Goal: Information Seeking & Learning: Learn about a topic

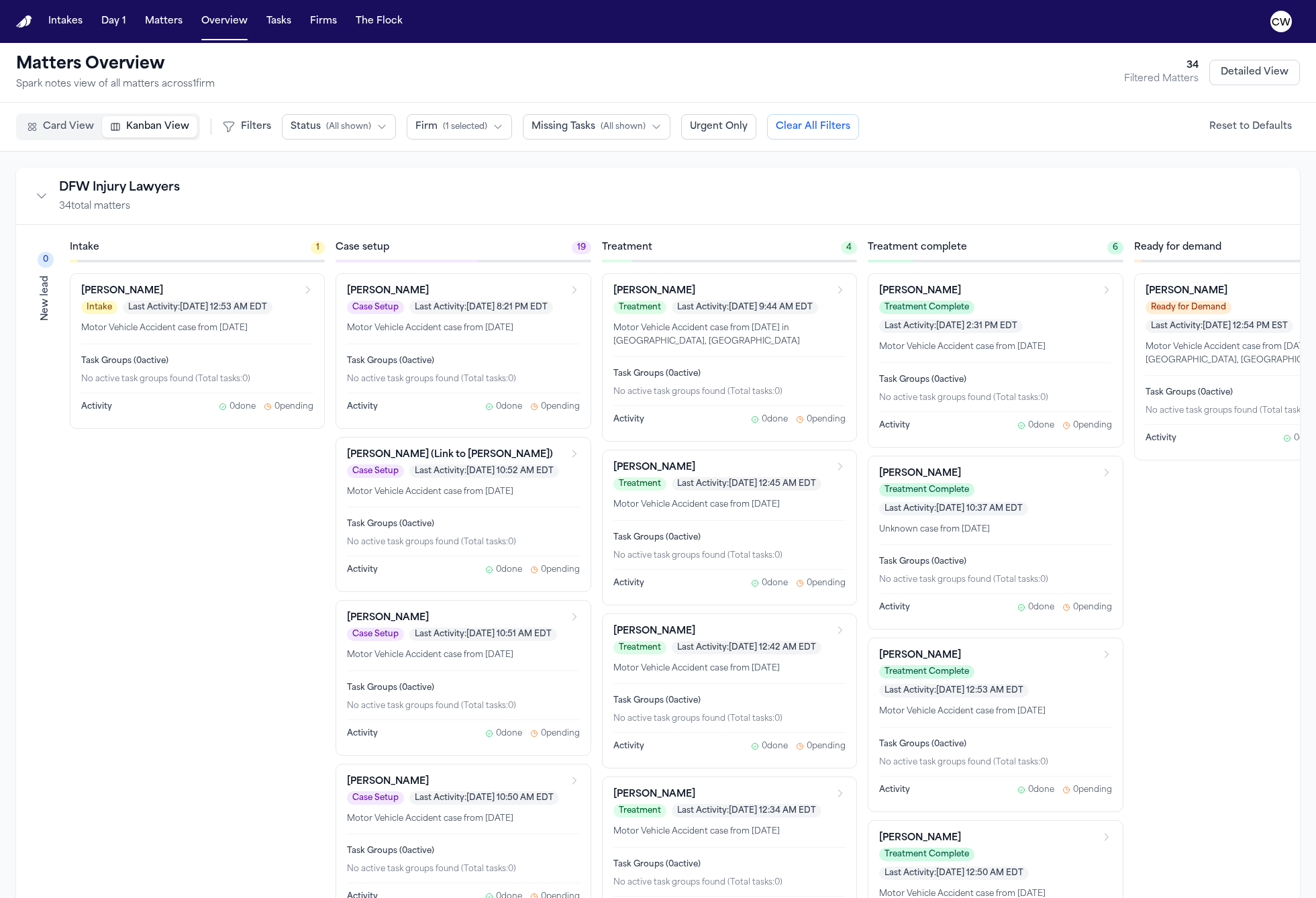
click at [1242, 64] on button "Detailed View" at bounding box center [1254, 72] width 90 height 25
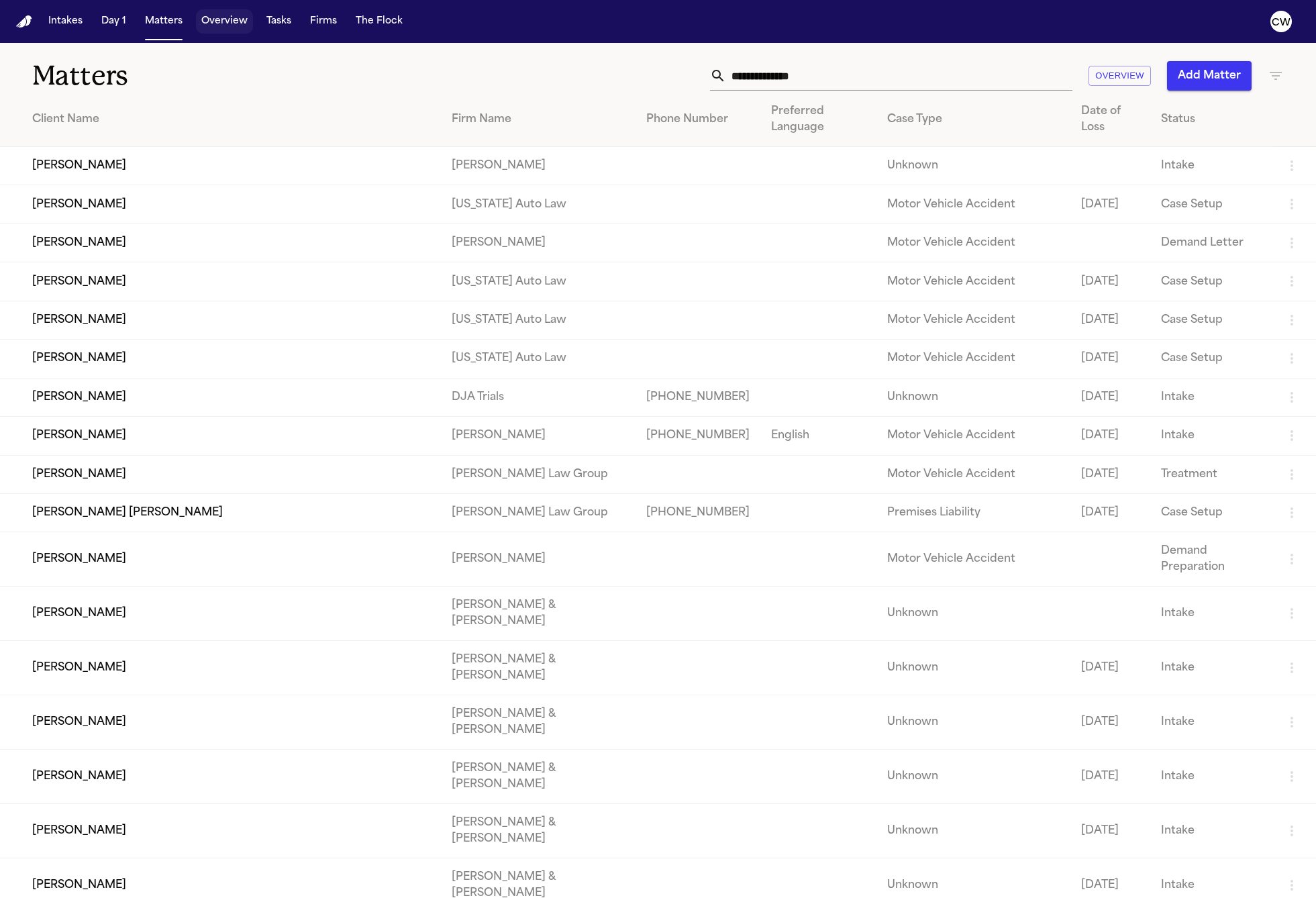
click at [214, 23] on button "Overview" at bounding box center [225, 21] width 57 height 24
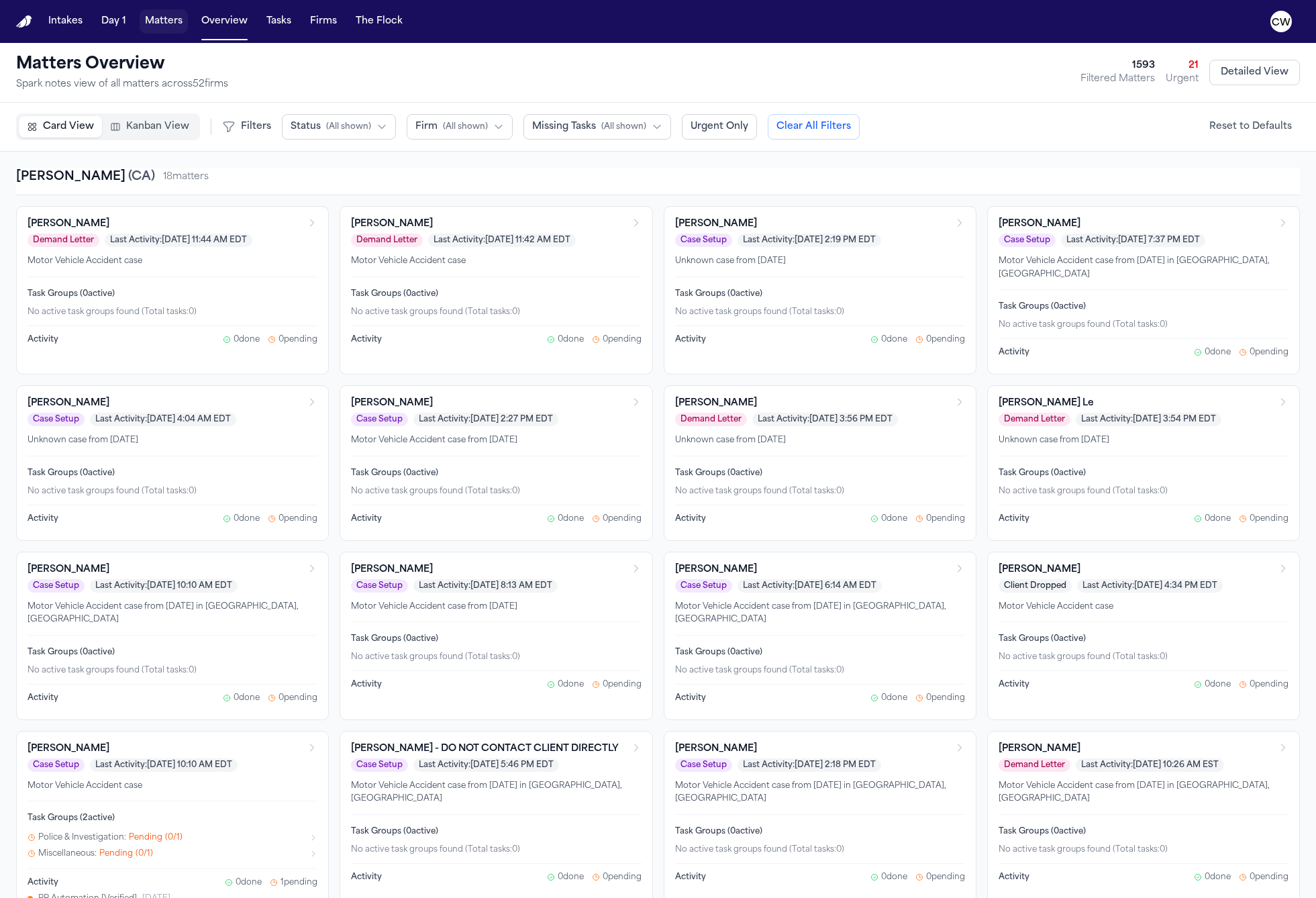
click at [166, 21] on button "Matters" at bounding box center [164, 21] width 49 height 24
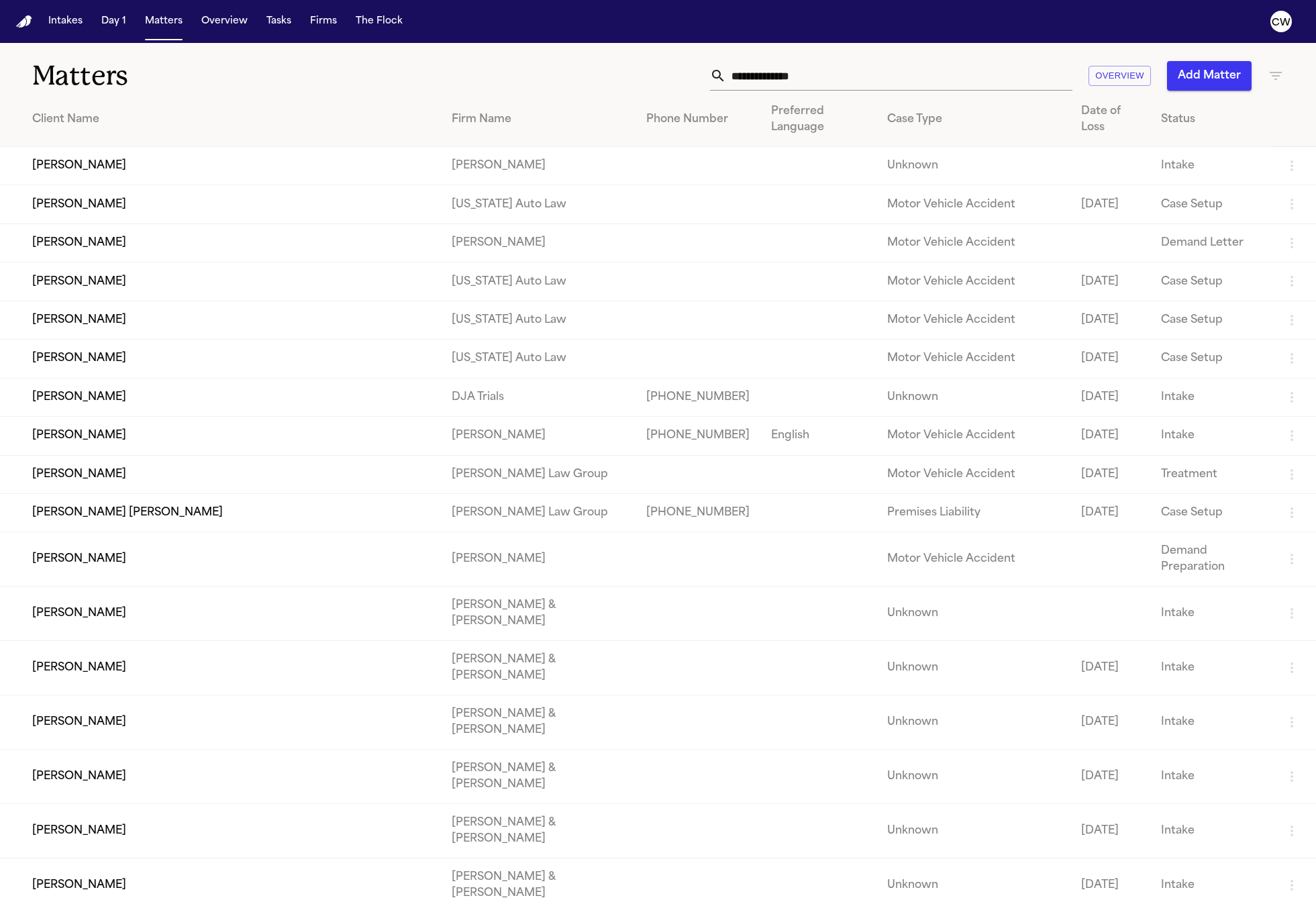
click at [215, 148] on td "[PERSON_NAME]" at bounding box center [220, 166] width 441 height 39
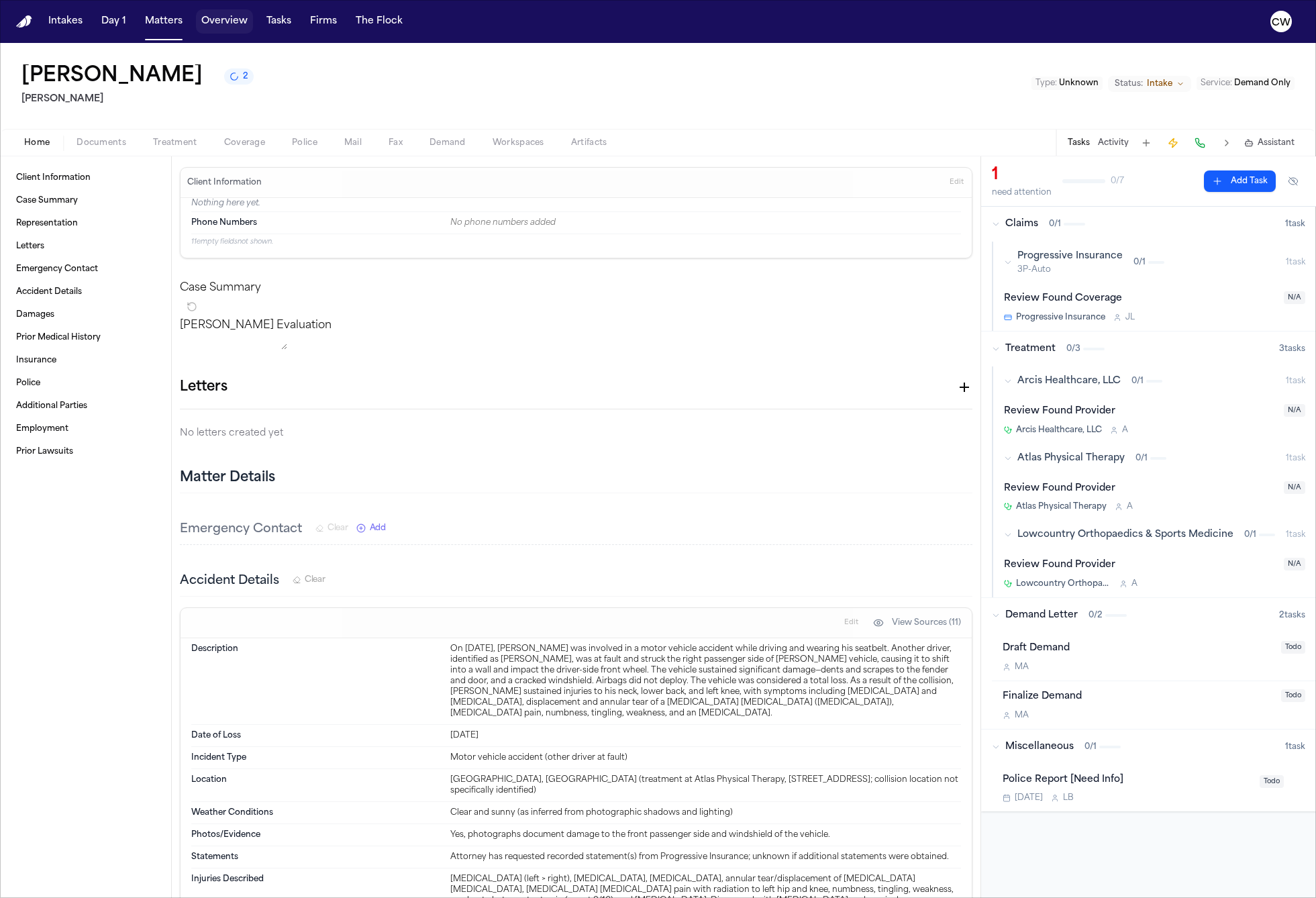
click at [218, 23] on button "Overview" at bounding box center [225, 21] width 57 height 24
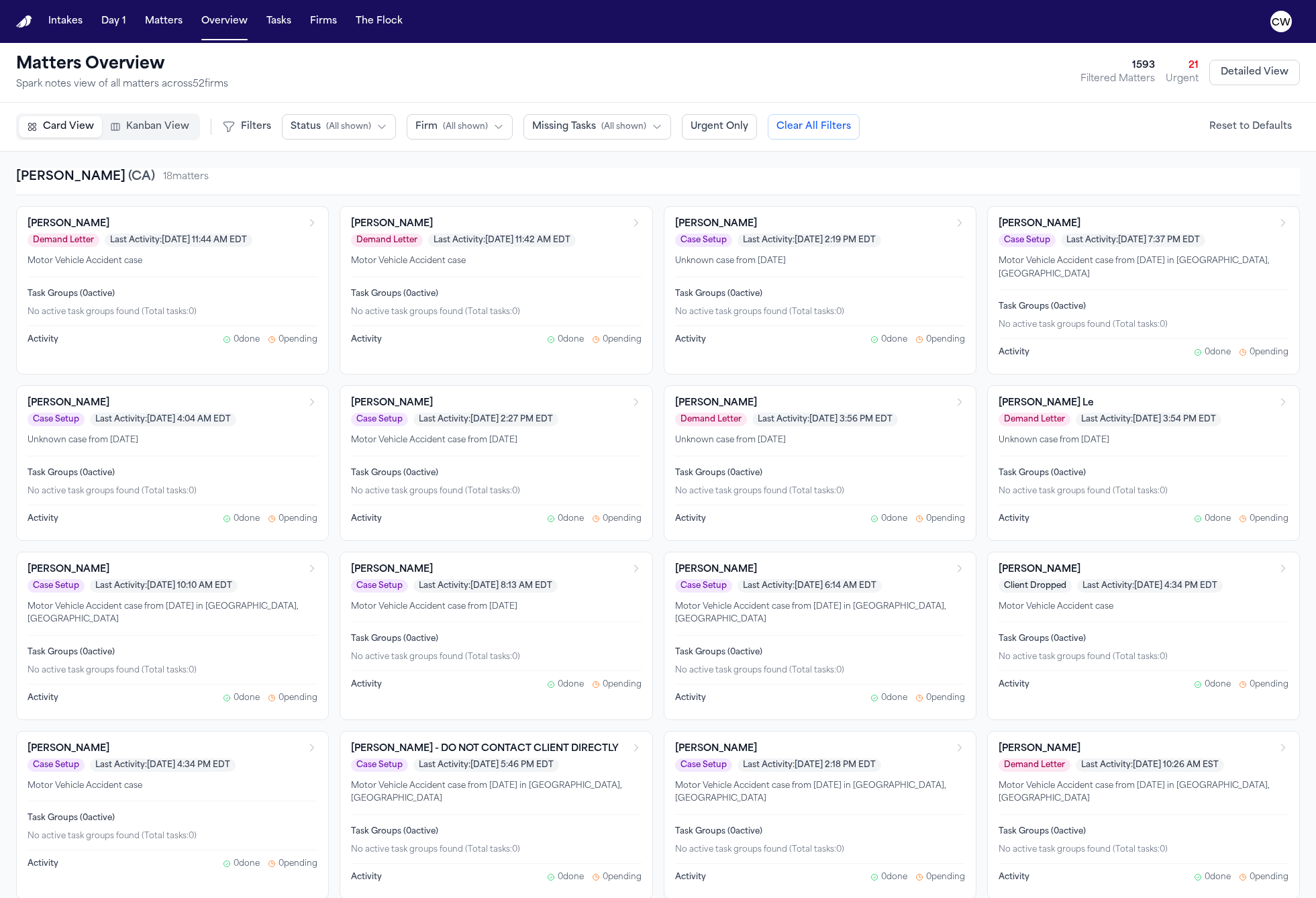
click at [151, 283] on div "Task Groups ( 0 active) No active task groups found (Total tasks: 0 )" at bounding box center [172, 300] width 290 height 49
click at [265, 29] on button "Tasks" at bounding box center [279, 21] width 36 height 24
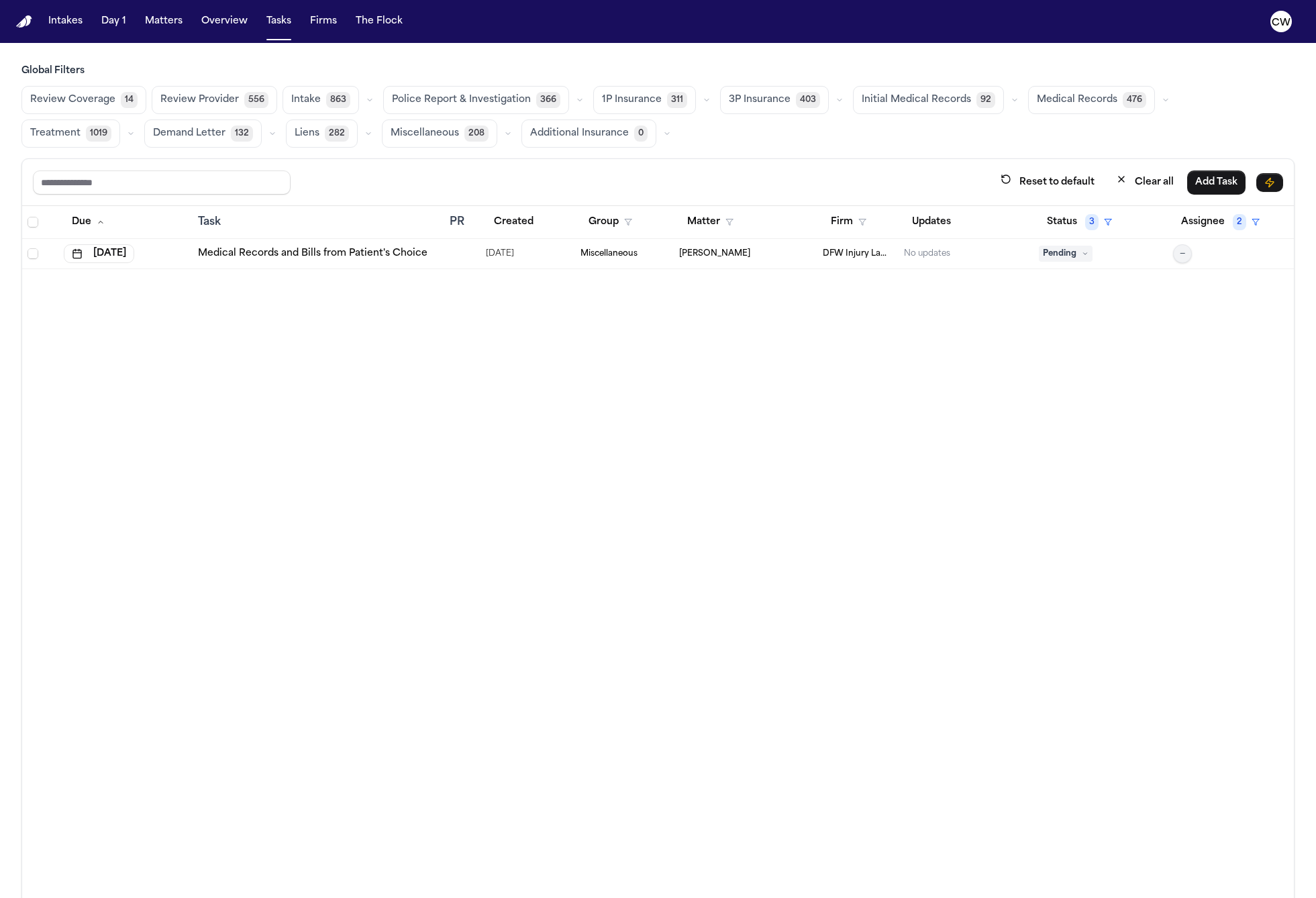
click at [310, 100] on span "Intake" at bounding box center [306, 100] width 29 height 13
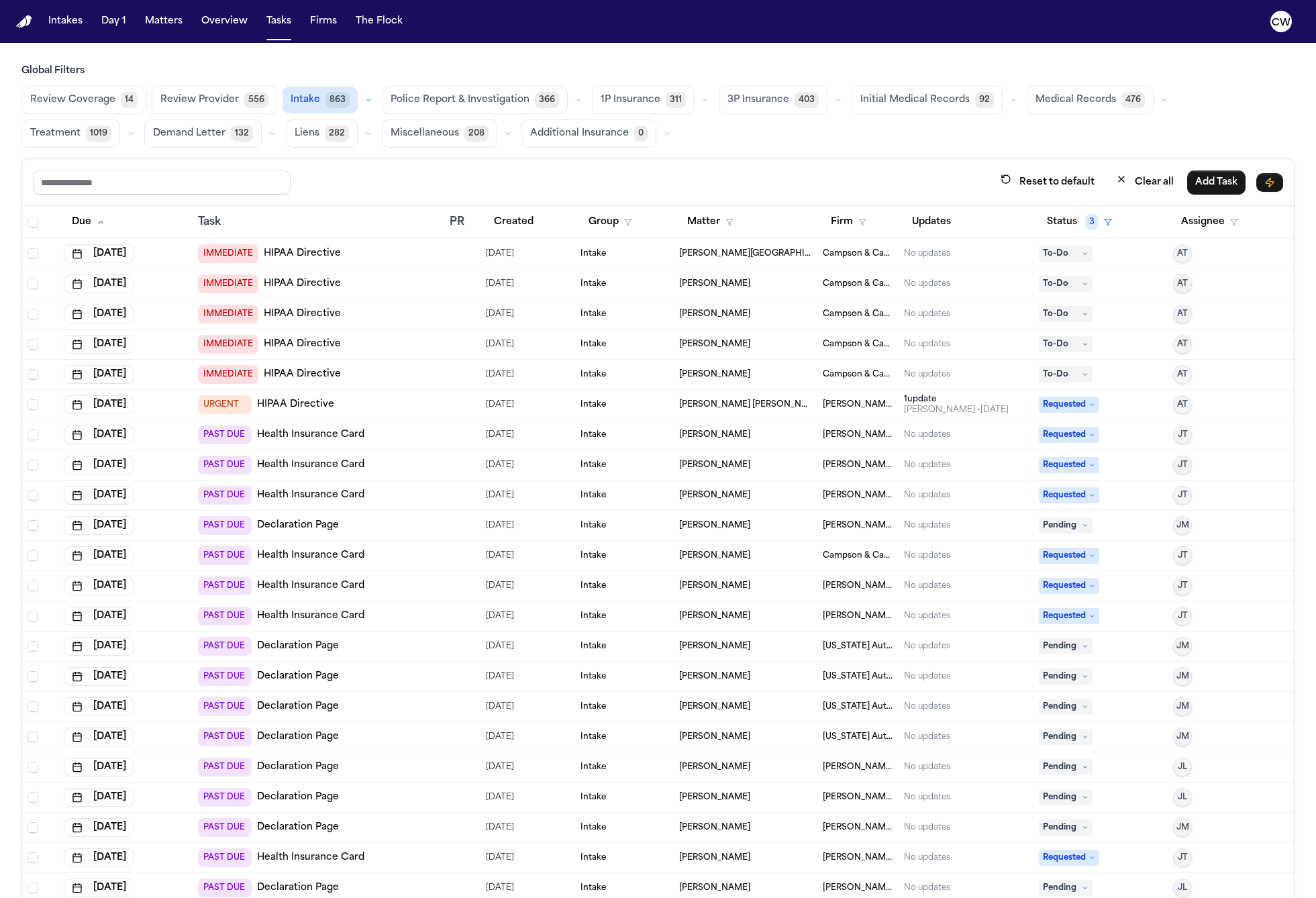
click at [358, 252] on div "IMMEDIATE HIPAA Directive" at bounding box center [318, 253] width 241 height 19
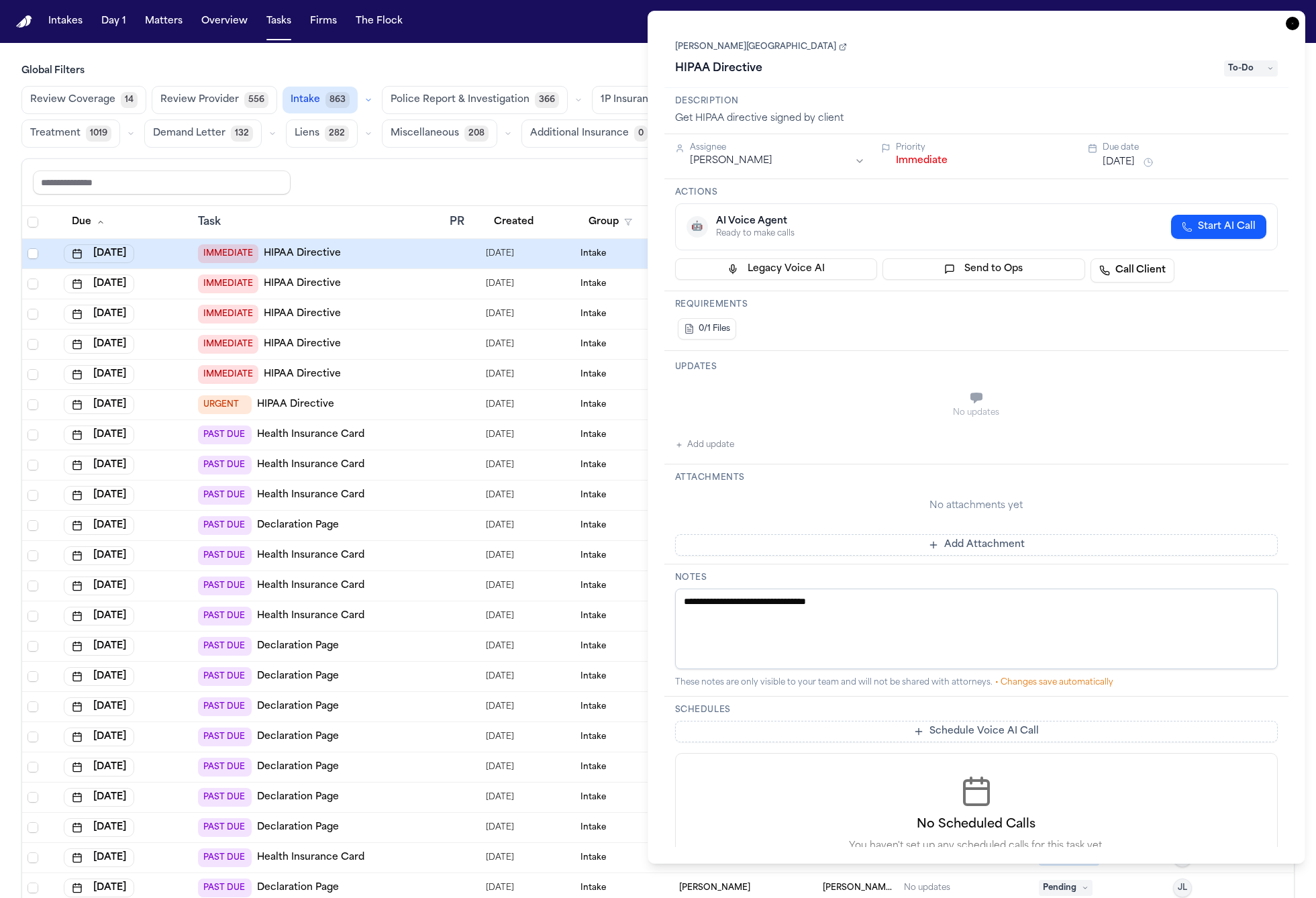
click at [1293, 23] on icon "button" at bounding box center [1293, 24] width 2 height 2
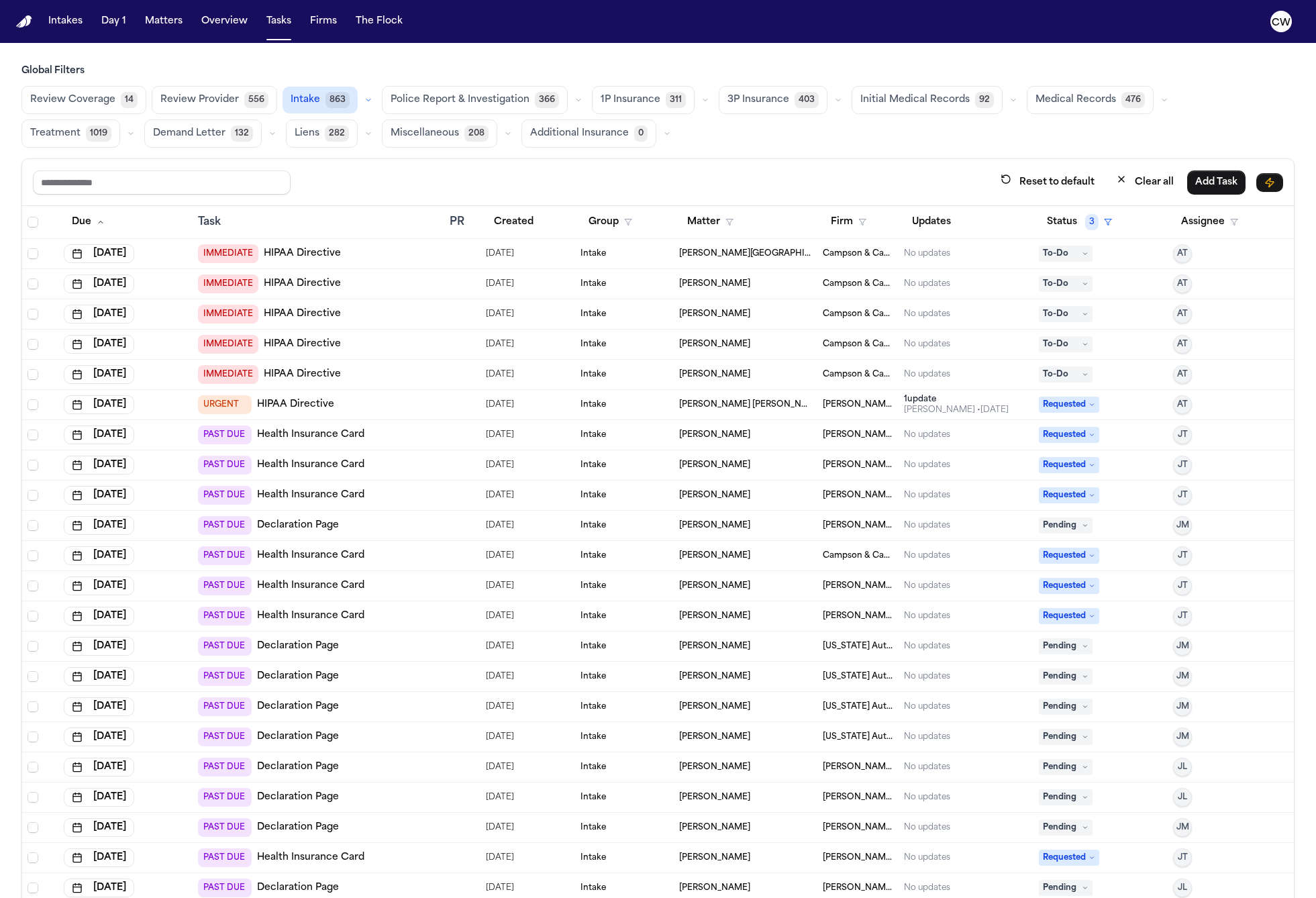
click at [366, 100] on icon "button" at bounding box center [368, 100] width 4 height 2
click at [365, 100] on icon "button" at bounding box center [368, 100] width 8 height 8
click at [334, 100] on span "863" at bounding box center [337, 100] width 24 height 16
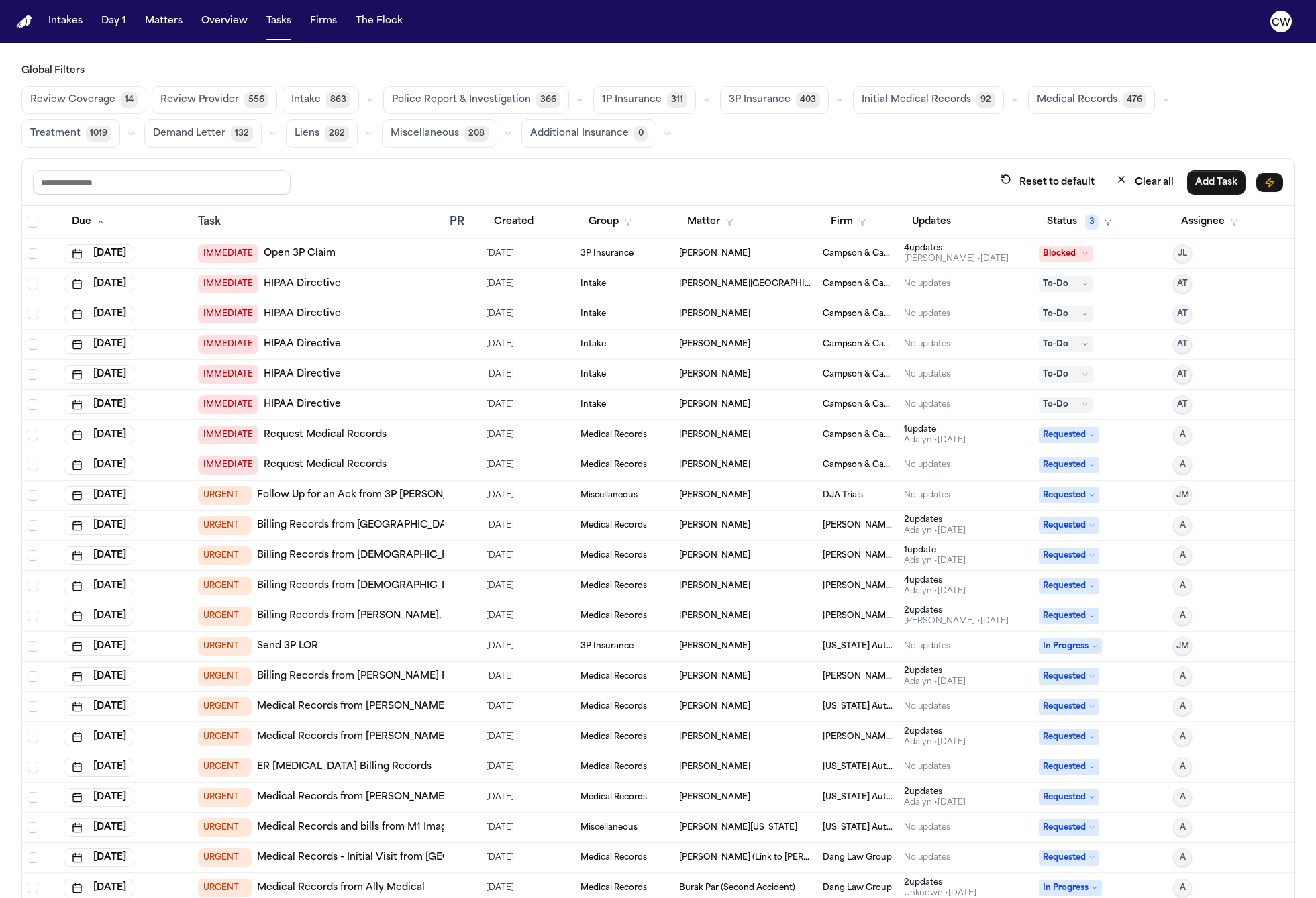
click at [368, 100] on icon "button" at bounding box center [369, 100] width 4 height 2
click at [366, 100] on icon "button" at bounding box center [370, 100] width 8 height 8
click at [376, 69] on h3 "Global Filters" at bounding box center [658, 70] width 1273 height 13
click at [1200, 229] on button "Assignee" at bounding box center [1209, 222] width 73 height 24
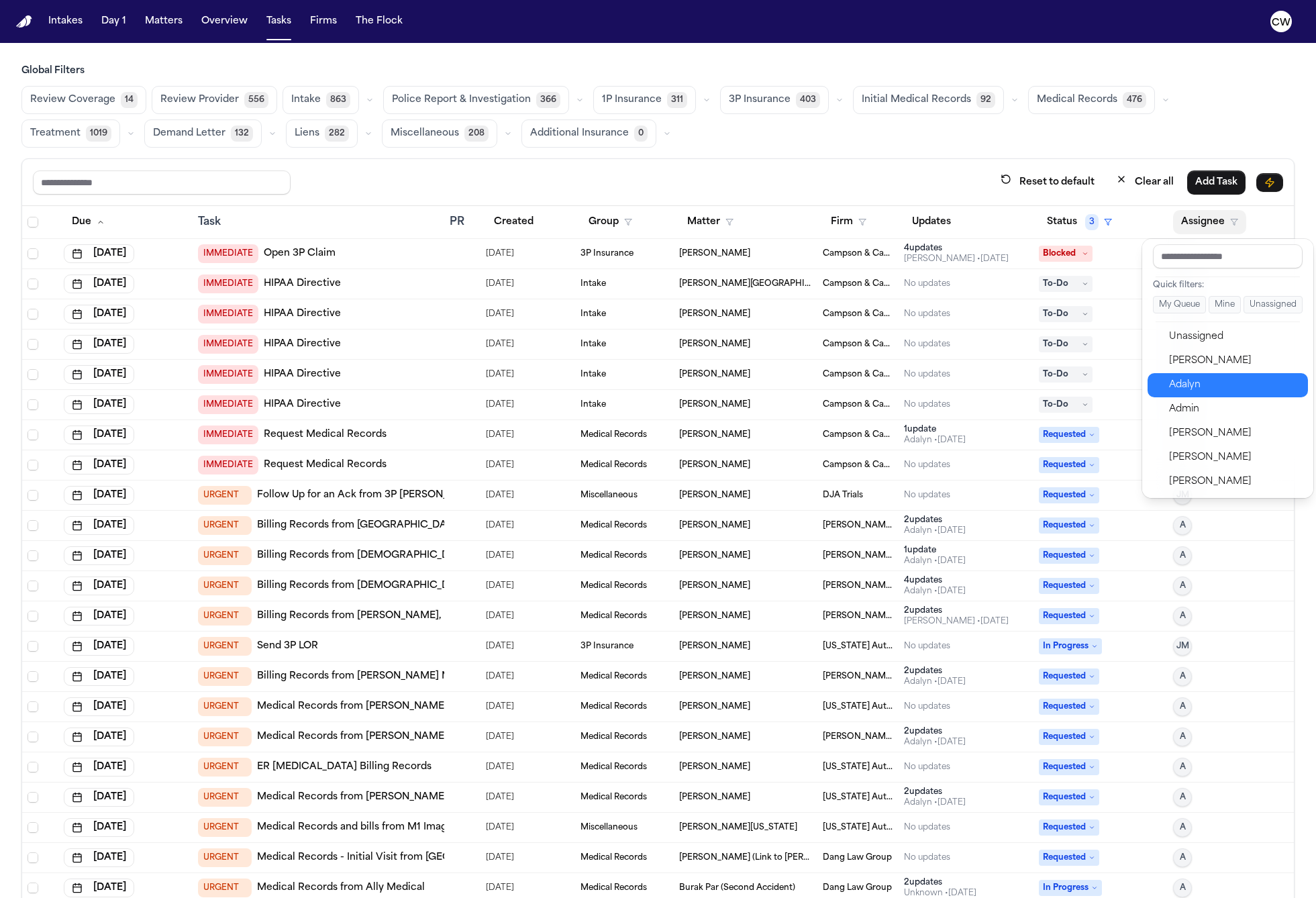
click at [1202, 391] on div "Adalyn" at bounding box center [1234, 385] width 131 height 16
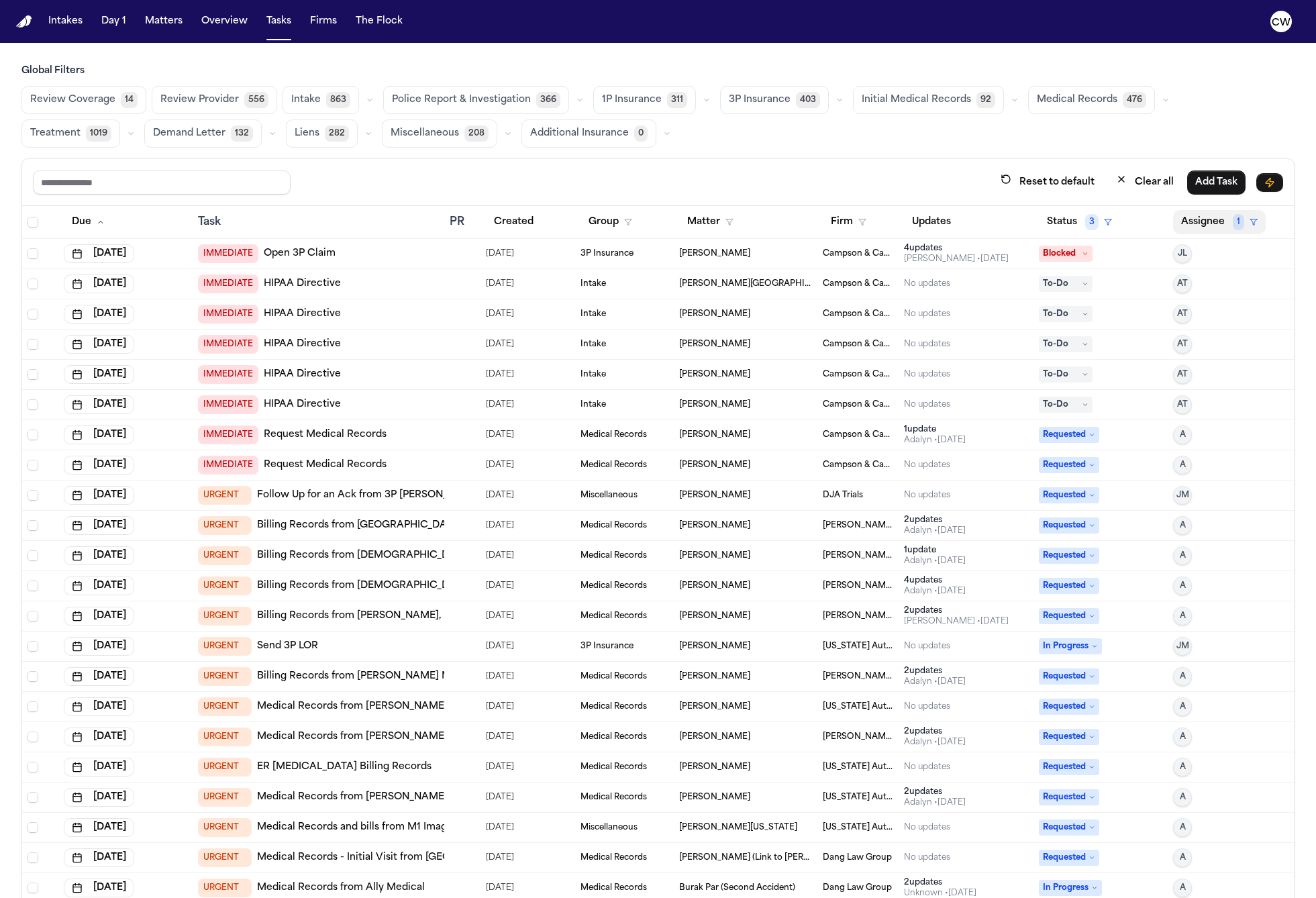
click at [1204, 218] on button "Assignee 1" at bounding box center [1219, 222] width 93 height 24
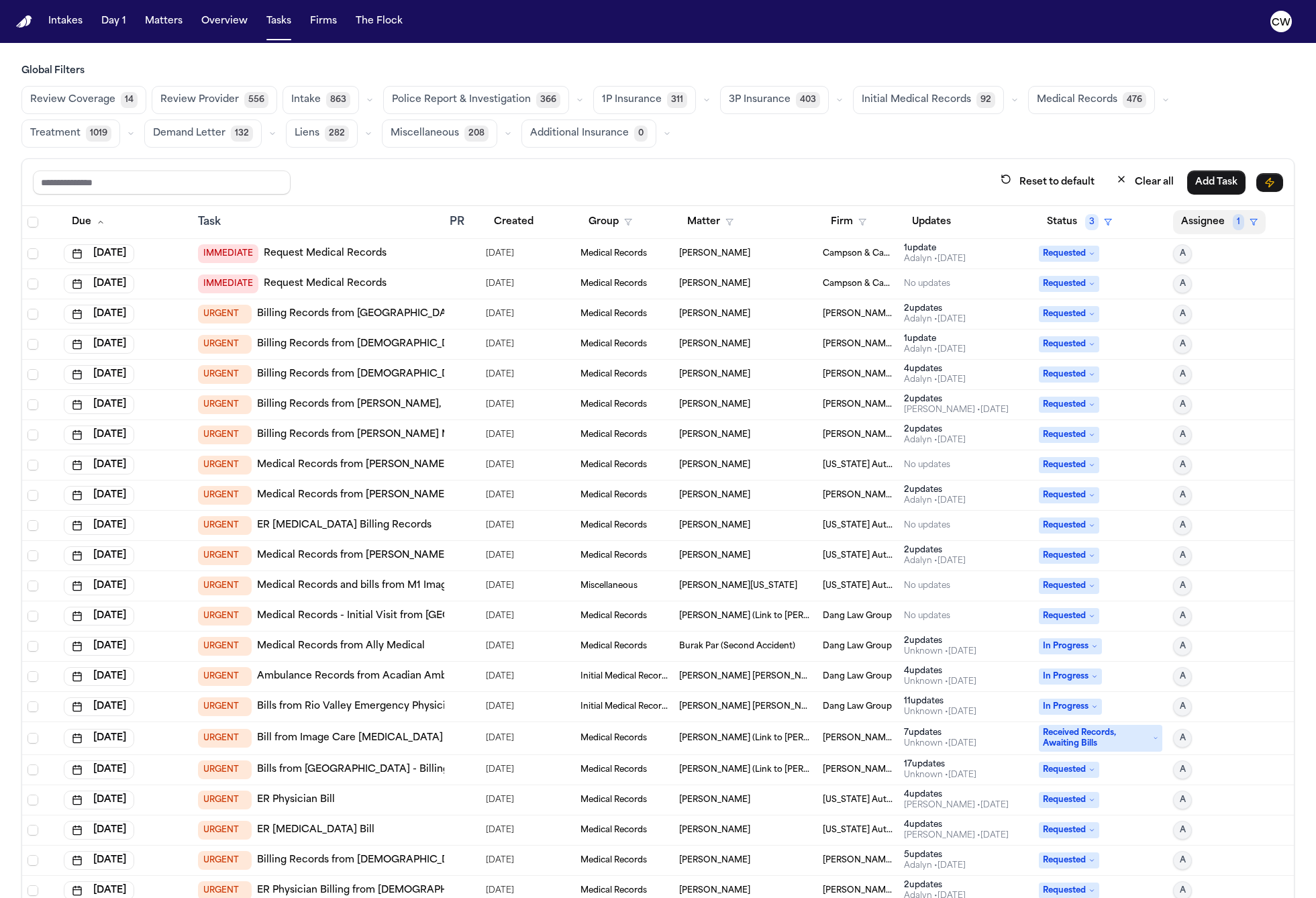
click at [1235, 223] on span "1" at bounding box center [1238, 222] width 12 height 16
click at [1206, 260] on input "text" at bounding box center [1228, 256] width 150 height 24
type input "*******"
click at [1215, 335] on div "Daniela Uribe" at bounding box center [1234, 337] width 131 height 16
click at [1229, 228] on button "Assignee 2" at bounding box center [1220, 222] width 95 height 24
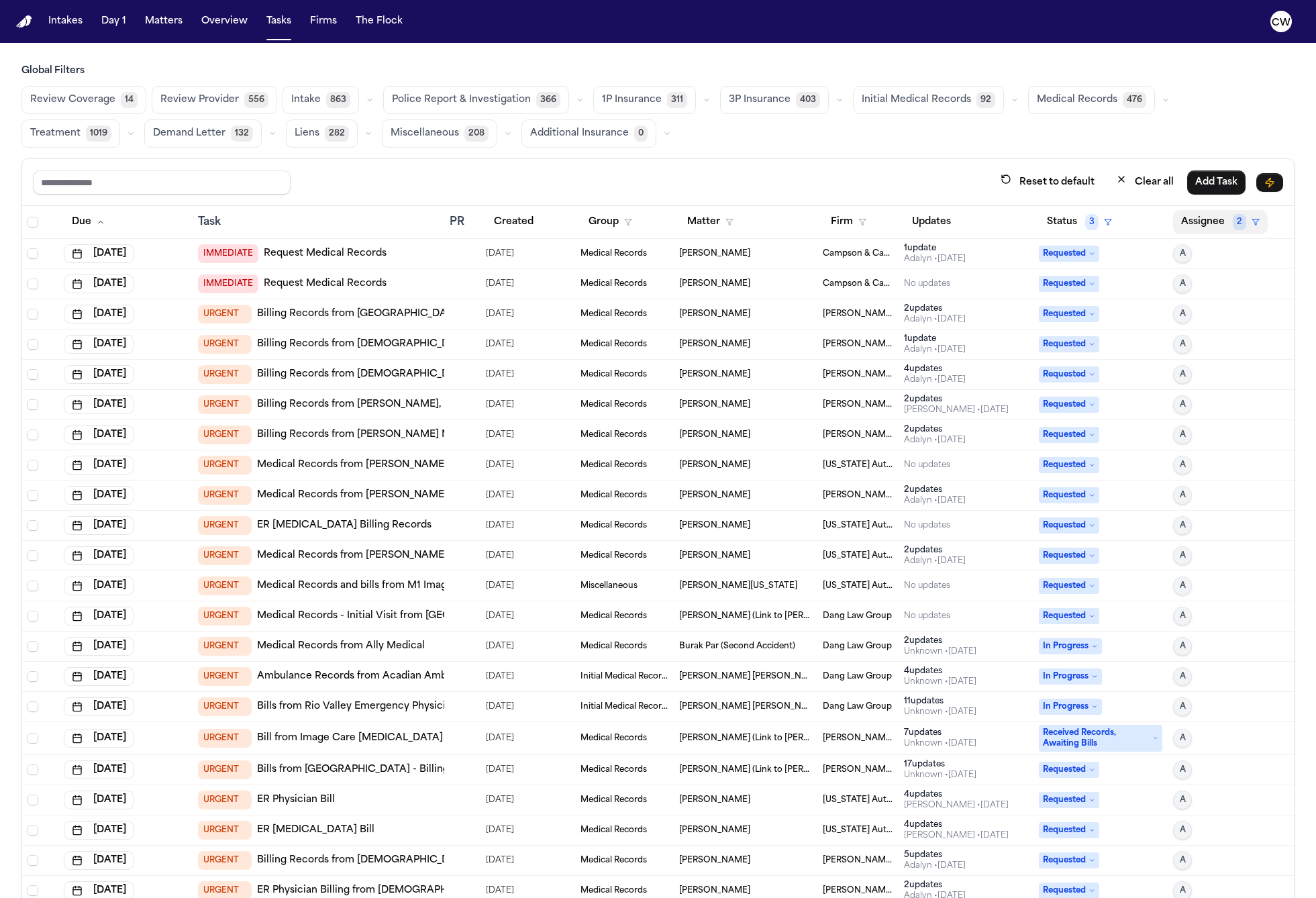
click at [1226, 222] on button "Assignee 2" at bounding box center [1220, 222] width 95 height 24
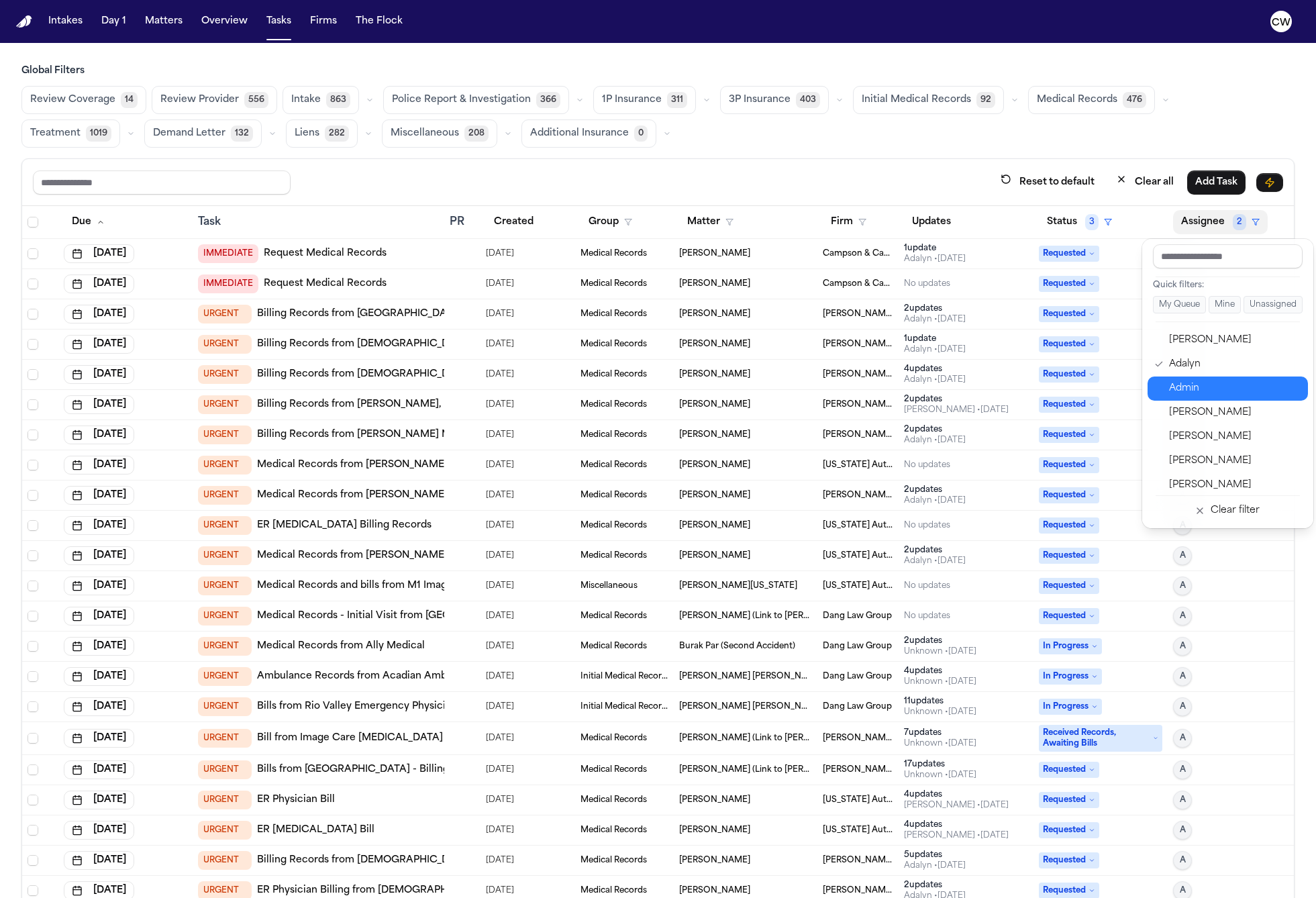
scroll to position [19, 0]
click at [1184, 373] on div "Adalyn" at bounding box center [1234, 365] width 131 height 16
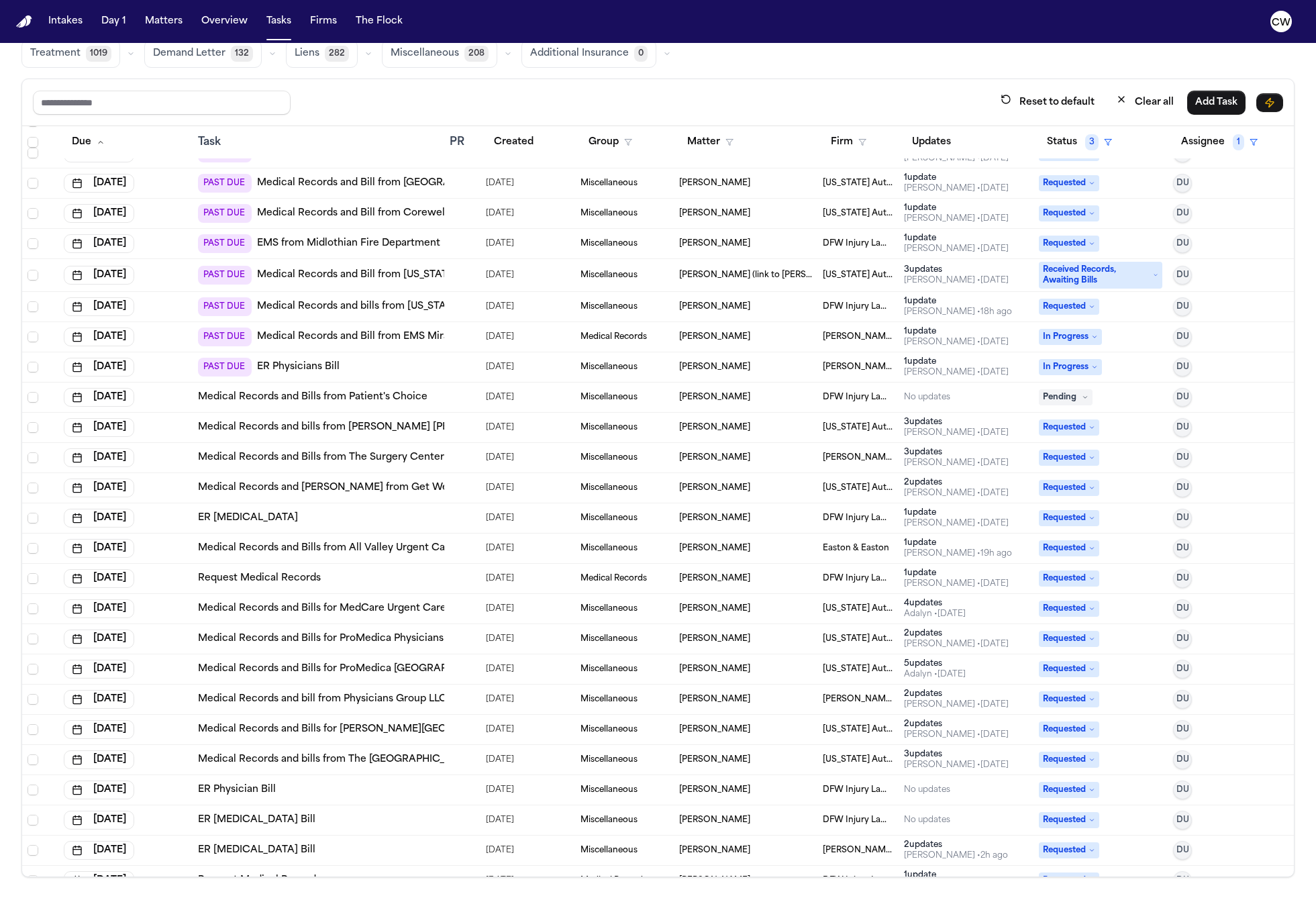
scroll to position [589, 0]
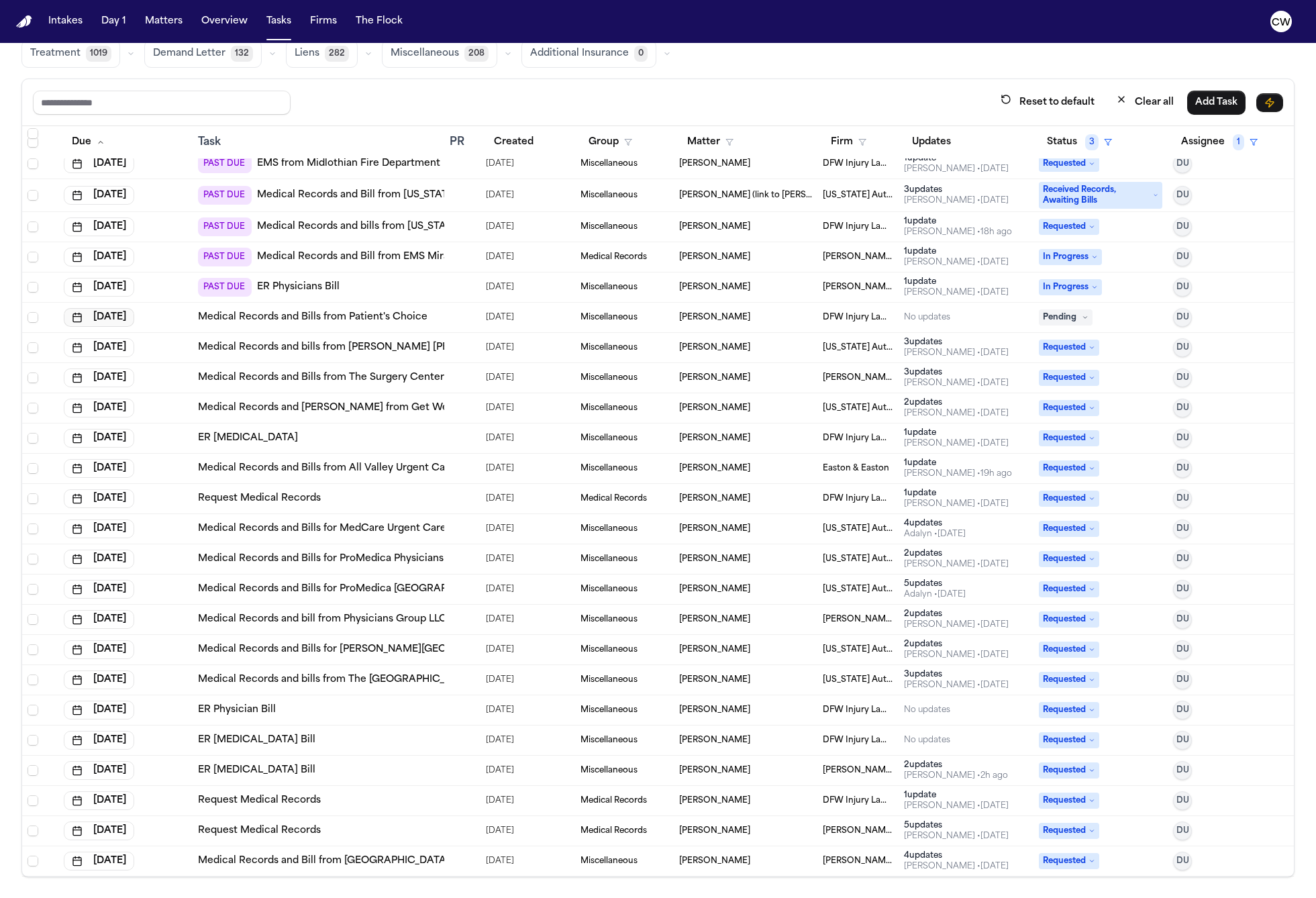
click at [91, 317] on button "[DATE]" at bounding box center [99, 317] width 70 height 19
click at [175, 347] on button "Go to next month" at bounding box center [173, 347] width 19 height 19
click at [180, 317] on div "[DATE]" at bounding box center [126, 317] width 124 height 19
click at [529, 95] on div "Reset to default Clear all Add Task" at bounding box center [658, 102] width 1250 height 25
click at [748, 315] on div "[PERSON_NAME]" at bounding box center [745, 317] width 133 height 11
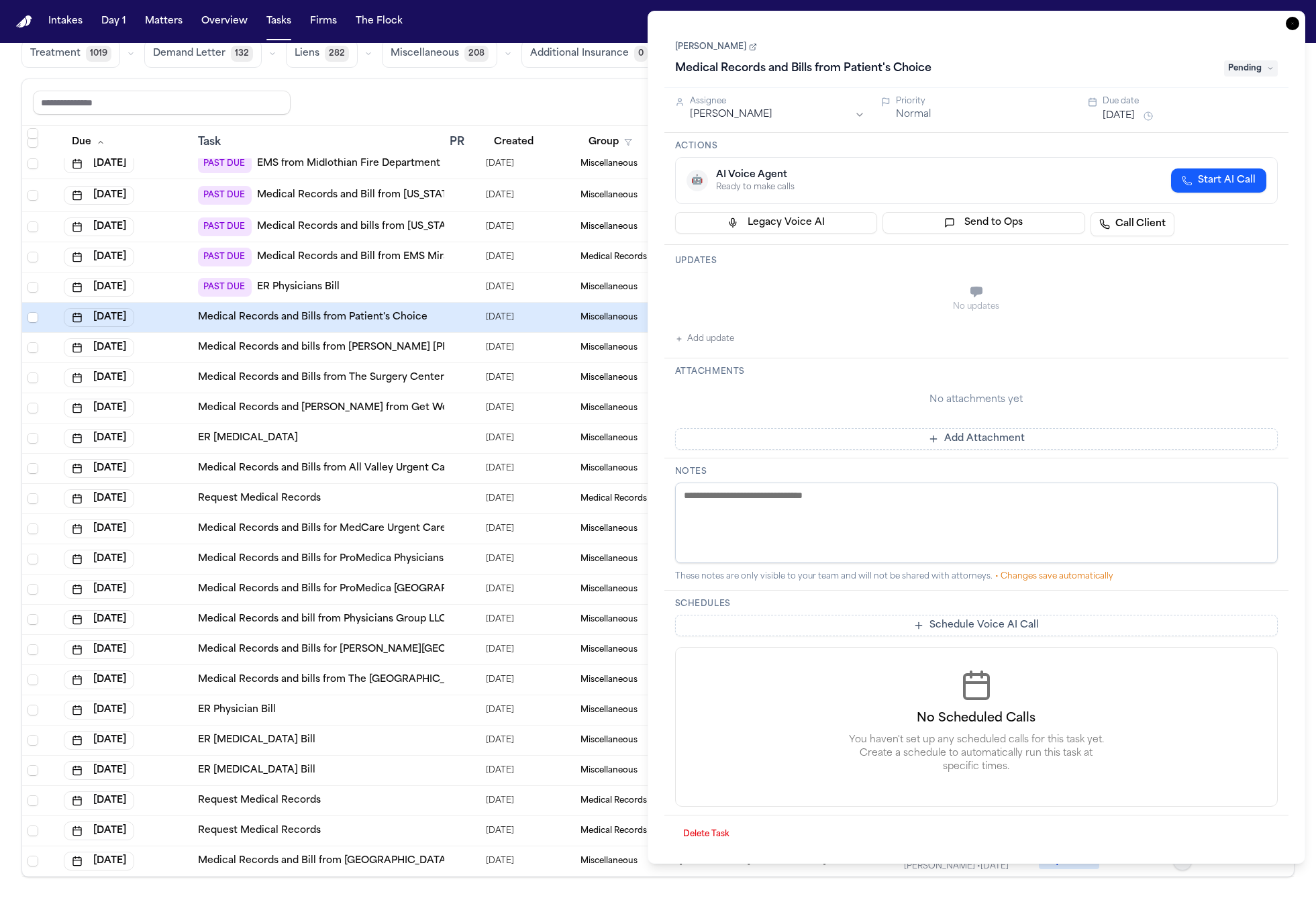
click at [627, 95] on div "Reset to default Clear all Add Task" at bounding box center [658, 102] width 1250 height 25
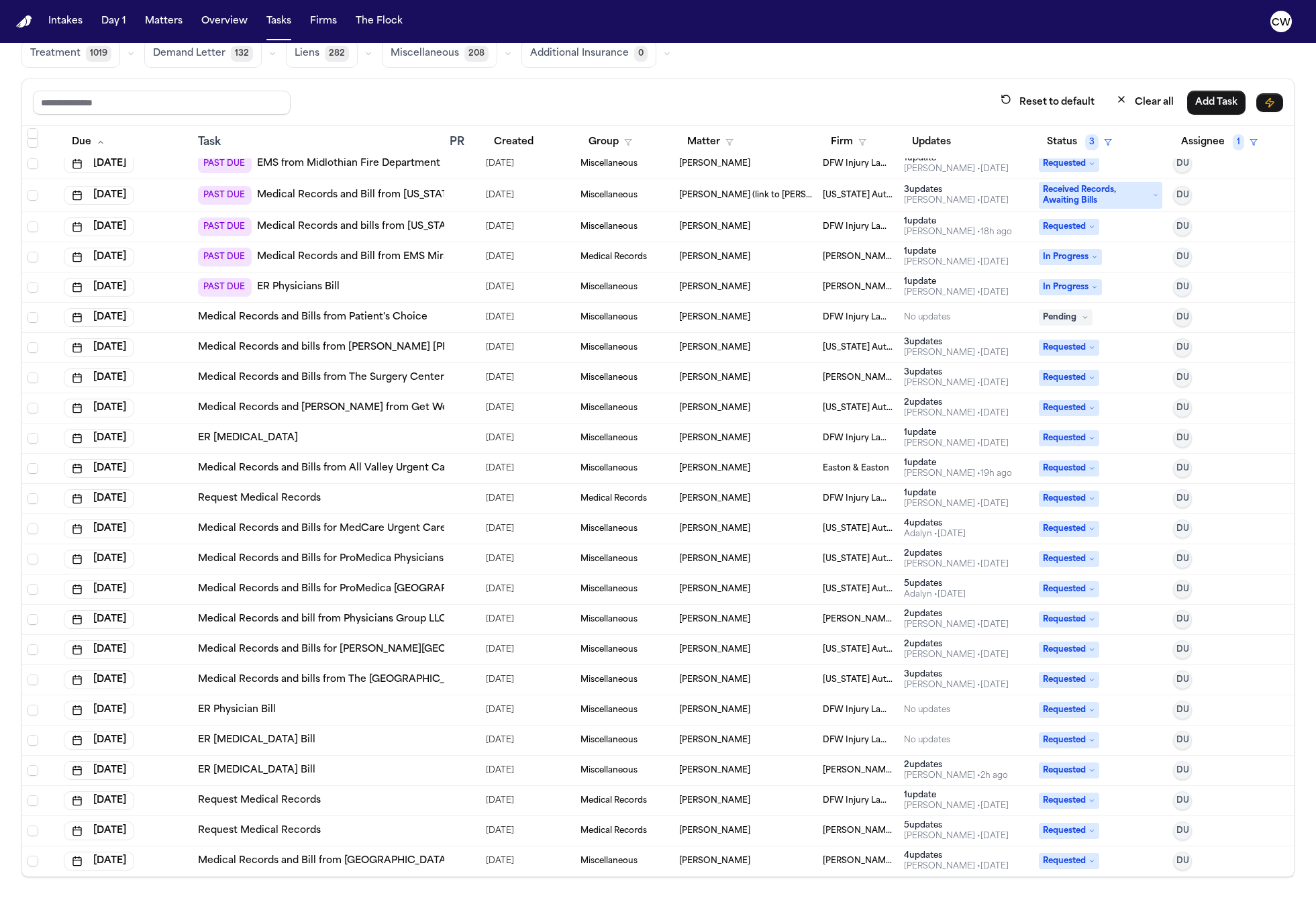
click at [855, 317] on span "DFW Injury Lawyers" at bounding box center [857, 317] width 70 height 11
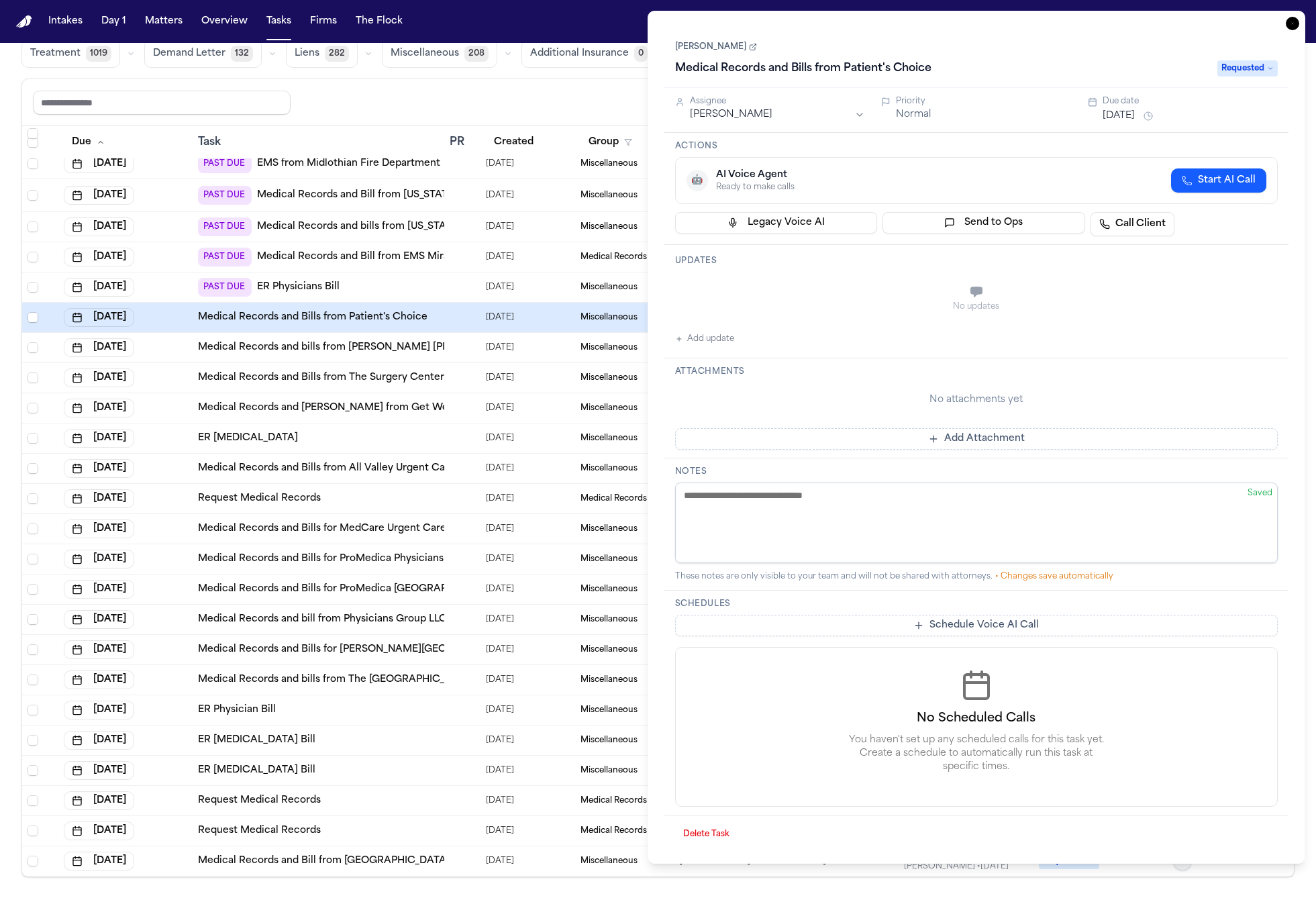
click at [583, 113] on div "Reset to default Clear all Add Task" at bounding box center [658, 102] width 1250 height 25
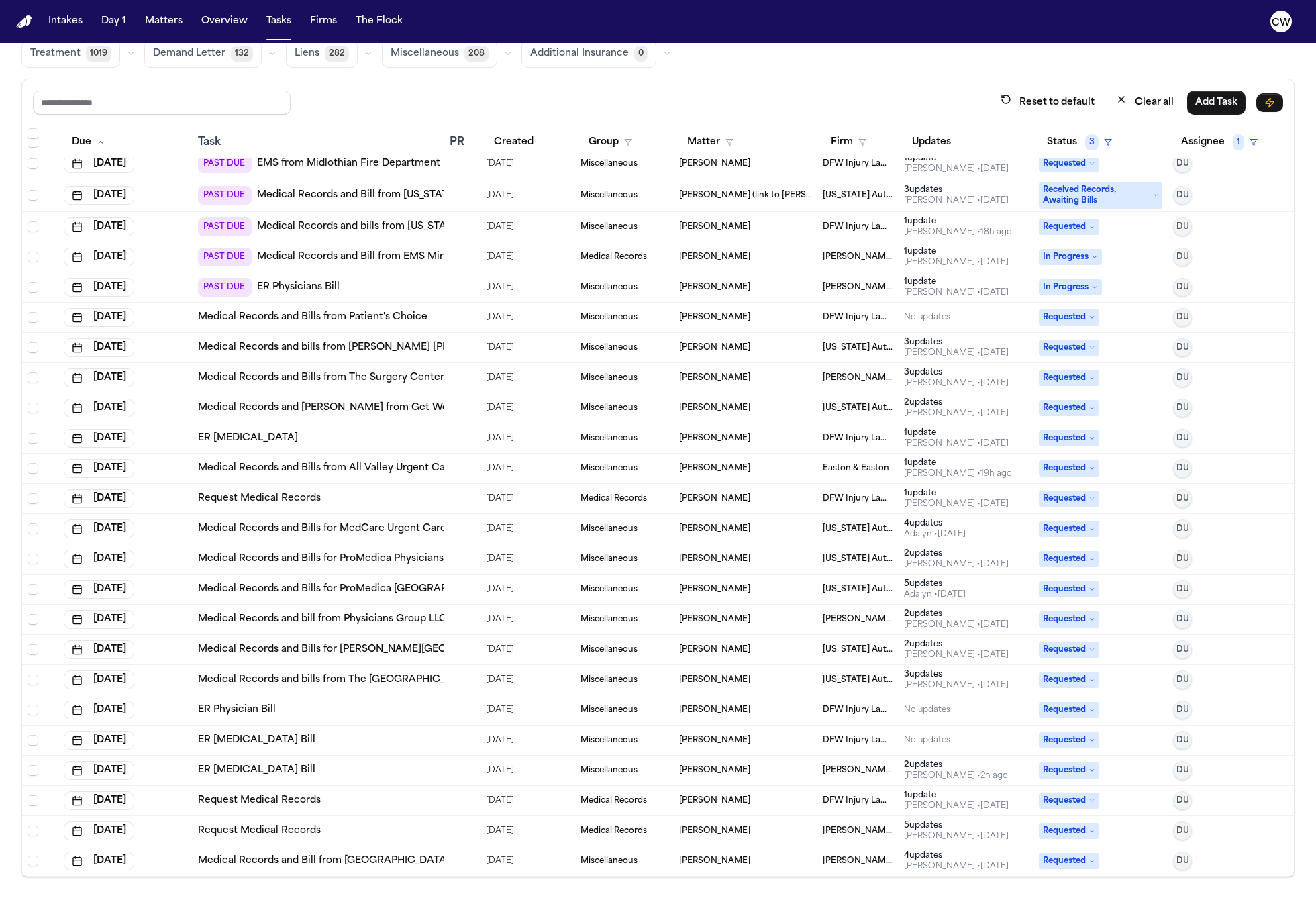
click at [1093, 320] on span "Requested" at bounding box center [1069, 317] width 60 height 16
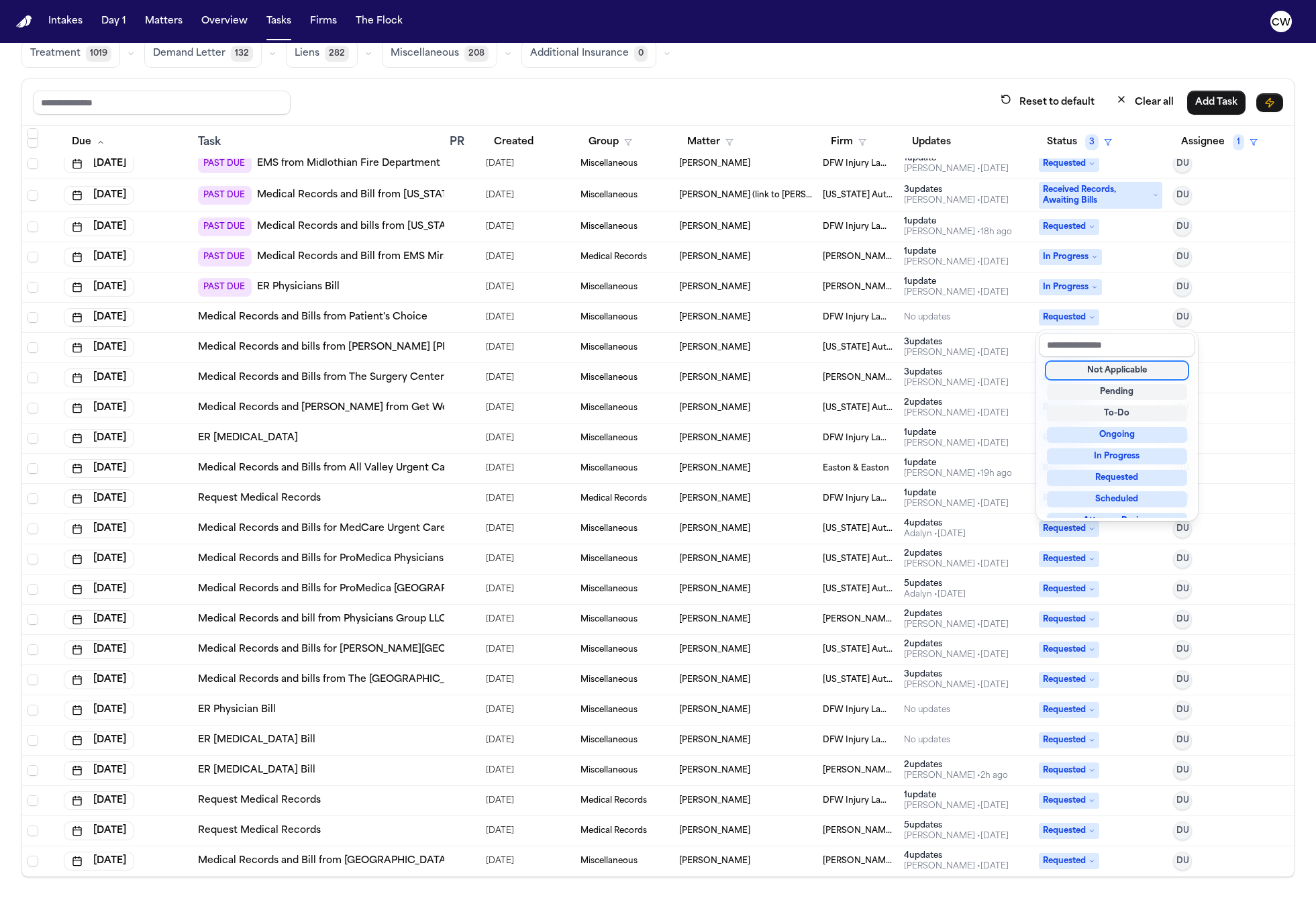
click at [1124, 310] on div "Requested" at bounding box center [1101, 317] width 124 height 16
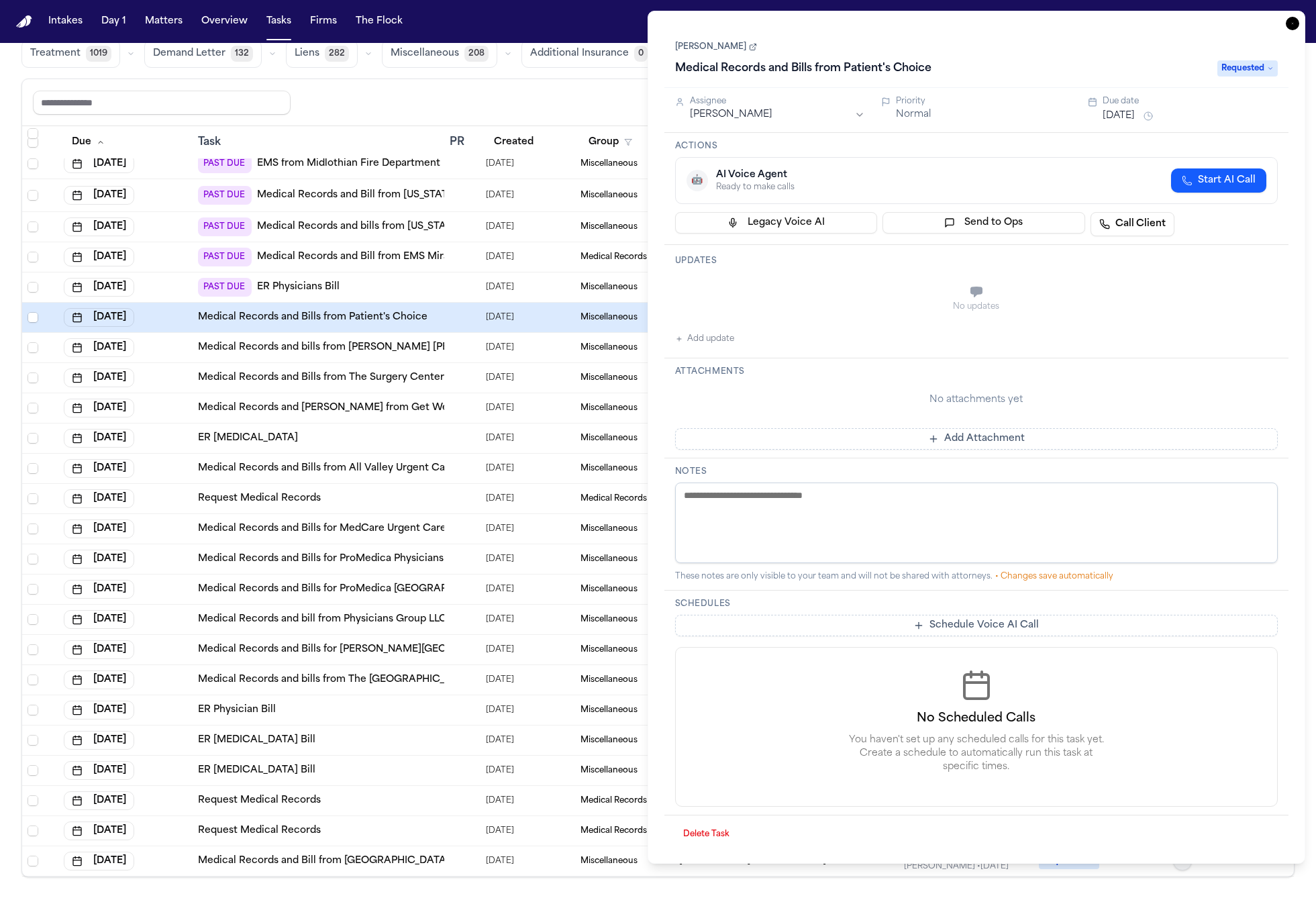
click at [1294, 25] on icon "button" at bounding box center [1292, 23] width 13 height 13
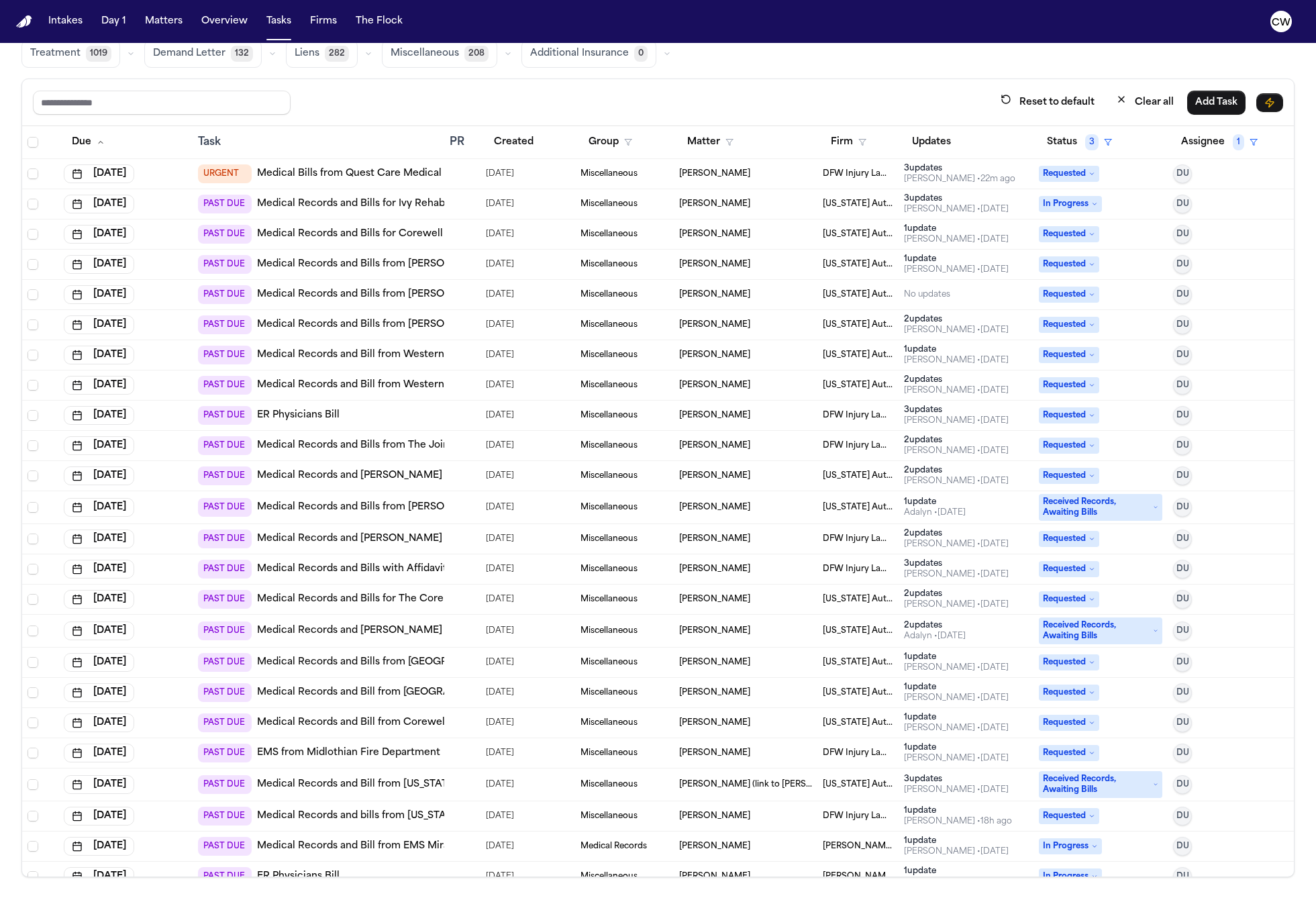
click at [991, 202] on div "3 update s" at bounding box center [956, 198] width 105 height 11
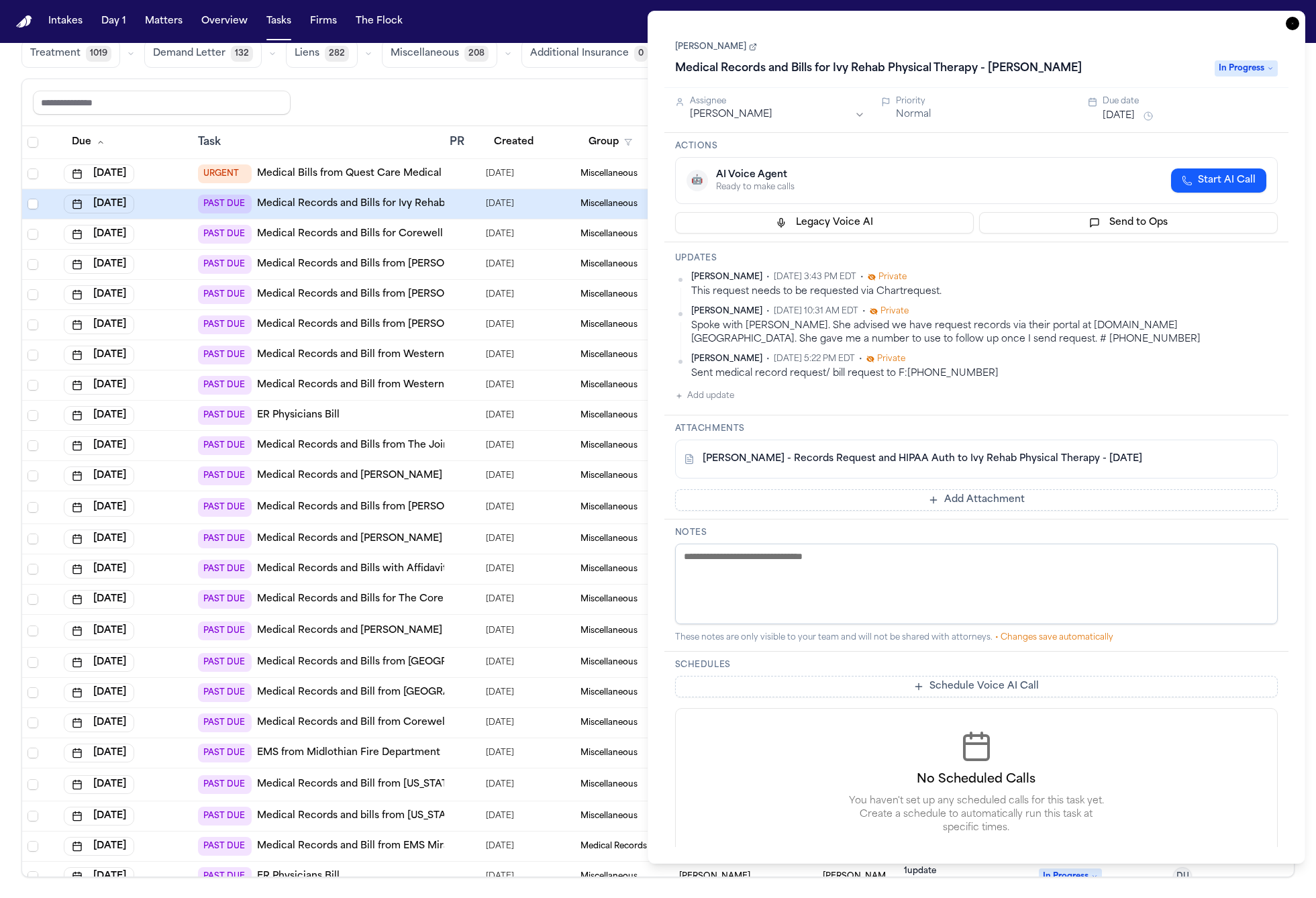
click at [884, 361] on span "Private" at bounding box center [891, 359] width 28 height 11
click at [897, 361] on span "Private" at bounding box center [891, 359] width 28 height 11
click at [717, 46] on link "[PERSON_NAME]" at bounding box center [716, 47] width 82 height 11
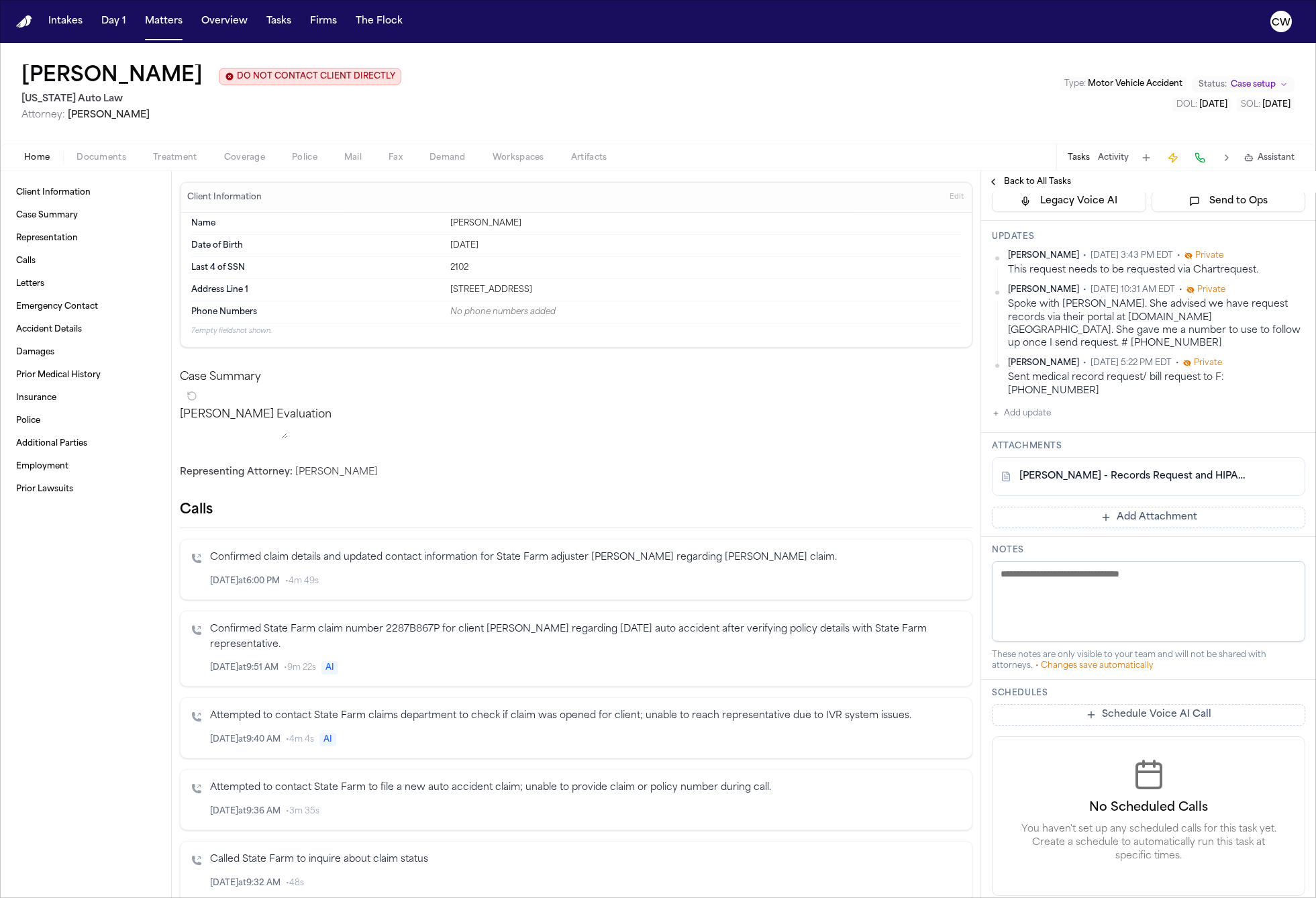
scroll to position [206, 0]
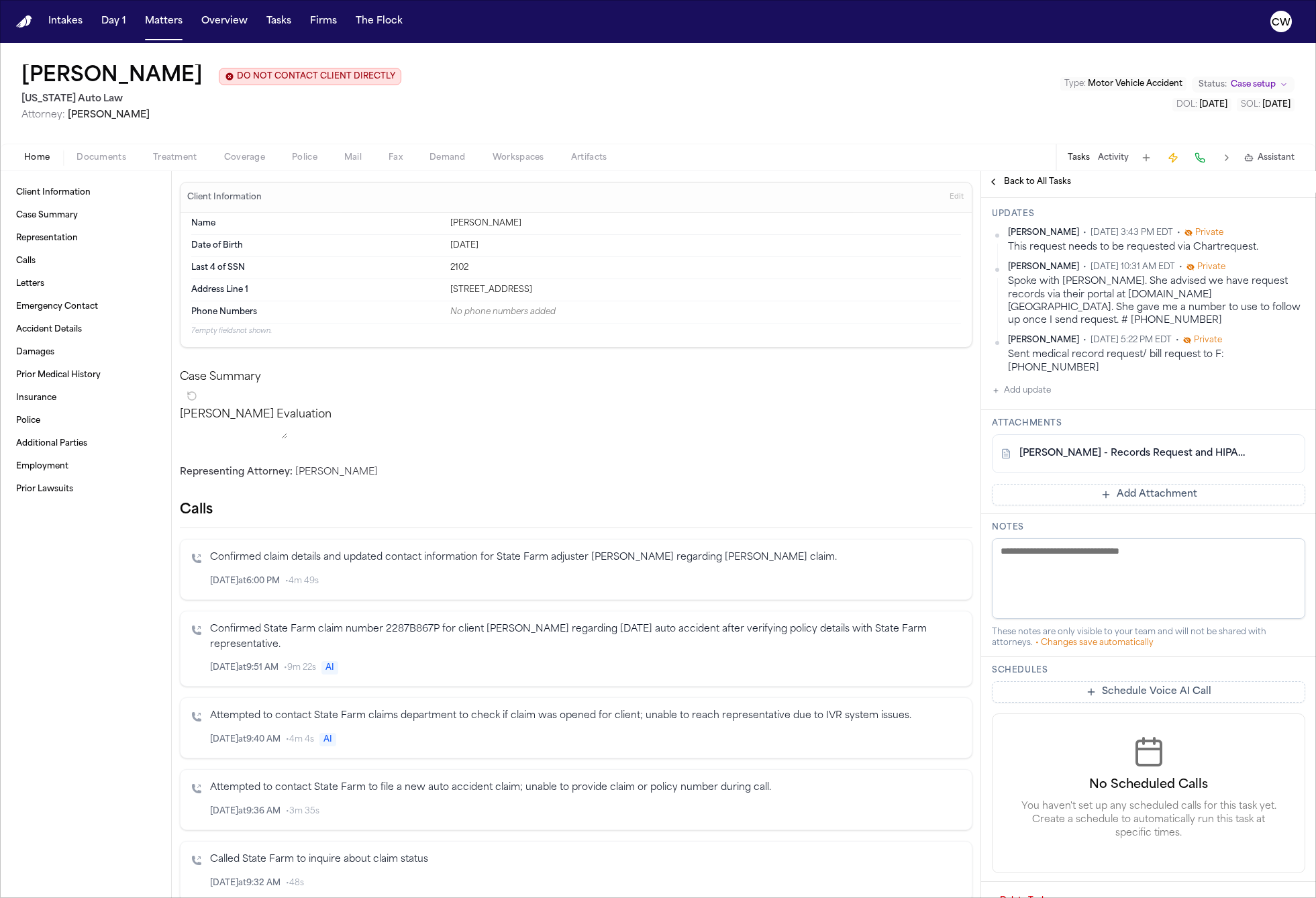
click at [1104, 348] on div "Sent medical record request/ bill request to F:[PHONE_NUMBER]" at bounding box center [1156, 361] width 297 height 26
click at [1297, 328] on html "Intakes Day 1 Matters Overview Tasks Firms The [PERSON_NAME] [PERSON_NAME] DO N…" at bounding box center [658, 449] width 1316 height 898
click at [1161, 371] on html "Intakes Day 1 Matters Overview Tasks Firms The [PERSON_NAME] [PERSON_NAME] DO N…" at bounding box center [658, 449] width 1316 height 898
click at [1118, 681] on button "Schedule Voice AI Call" at bounding box center [1148, 692] width 314 height 22
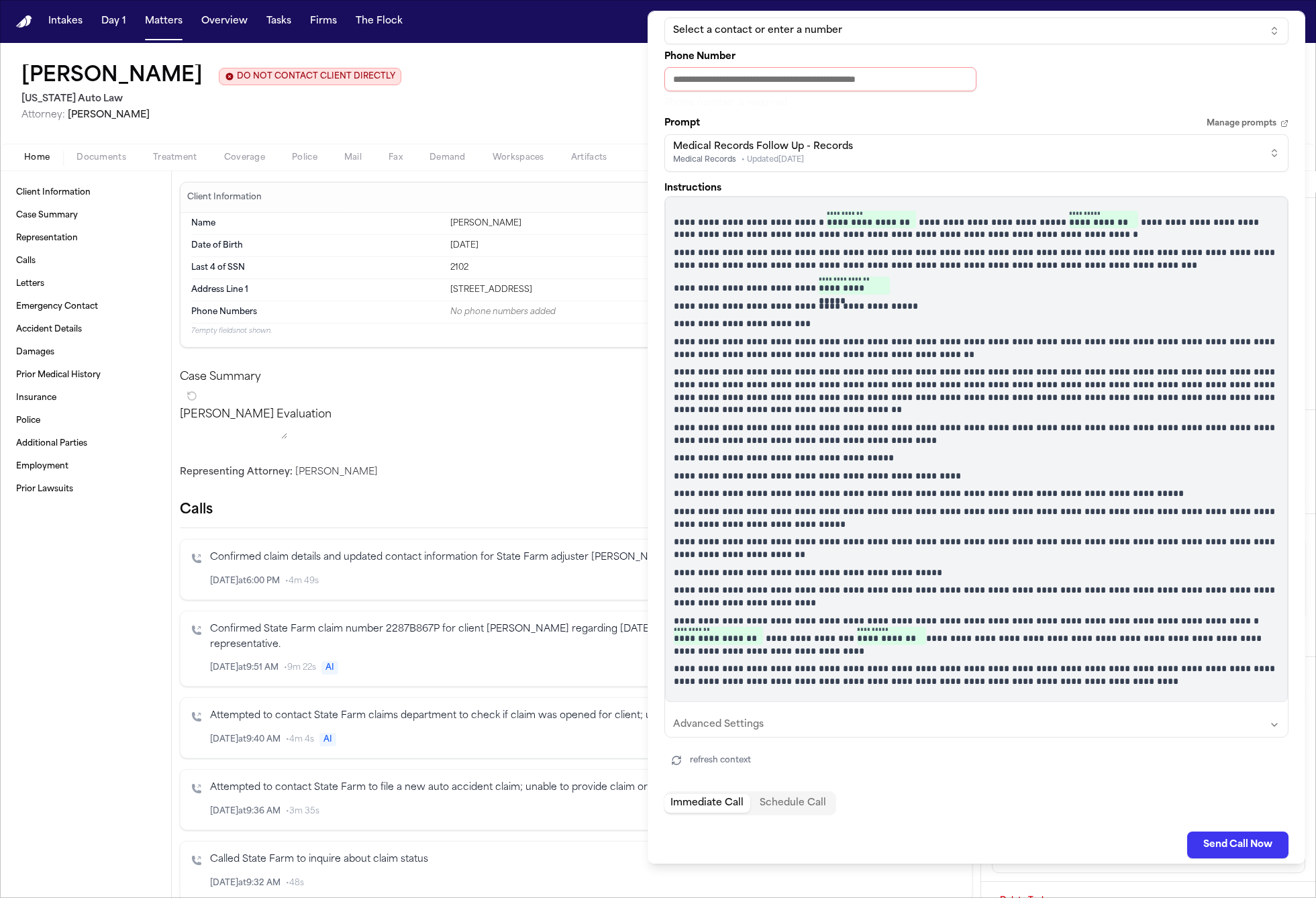
scroll to position [99, 0]
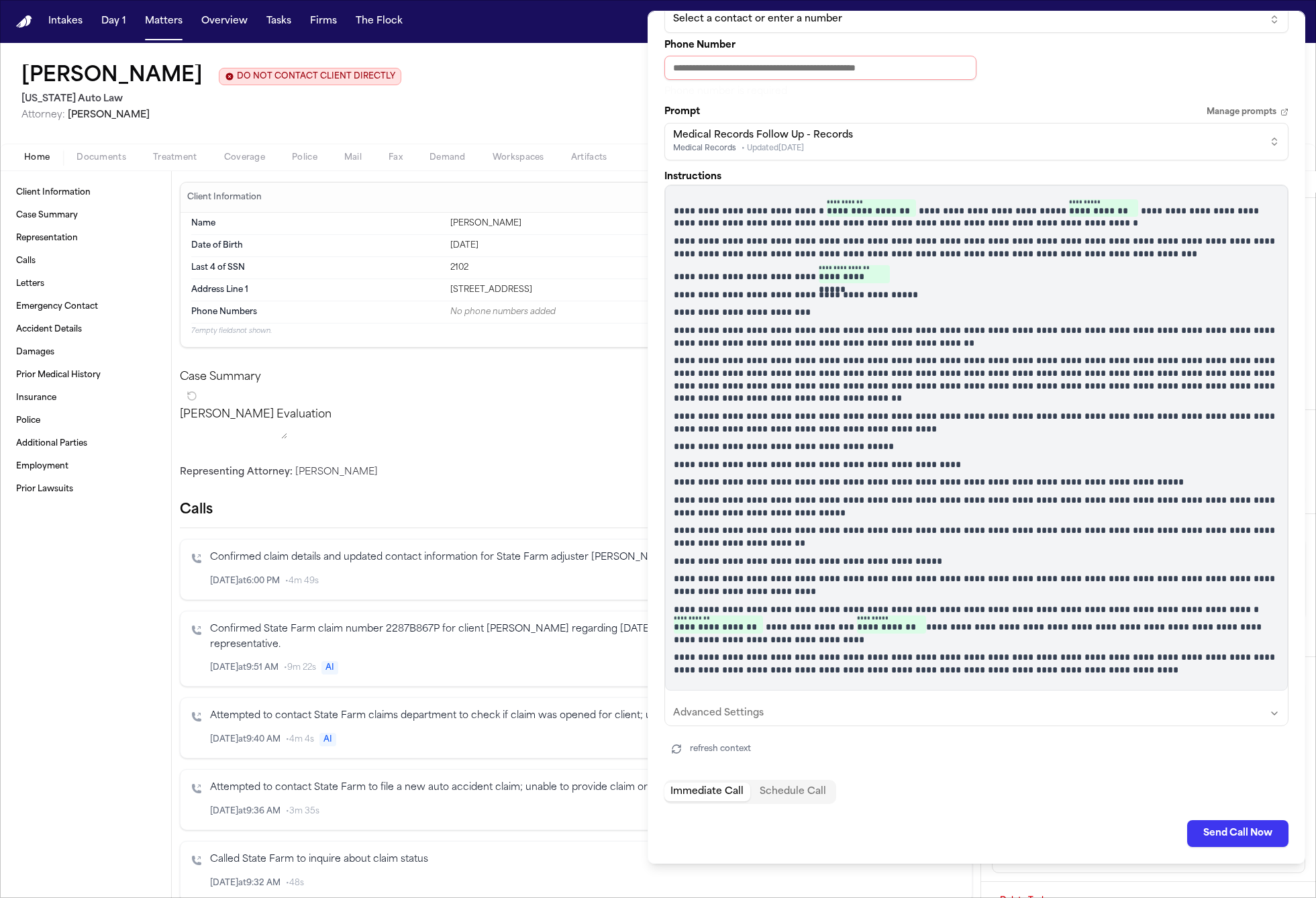
click at [806, 791] on button "Schedule Call" at bounding box center [792, 791] width 86 height 19
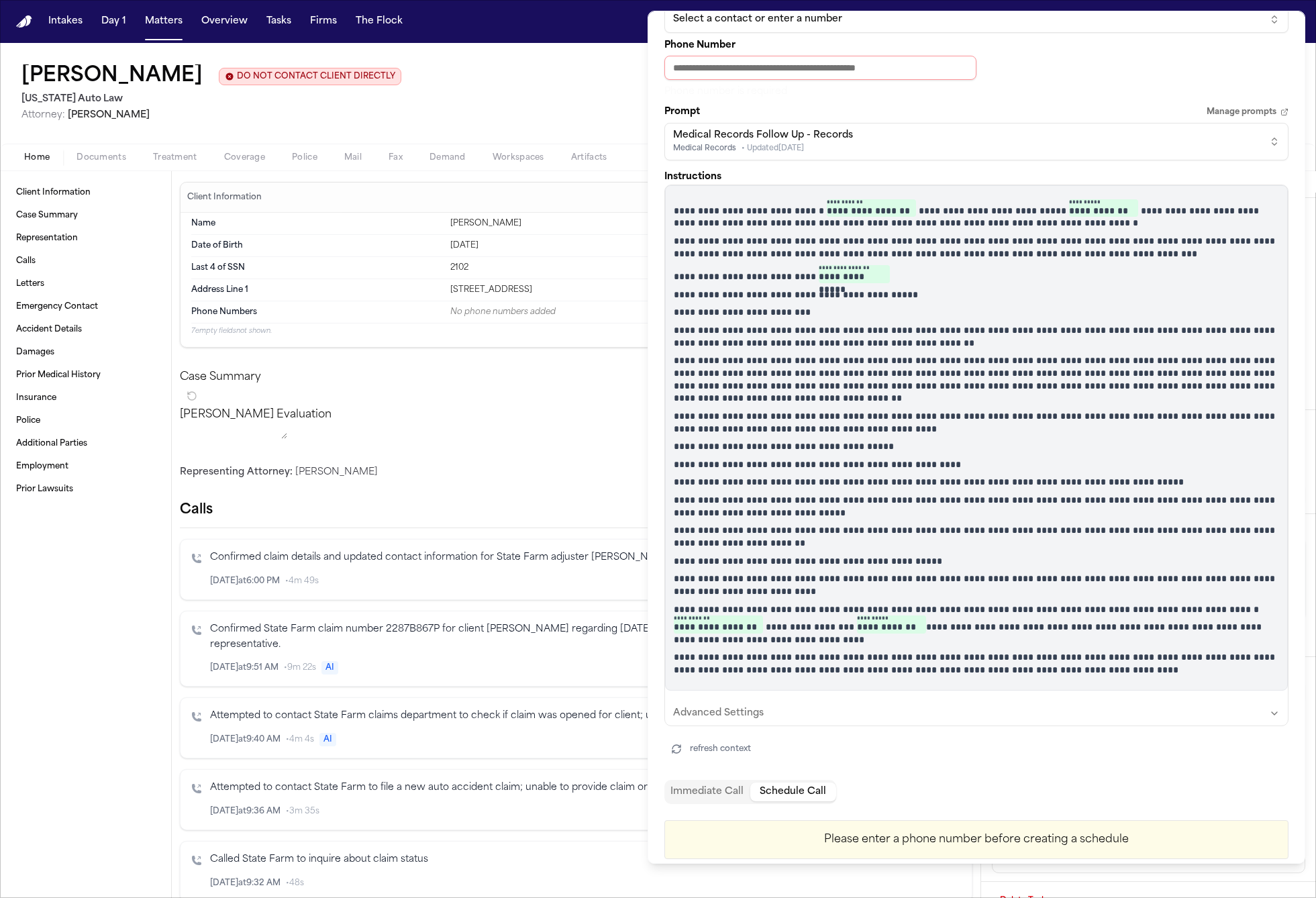
scroll to position [121, 0]
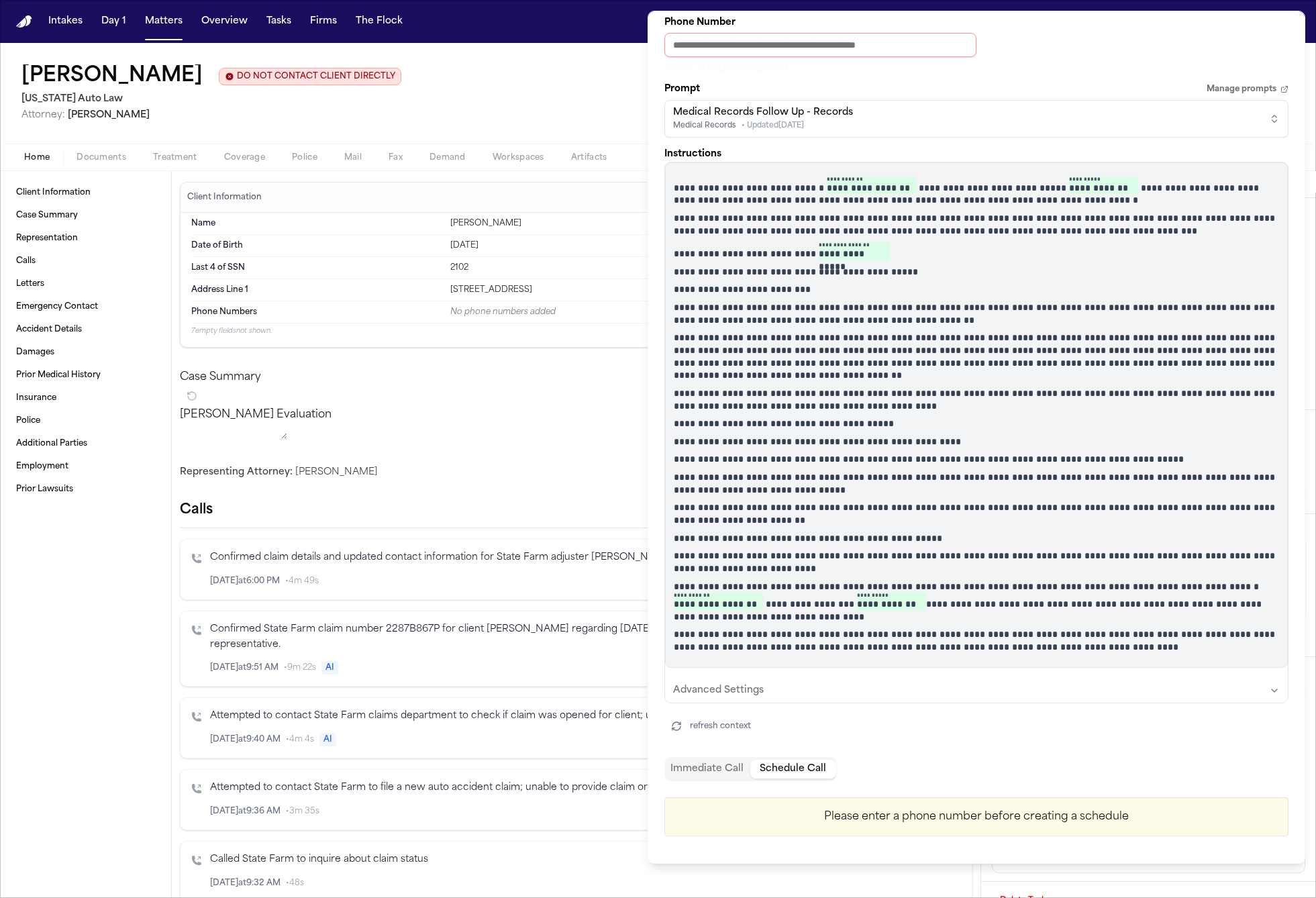
click at [689, 766] on div "**********" at bounding box center [976, 376] width 625 height 940
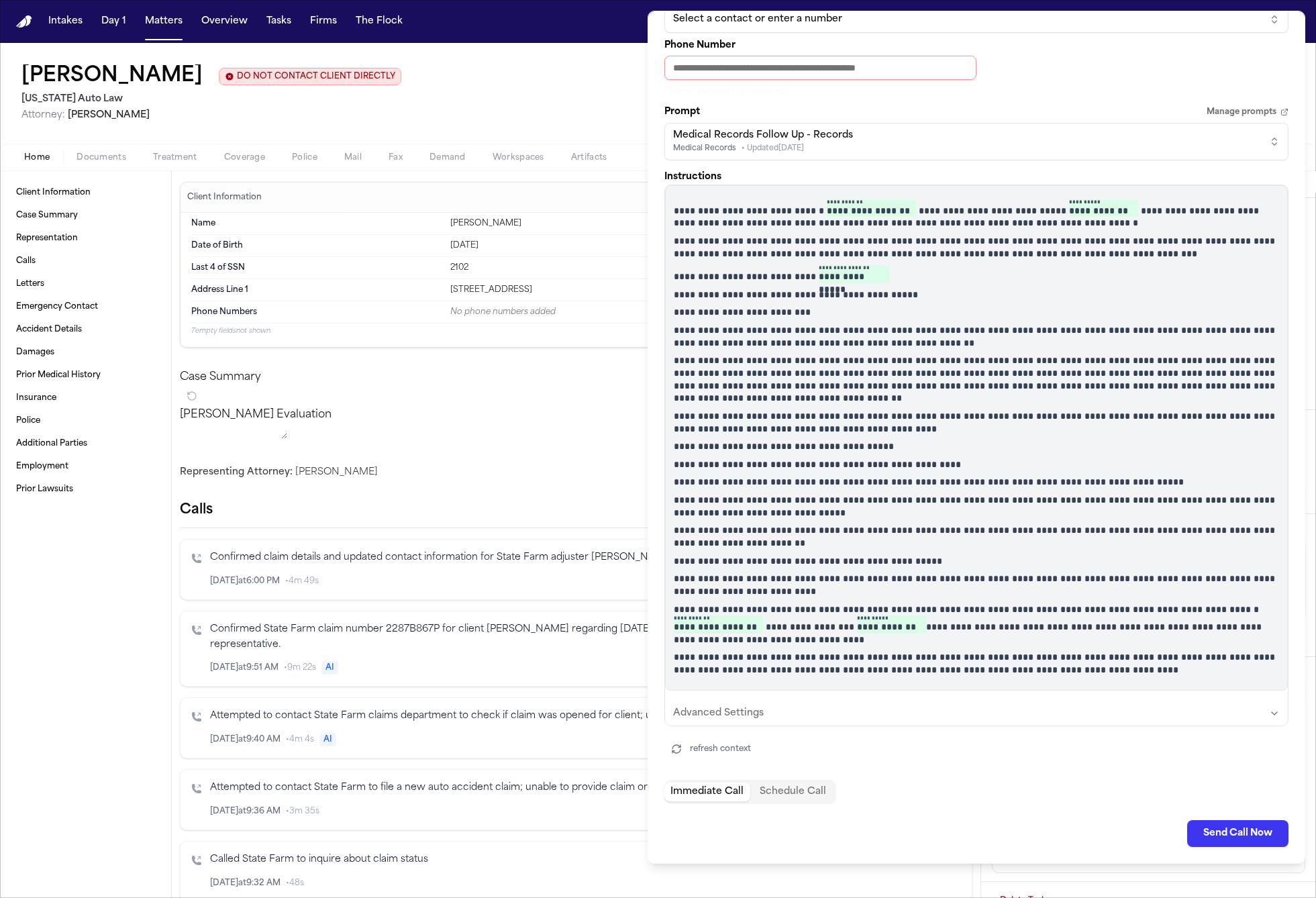
scroll to position [0, 0]
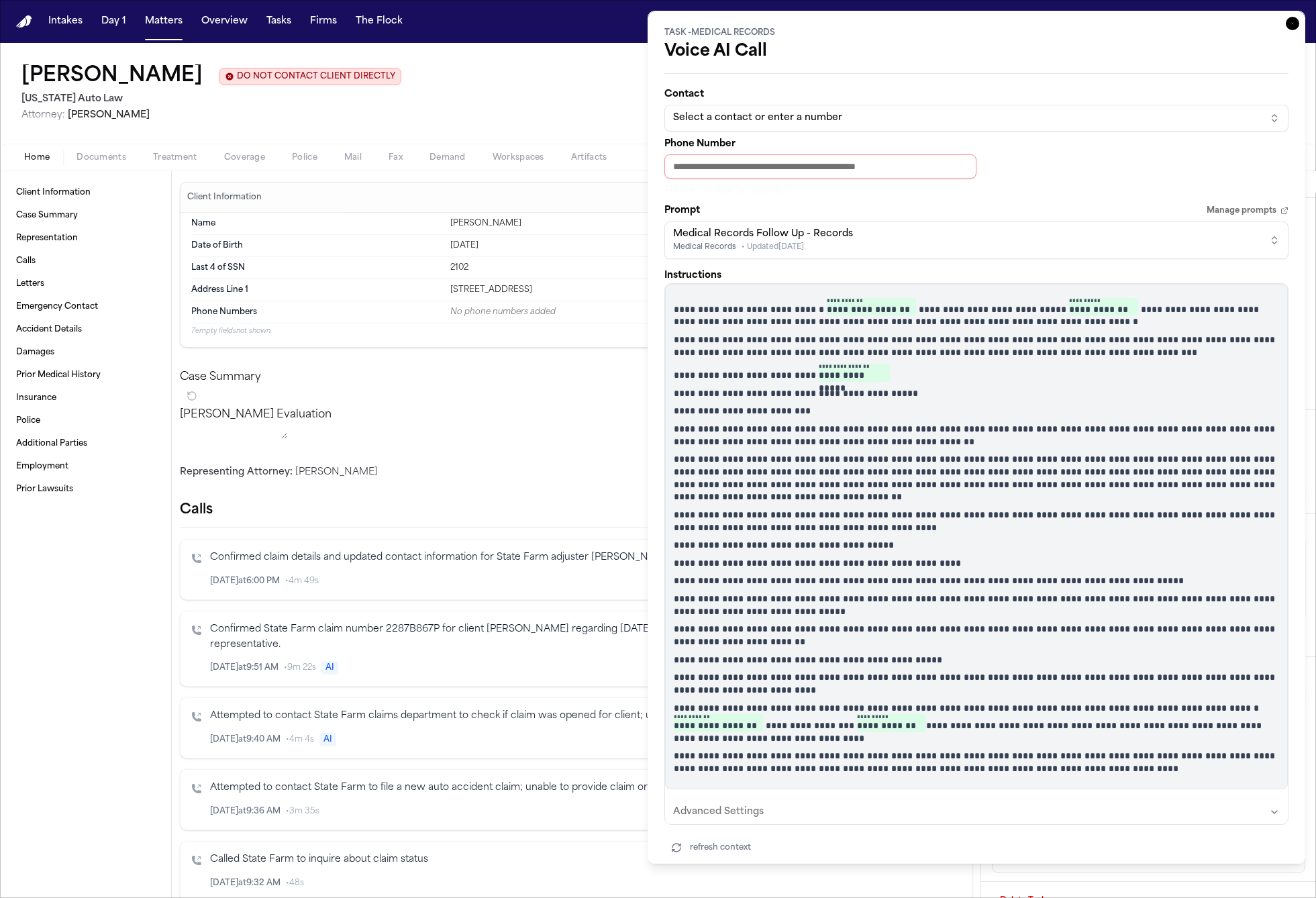
click at [1242, 230] on div "Medical Records Follow Up - Records Medical Records • Updated Mar 6" at bounding box center [966, 240] width 586 height 25
click at [1106, 170] on html "Intakes Day 1 Matters Overview Tasks Firms The Flock CW Shamar Brown DO NOT CON…" at bounding box center [658, 449] width 1316 height 898
click at [1073, 111] on div "Select a contact or enter a number" at bounding box center [966, 117] width 586 height 13
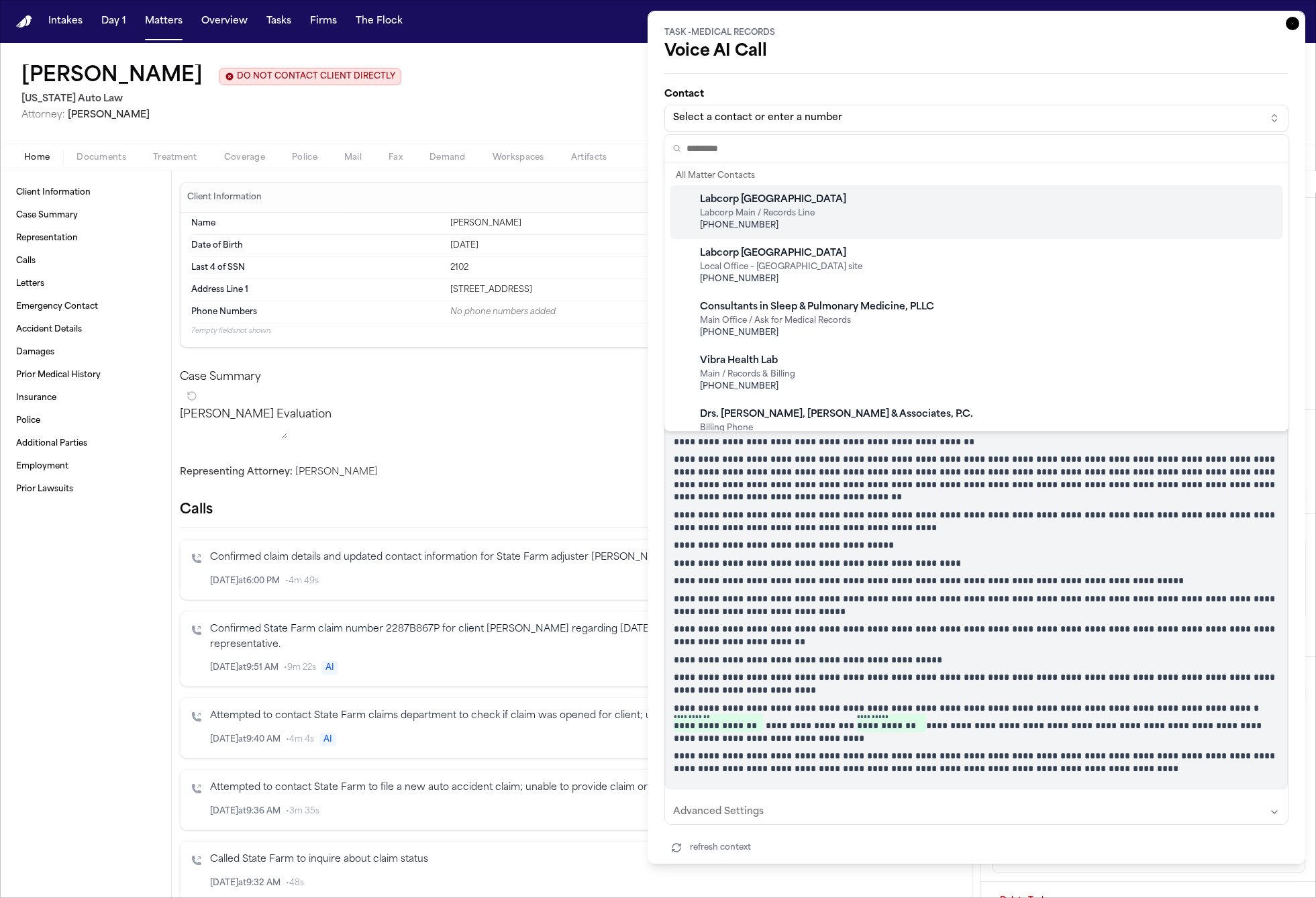
click at [1291, 23] on html "Intakes Day 1 Matters Overview Tasks Firms The Flock CW Shamar Brown DO NOT CON…" at bounding box center [658, 449] width 1316 height 898
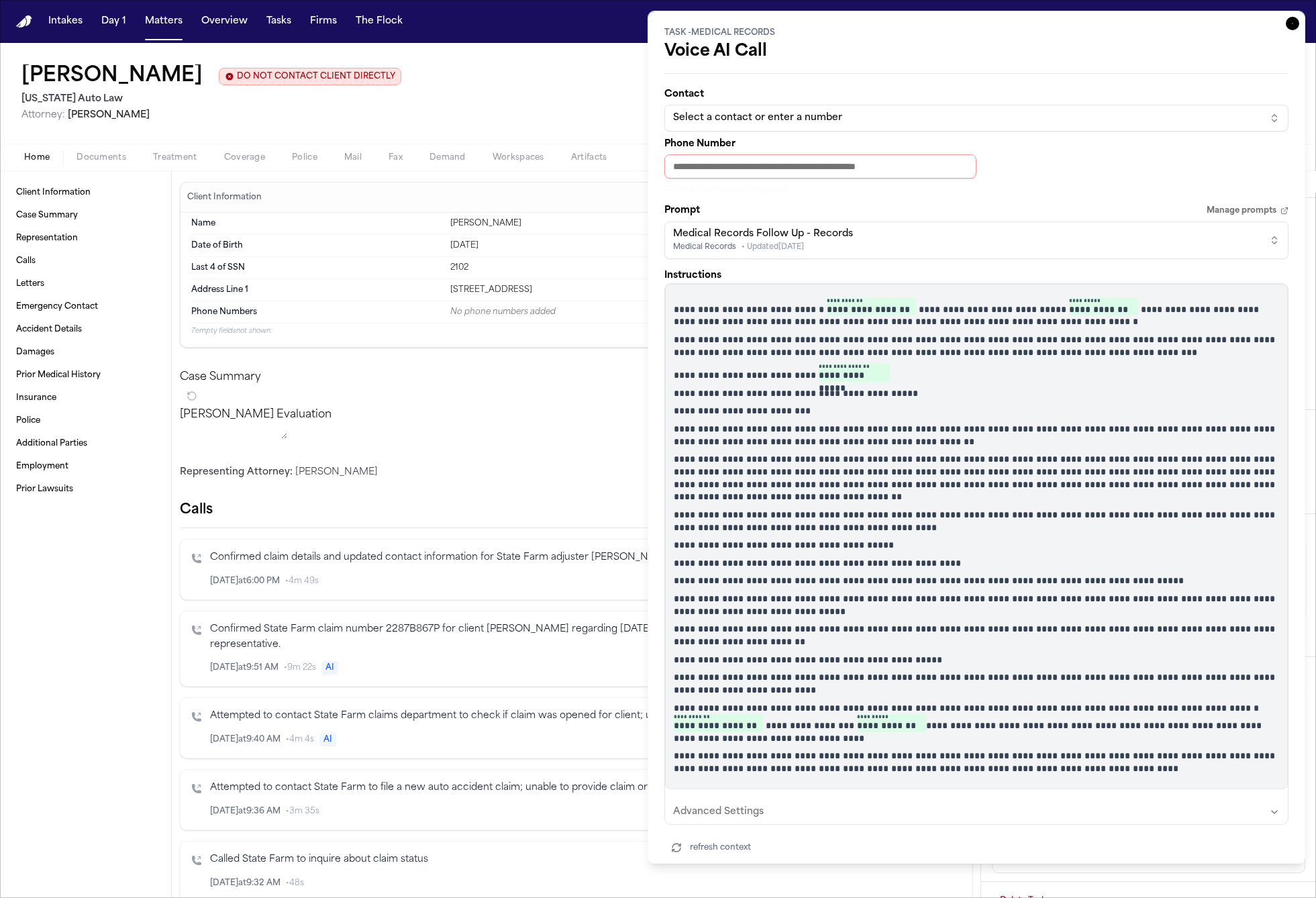
click at [1291, 23] on icon "button" at bounding box center [1292, 23] width 13 height 13
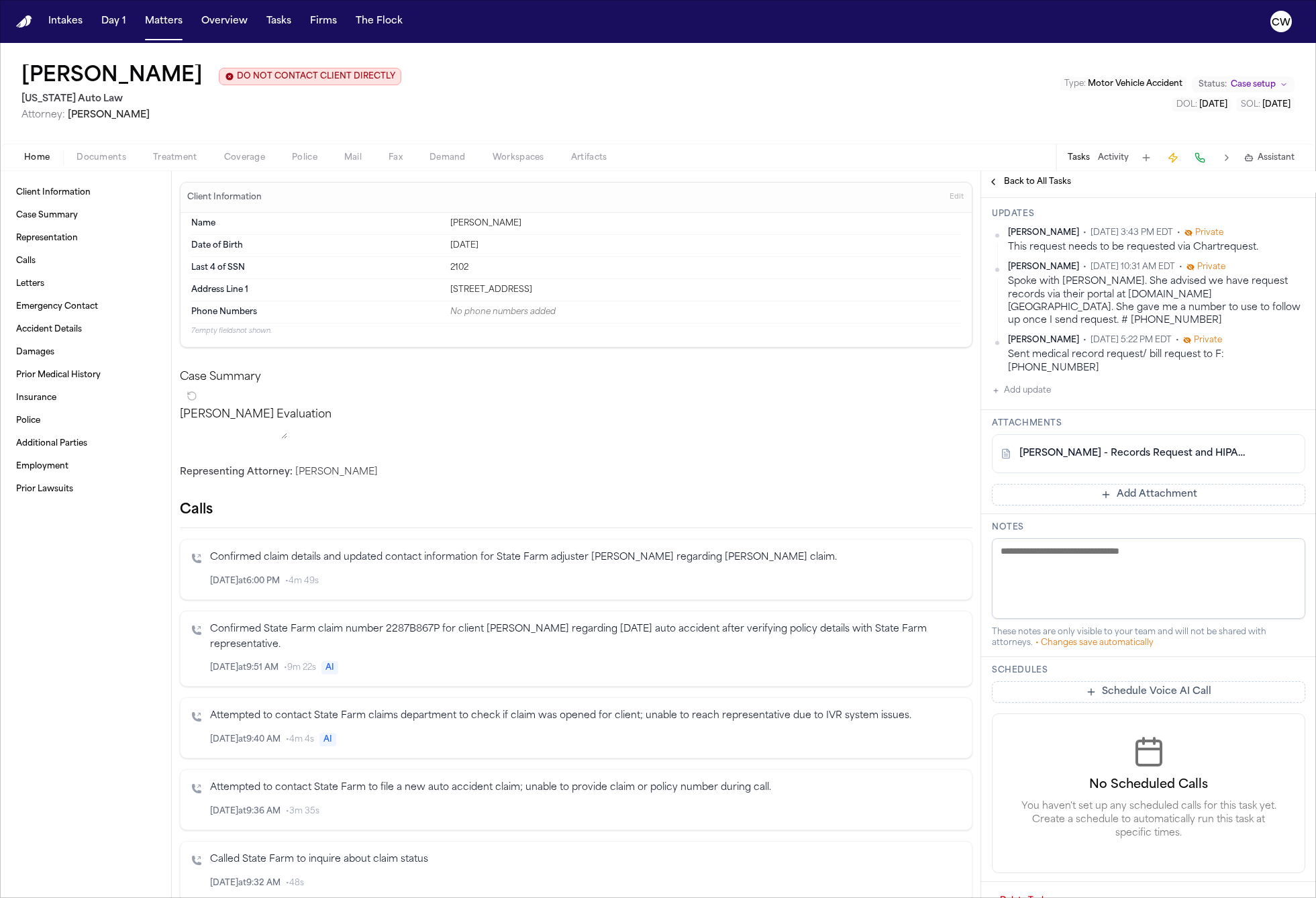
click at [1226, 156] on button at bounding box center [1226, 158] width 19 height 19
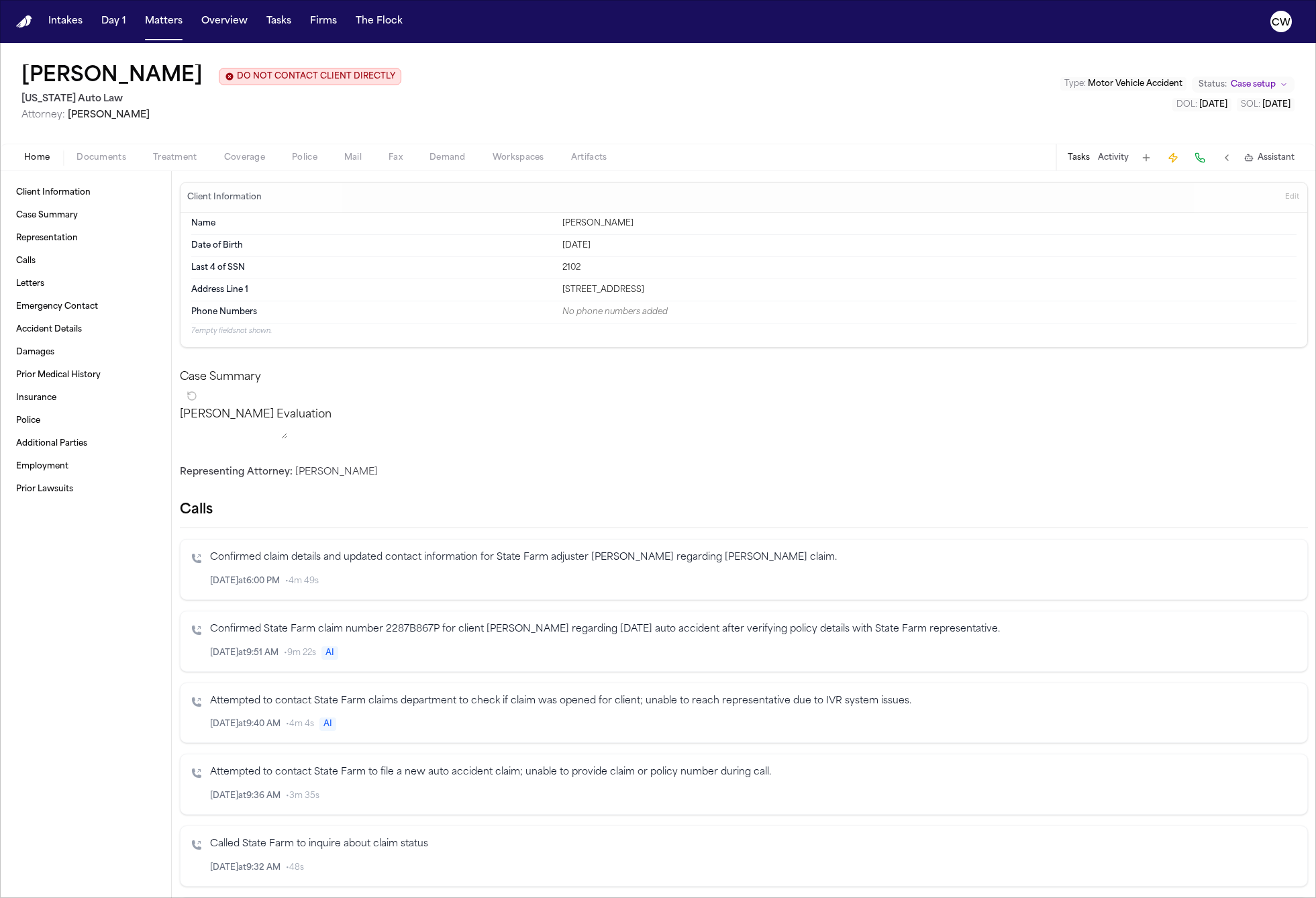
click at [895, 125] on div "Shamar Brown DO NOT CONTACT CLIENT DIRECTLY DO NOT CONTACT Michigan Auto Law At…" at bounding box center [658, 93] width 1316 height 100
click at [1221, 158] on button at bounding box center [1226, 158] width 19 height 19
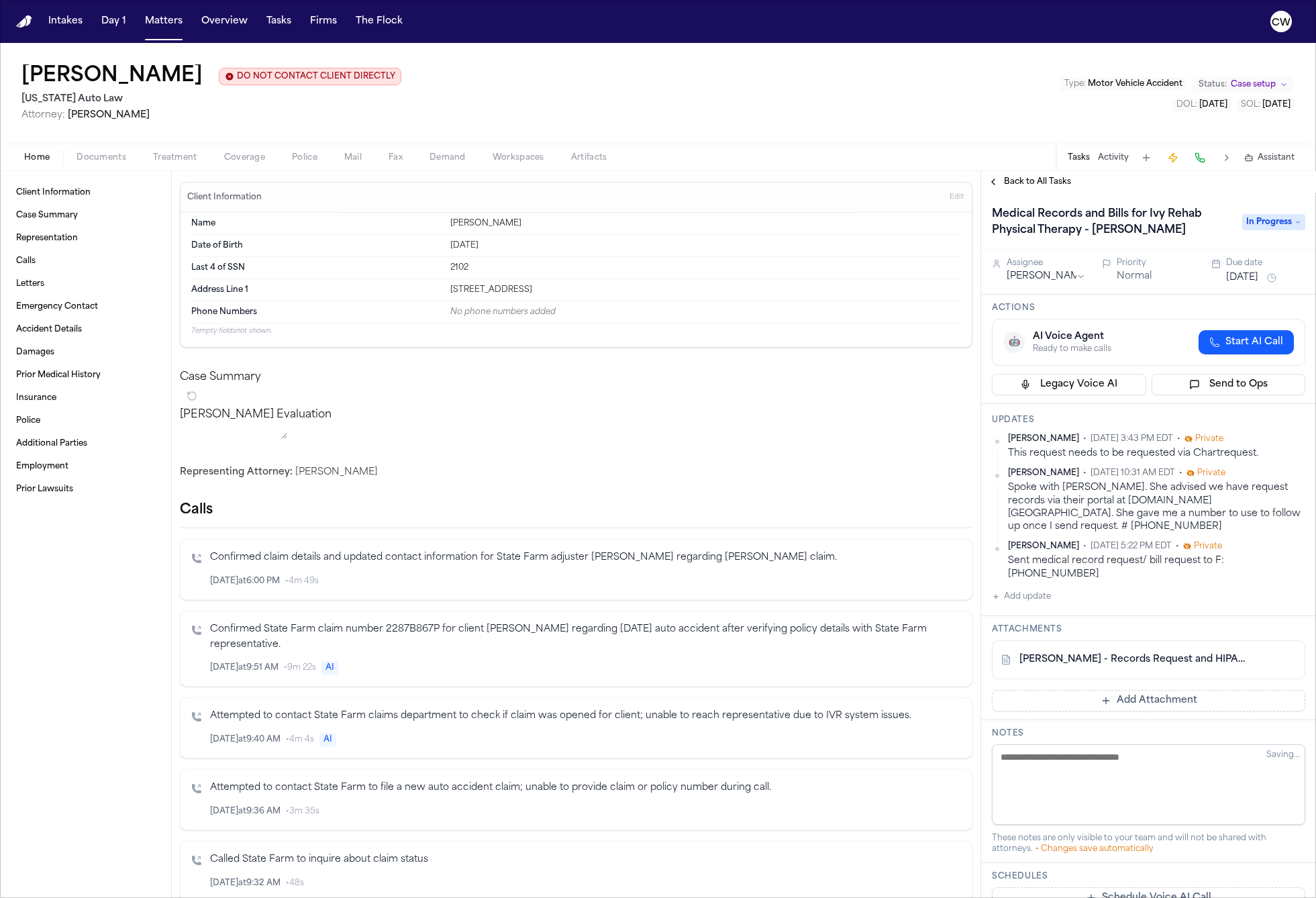
click at [1026, 181] on span "Back to All Tasks" at bounding box center [1037, 182] width 67 height 11
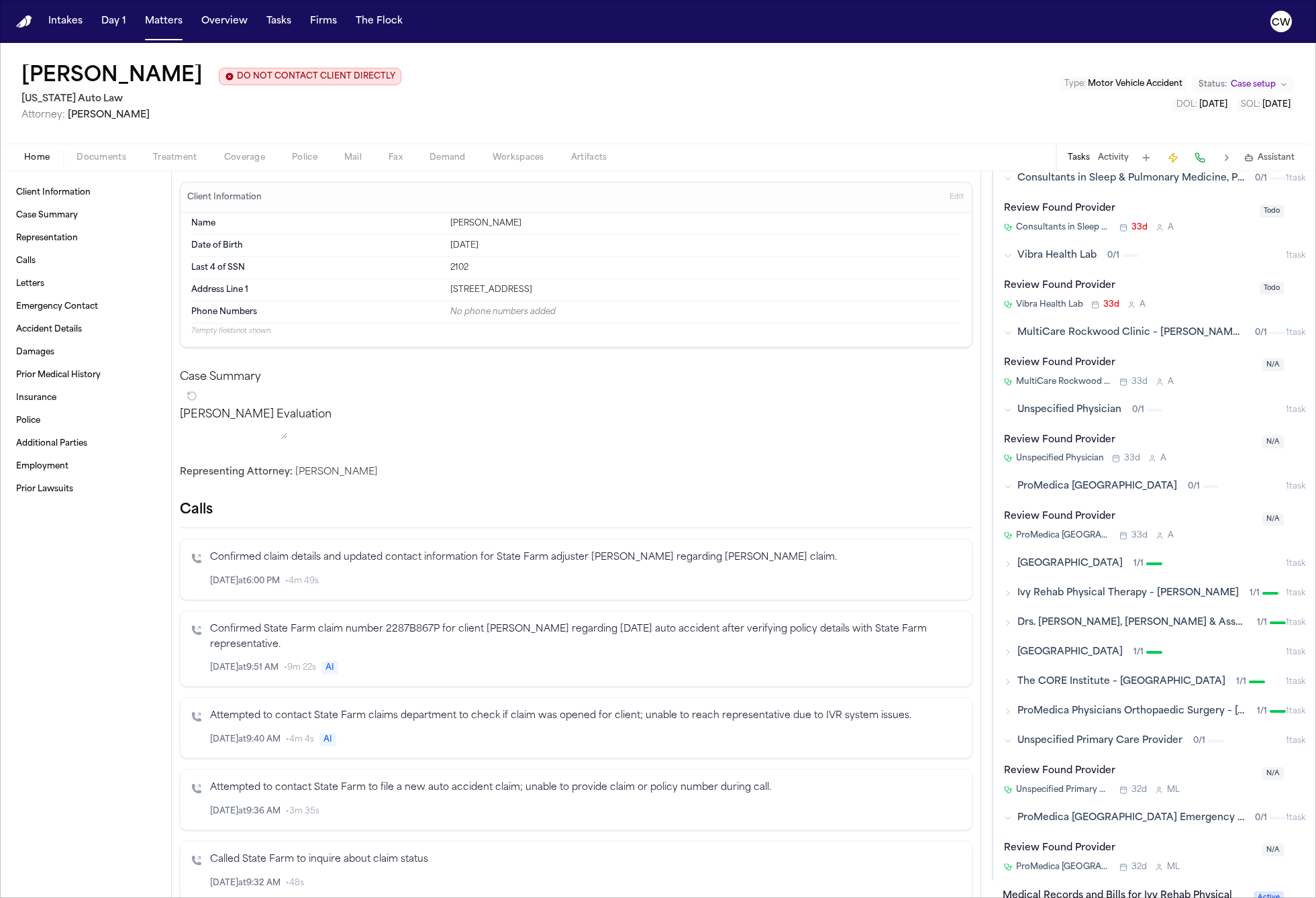
scroll to position [1039, 0]
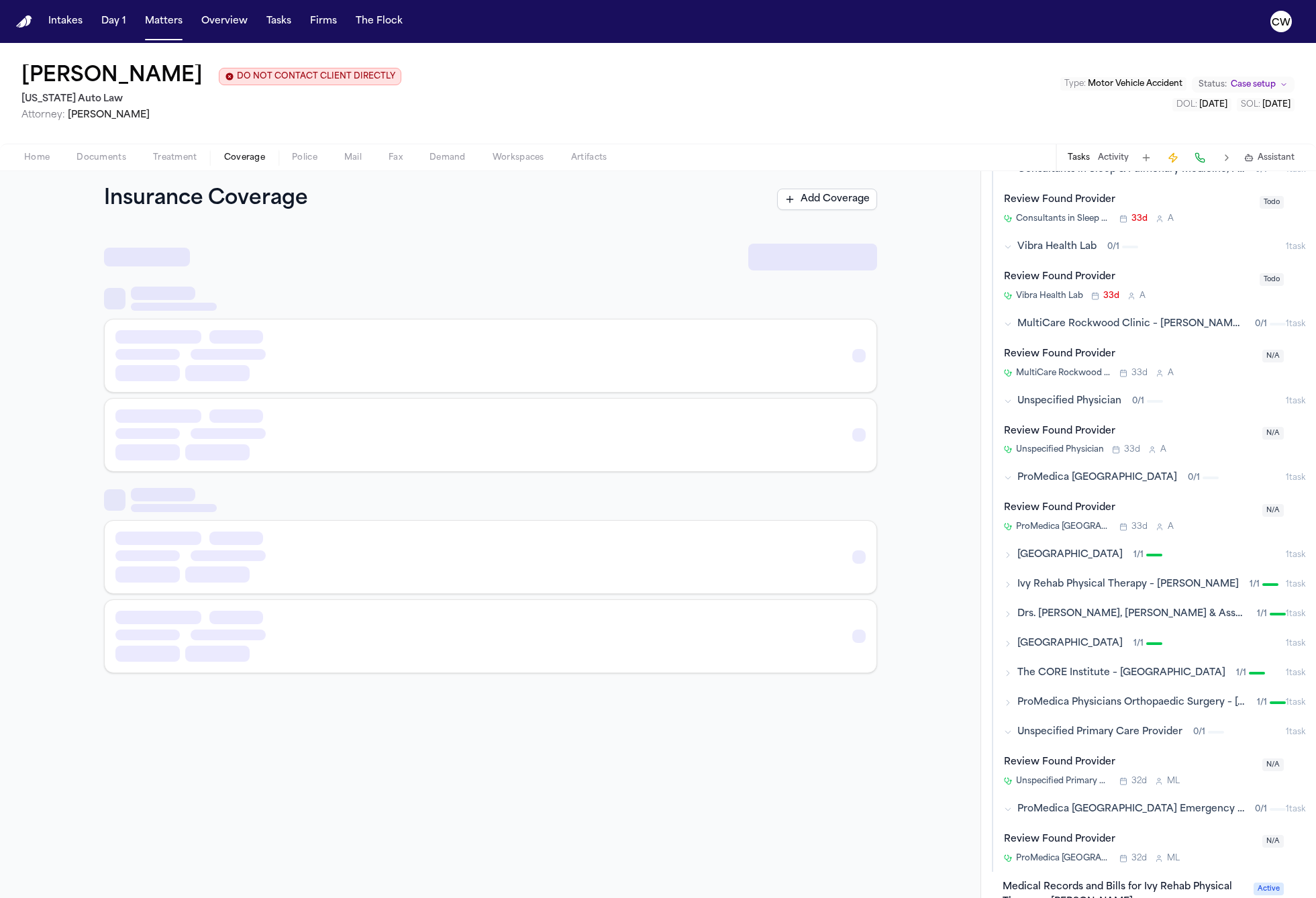
click at [229, 162] on span "Coverage" at bounding box center [244, 158] width 41 height 11
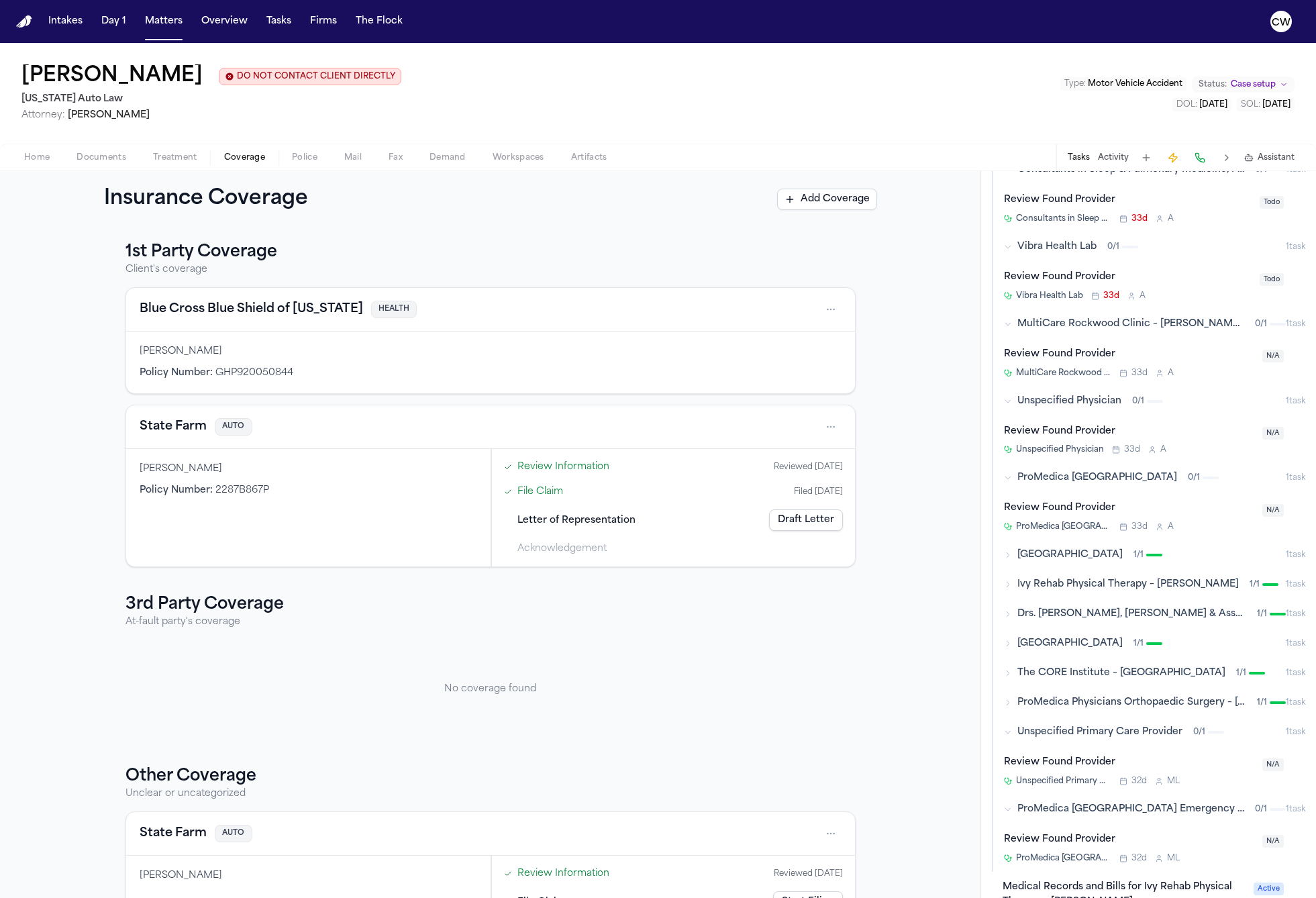
scroll to position [5, 0]
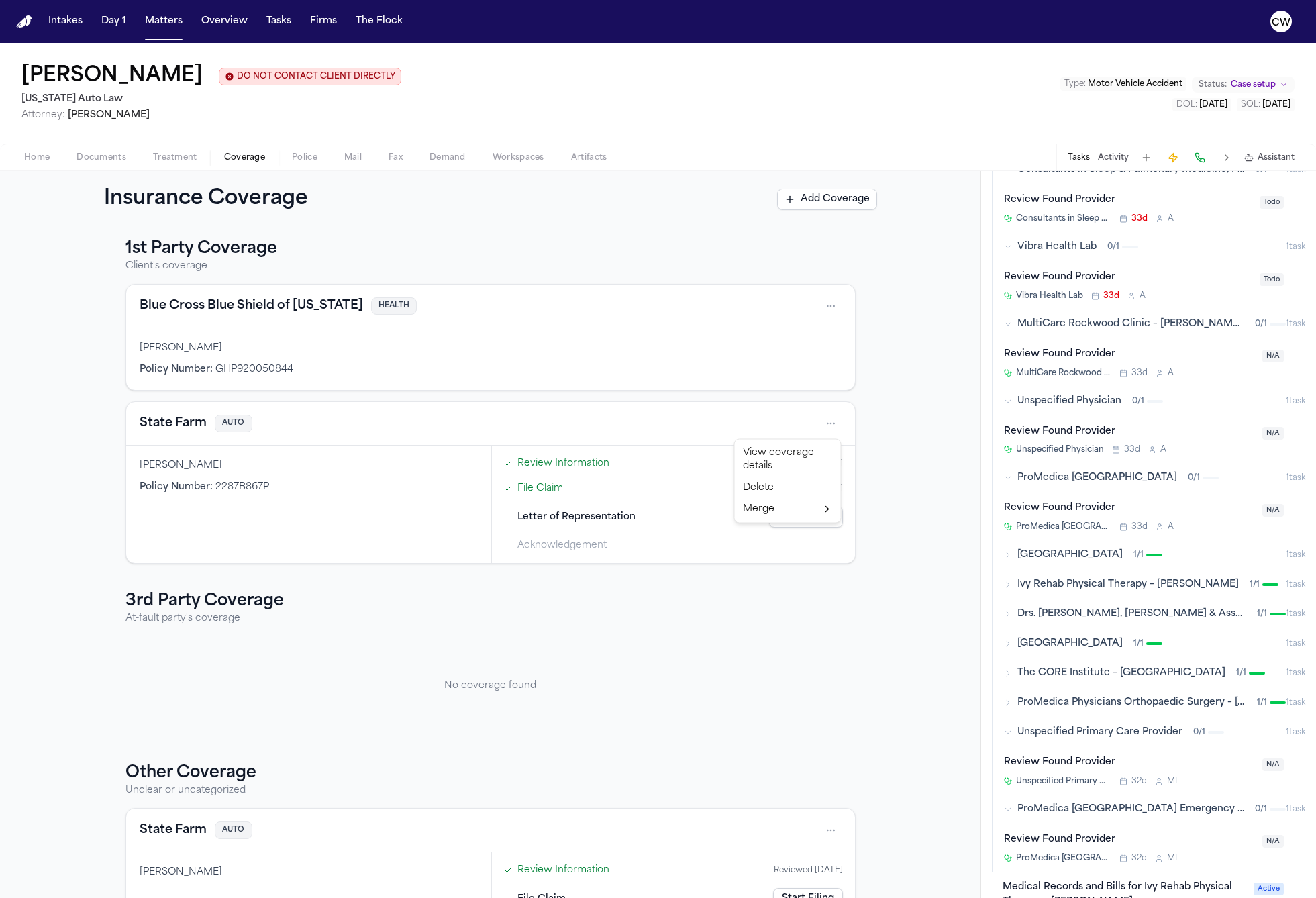
click at [828, 428] on html "Intakes Day 1 Matters Overview Tasks Firms The Flock CW Shamar Brown DO NOT CON…" at bounding box center [658, 449] width 1316 height 898
click at [829, 628] on html "Intakes Day 1 Matters Overview Tasks Firms The Flock CW Shamar Brown DO NOT CON…" at bounding box center [658, 449] width 1316 height 898
click at [835, 415] on html "Intakes Day 1 Matters Overview Tasks Firms The Flock CW Shamar Brown DO NOT CON…" at bounding box center [658, 449] width 1316 height 898
click at [785, 658] on html "Intakes Day 1 Matters Overview Tasks Firms The Flock CW Shamar Brown DO NOT CON…" at bounding box center [658, 449] width 1316 height 898
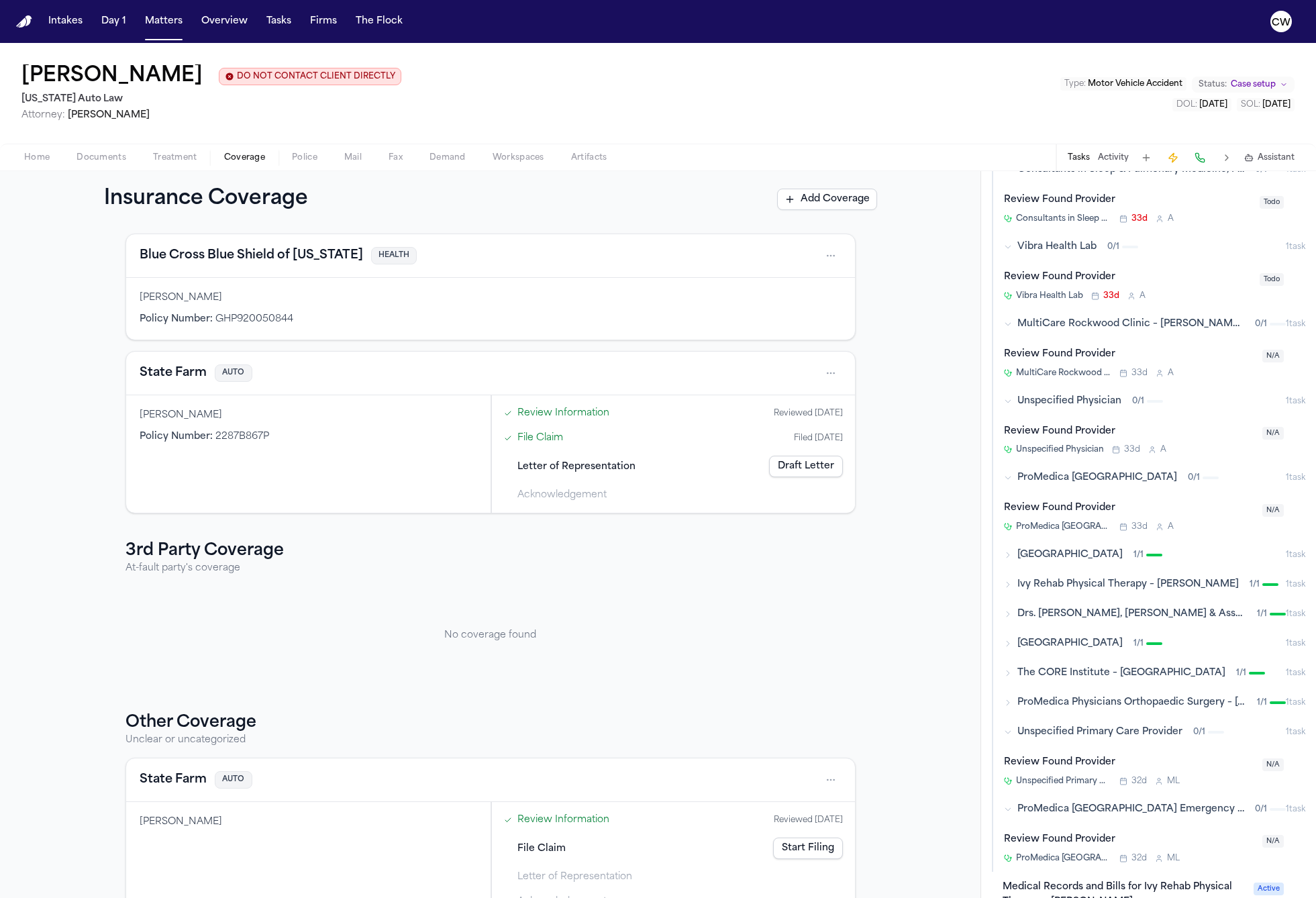
scroll to position [95, 0]
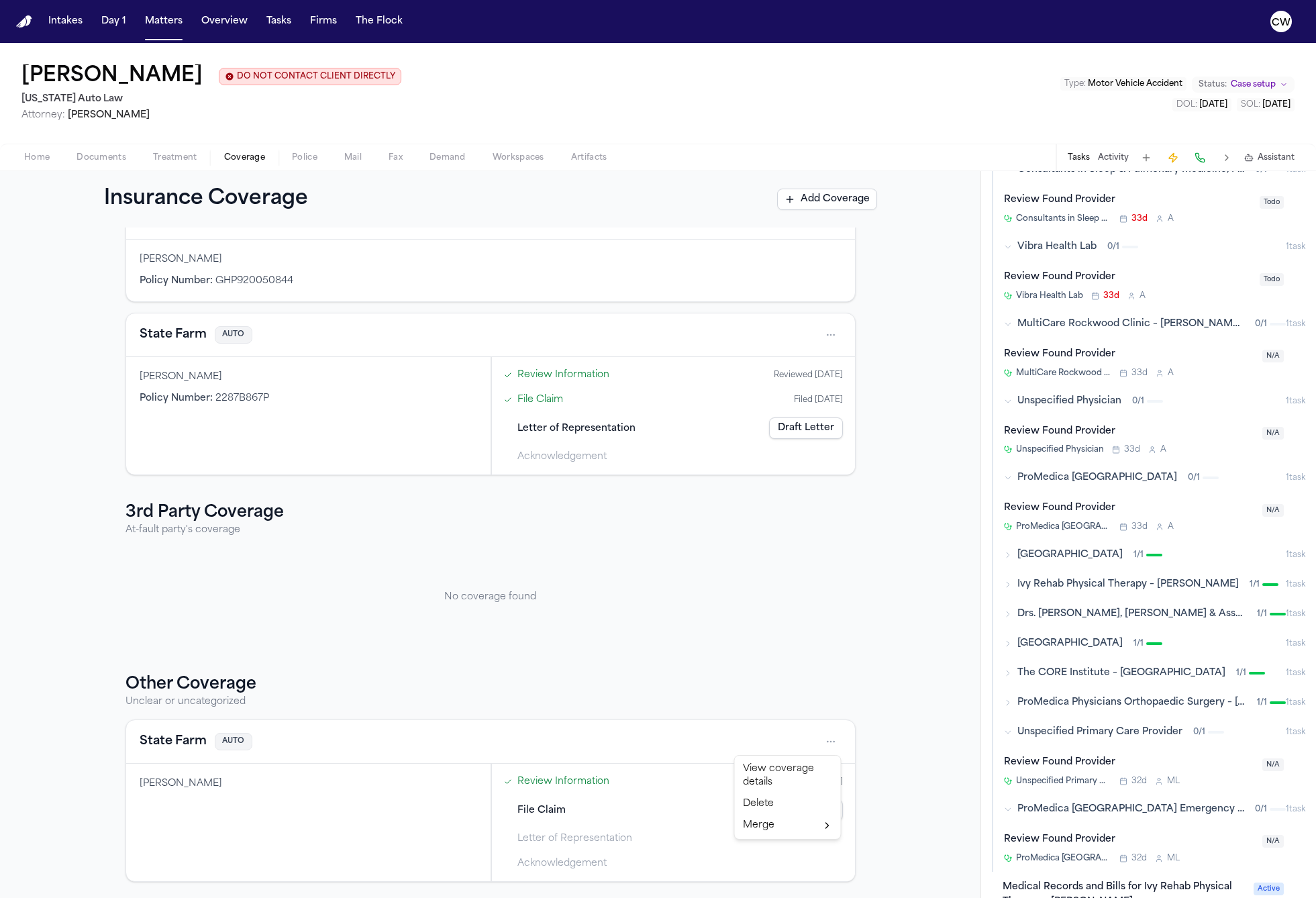
click at [827, 745] on html "Intakes Day 1 Matters Overview Tasks Firms The Flock CW Shamar Brown DO NOT CON…" at bounding box center [658, 449] width 1316 height 898
click at [883, 739] on html "Intakes Day 1 Matters Overview Tasks Firms The Flock CW Shamar Brown DO NOT CON…" at bounding box center [658, 449] width 1316 height 898
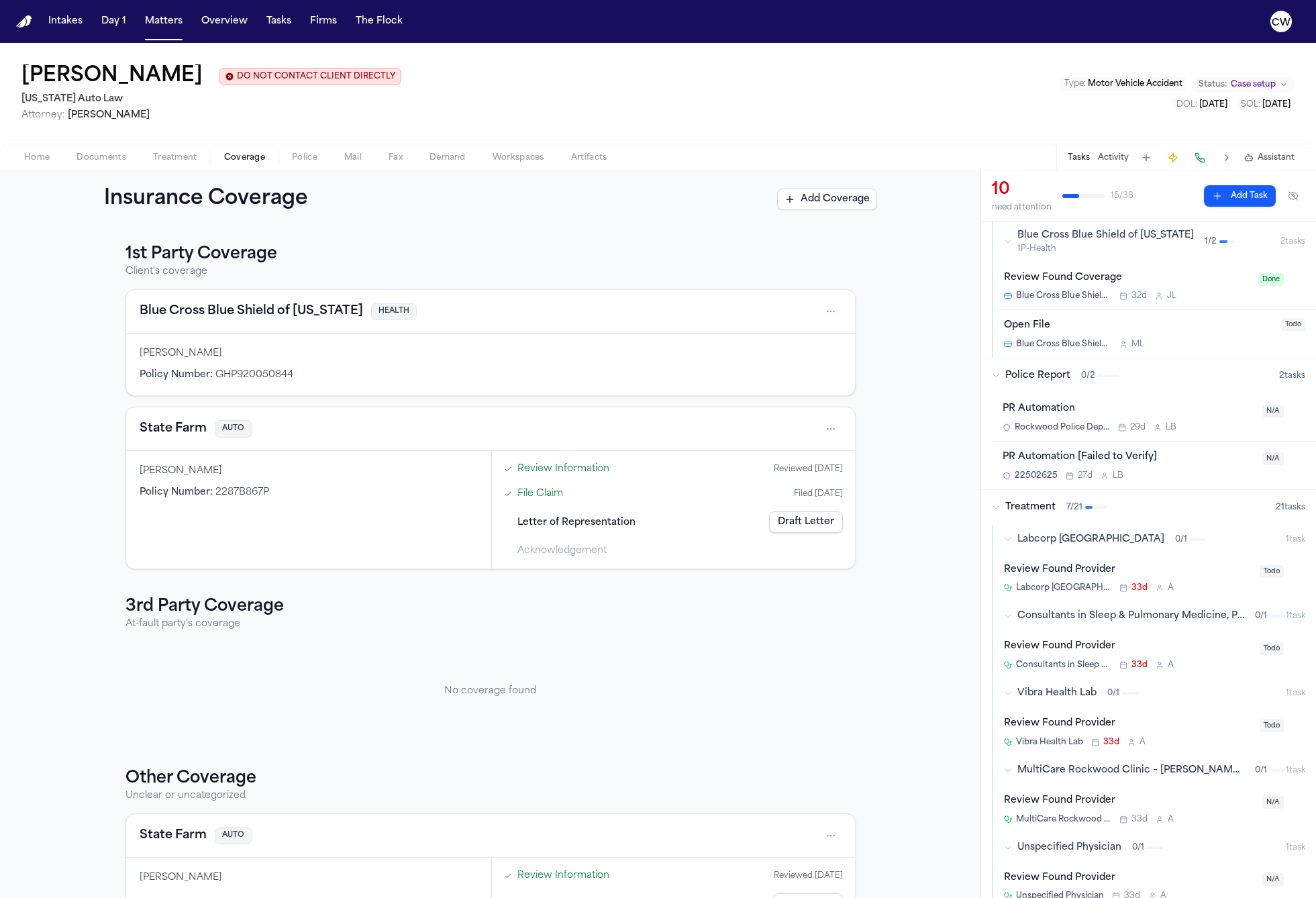
scroll to position [0, 0]
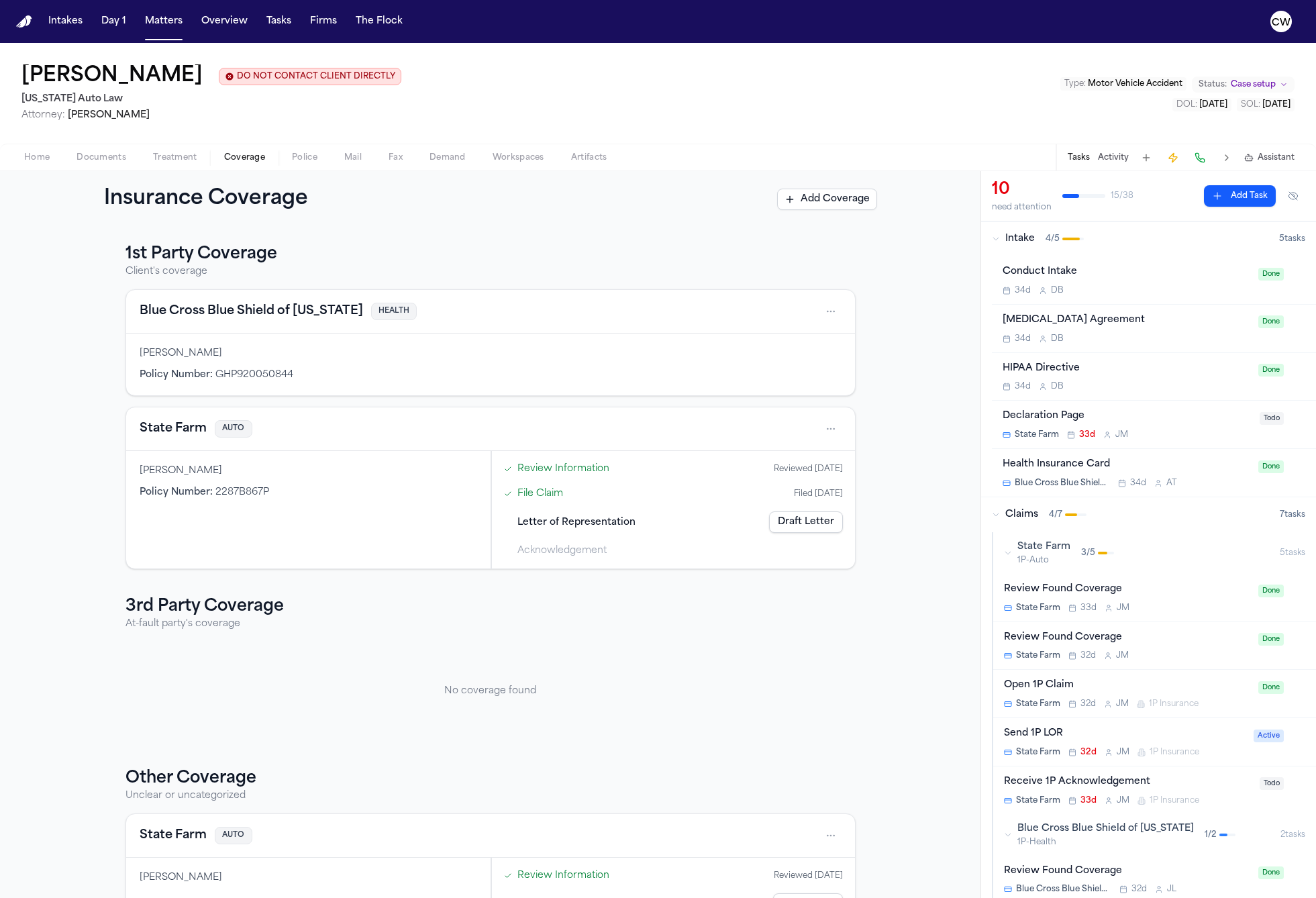
click at [967, 106] on div "Shamar Brown DO NOT CONTACT CLIENT DIRECTLY DO NOT CONTACT Michigan Auto Law At…" at bounding box center [658, 93] width 1316 height 100
click at [40, 158] on span "Home" at bounding box center [36, 158] width 25 height 11
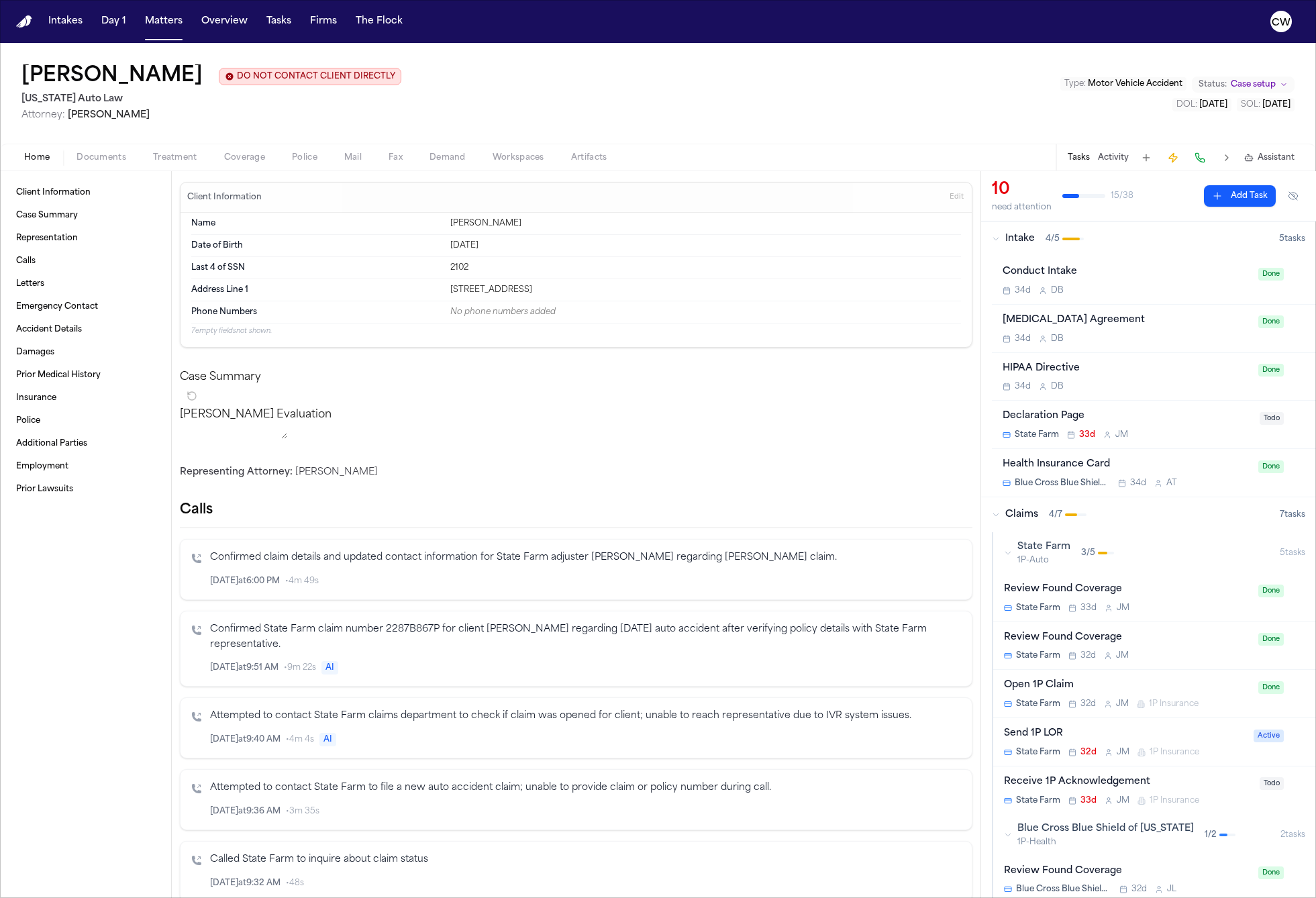
click at [83, 158] on span "Documents" at bounding box center [101, 158] width 49 height 11
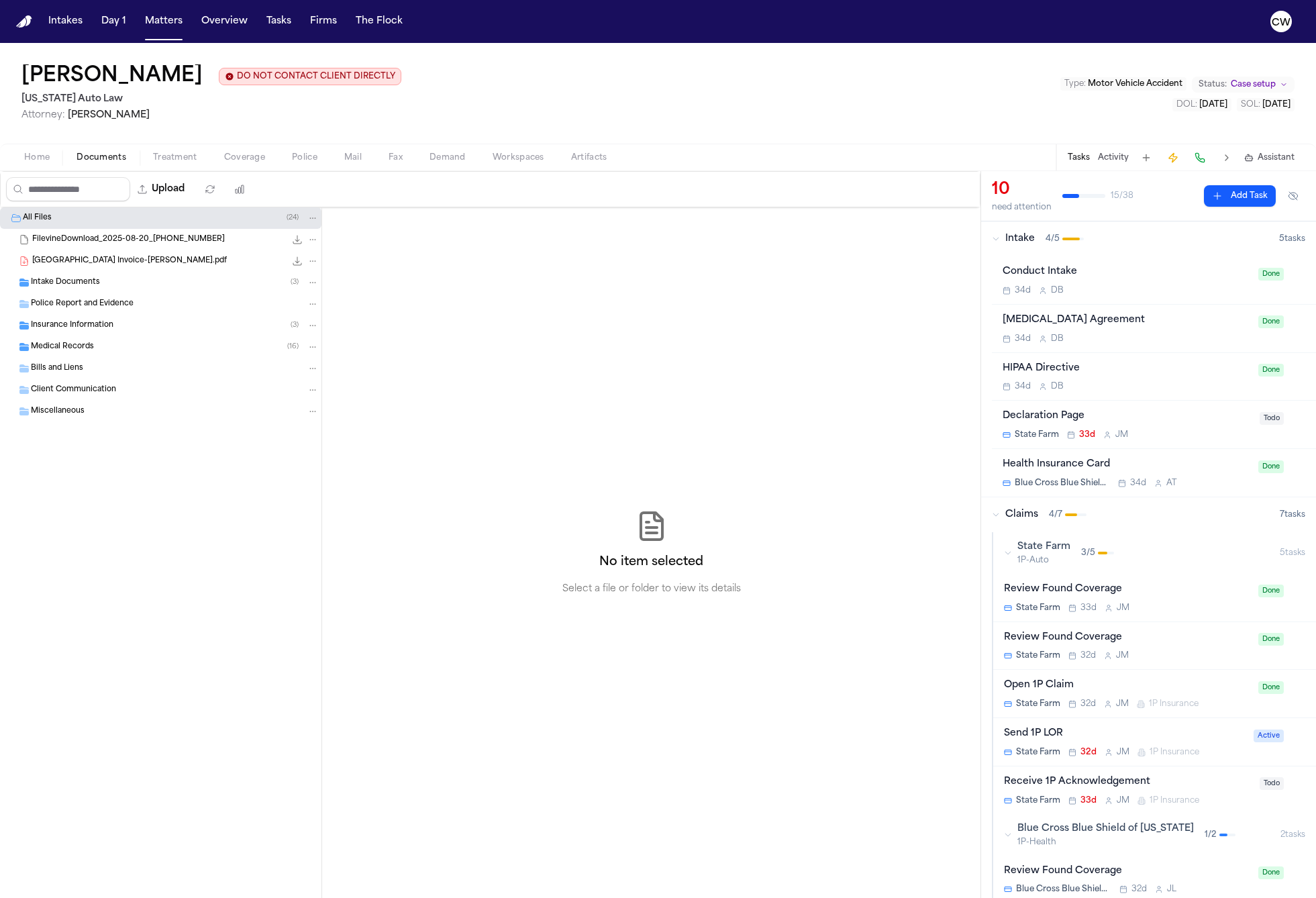
click at [162, 157] on span "Treatment" at bounding box center [175, 158] width 44 height 11
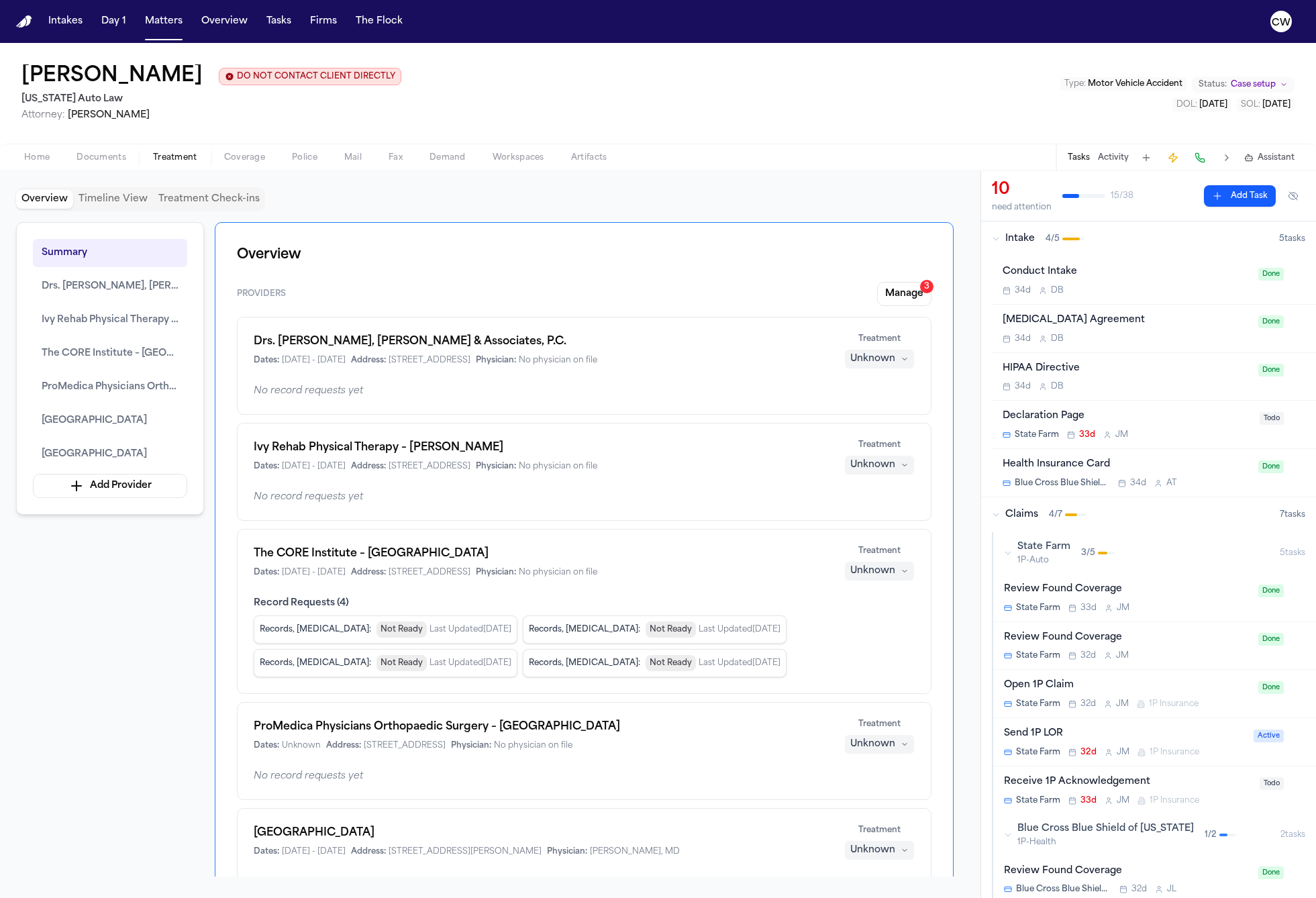
click at [90, 617] on div "Summary Drs. Harris, Birkhill, Wang, Songe & Associates, P.C. Ivy Rehab Physica…" at bounding box center [490, 549] width 948 height 654
click at [48, 160] on span "Home" at bounding box center [36, 158] width 25 height 11
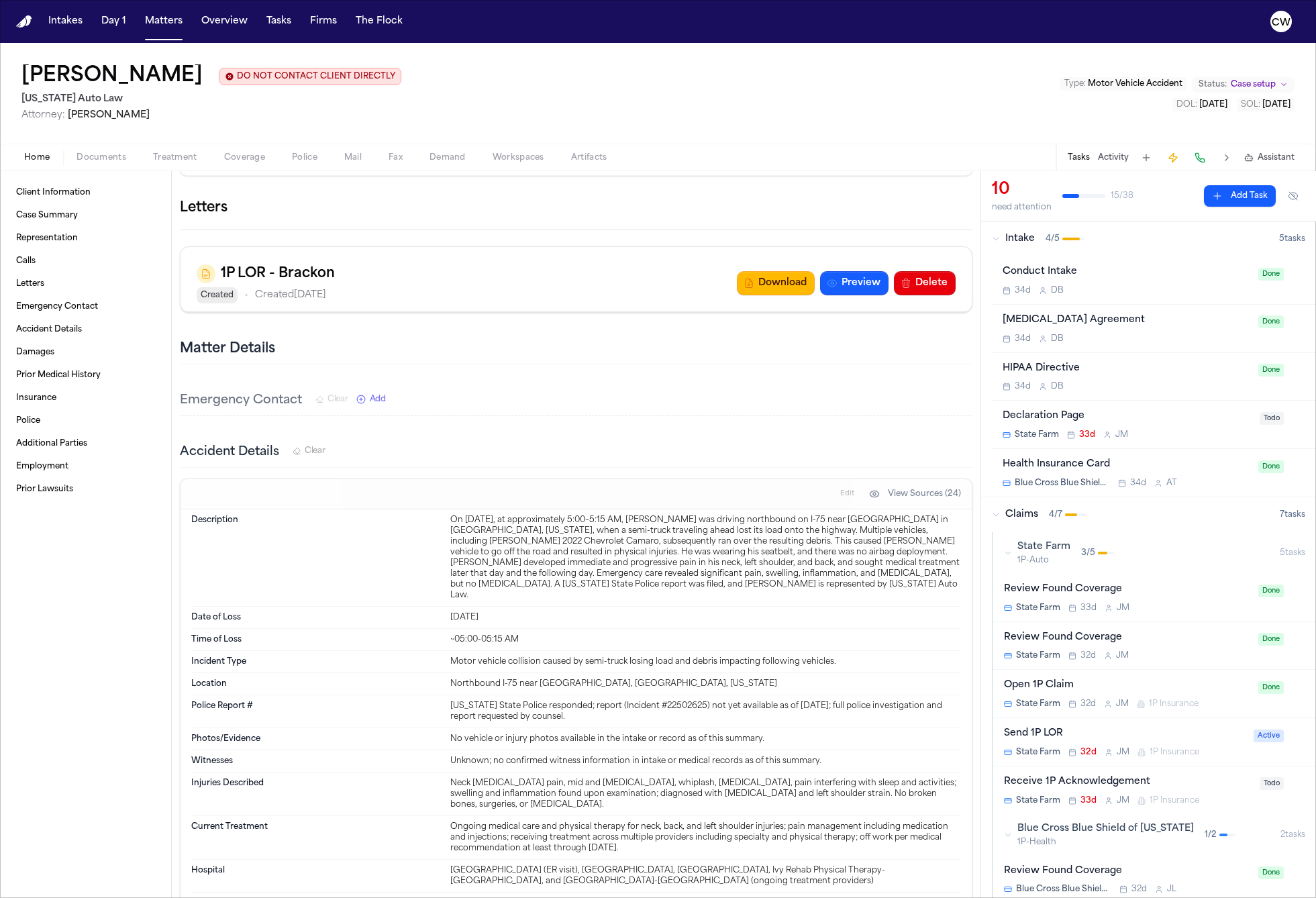
scroll to position [944, 0]
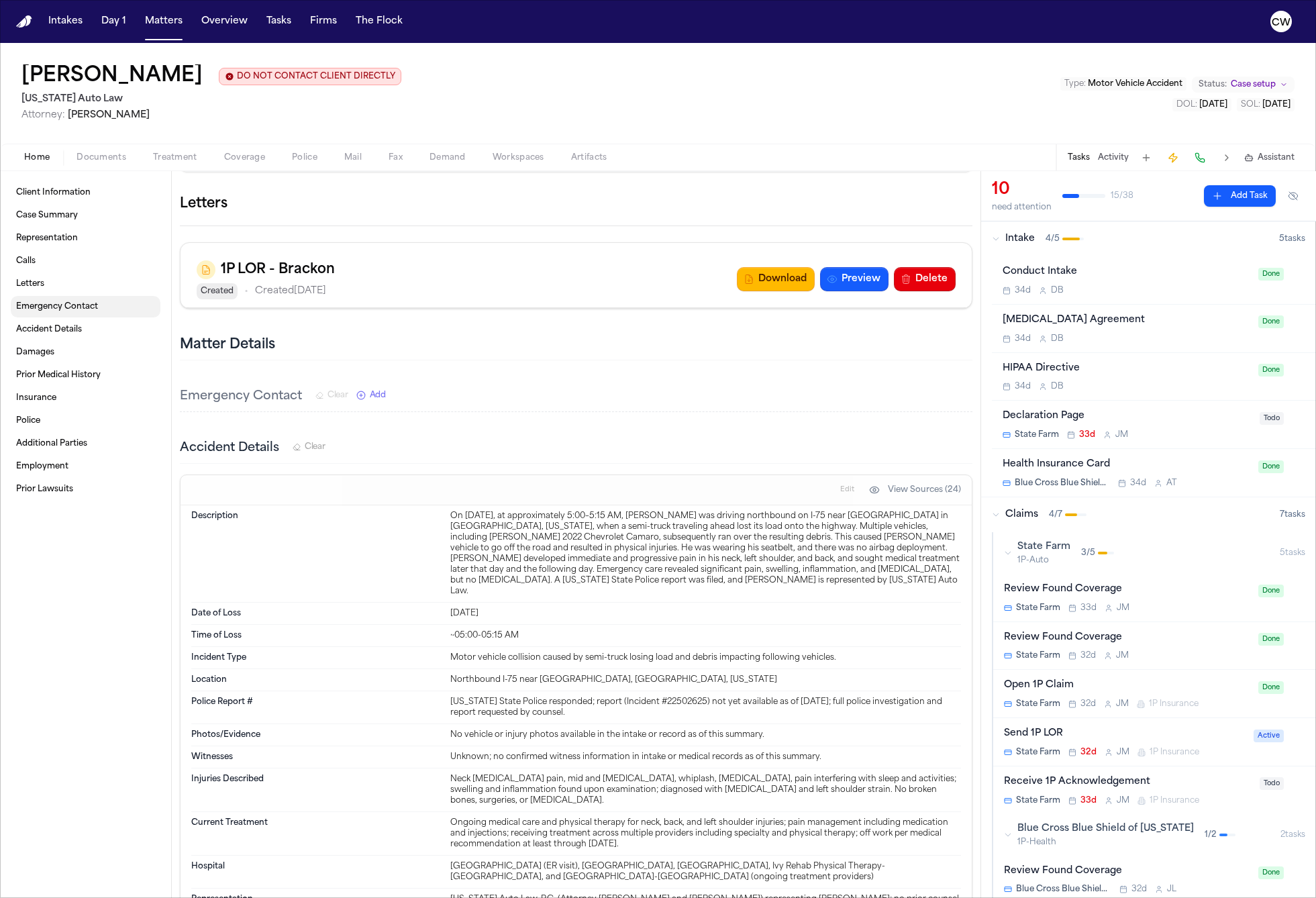
click at [115, 313] on link "Emergency Contact" at bounding box center [86, 307] width 150 height 22
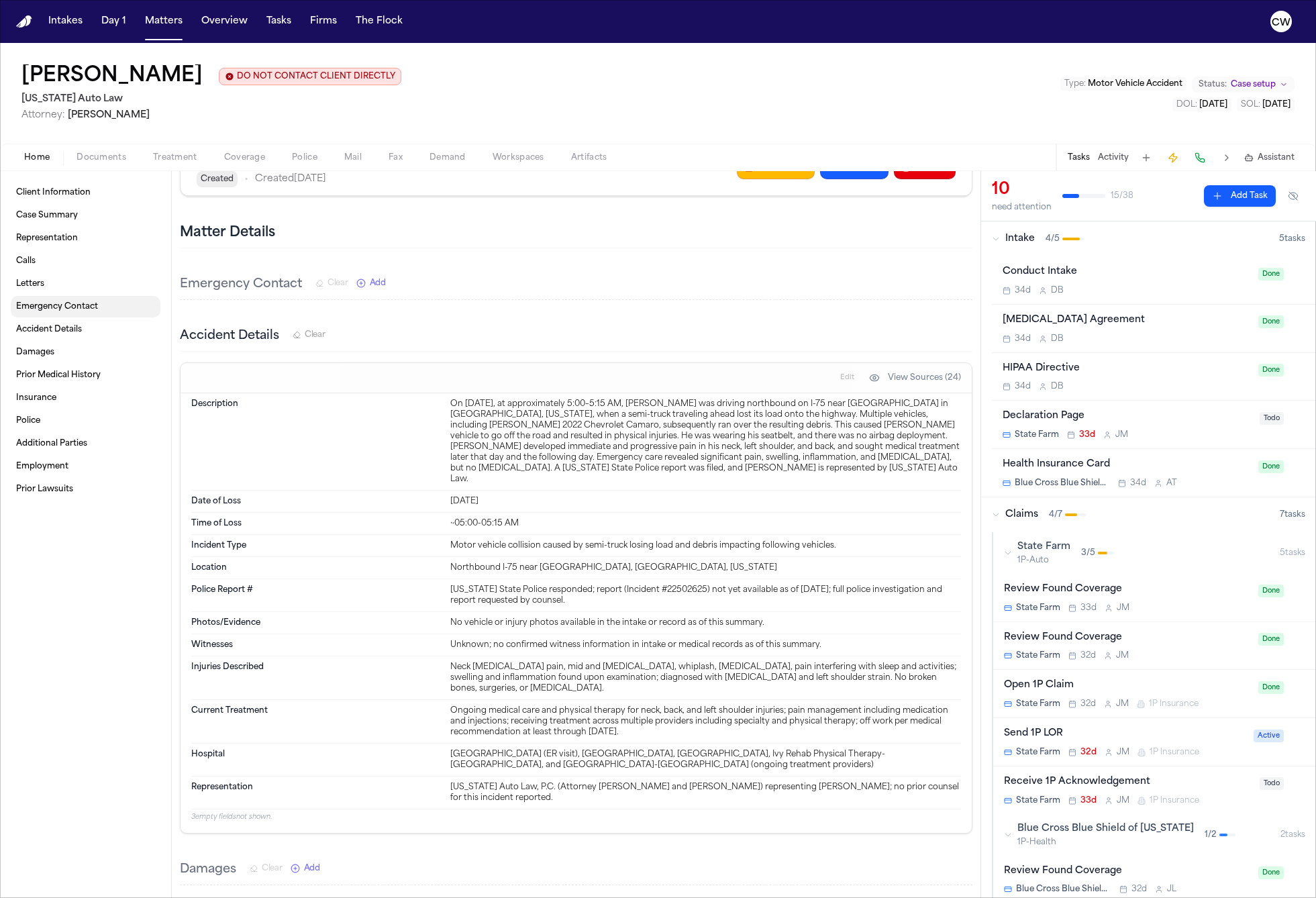
scroll to position [1156, 0]
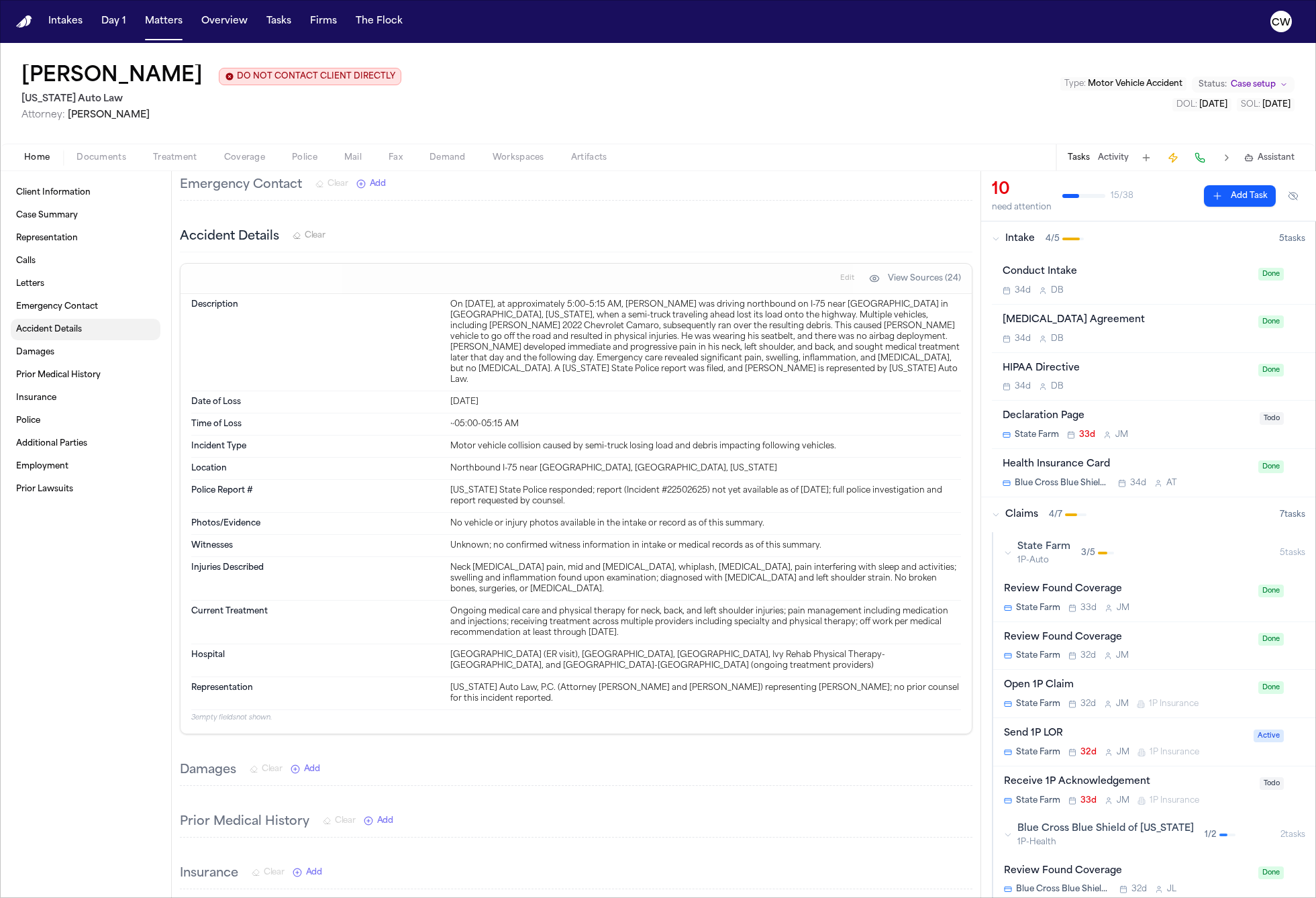
click at [114, 328] on link "Accident Details" at bounding box center [86, 330] width 150 height 22
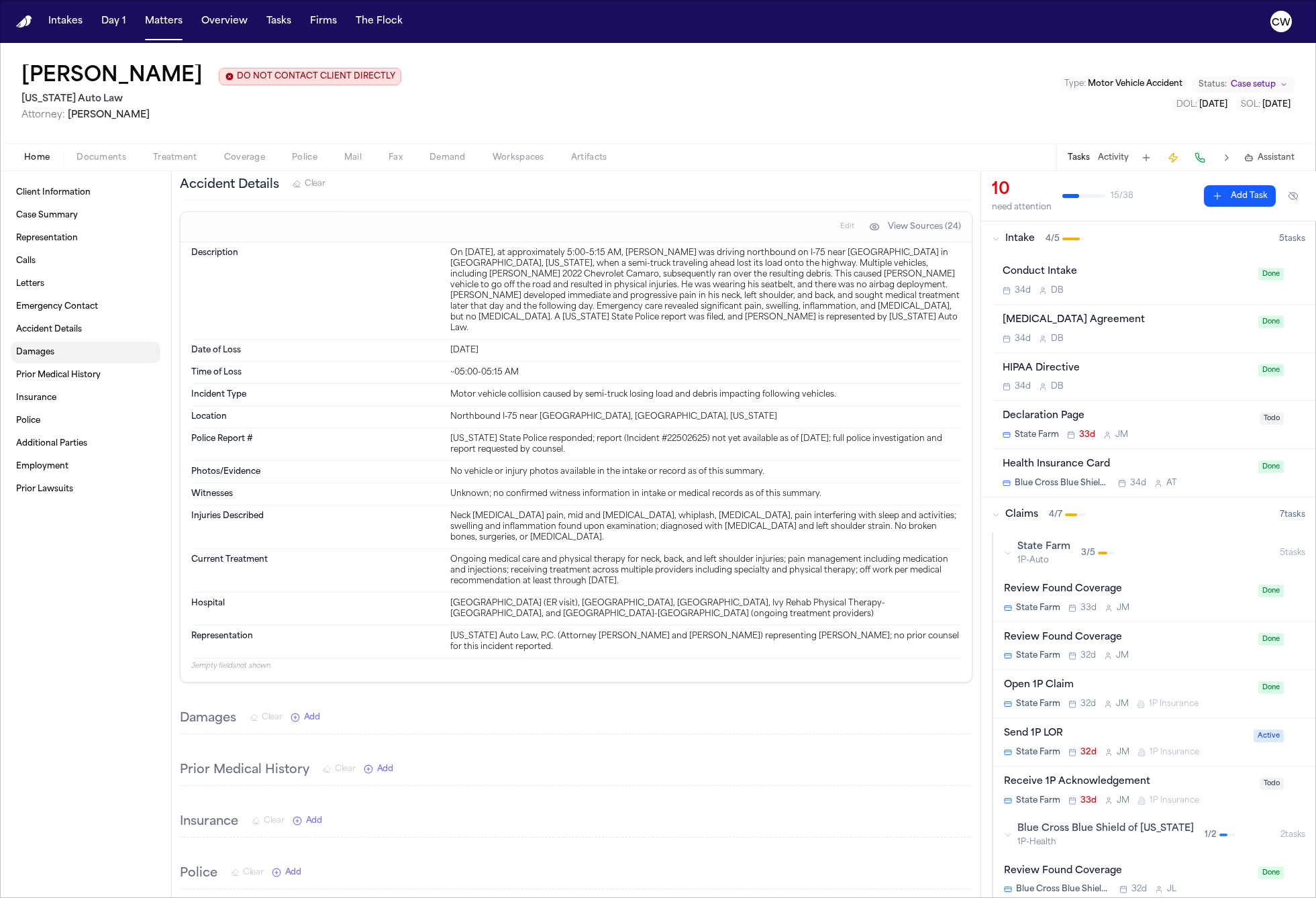
click at [113, 347] on link "Damages" at bounding box center [86, 352] width 150 height 22
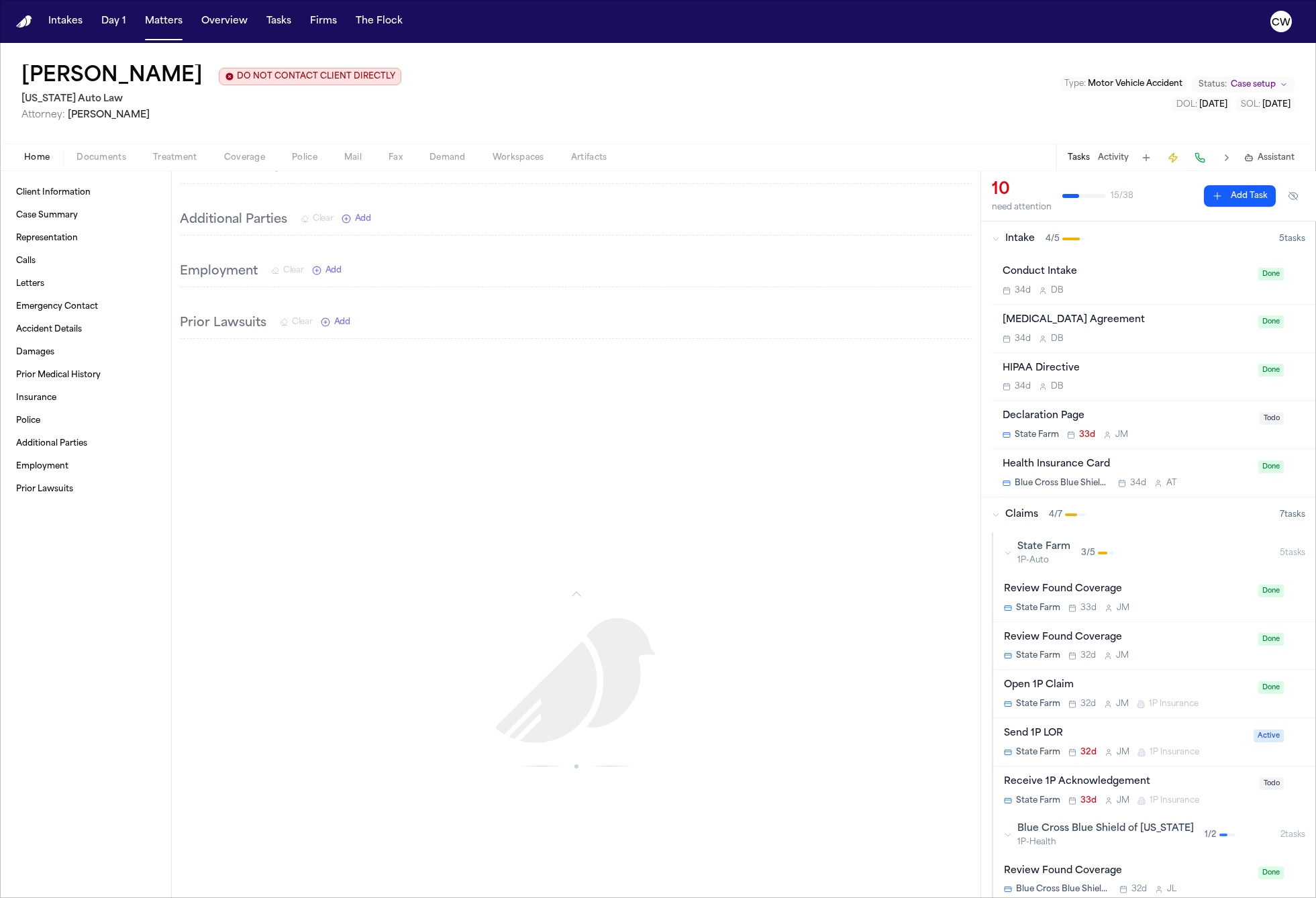
scroll to position [2022, 0]
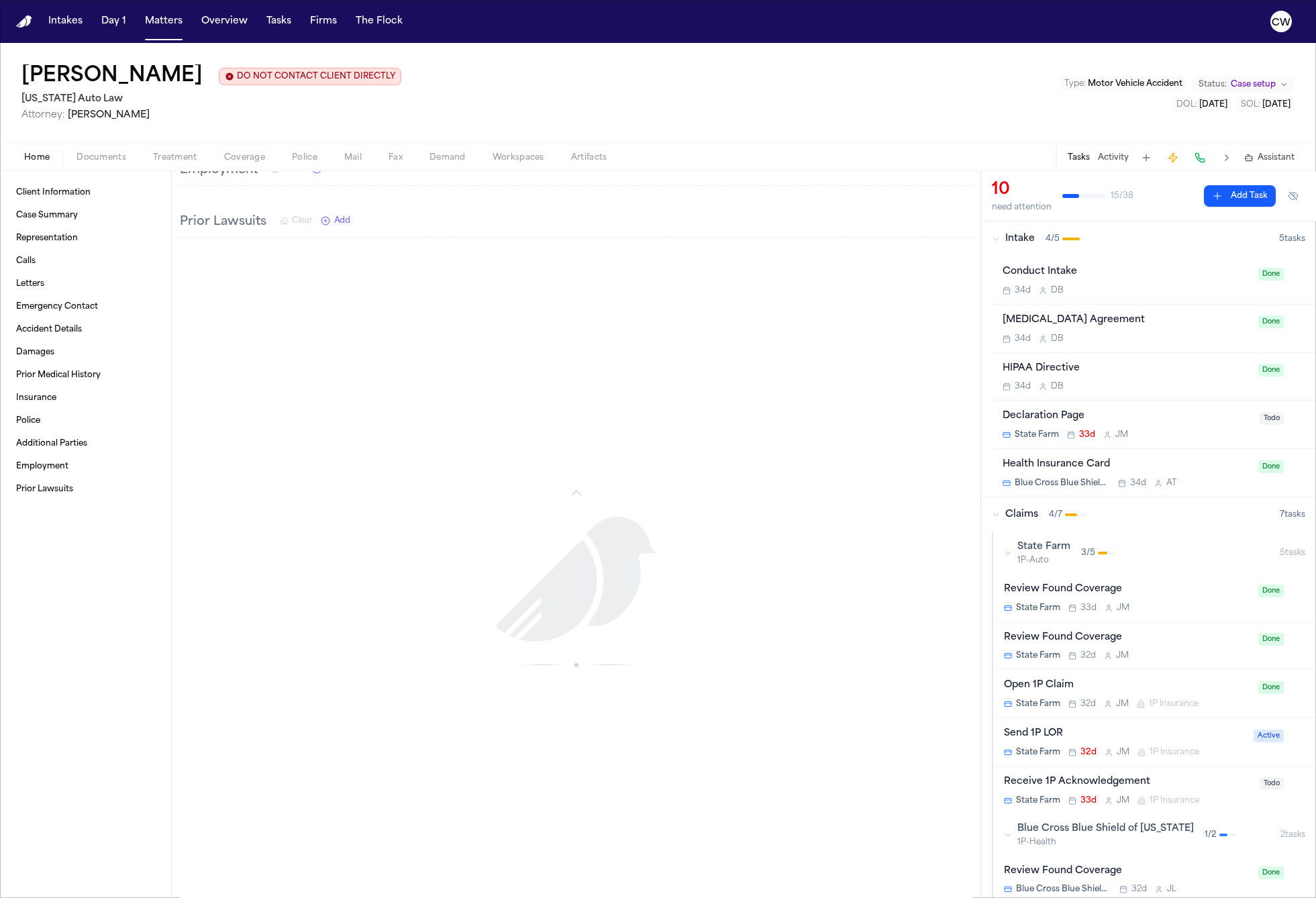
drag, startPoint x: 569, startPoint y: 662, endPoint x: 512, endPoint y: 580, distance: 99.9
click at [512, 580] on div at bounding box center [576, 584] width 792 height 629
click at [575, 490] on icon at bounding box center [576, 488] width 16 height 16
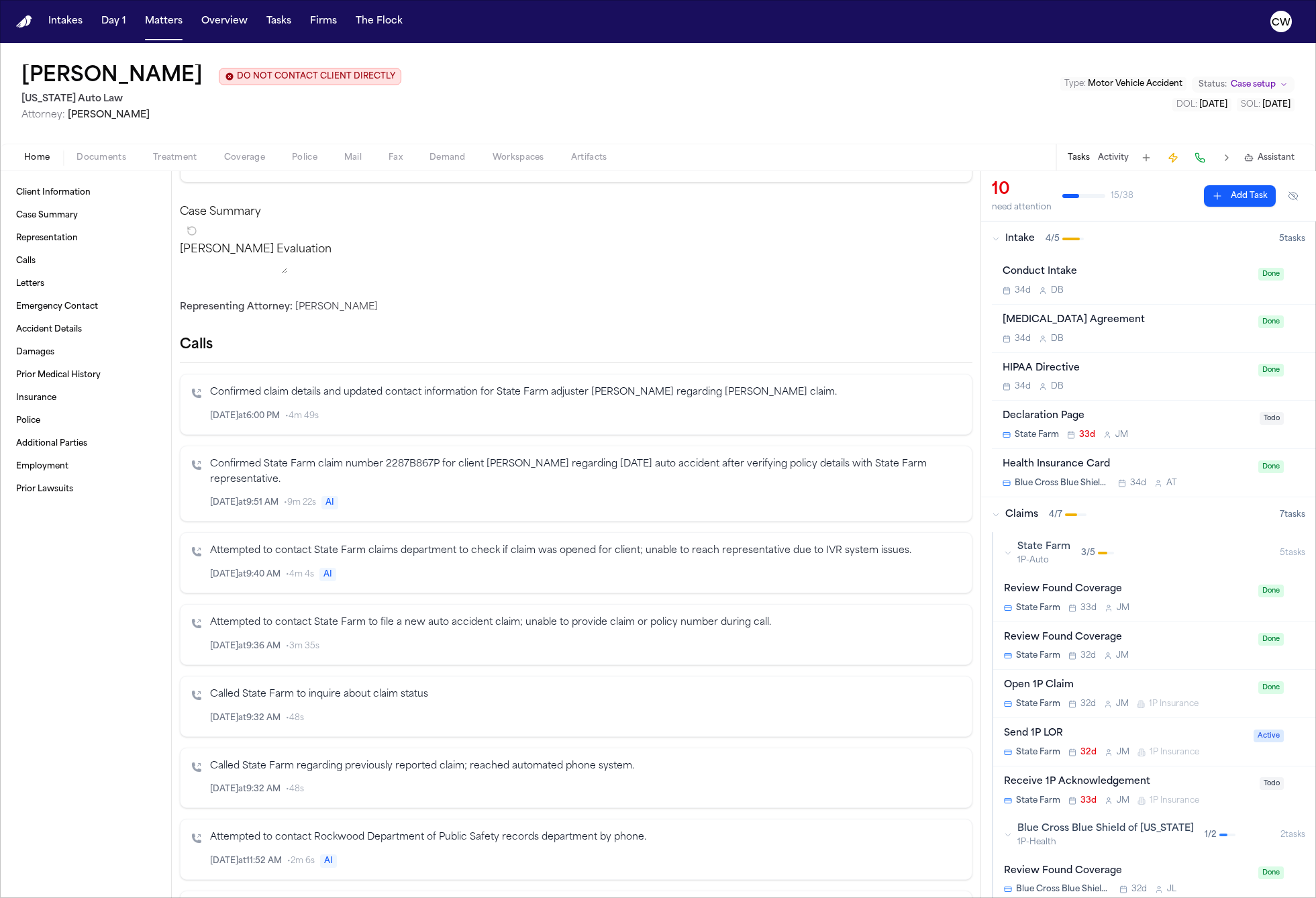
scroll to position [0, 0]
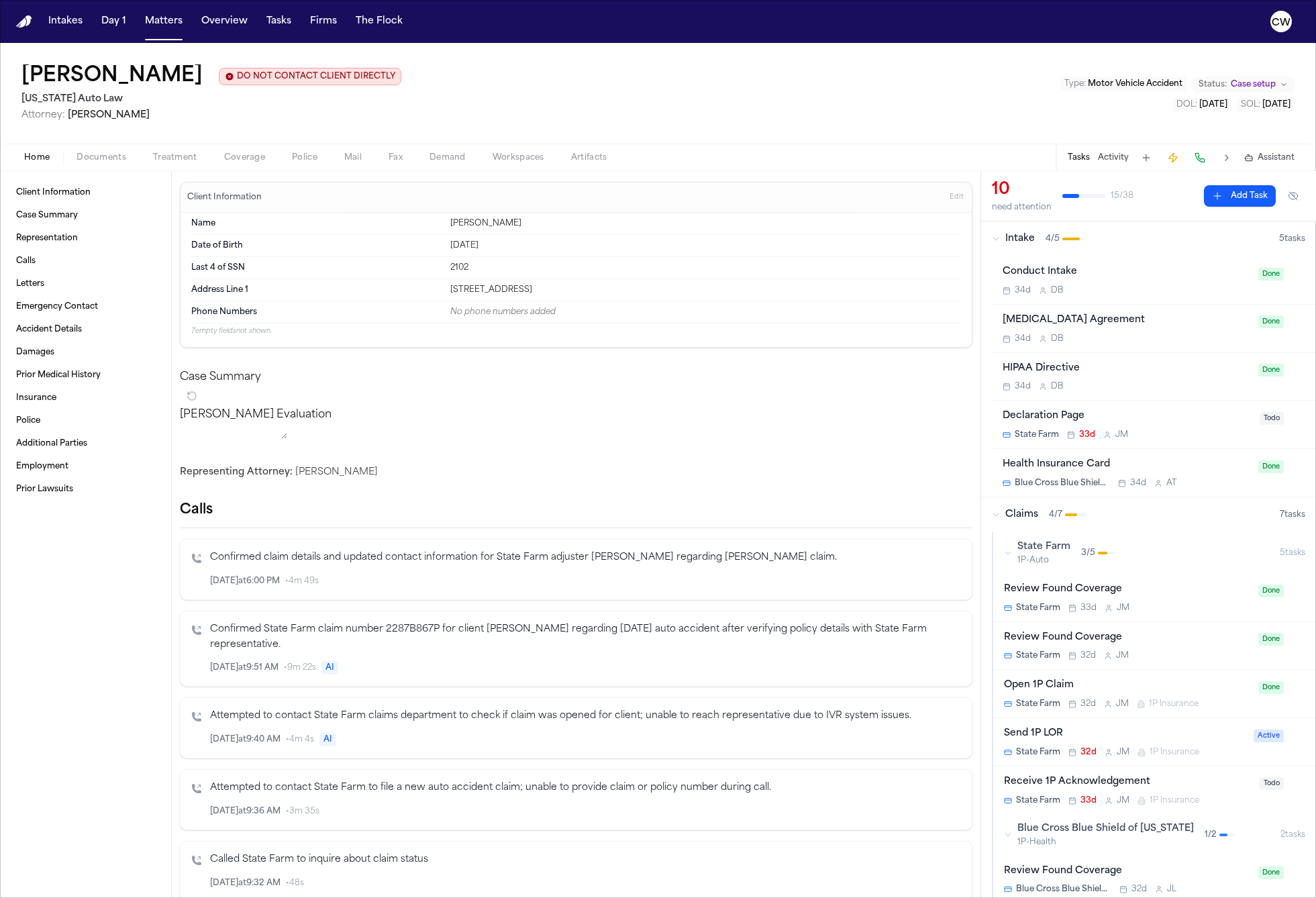
click at [234, 422] on p "Finch Evaluation" at bounding box center [576, 415] width 792 height 16
click at [204, 385] on button "button" at bounding box center [192, 396] width 24 height 22
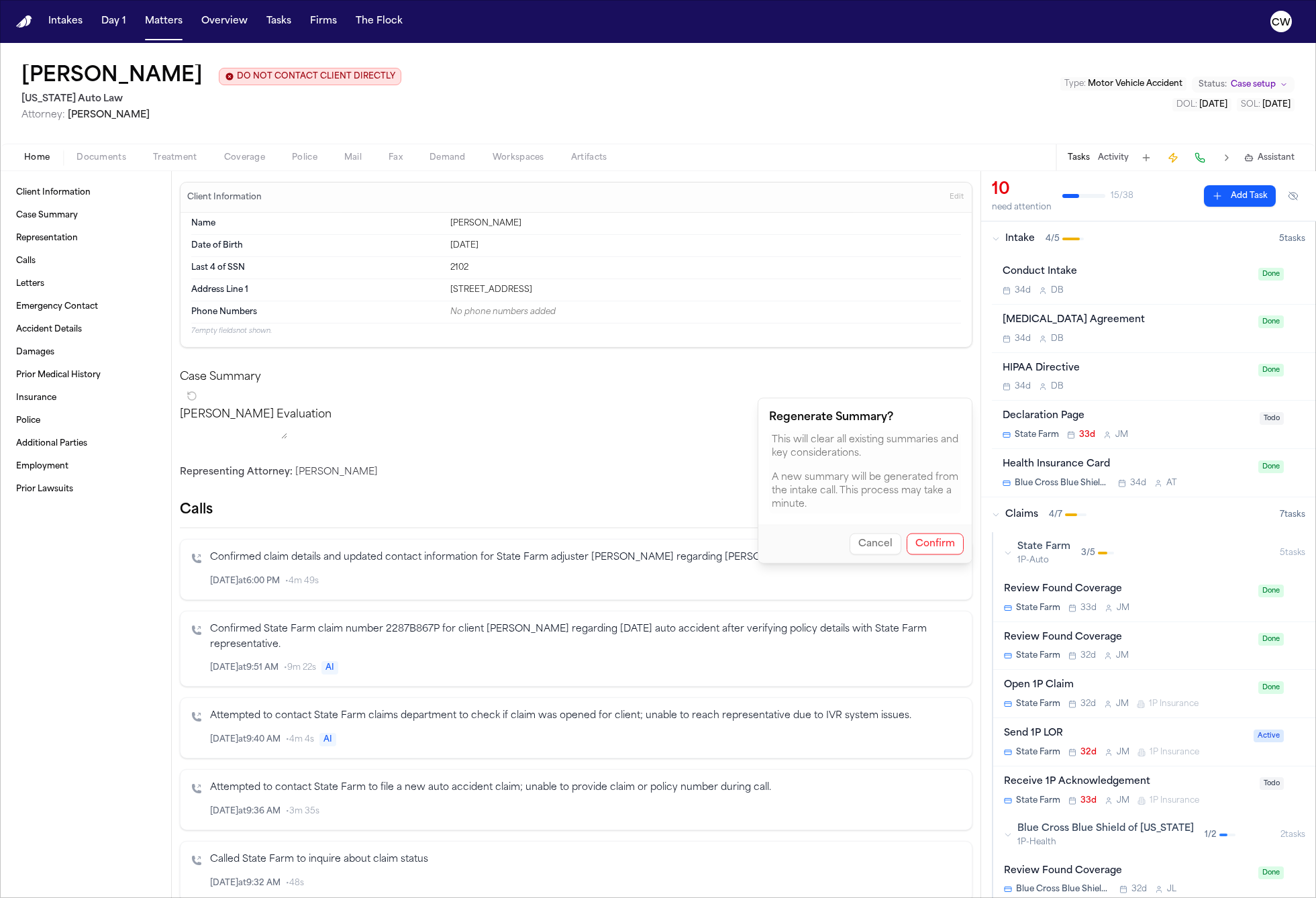
click at [877, 540] on button "Cancel" at bounding box center [875, 544] width 52 height 22
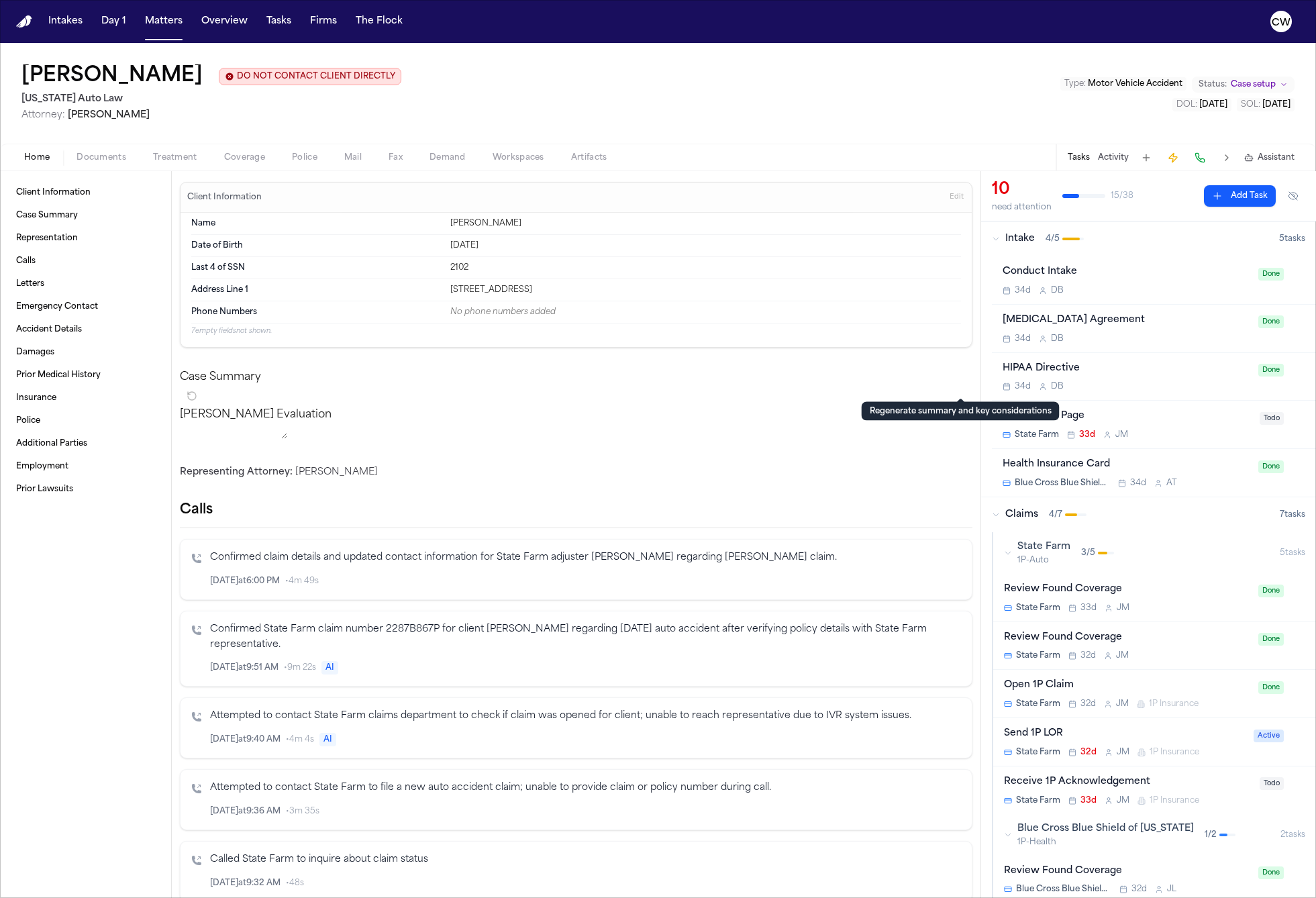
click at [733, 479] on div "Representing Attorney: Derek Brackon" at bounding box center [576, 472] width 792 height 13
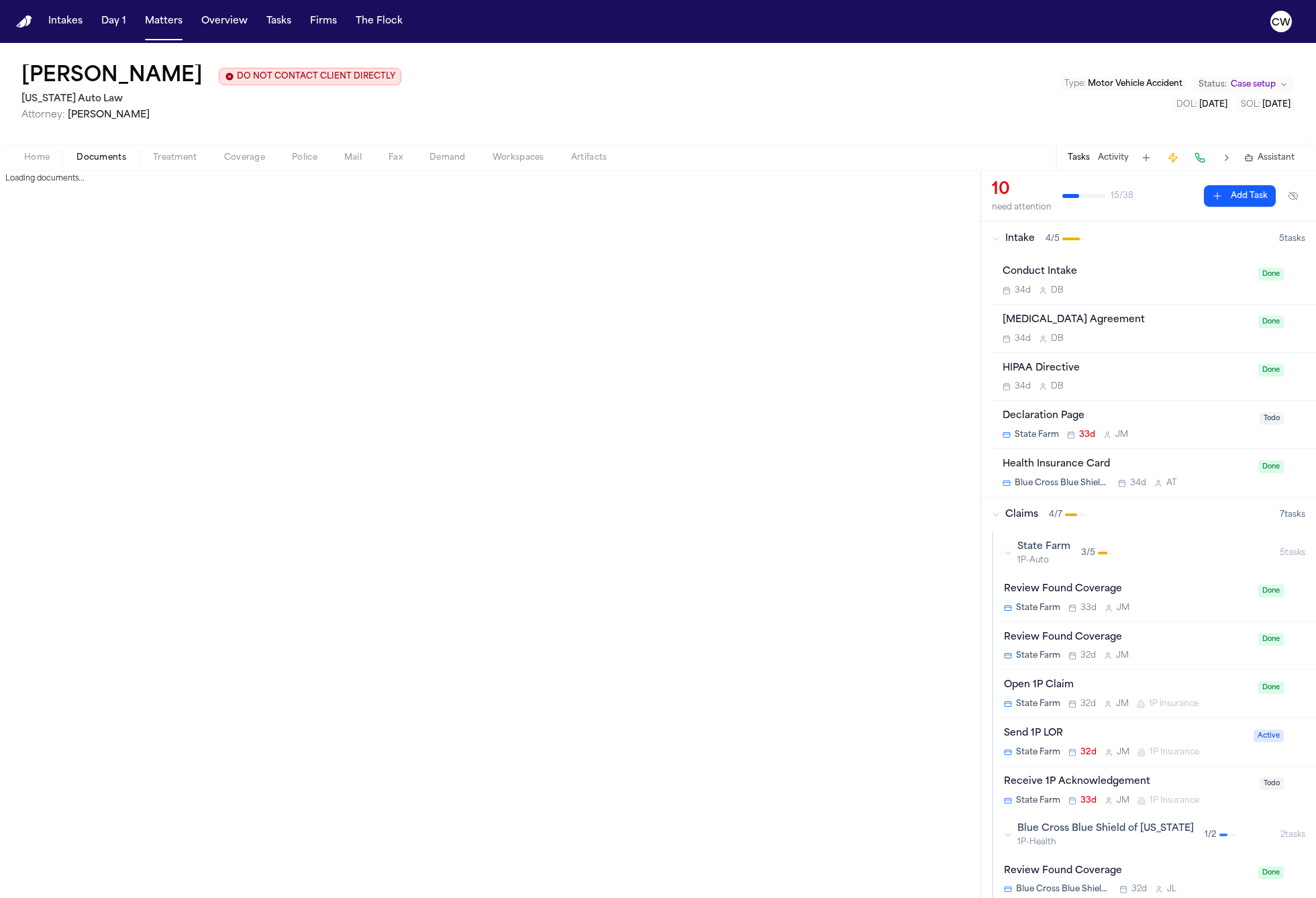
click at [103, 154] on span "Documents" at bounding box center [101, 158] width 49 height 11
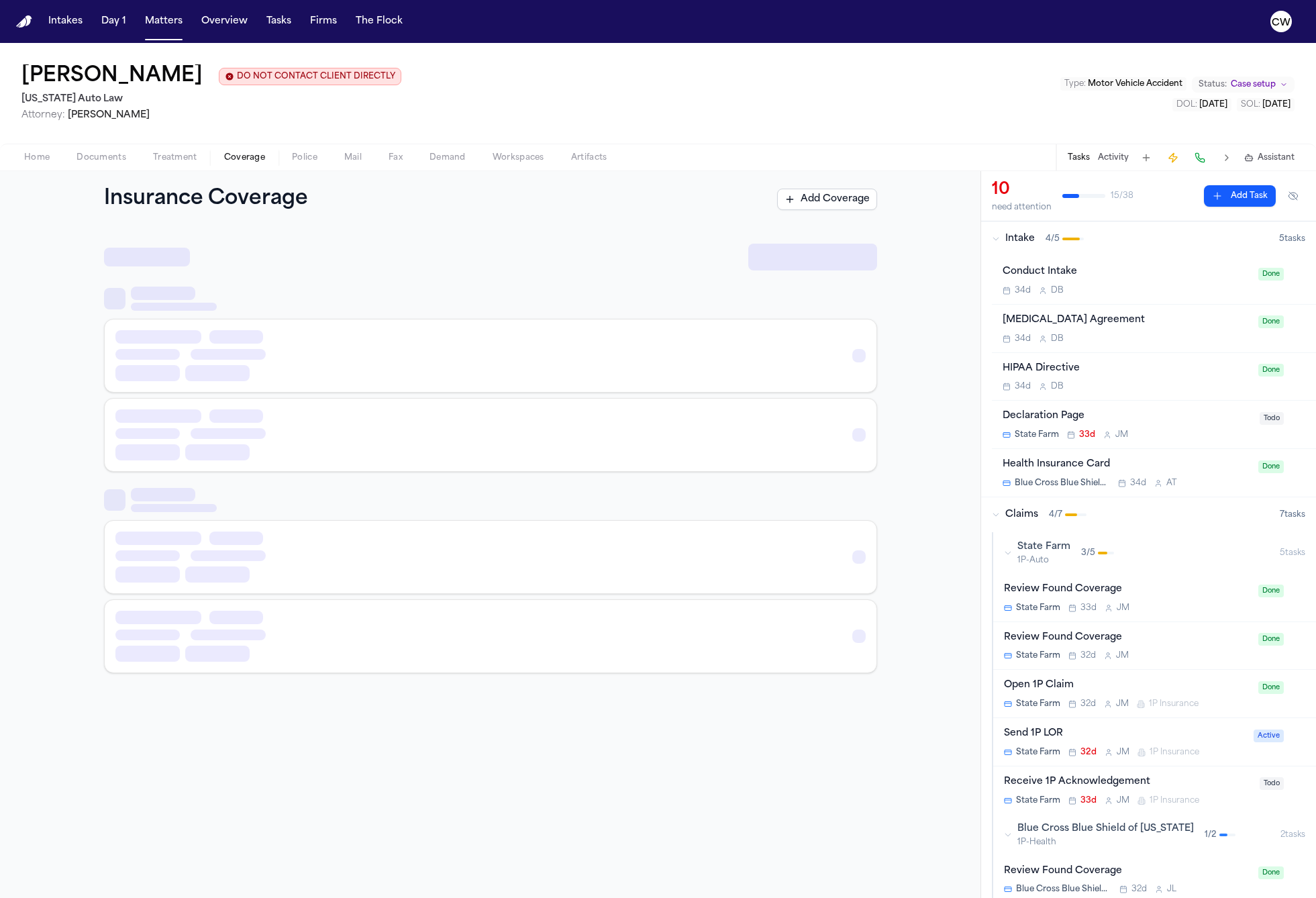
click at [236, 161] on span "Coverage" at bounding box center [244, 158] width 41 height 11
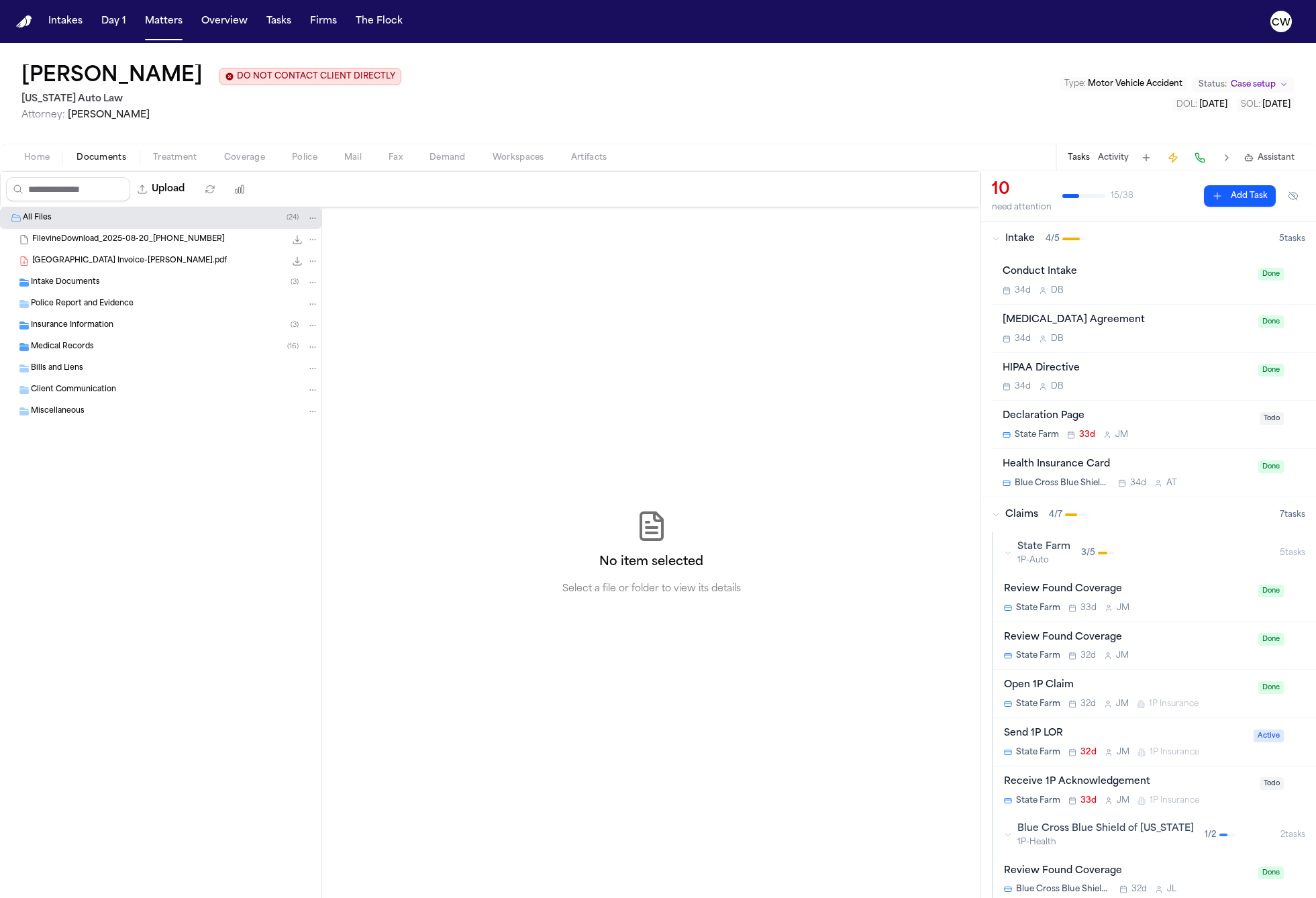
click at [100, 156] on span "Documents" at bounding box center [101, 158] width 49 height 11
click at [40, 163] on span "Home" at bounding box center [36, 158] width 25 height 11
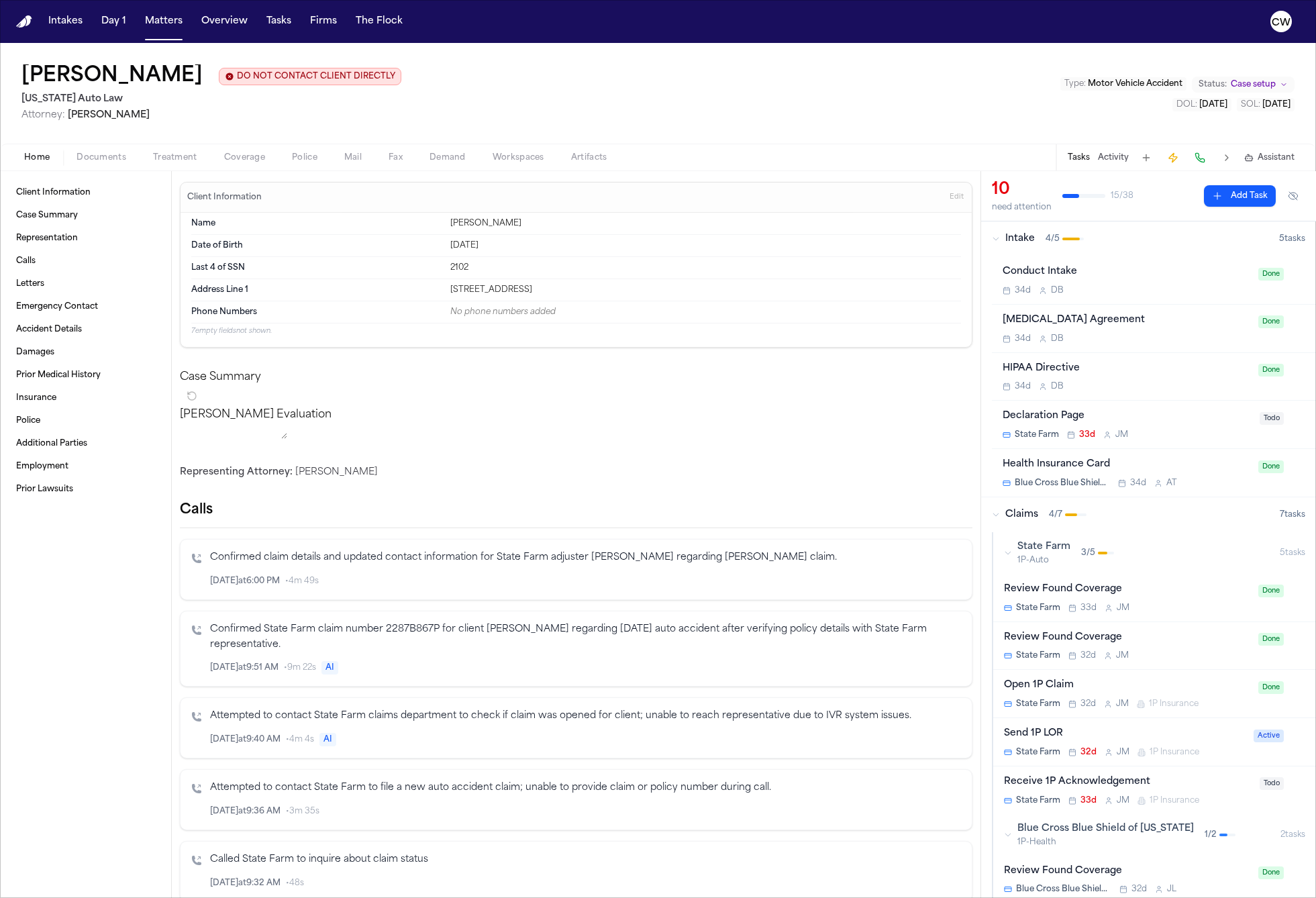
click at [104, 162] on span "Documents" at bounding box center [101, 158] width 49 height 11
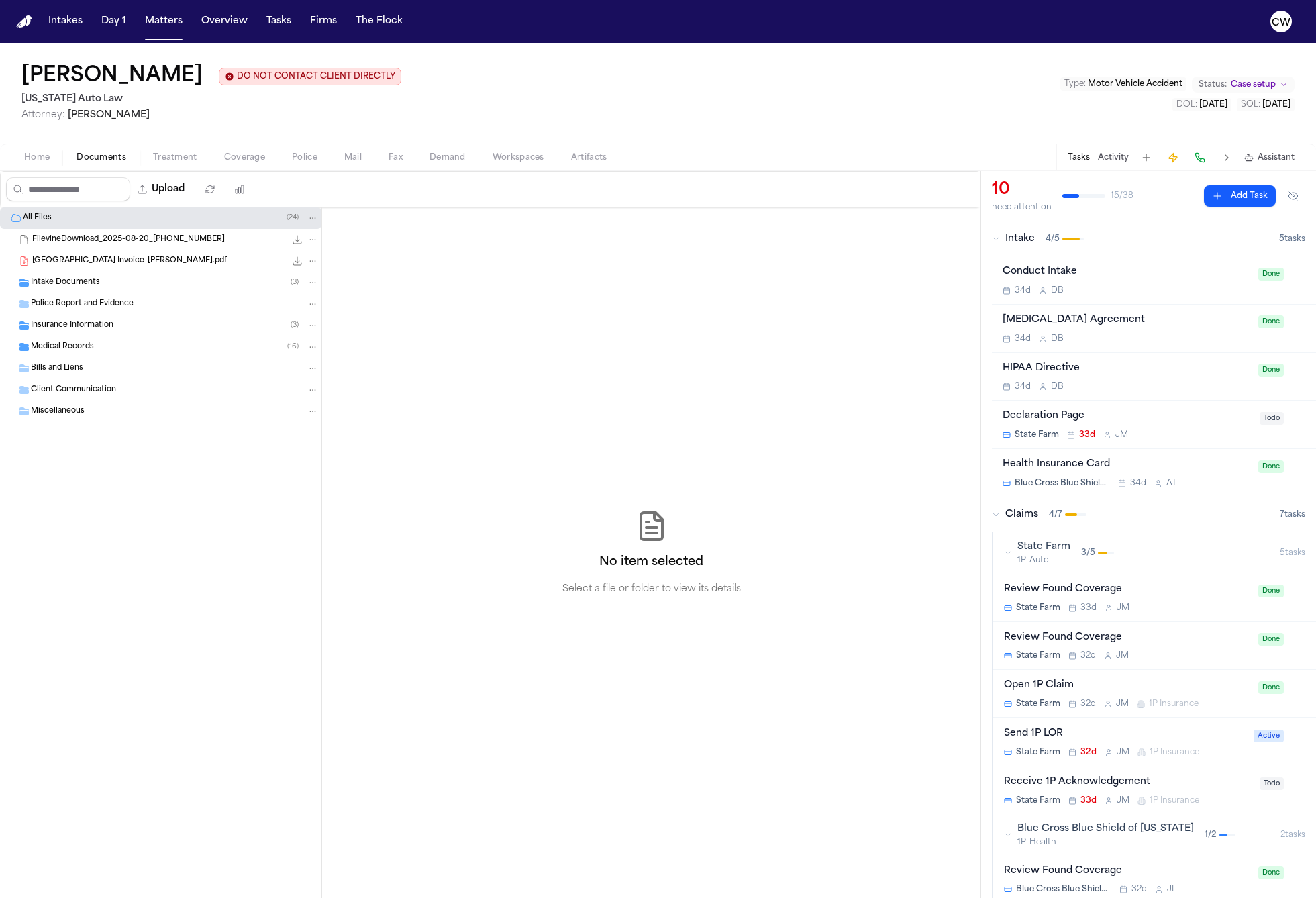
click at [181, 161] on span "Treatment" at bounding box center [175, 158] width 44 height 11
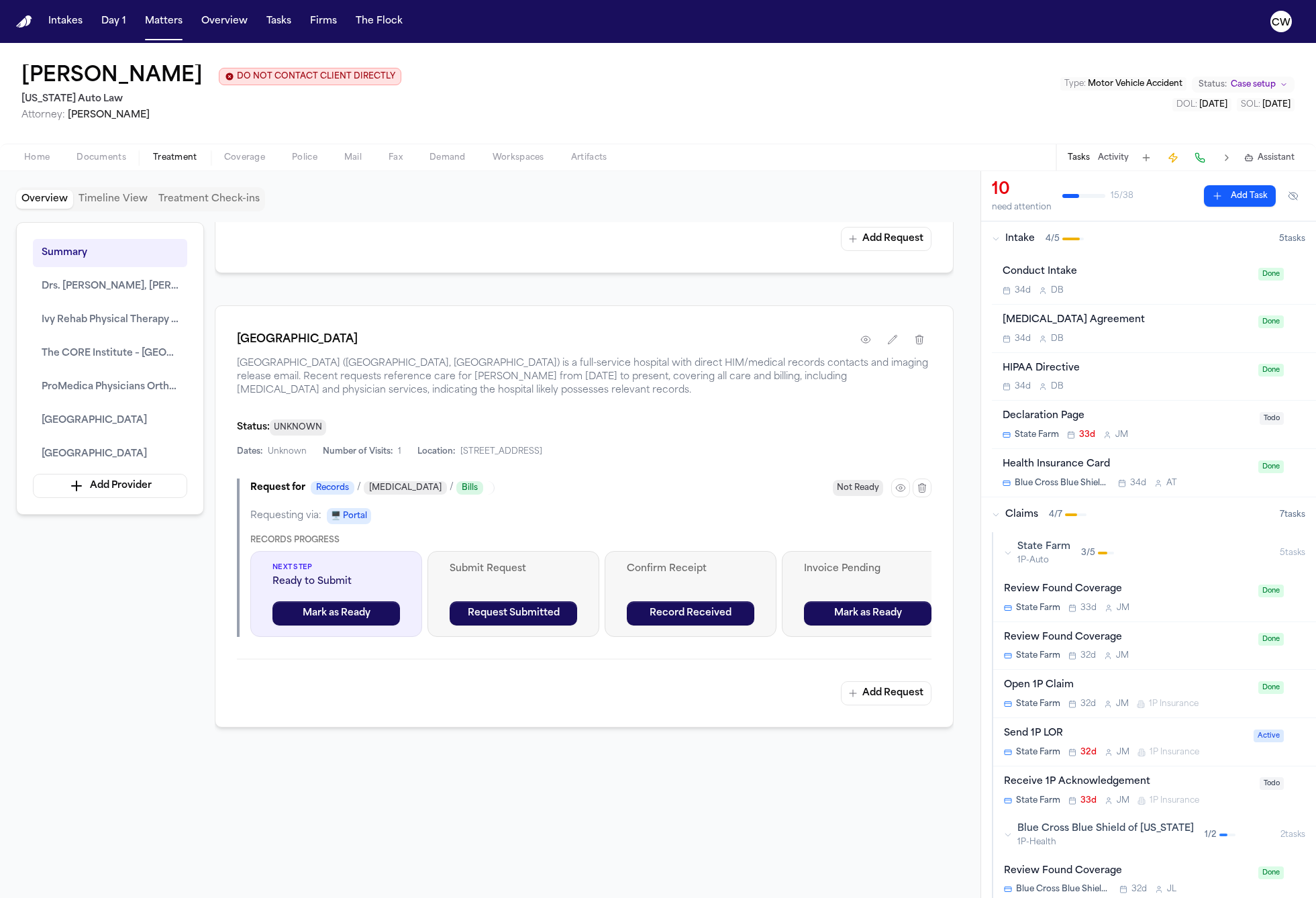
scroll to position [2923, 0]
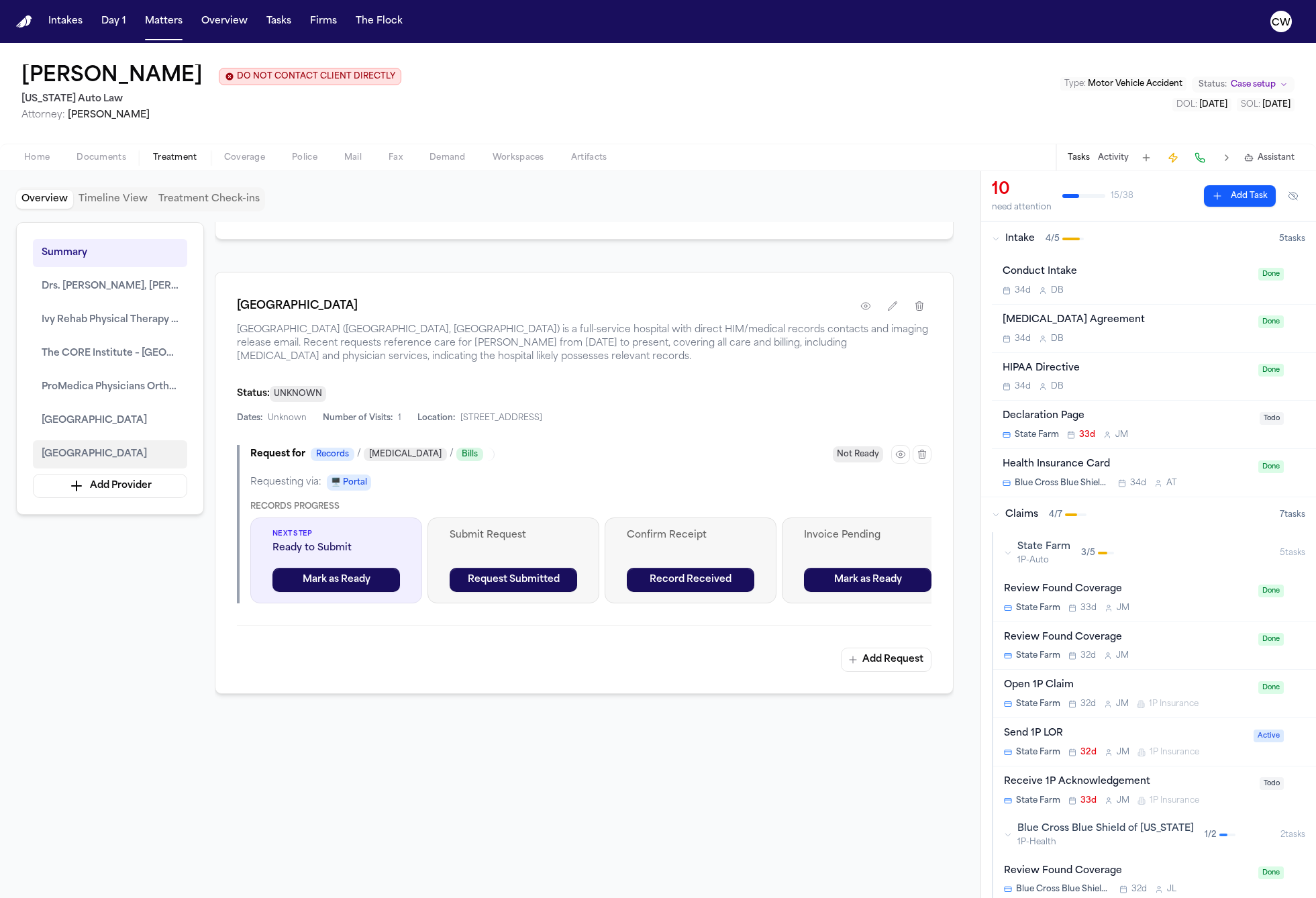
click at [117, 466] on button "Corewell Health Trenton Hospital" at bounding box center [110, 454] width 154 height 28
click at [110, 425] on span "Arbor Lane Medical Center" at bounding box center [94, 420] width 105 height 16
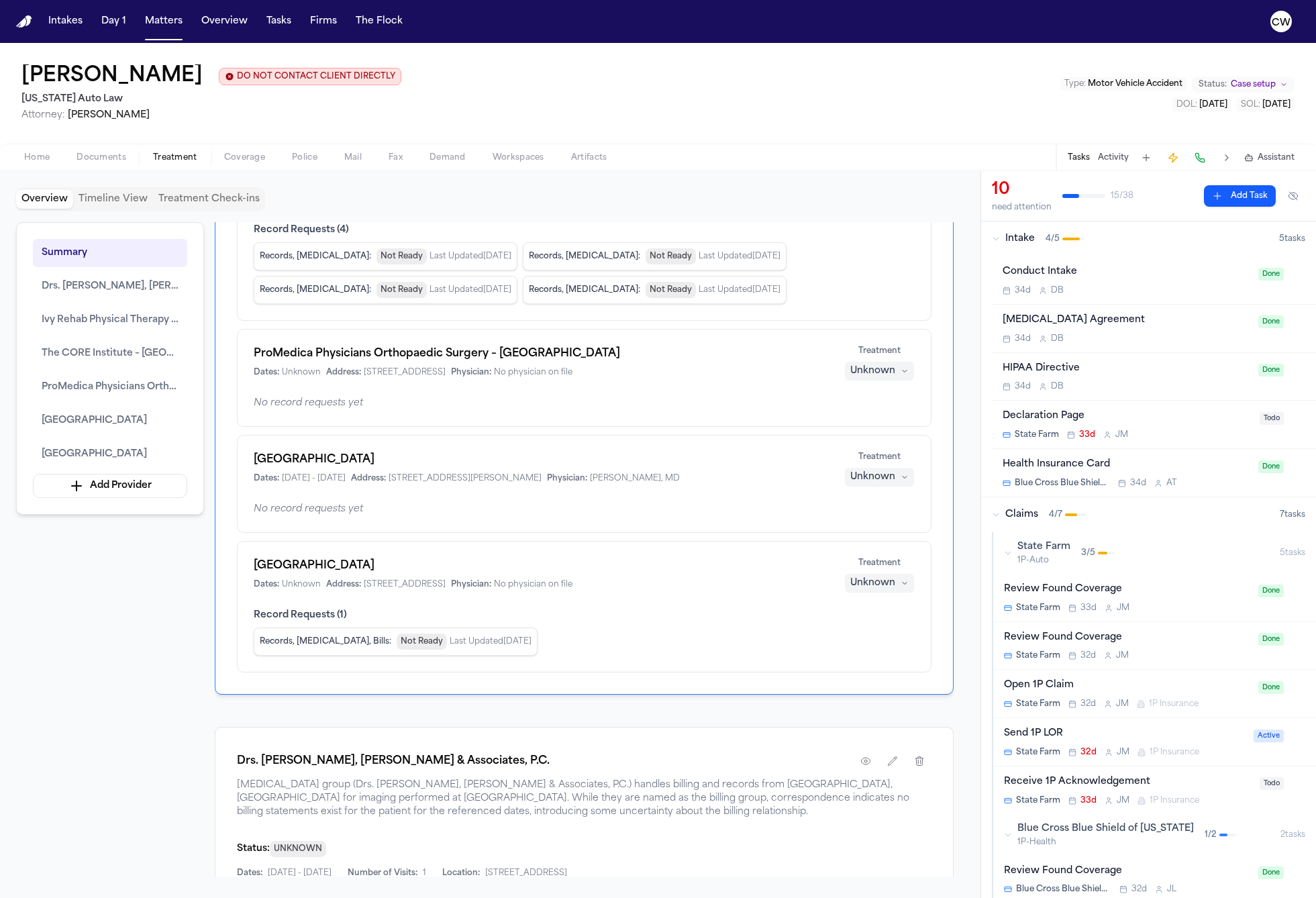
scroll to position [0, 0]
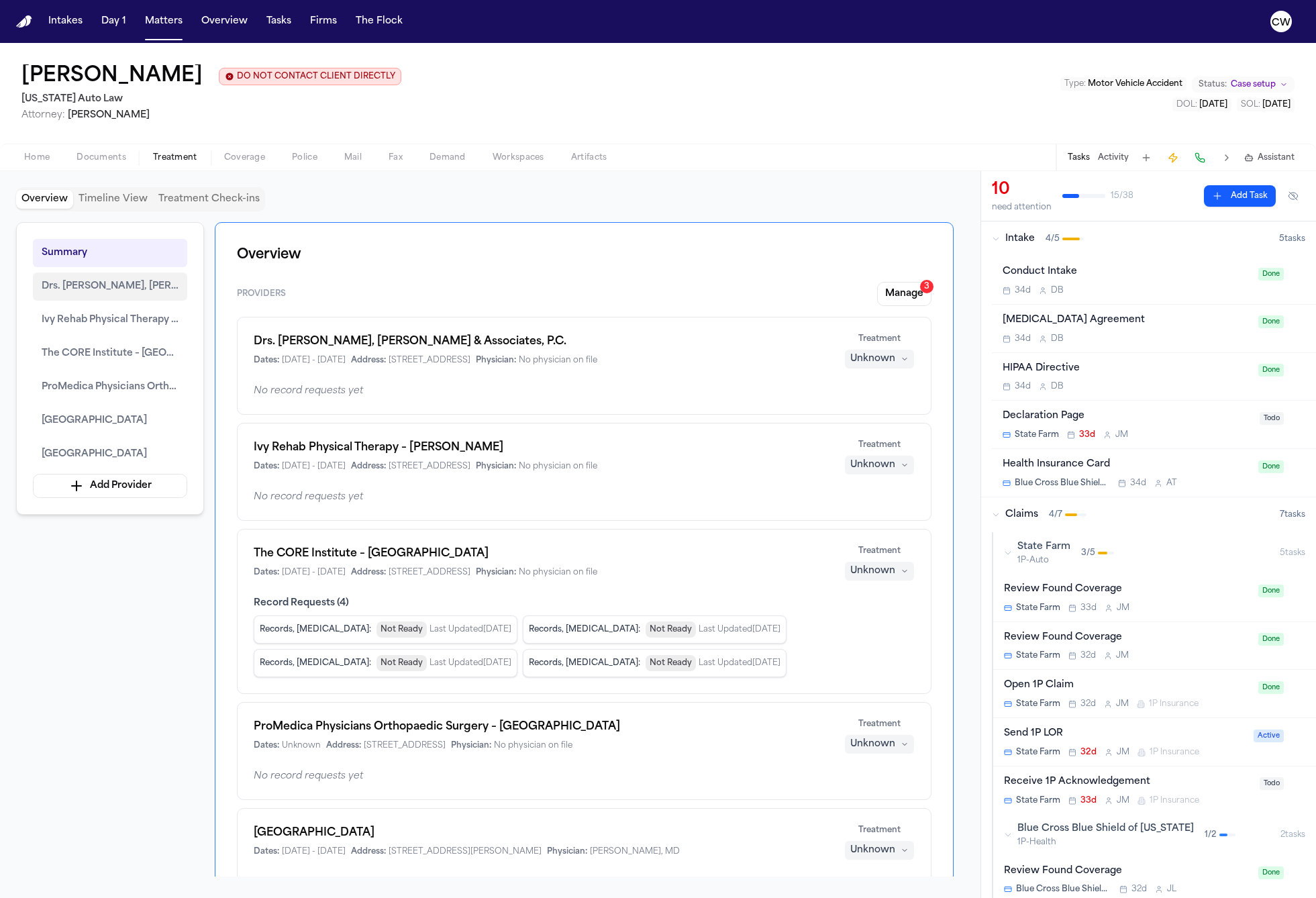
click at [131, 290] on span "Drs. Harris, Birkhill, Wang, Songe & Associates, P.C." at bounding box center [110, 286] width 137 height 16
click at [904, 290] on button "Manage 3" at bounding box center [904, 293] width 54 height 24
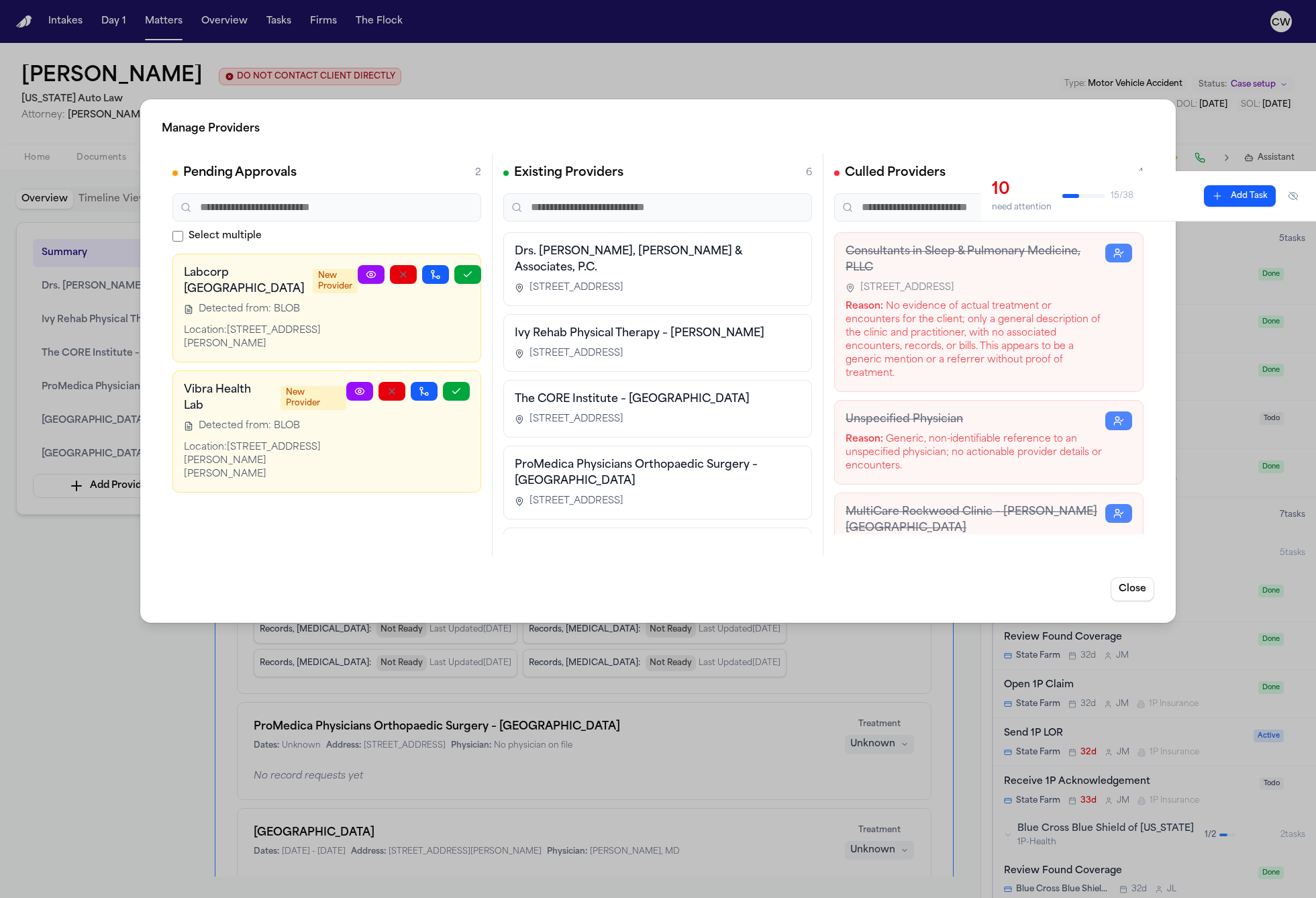
click at [785, 73] on div "Manage Providers Pending Approvals 2 Select multiple Labcorp Dublin New Provide…" at bounding box center [658, 449] width 1316 height 898
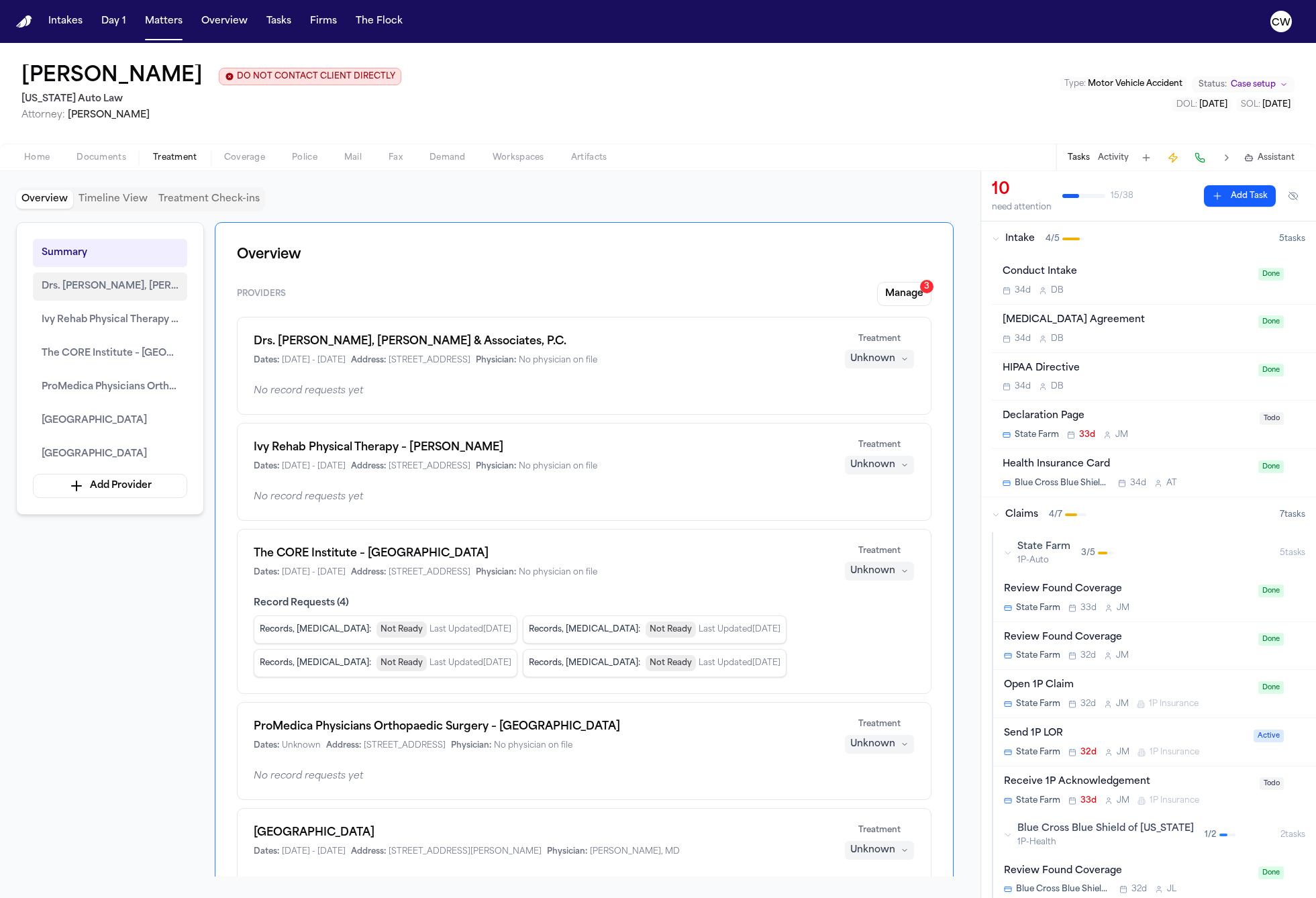
click at [122, 294] on span "Drs. Harris, Birkhill, Wang, Songe & Associates, P.C." at bounding box center [110, 286] width 137 height 16
click at [111, 325] on span "Ivy Rehab Physical Therapy – Monroe" at bounding box center [110, 320] width 137 height 16
click at [115, 351] on span "The CORE Institute – Southfield" at bounding box center [110, 353] width 137 height 16
click at [117, 400] on button "ProMedica Physicians Orthopaedic Surgery – Monroe" at bounding box center [110, 387] width 154 height 28
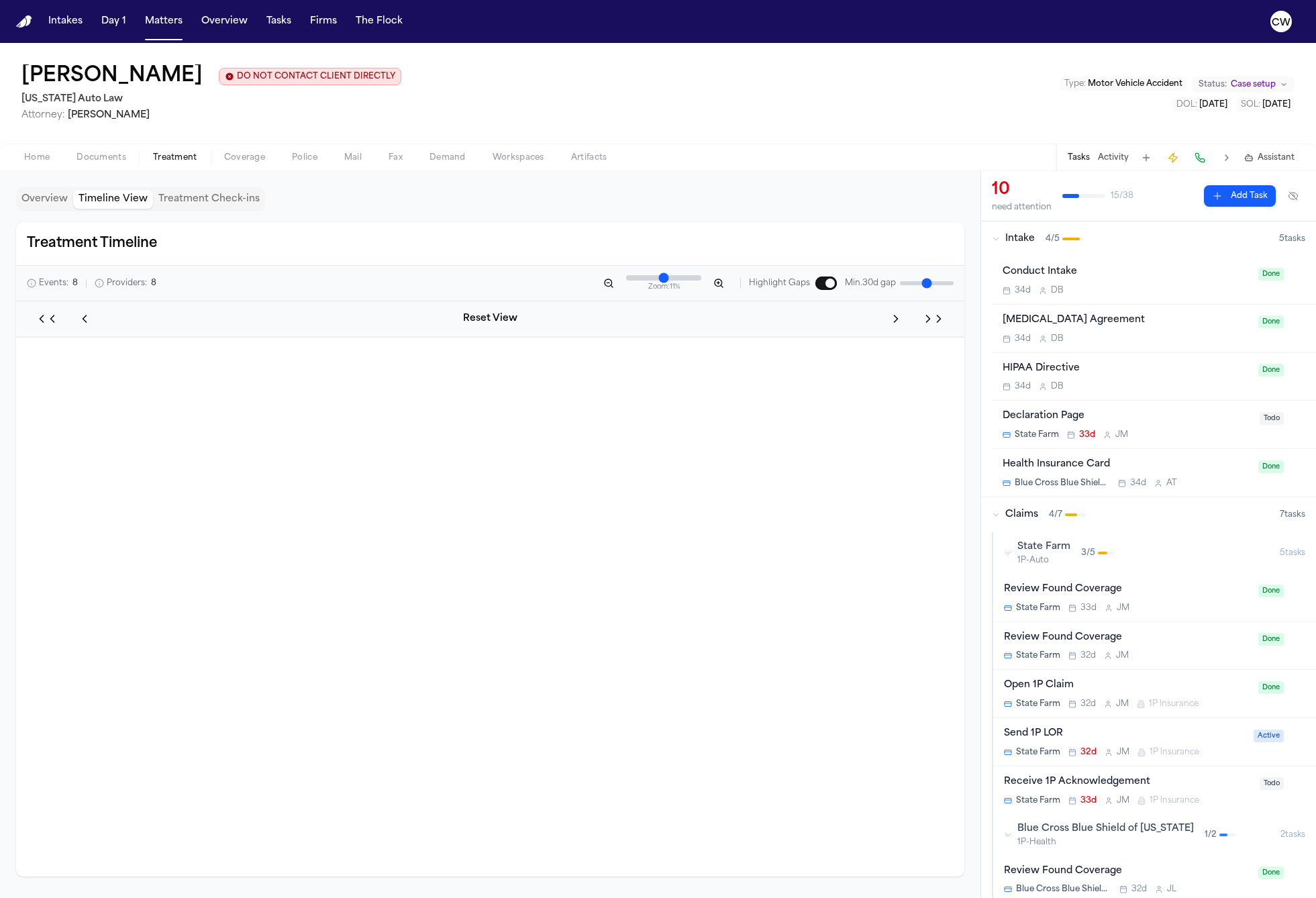
click at [117, 206] on button "Timeline View" at bounding box center [113, 199] width 80 height 19
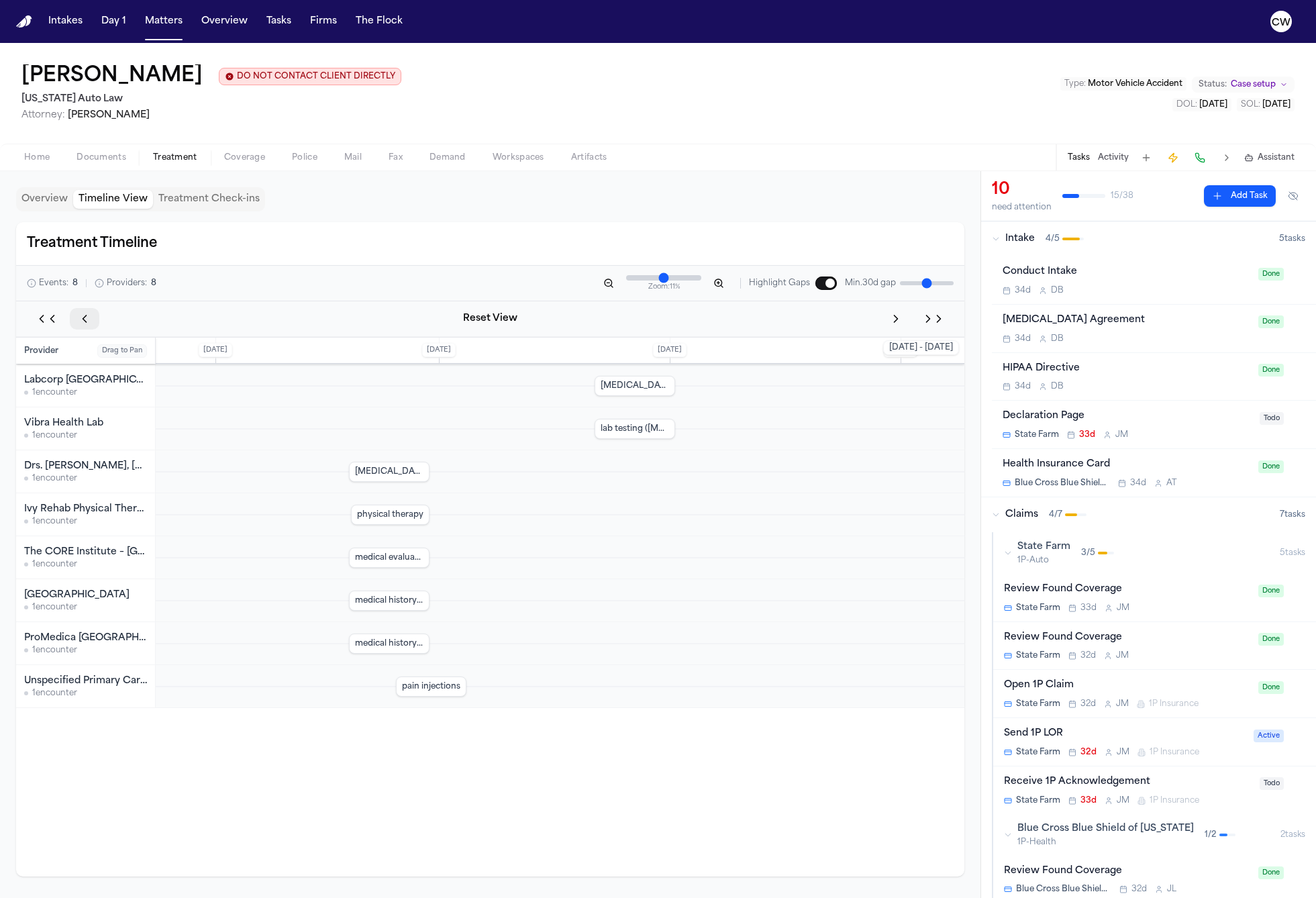
click at [82, 316] on icon "Pan left" at bounding box center [84, 318] width 13 height 13
click at [83, 316] on icon "Pan left" at bounding box center [84, 318] width 13 height 13
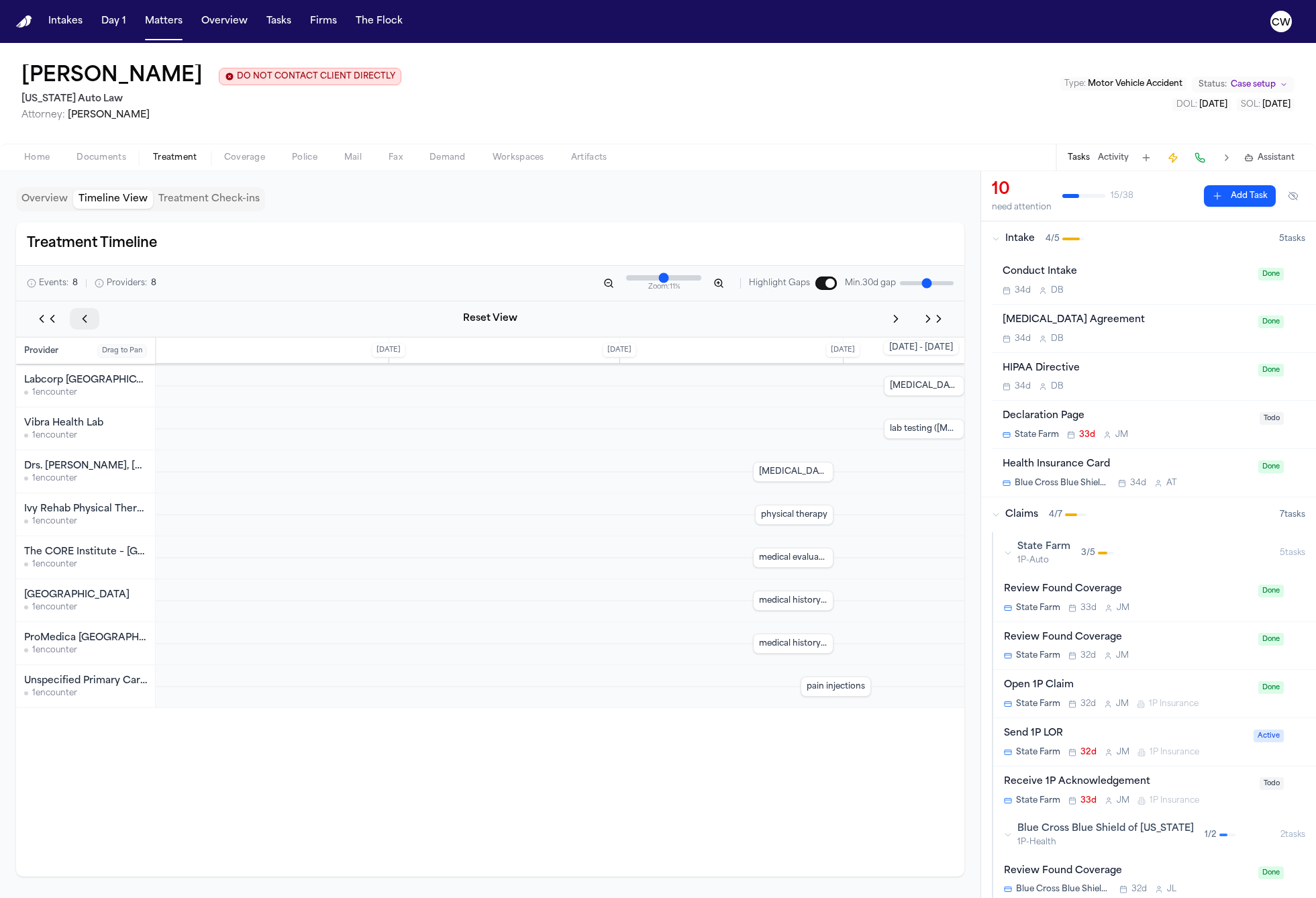
click at [83, 316] on icon "Pan left" at bounding box center [84, 318] width 13 height 13
click at [890, 324] on icon "Pan right" at bounding box center [895, 318] width 13 height 13
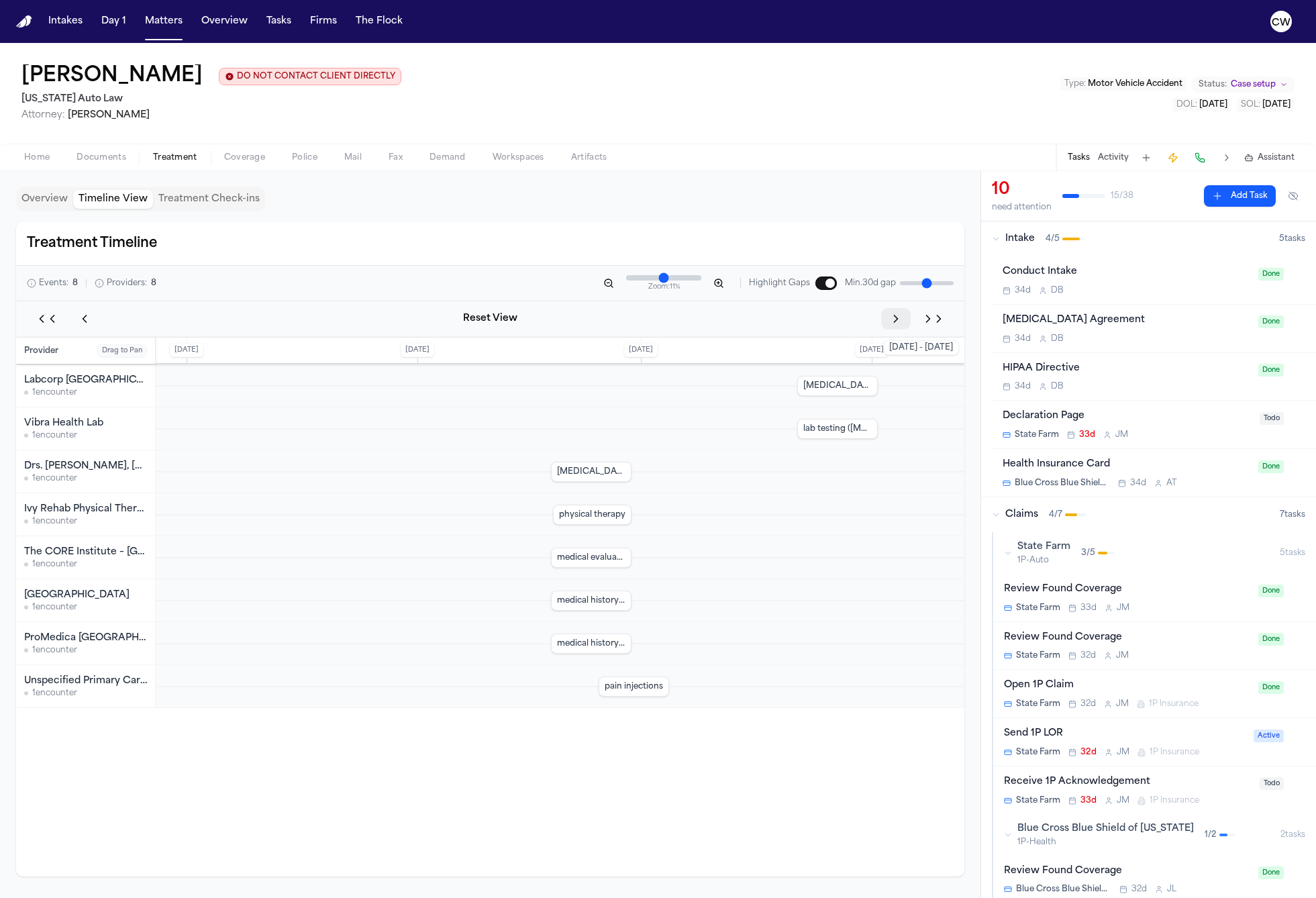
click at [890, 324] on icon "Pan right" at bounding box center [895, 318] width 13 height 13
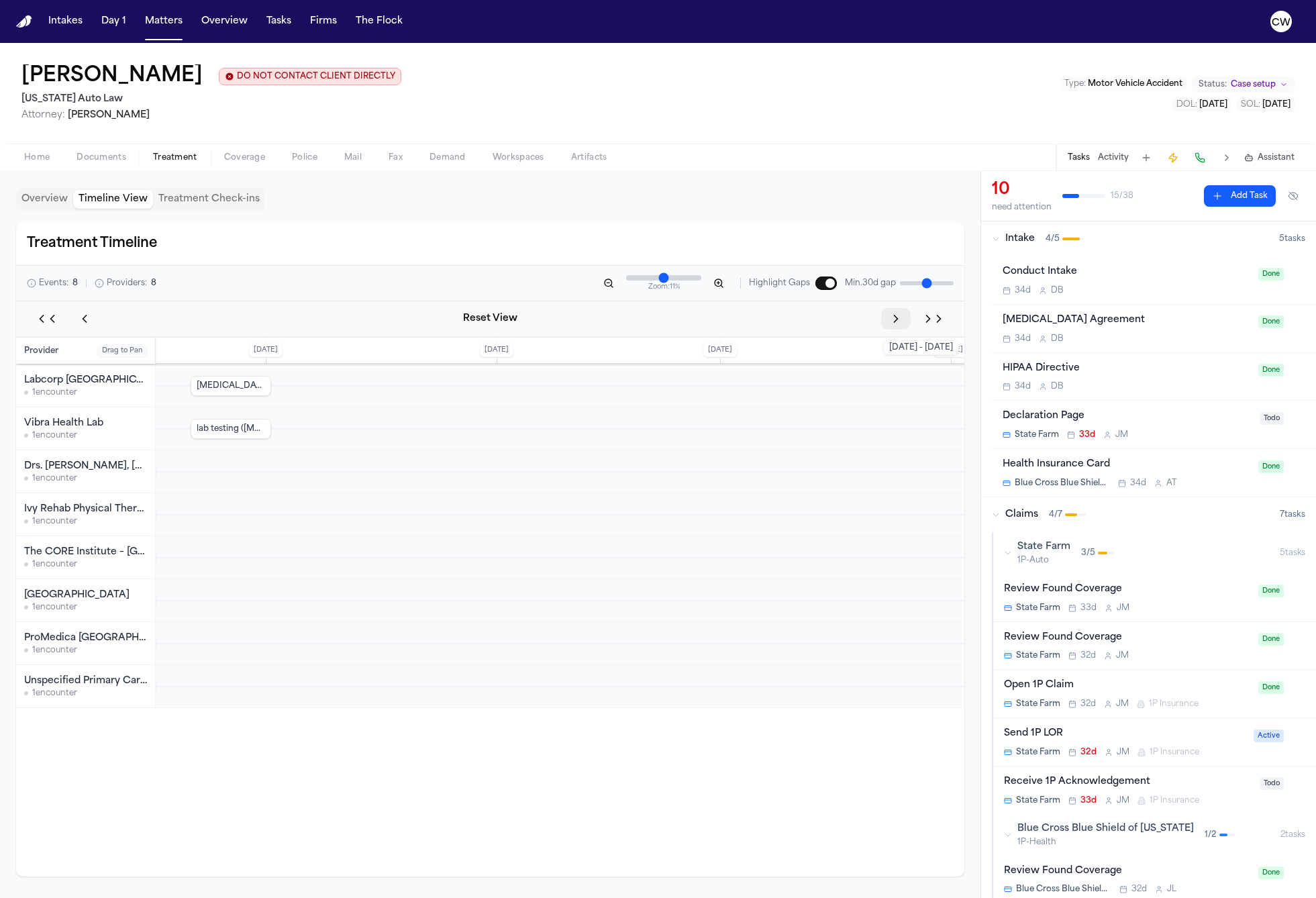
click at [890, 324] on icon "Pan right" at bounding box center [895, 318] width 13 height 13
click at [83, 317] on icon "Pan left" at bounding box center [84, 318] width 13 height 13
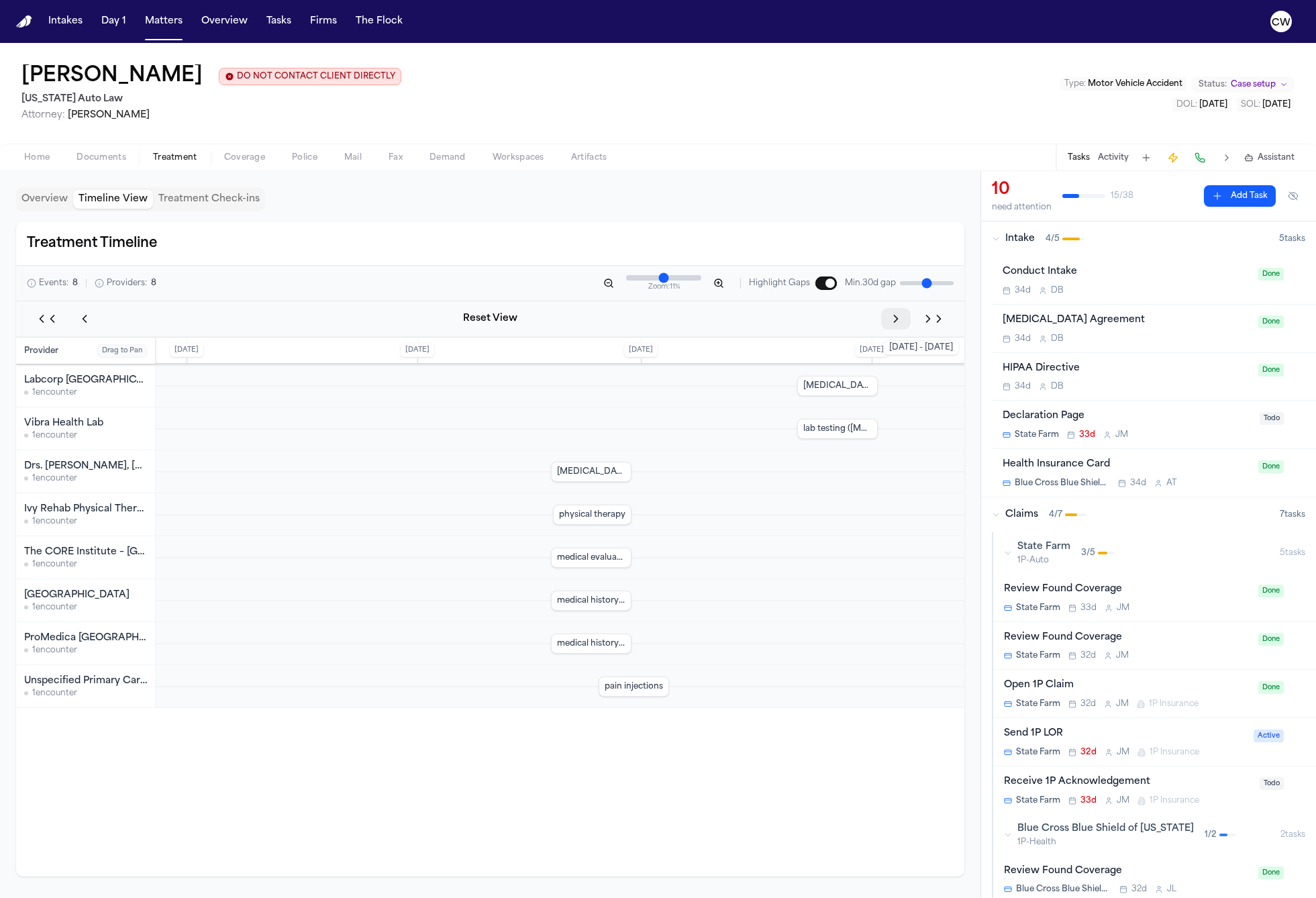
click at [894, 329] on button "Pan right" at bounding box center [896, 319] width 29 height 22
click at [827, 286] on button "Toggle treatment gap highlighting" at bounding box center [826, 283] width 22 height 13
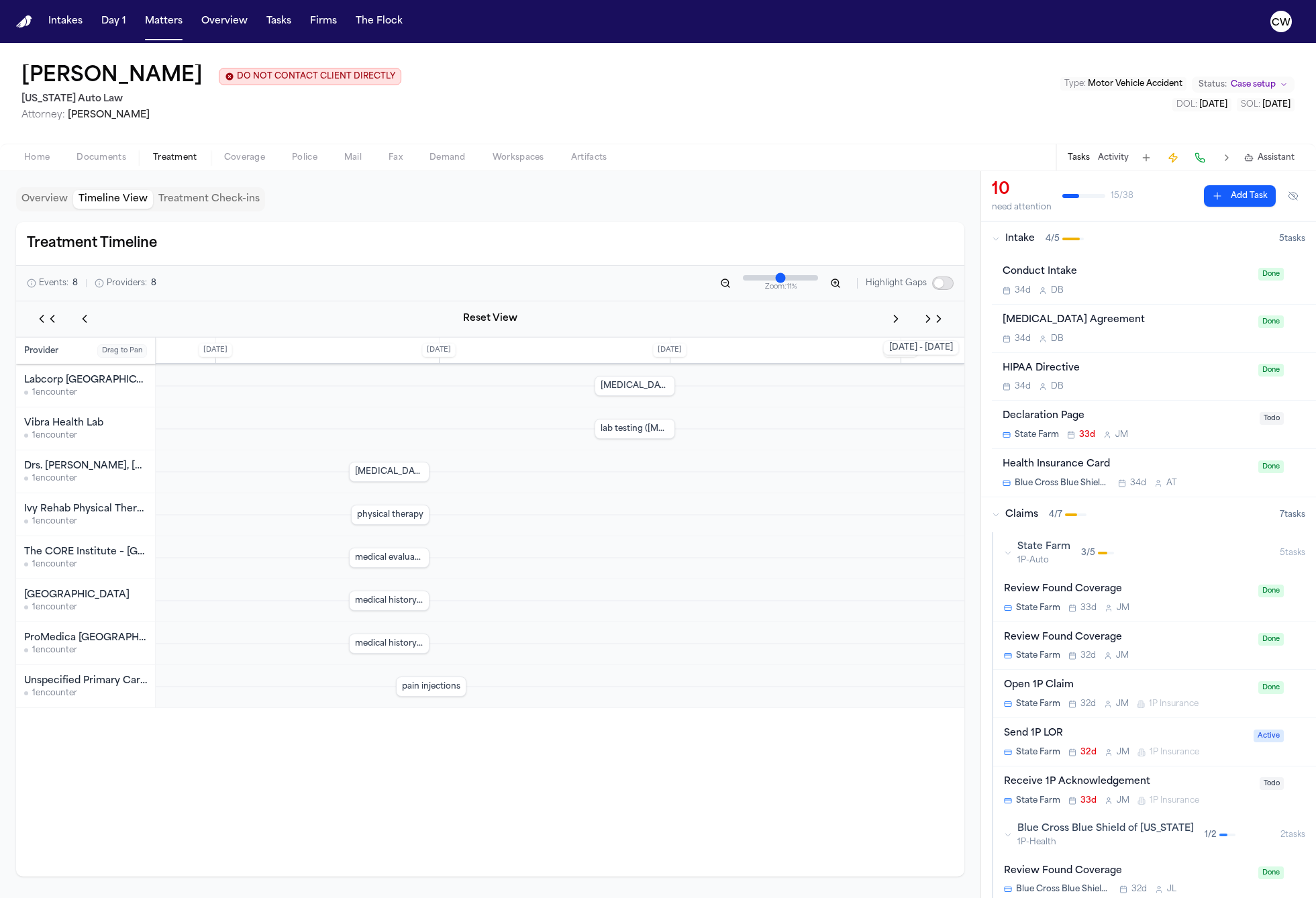
click at [934, 285] on button "Toggle treatment gap highlighting" at bounding box center [943, 283] width 22 height 13
drag, startPoint x: 915, startPoint y: 285, endPoint x: 883, endPoint y: 282, distance: 32.1
type input "*"
click at [900, 282] on input "Gap threshold in days" at bounding box center [927, 283] width 54 height 4
click at [660, 280] on input "Timeline zoom" at bounding box center [670, 277] width 75 height 5
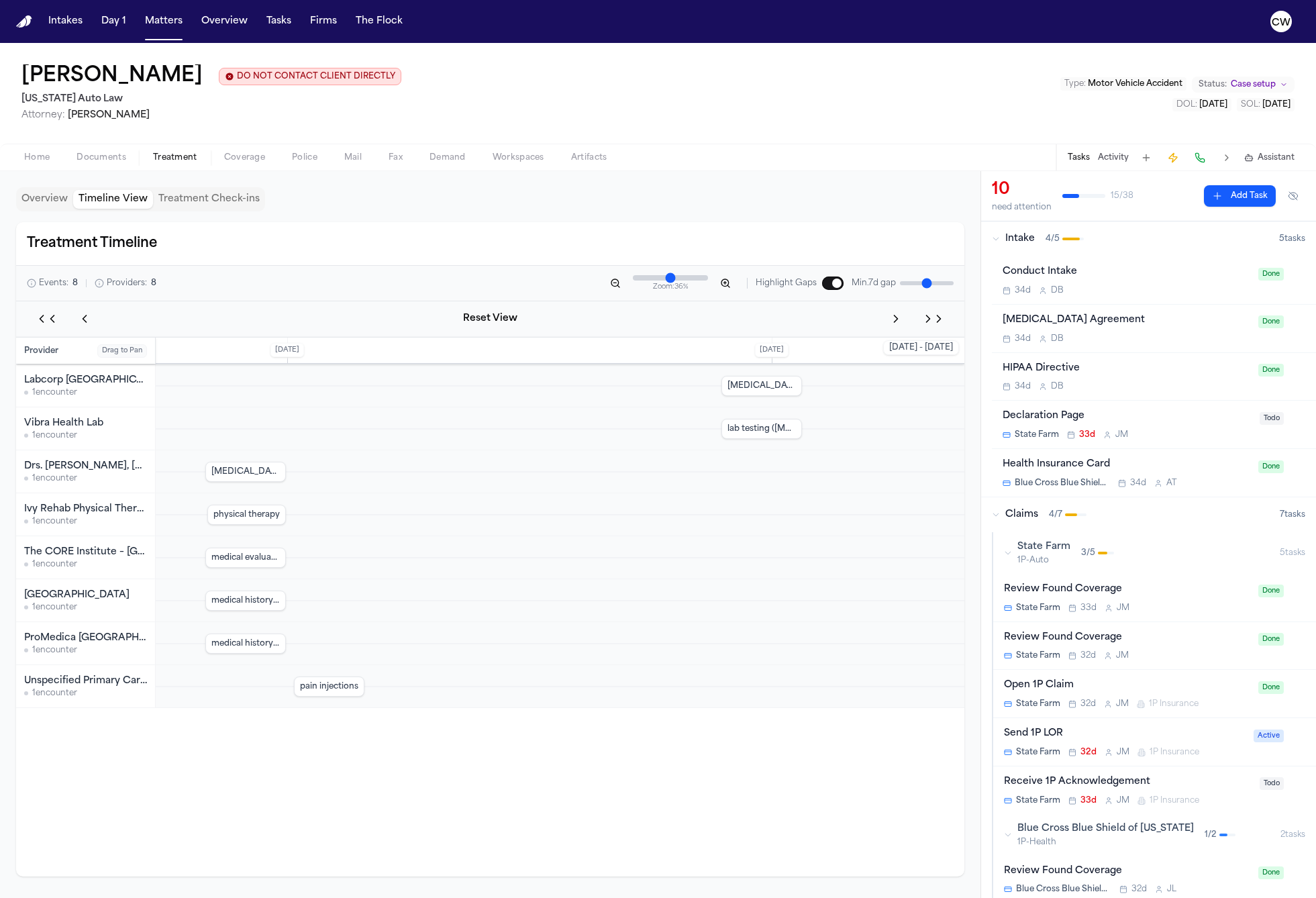
click at [678, 280] on input "Timeline zoom" at bounding box center [670, 277] width 75 height 5
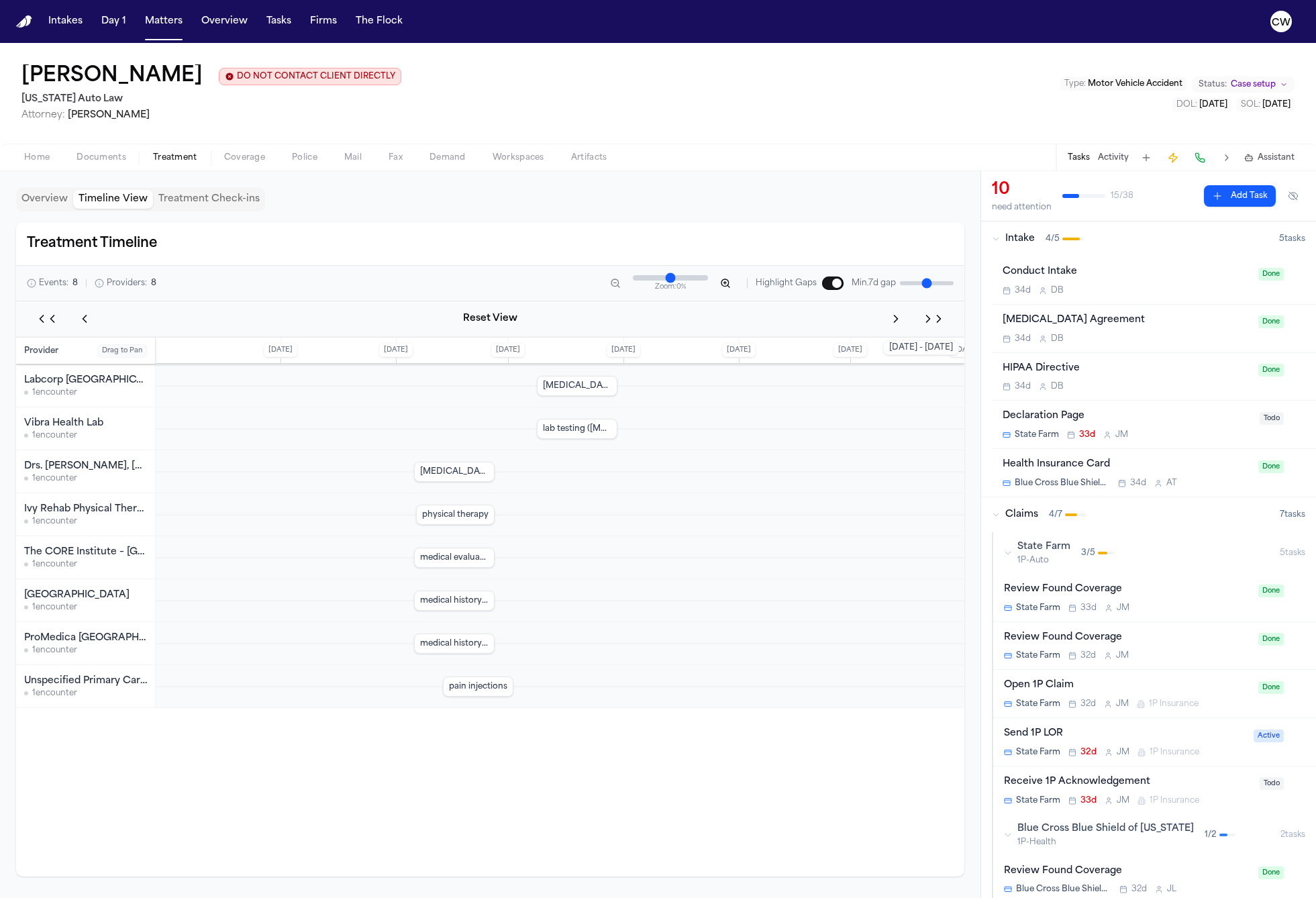
drag, startPoint x: 696, startPoint y: 280, endPoint x: 637, endPoint y: 279, distance: 59.0
type input "**"
click at [637, 279] on input "Timeline zoom" at bounding box center [670, 277] width 75 height 5
click at [59, 201] on button "Overview" at bounding box center [45, 199] width 57 height 19
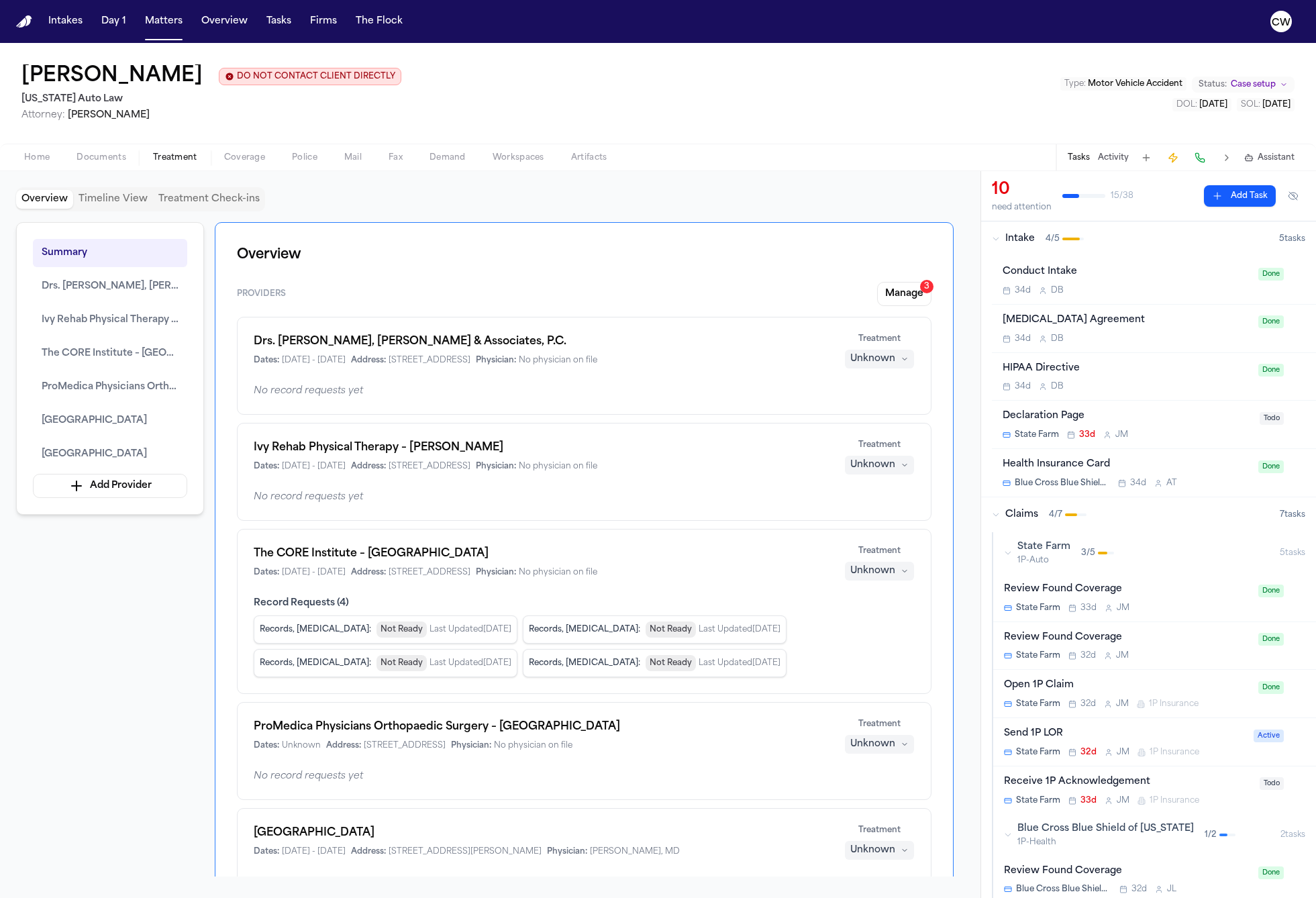
click at [762, 115] on div "Shamar Brown DO NOT CONTACT CLIENT DIRECTLY DO NOT CONTACT Michigan Auto Law At…" at bounding box center [658, 93] width 1316 height 100
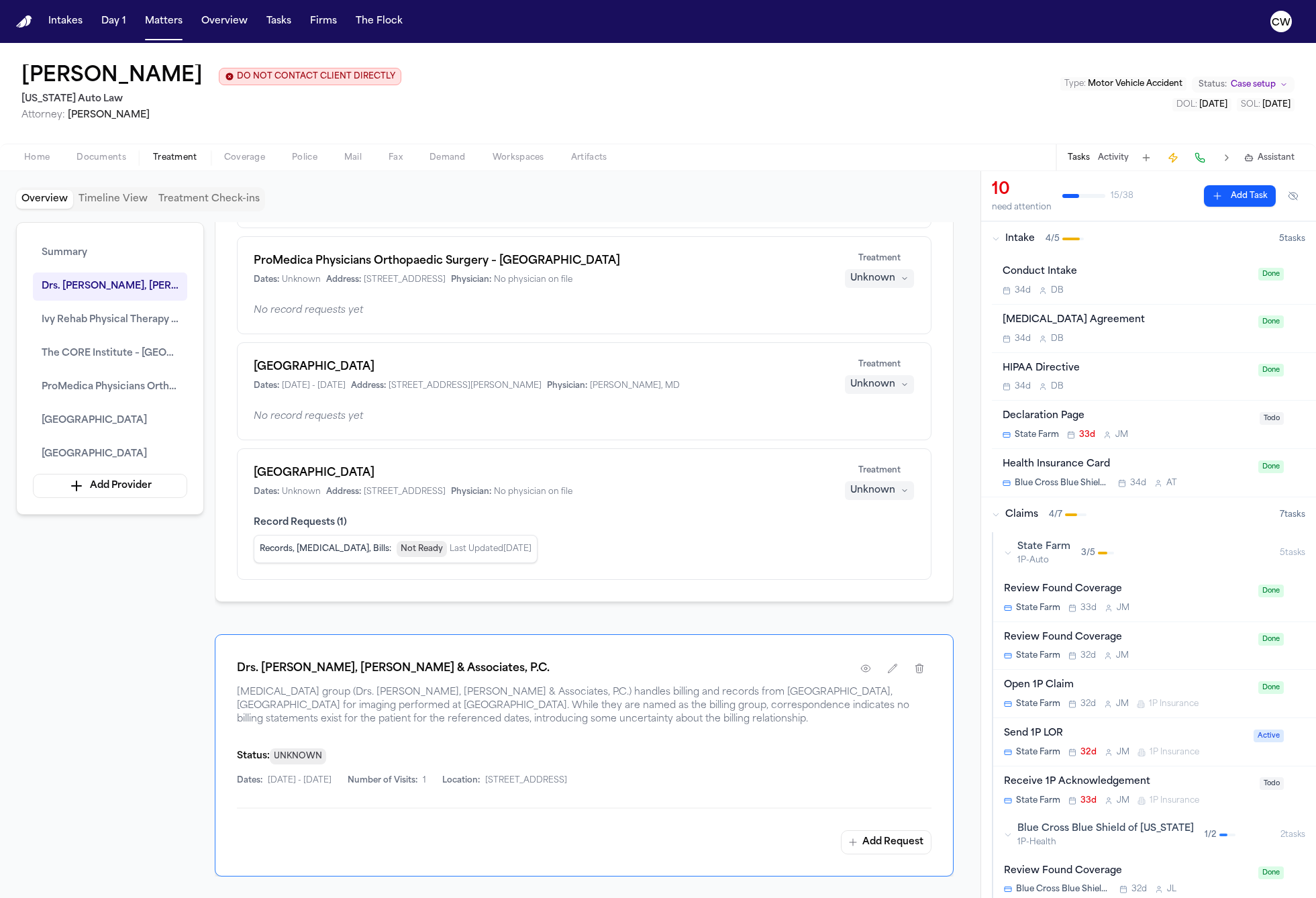
scroll to position [508, 0]
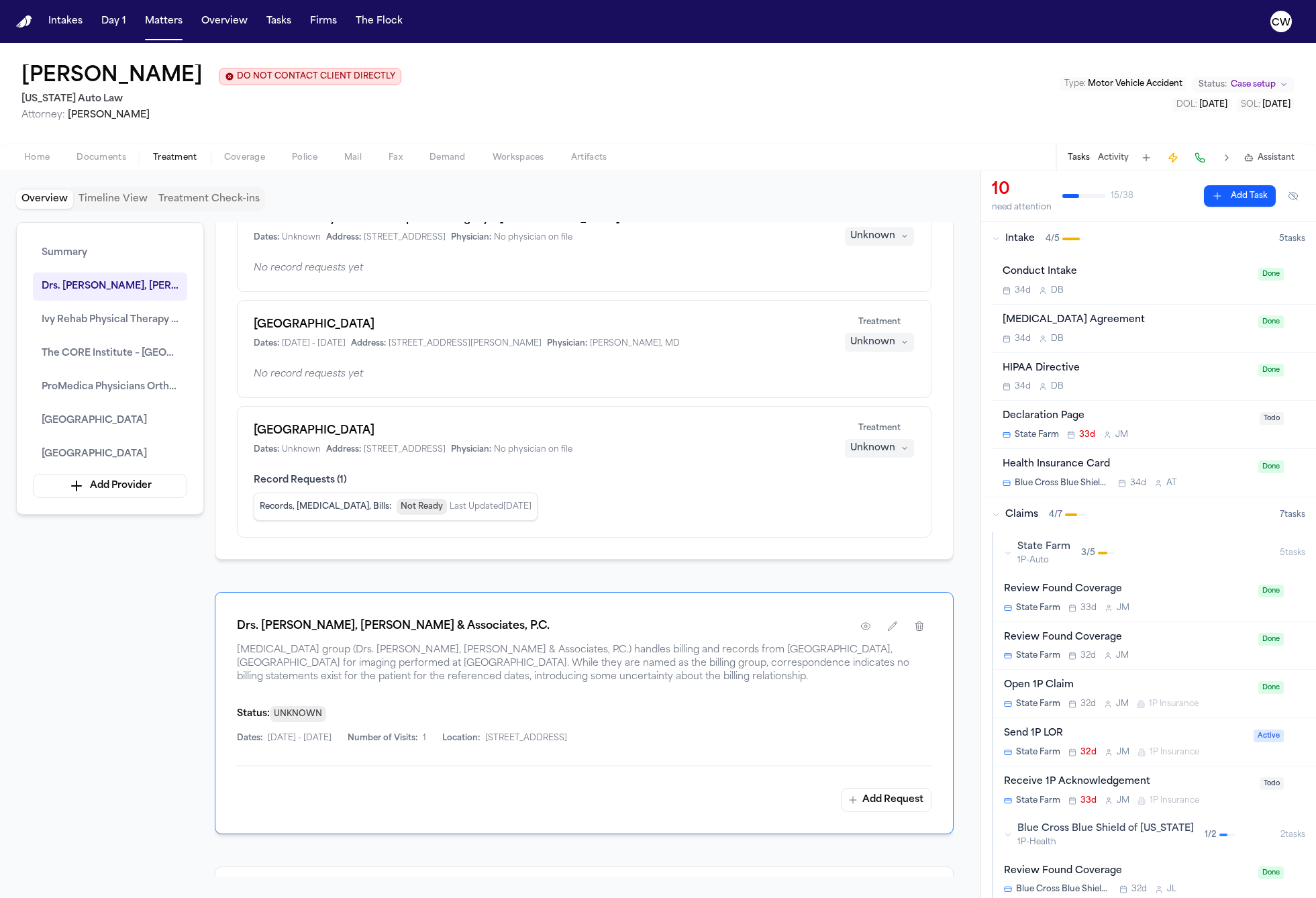
click at [192, 637] on div "Summary Drs. Harris, Birkhill, Wang, Songe & Associates, P.C. Ivy Rehab Physica…" at bounding box center [490, 549] width 948 height 654
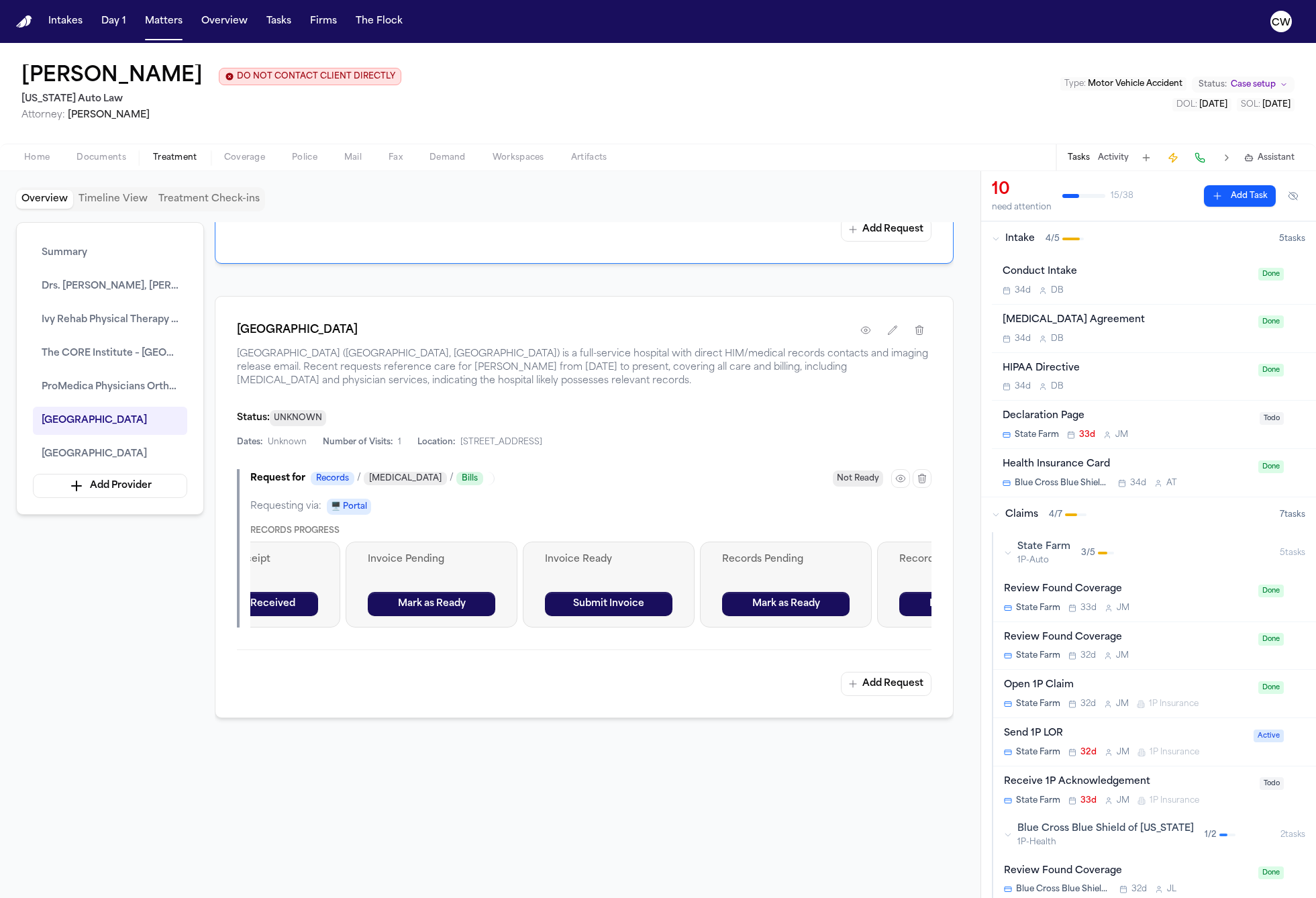
scroll to position [0, 0]
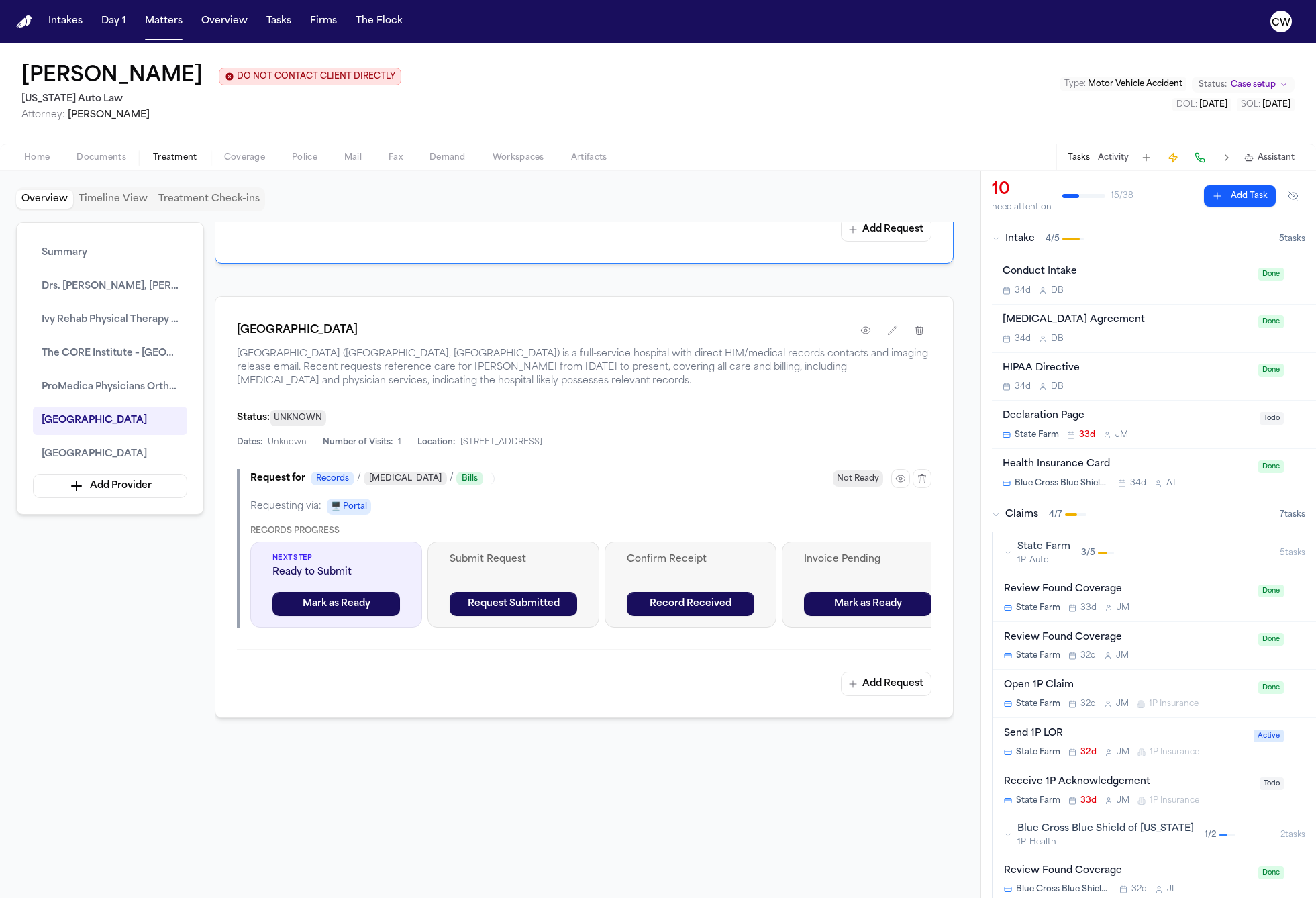
click at [134, 639] on div "Summary Drs. Harris, Birkhill, Wang, Songe & Associates, P.C. Ivy Rehab Physica…" at bounding box center [490, 549] width 948 height 654
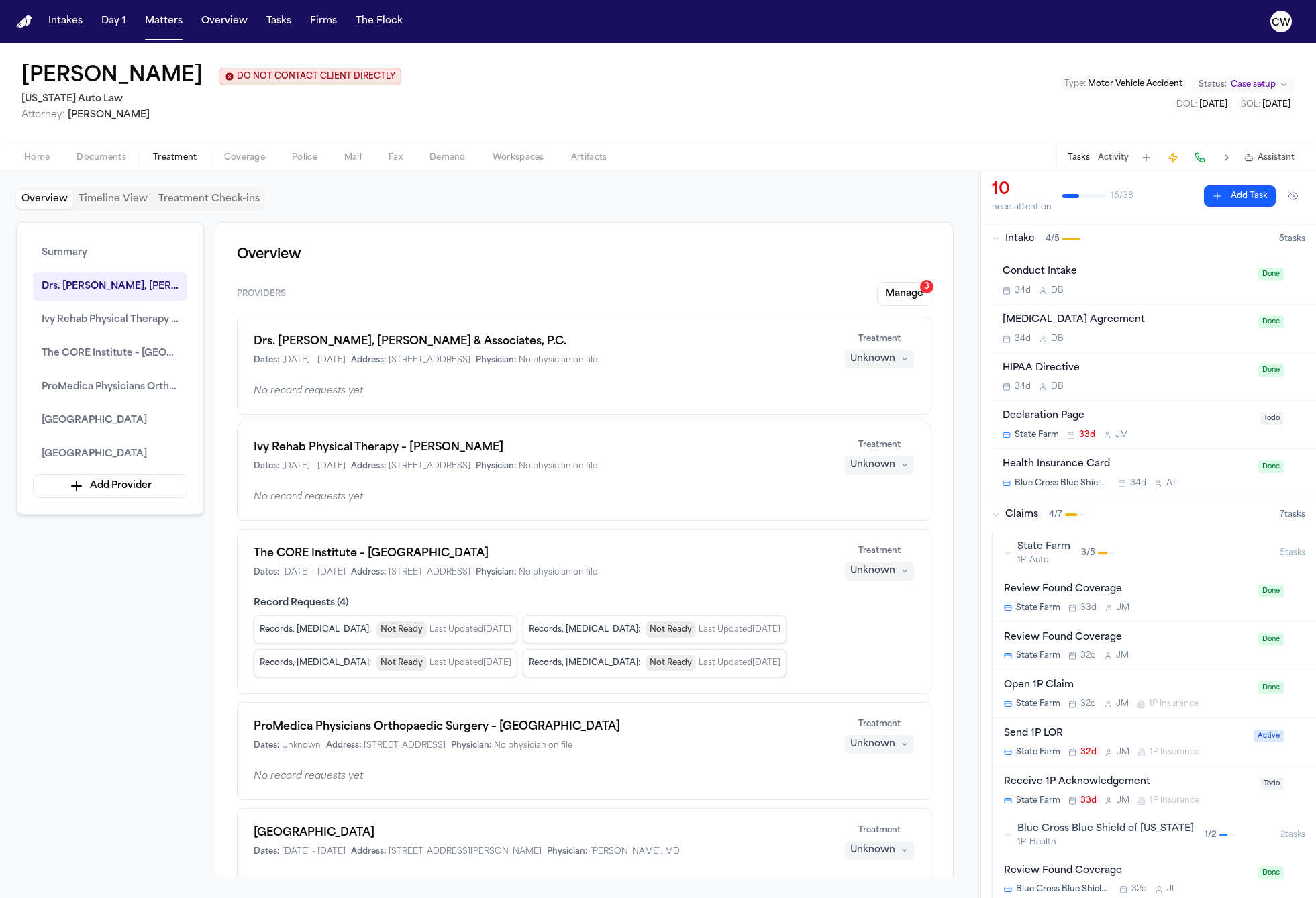
click at [212, 206] on button "Treatment Check-ins" at bounding box center [209, 199] width 112 height 19
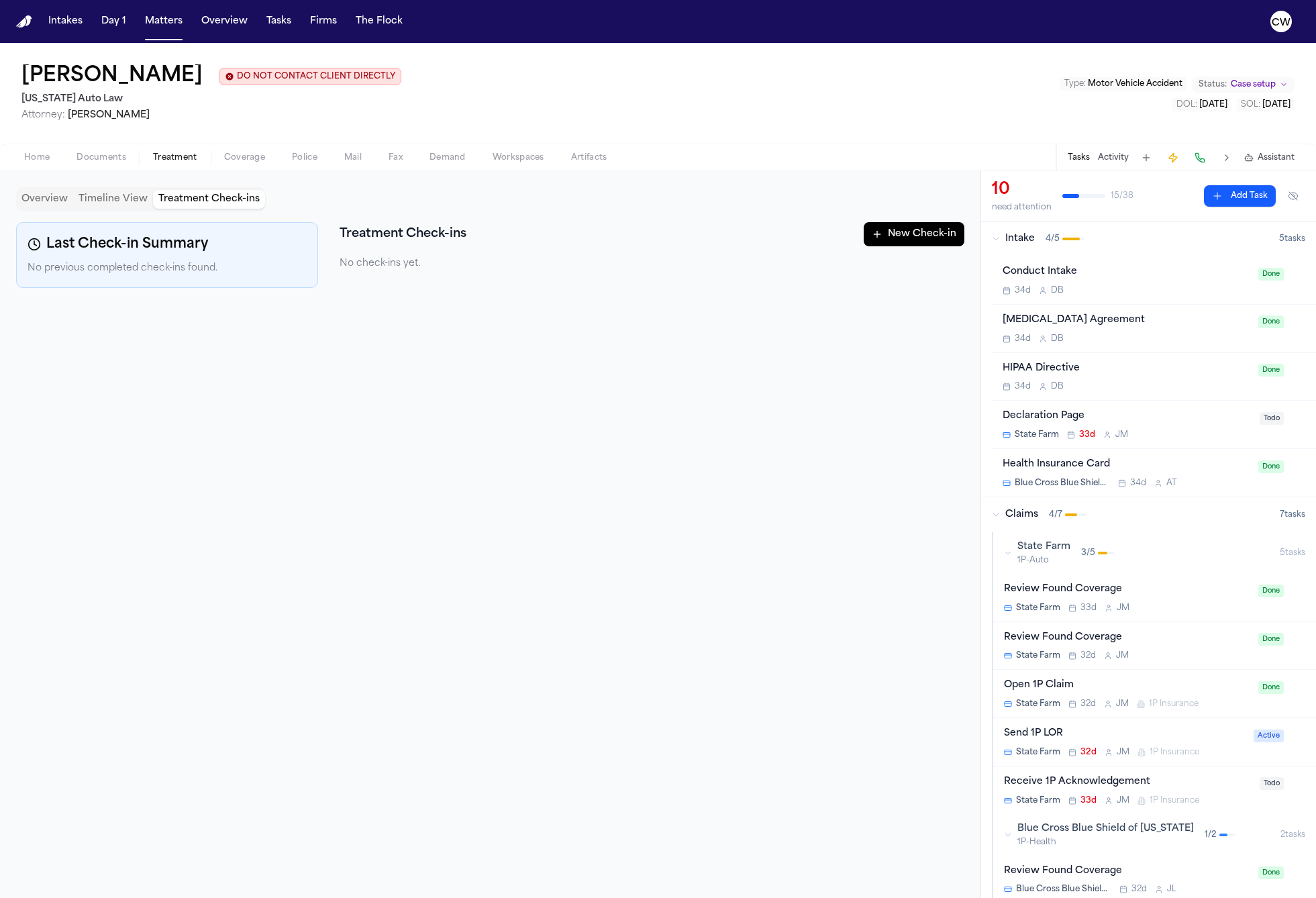
click at [138, 199] on button "Timeline View" at bounding box center [113, 199] width 80 height 19
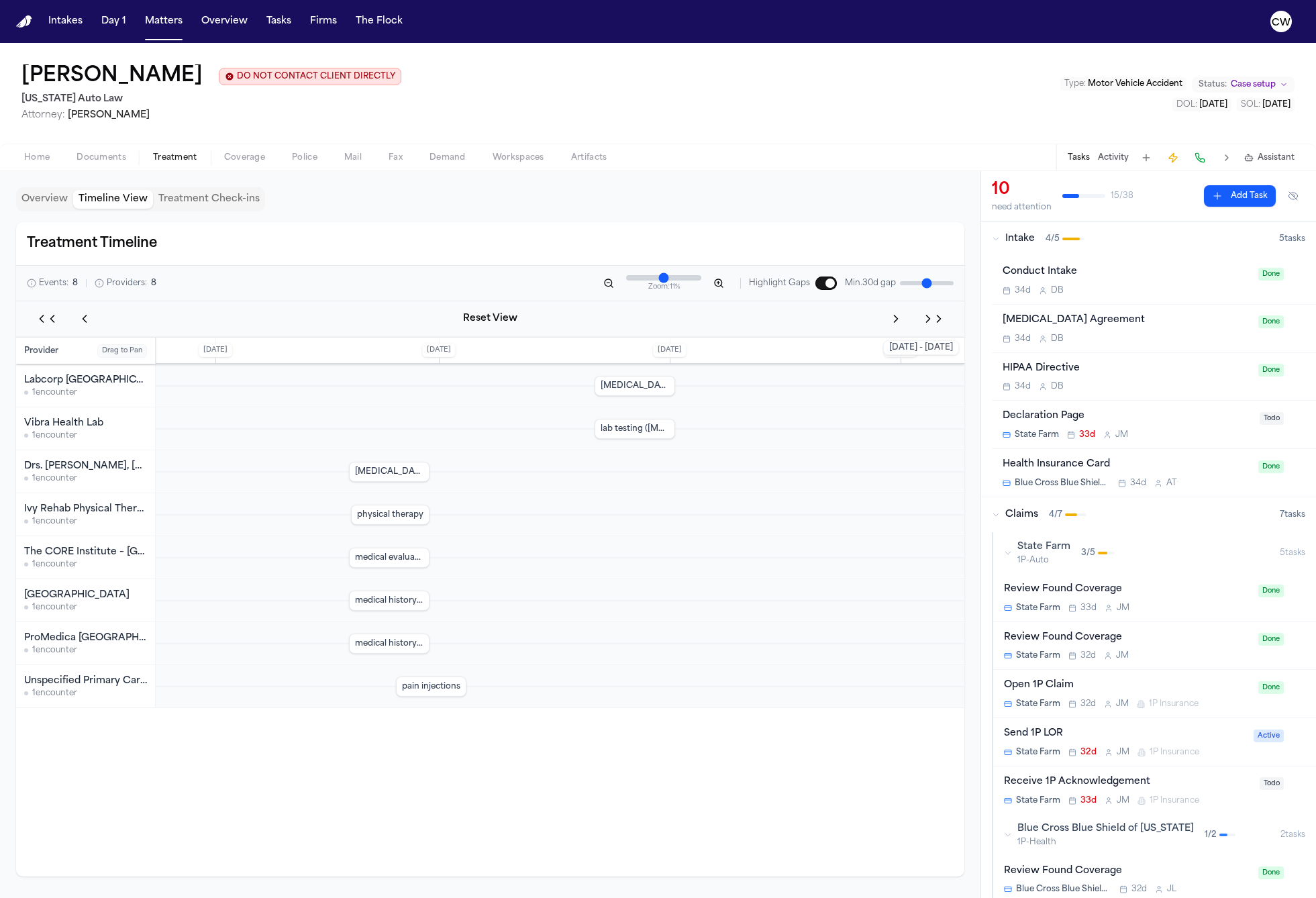
click at [49, 202] on button "Overview" at bounding box center [45, 199] width 57 height 19
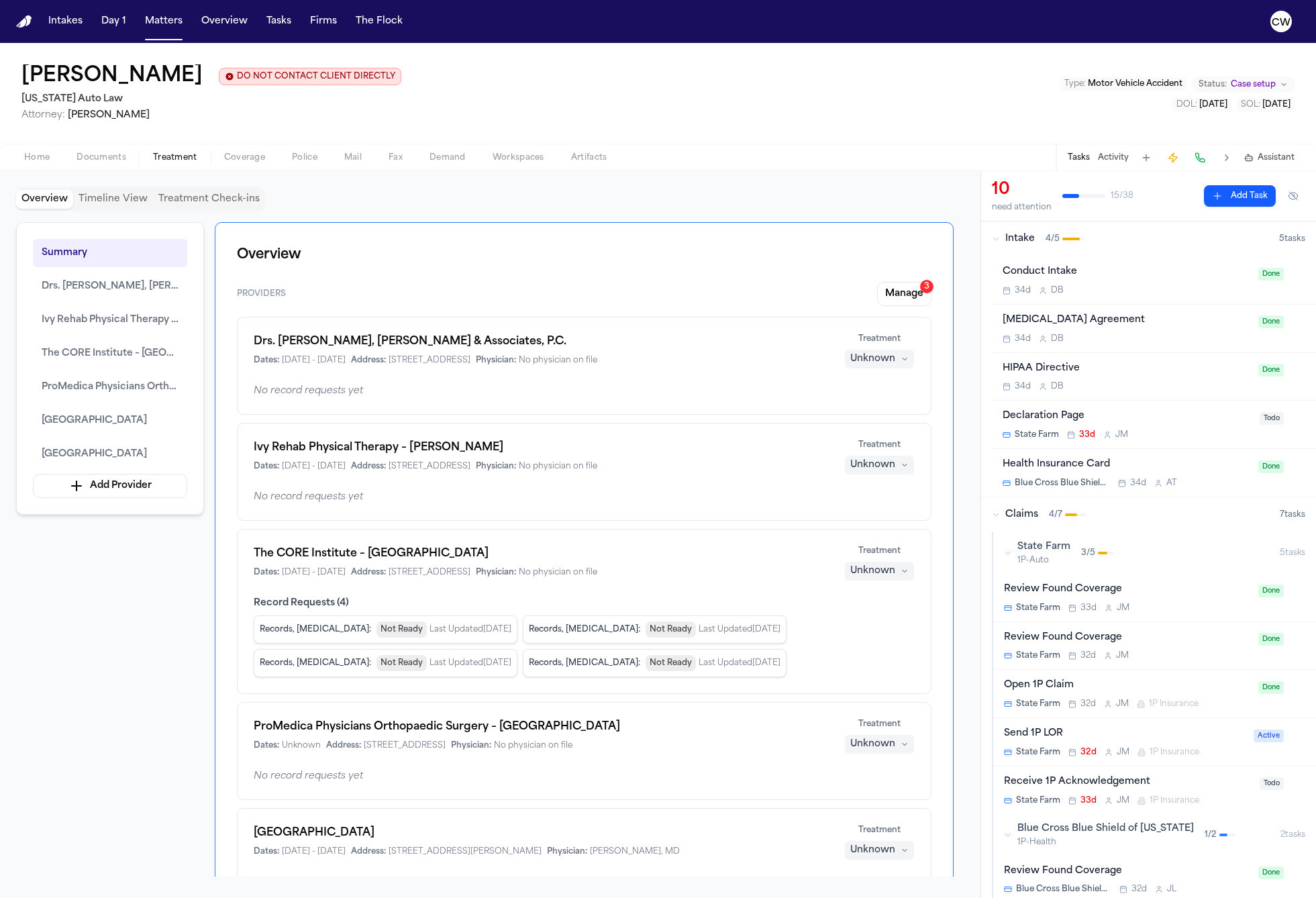
click at [237, 154] on span "Coverage" at bounding box center [244, 158] width 41 height 11
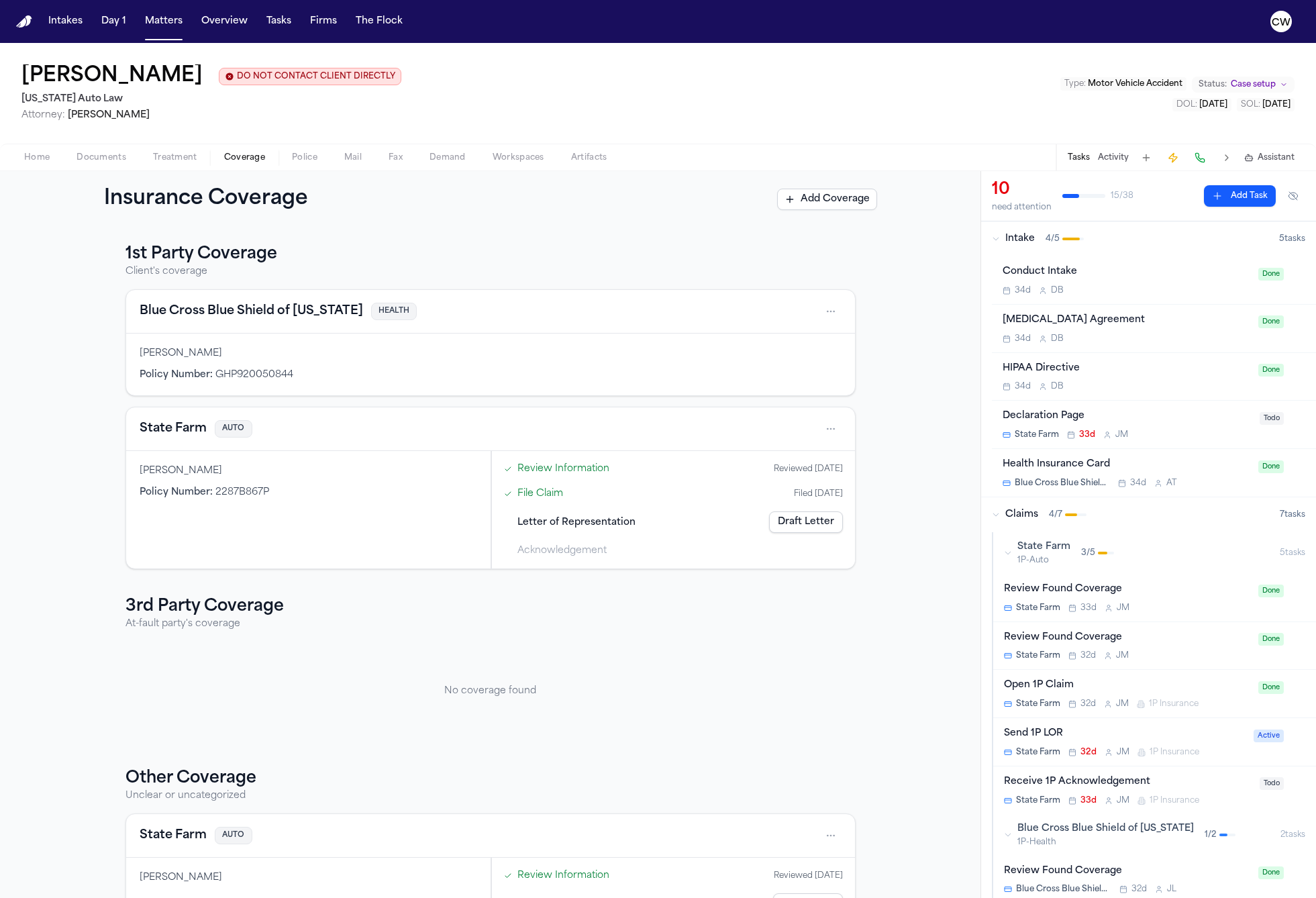
click at [1230, 161] on button at bounding box center [1226, 158] width 19 height 19
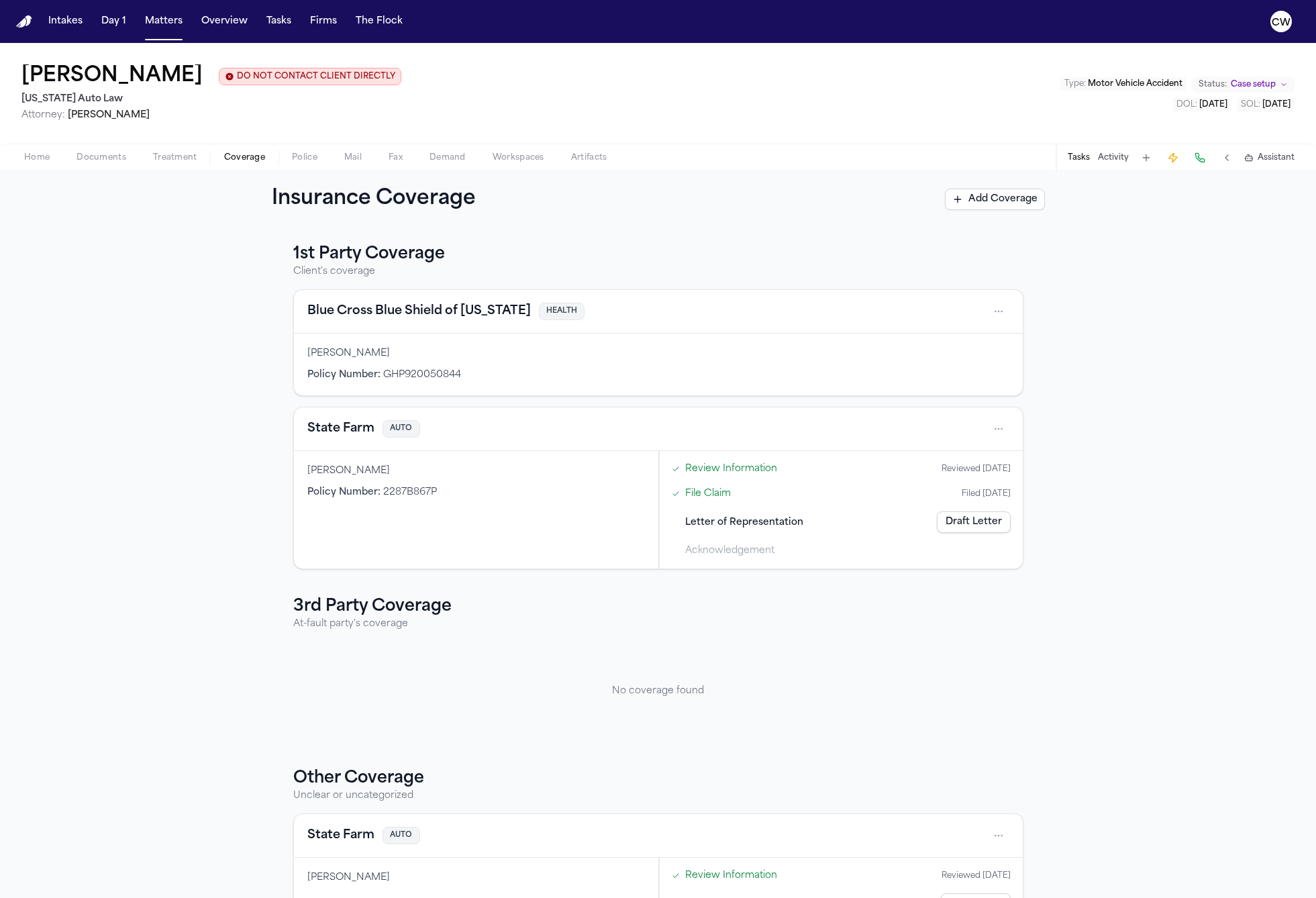
click at [1230, 161] on button at bounding box center [1226, 158] width 19 height 19
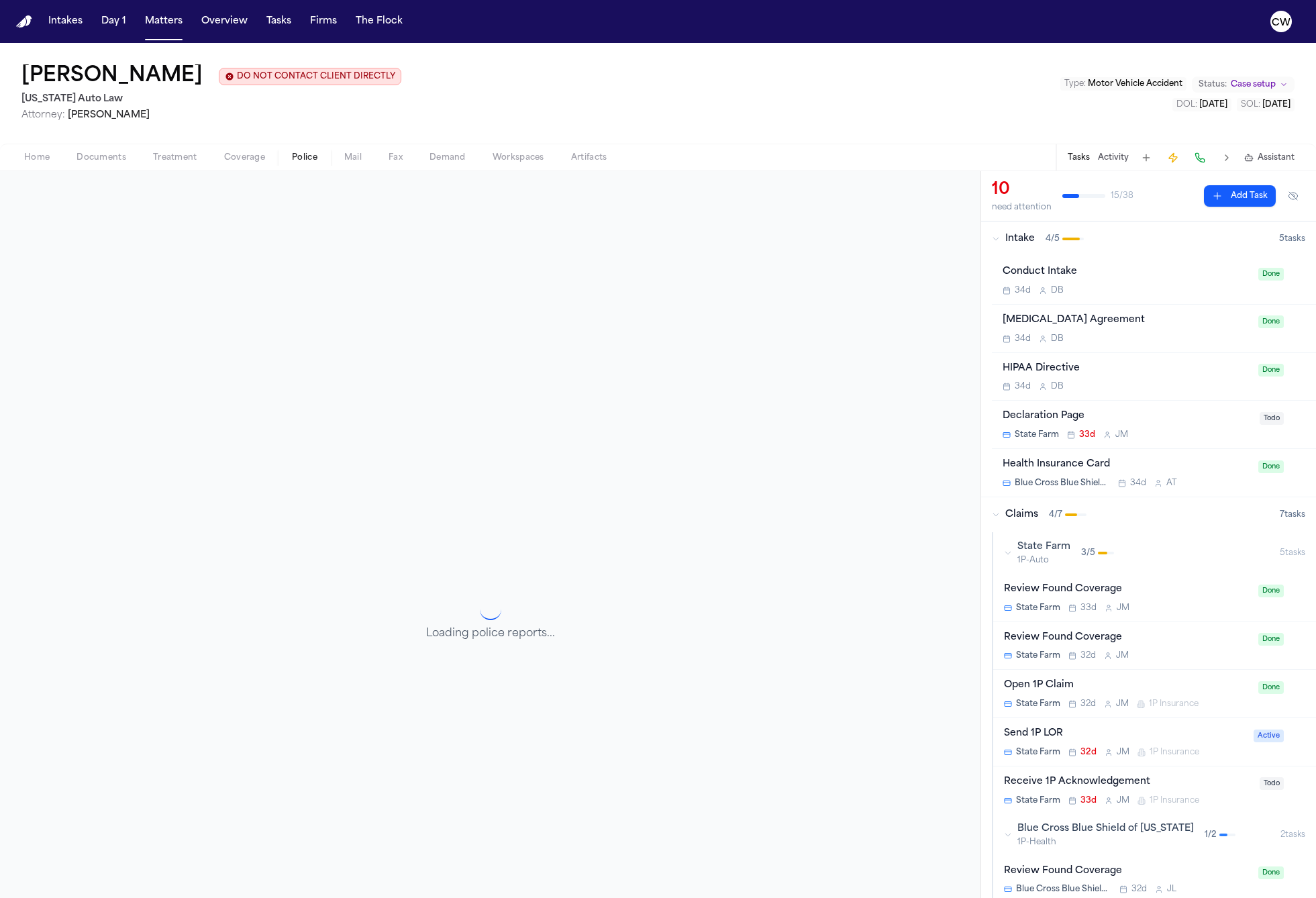
click at [304, 163] on span "Police" at bounding box center [304, 158] width 25 height 11
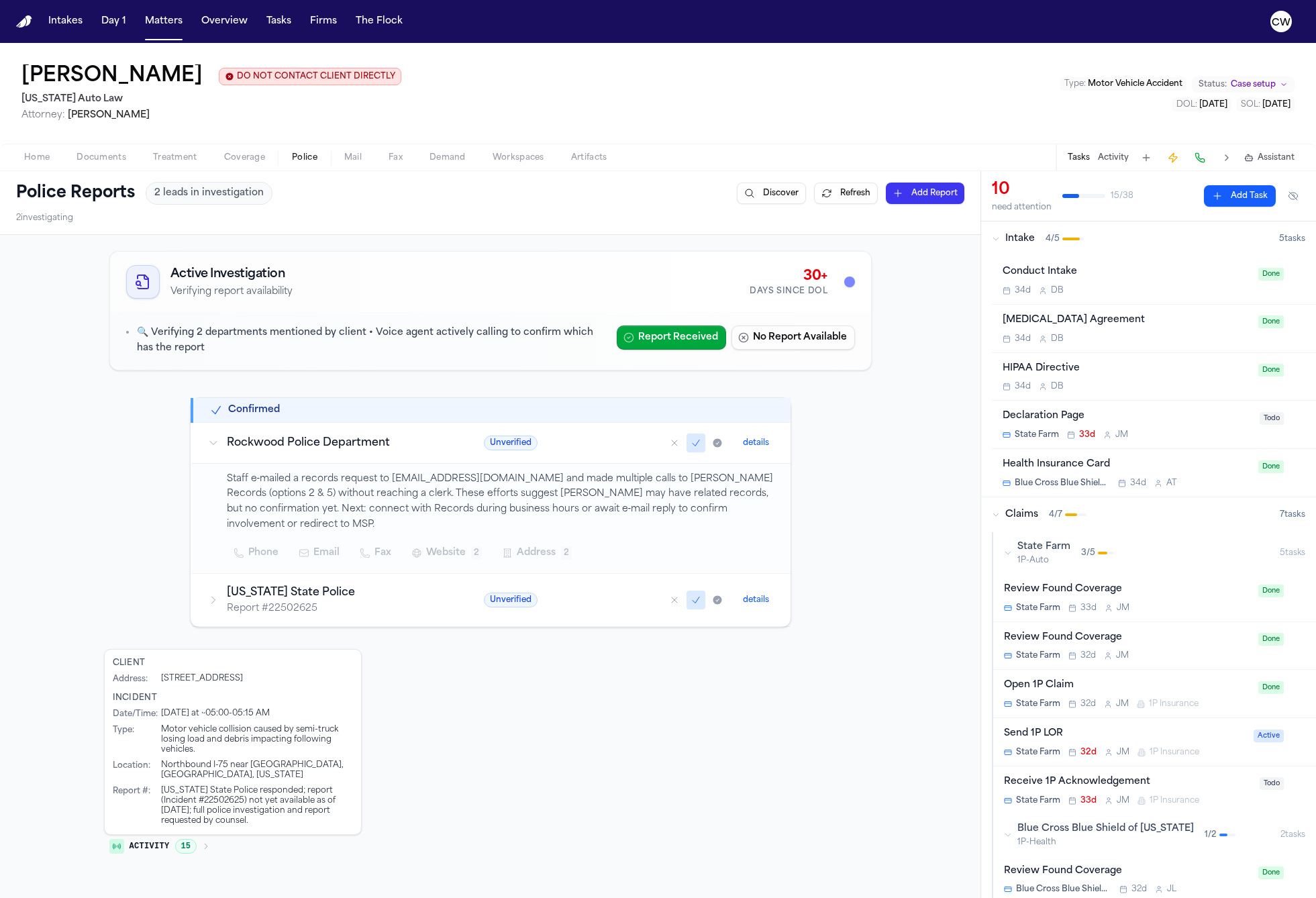
click at [86, 469] on div "Active Investigation Verifying report availability 30+ Days Since DOL 🔍 Verifyi…" at bounding box center [490, 652] width 980 height 834
click at [218, 601] on div "Michigan State Police Report # 22502625" at bounding box center [329, 600] width 243 height 31
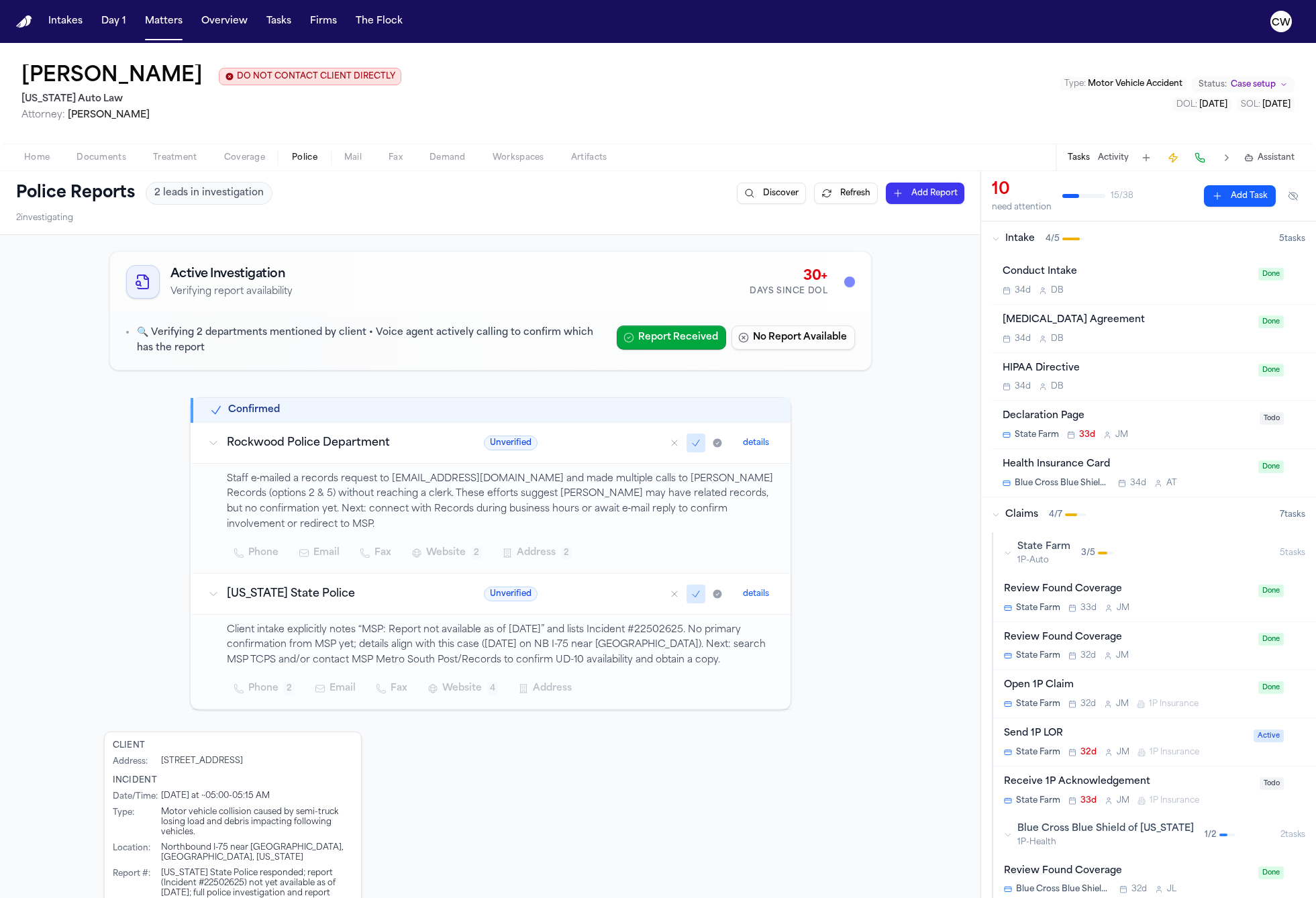
click at [218, 599] on icon at bounding box center [213, 594] width 11 height 11
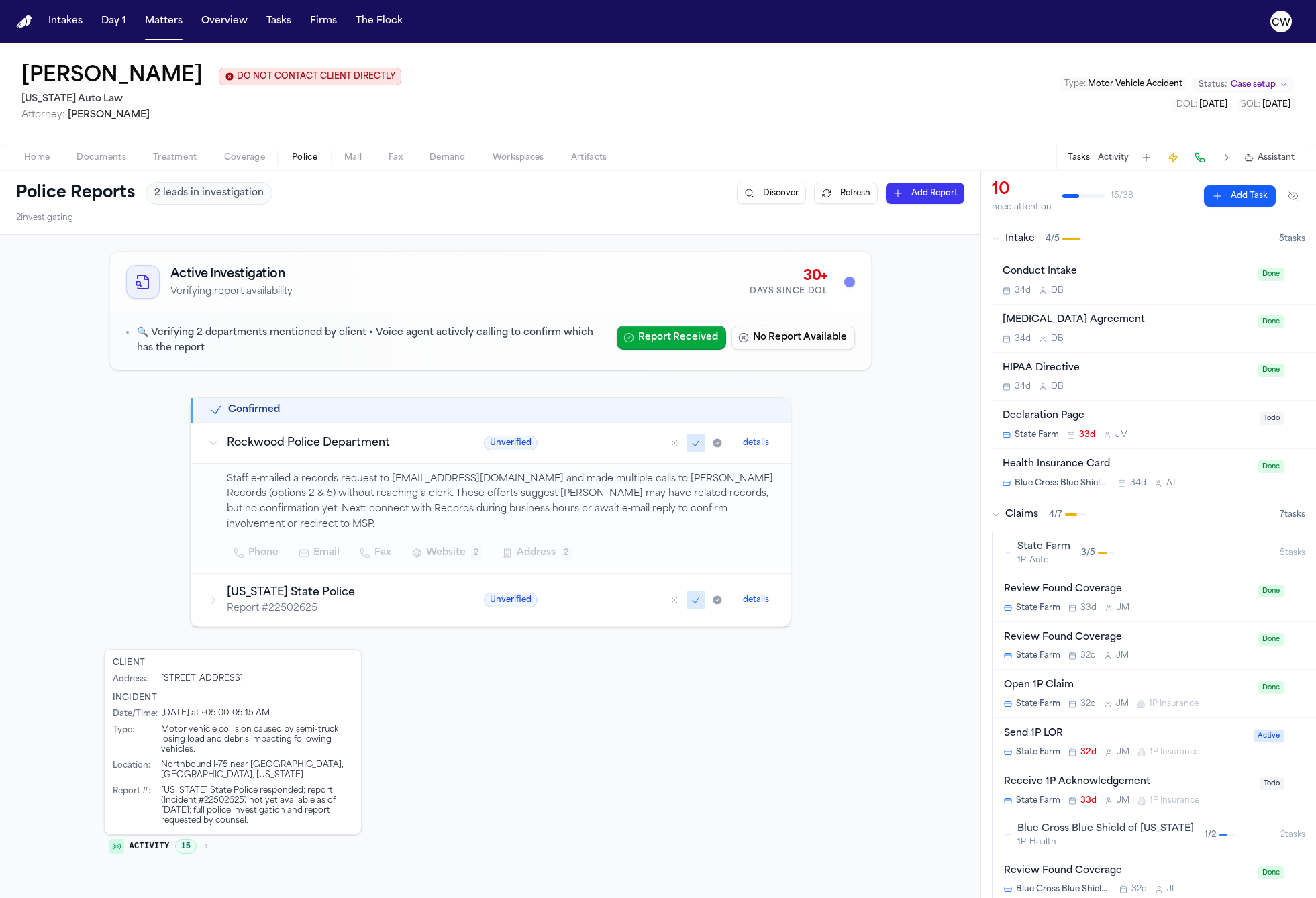
click at [218, 599] on icon at bounding box center [213, 600] width 11 height 11
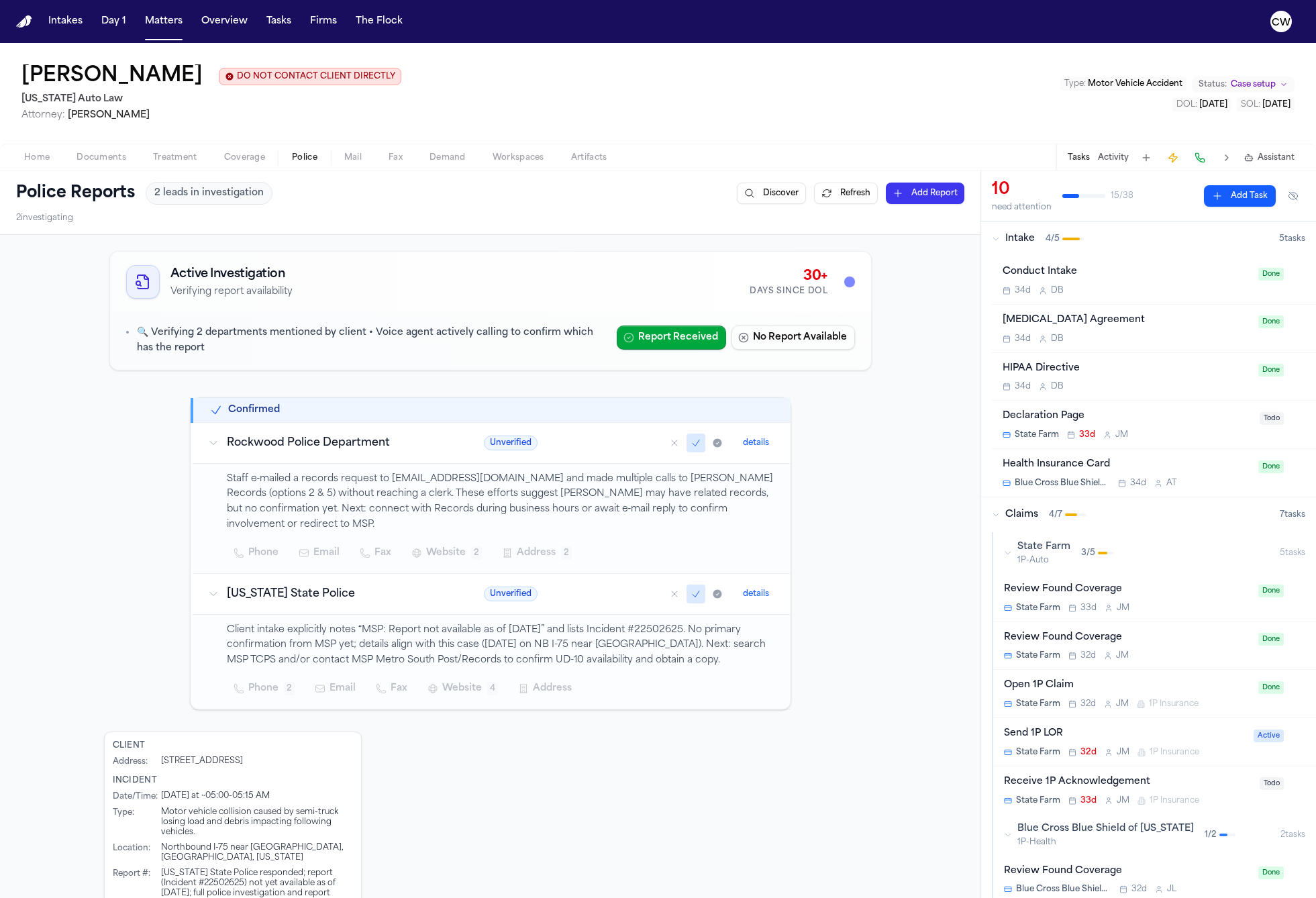
click at [217, 598] on icon at bounding box center [213, 594] width 11 height 11
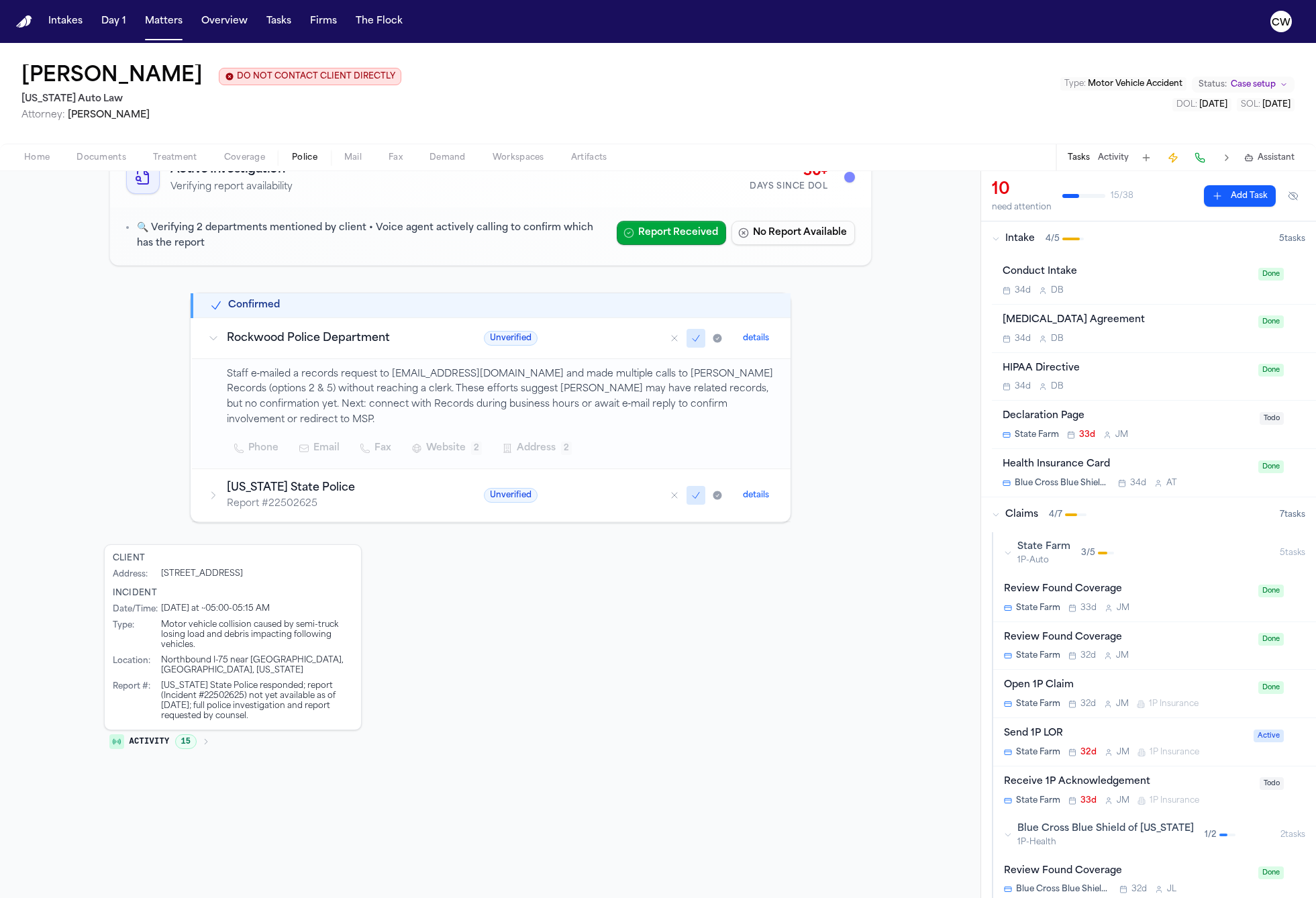
scroll to position [172, 0]
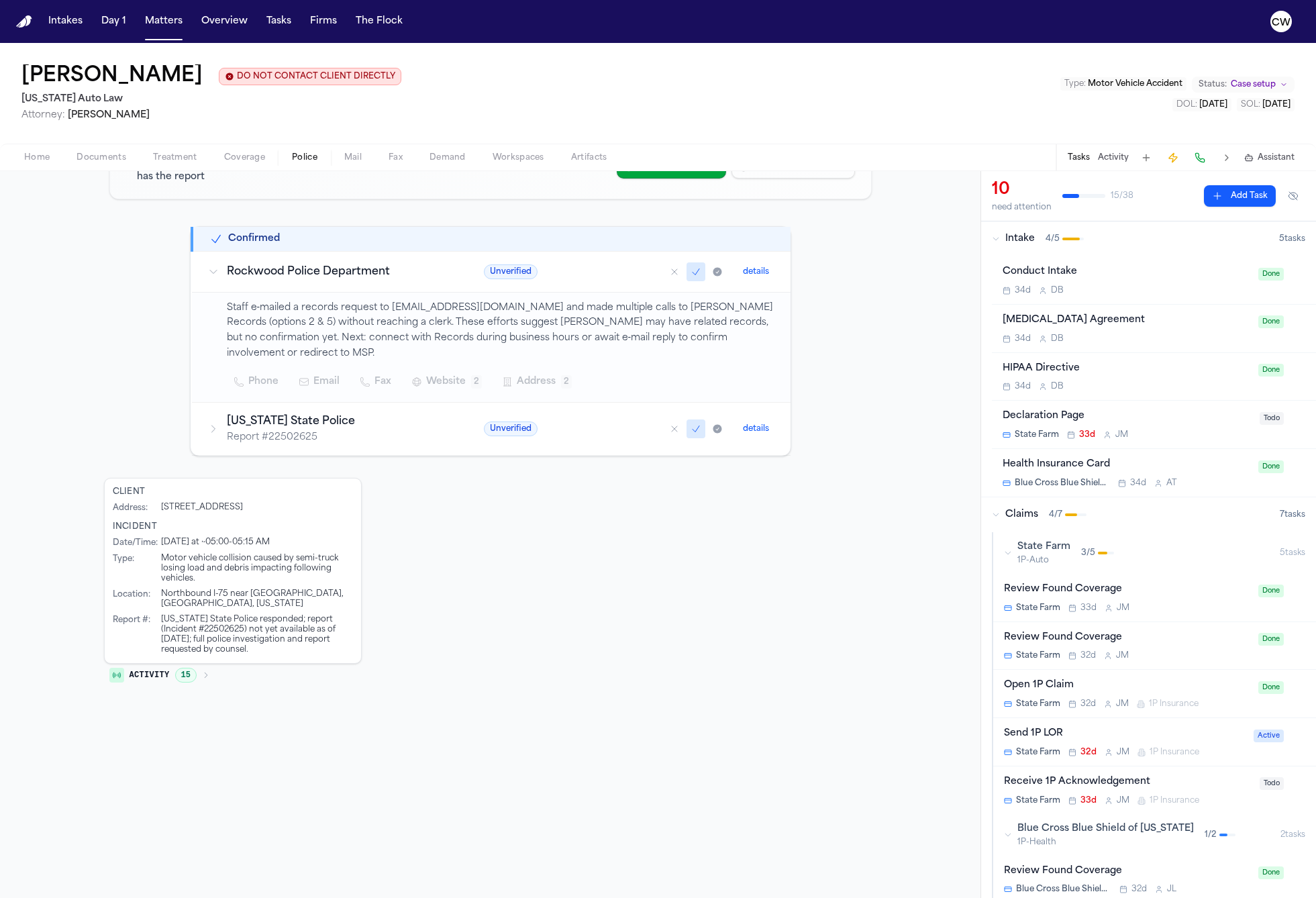
click at [207, 676] on icon "button" at bounding box center [206, 675] width 8 height 8
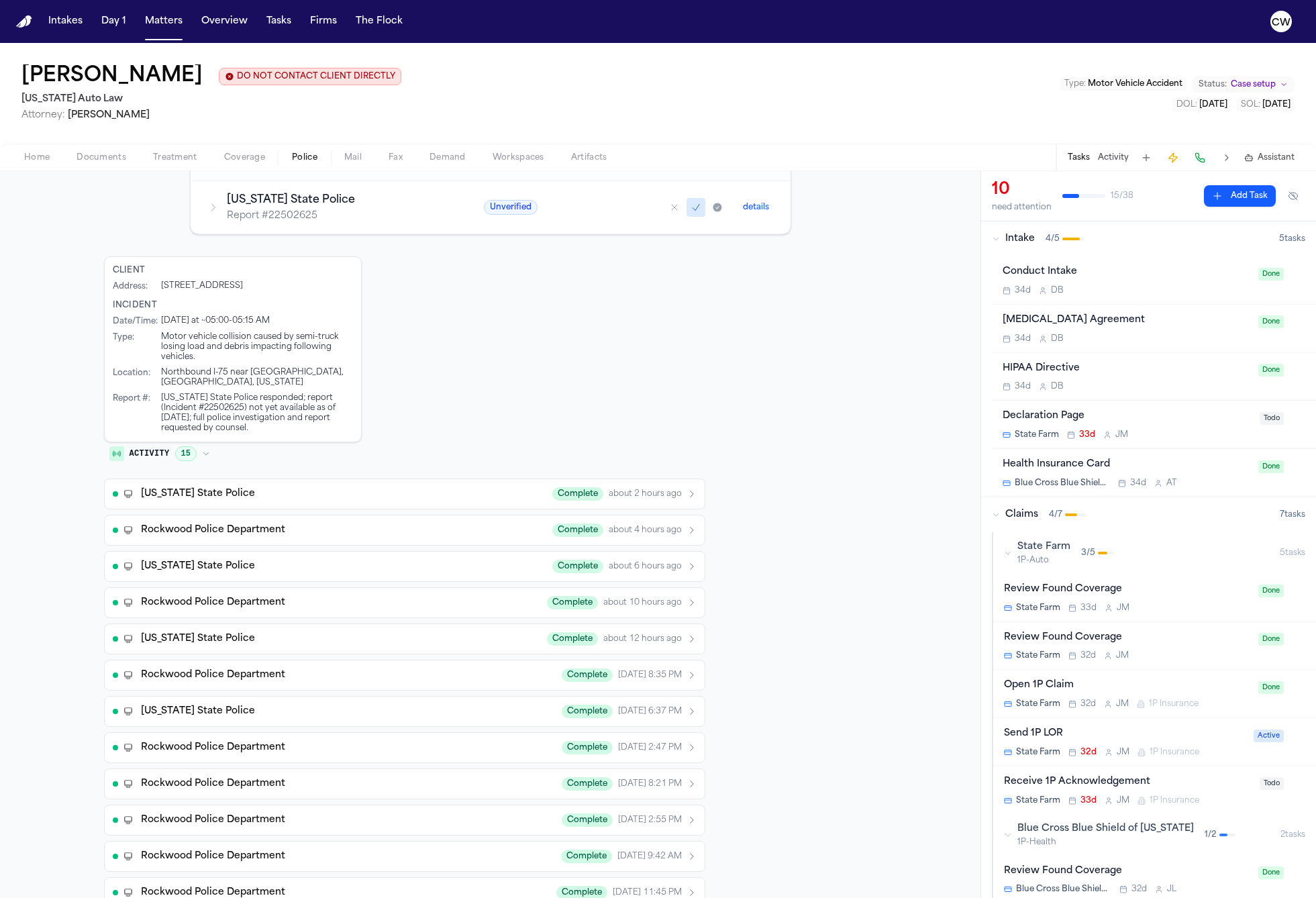
scroll to position [529, 0]
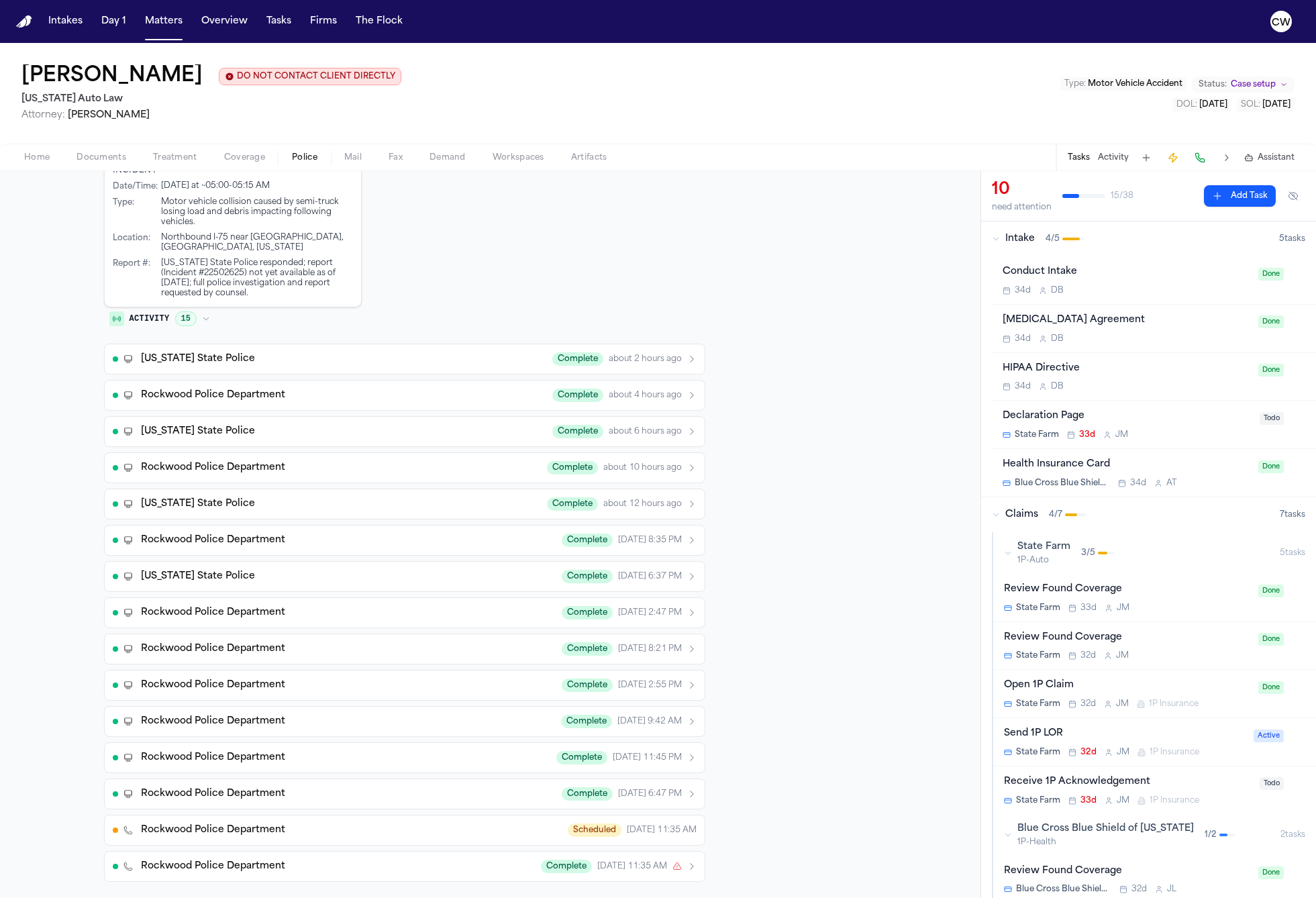
click at [661, 361] on span "about 2 hours ago" at bounding box center [645, 359] width 73 height 11
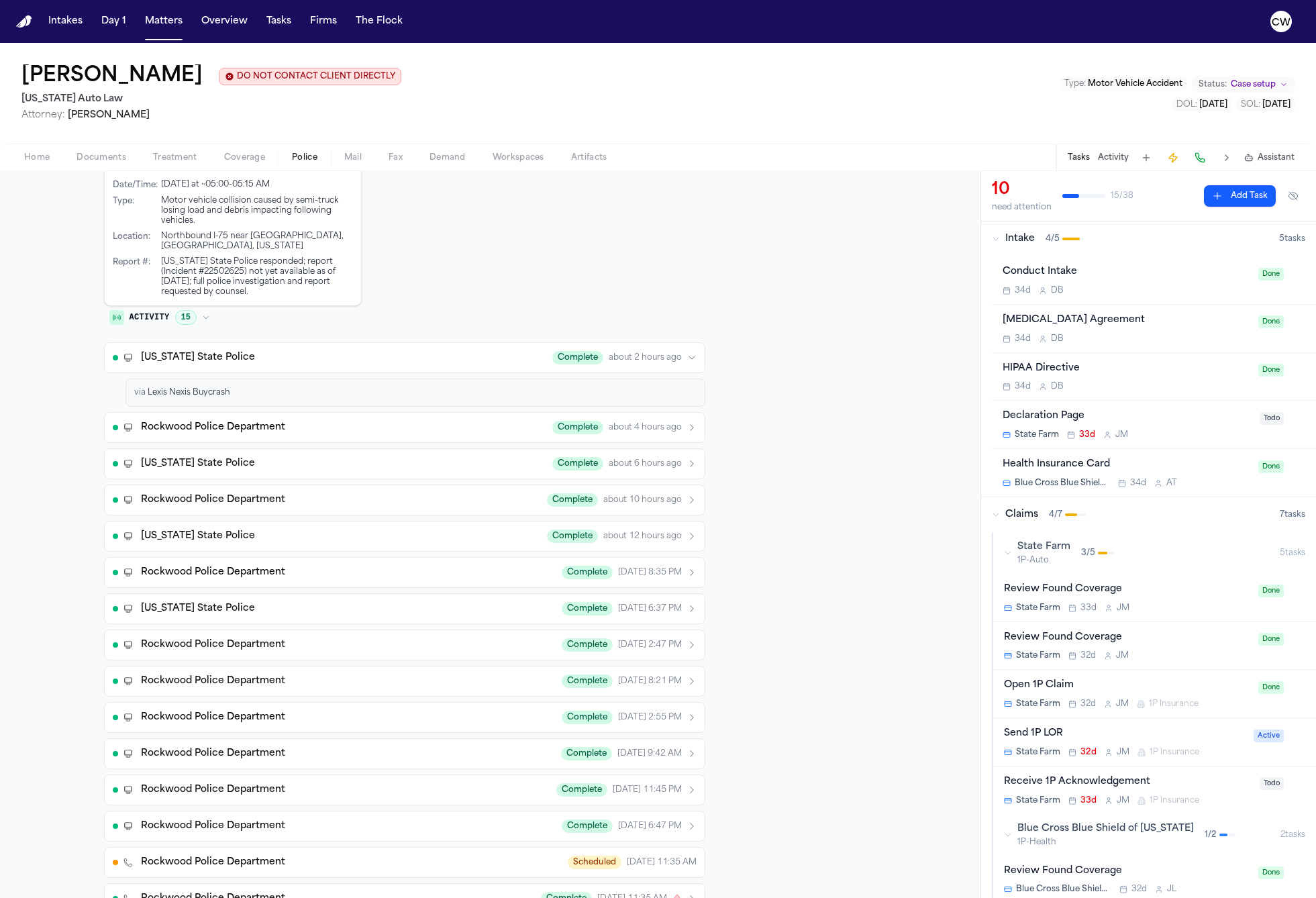
click at [667, 431] on span "about 4 hours ago" at bounding box center [645, 428] width 73 height 11
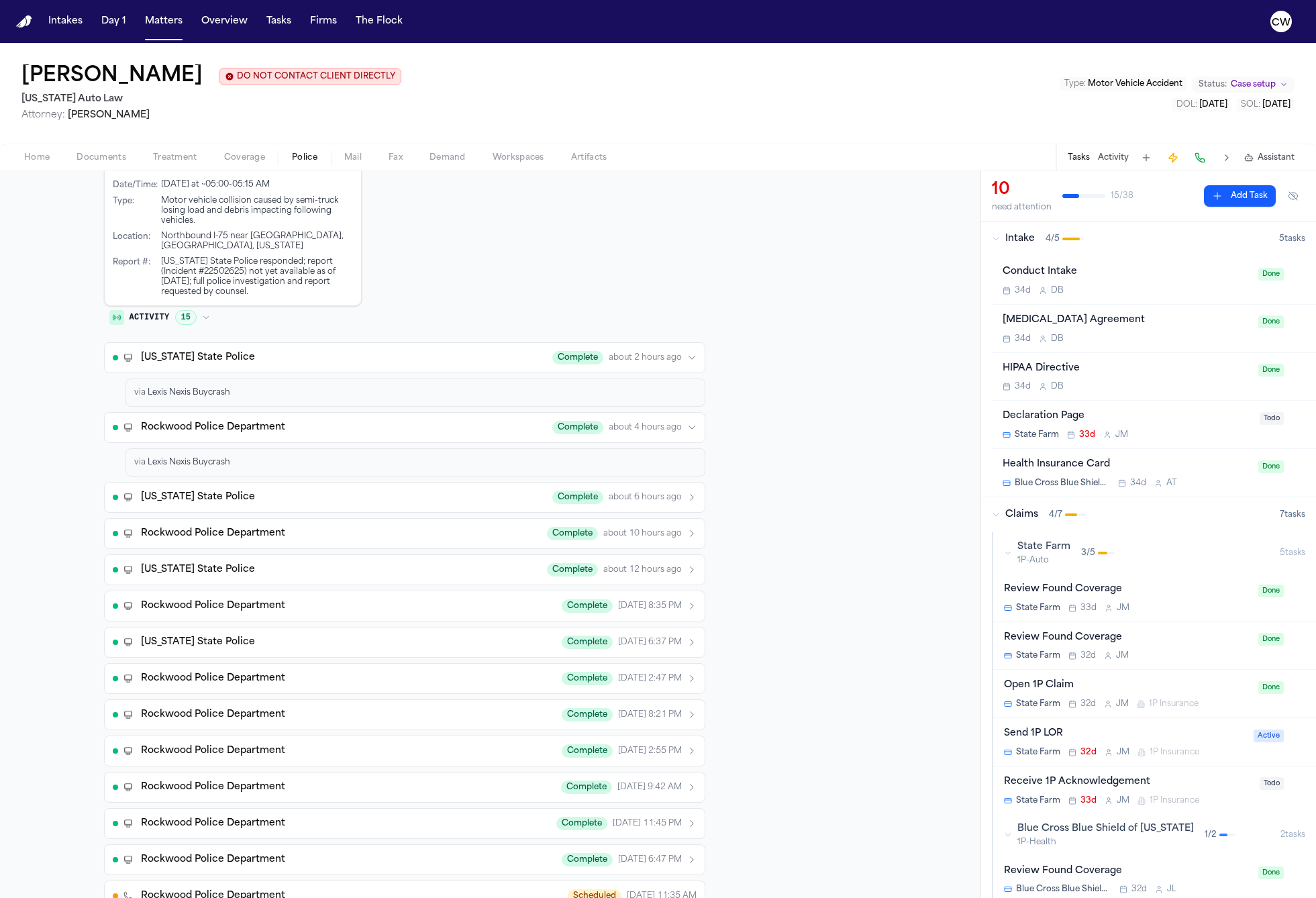
click at [668, 490] on button "Michigan State Police Complete about 6 hours ago" at bounding box center [405, 497] width 602 height 31
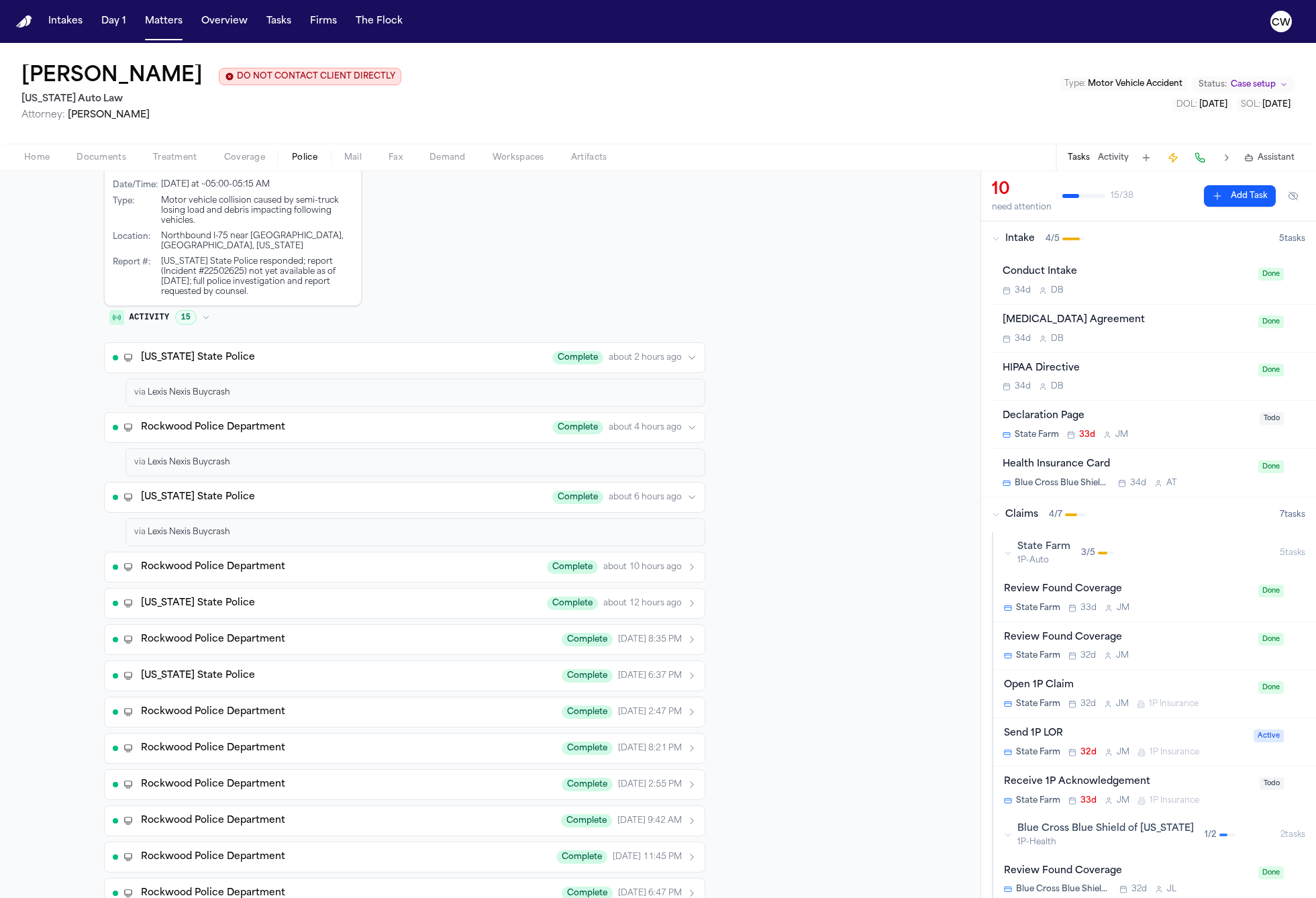
click at [672, 563] on span "about 10 hours ago" at bounding box center [643, 567] width 79 height 11
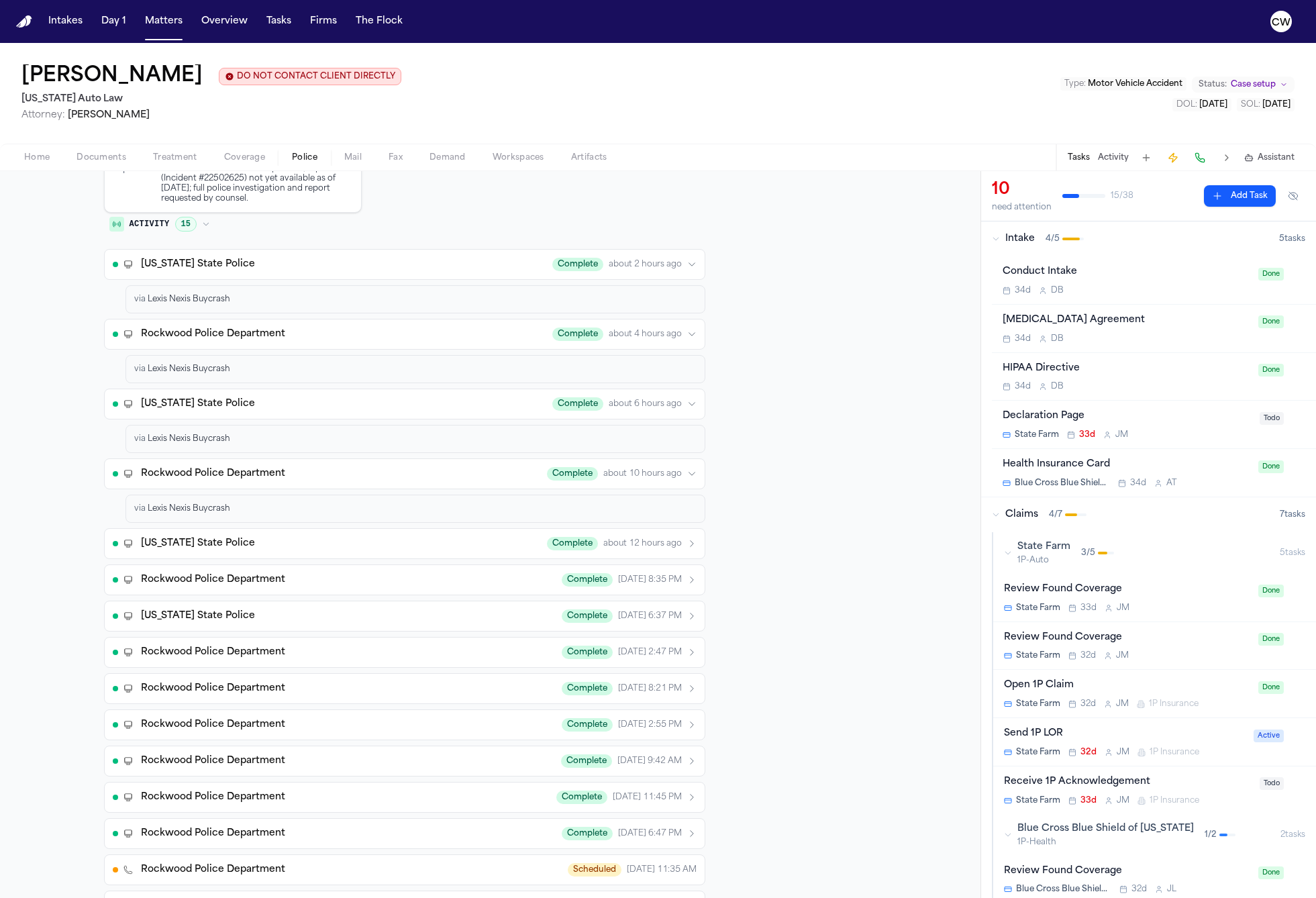
scroll to position [627, 0]
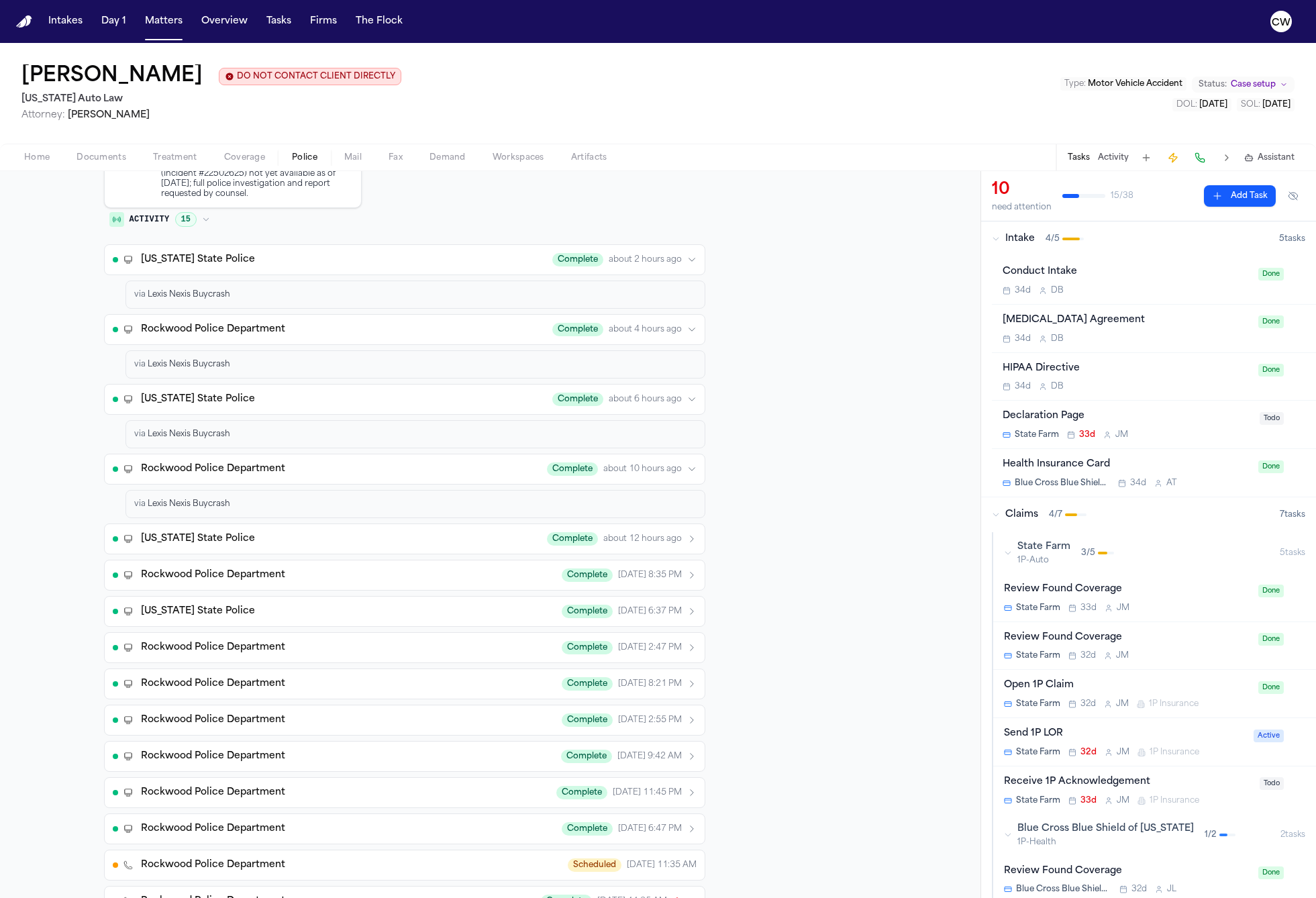
click at [651, 537] on span "about 12 hours ago" at bounding box center [643, 539] width 79 height 11
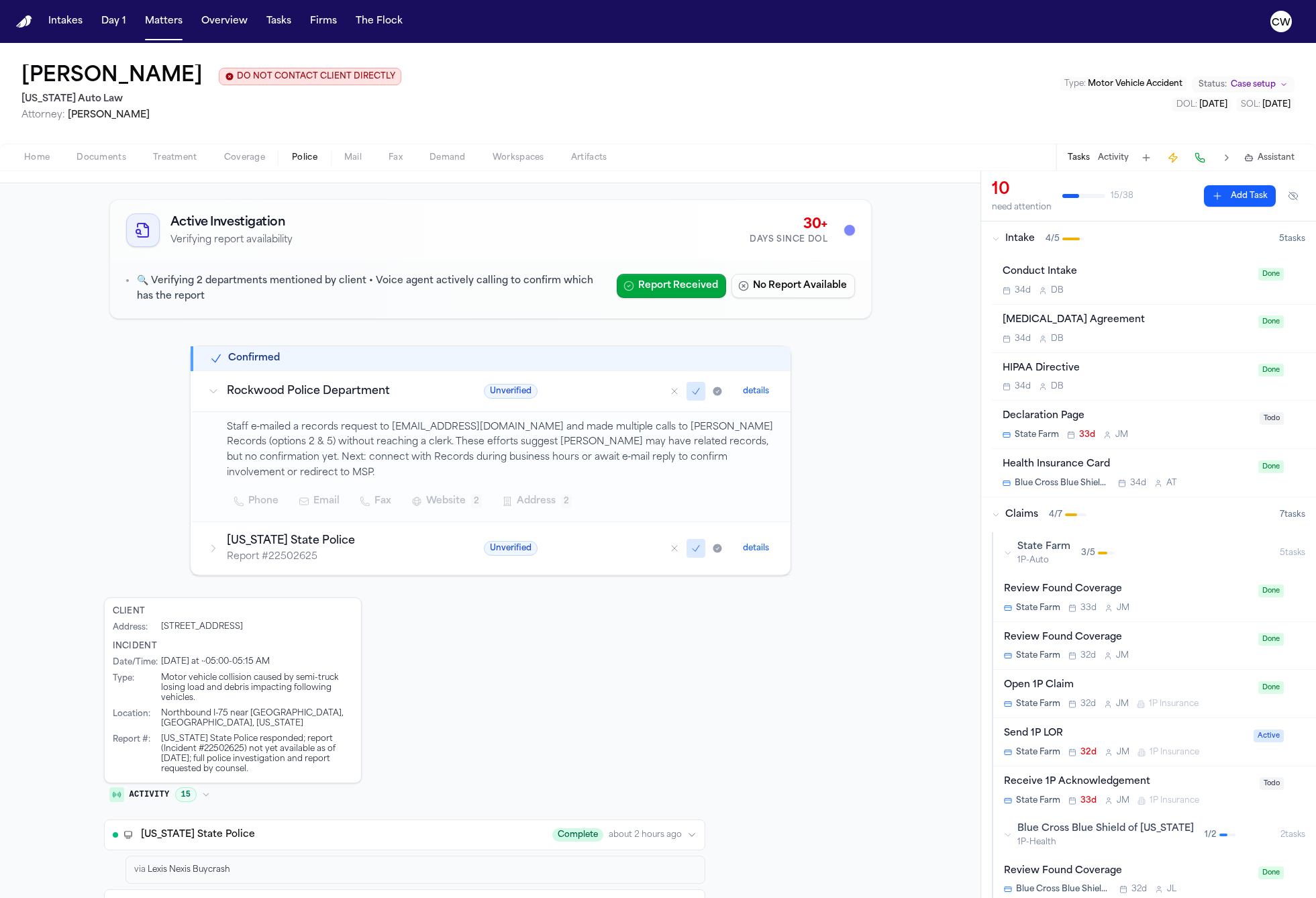
scroll to position [0, 0]
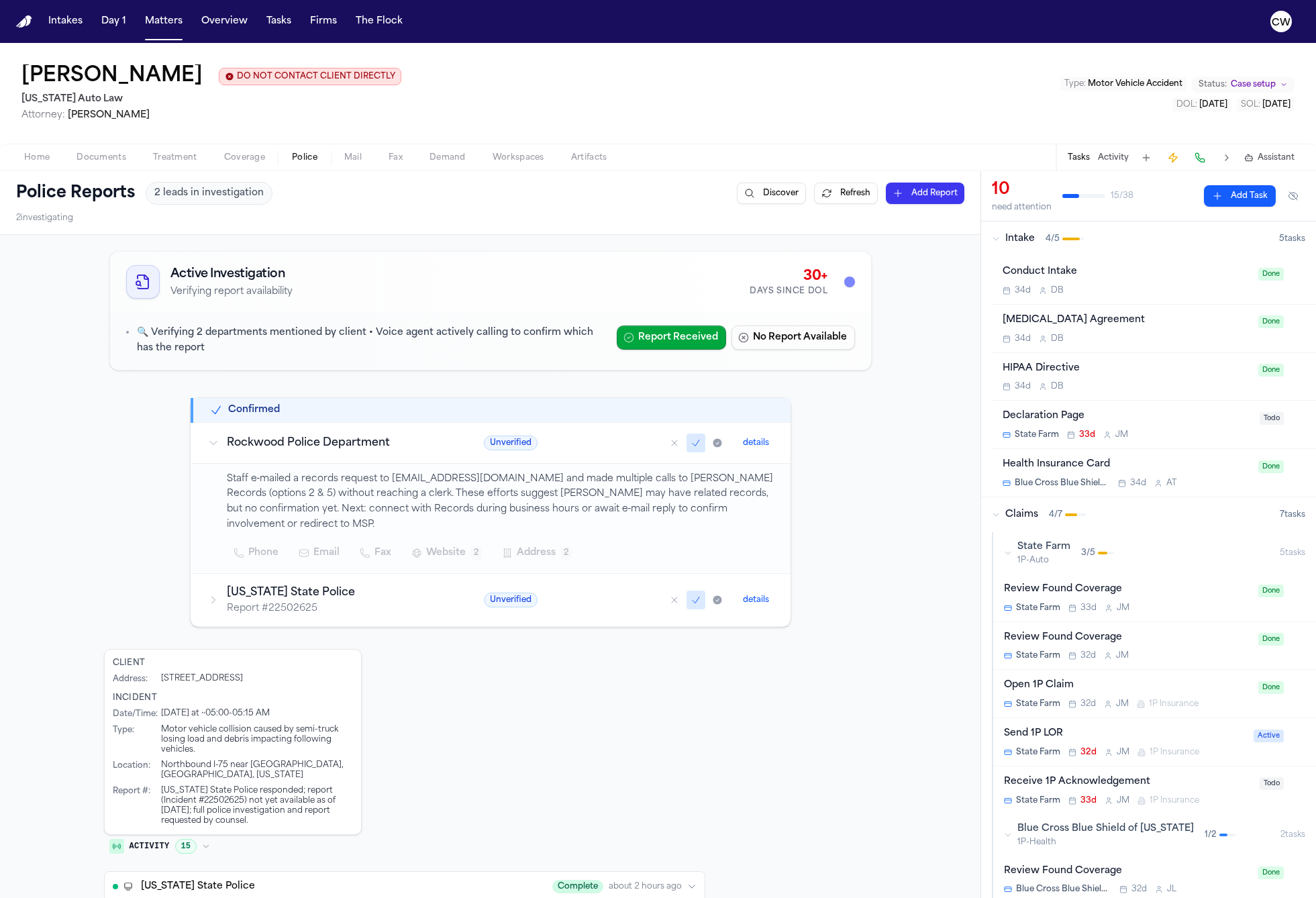
click at [344, 161] on span "Mail" at bounding box center [353, 158] width 18 height 11
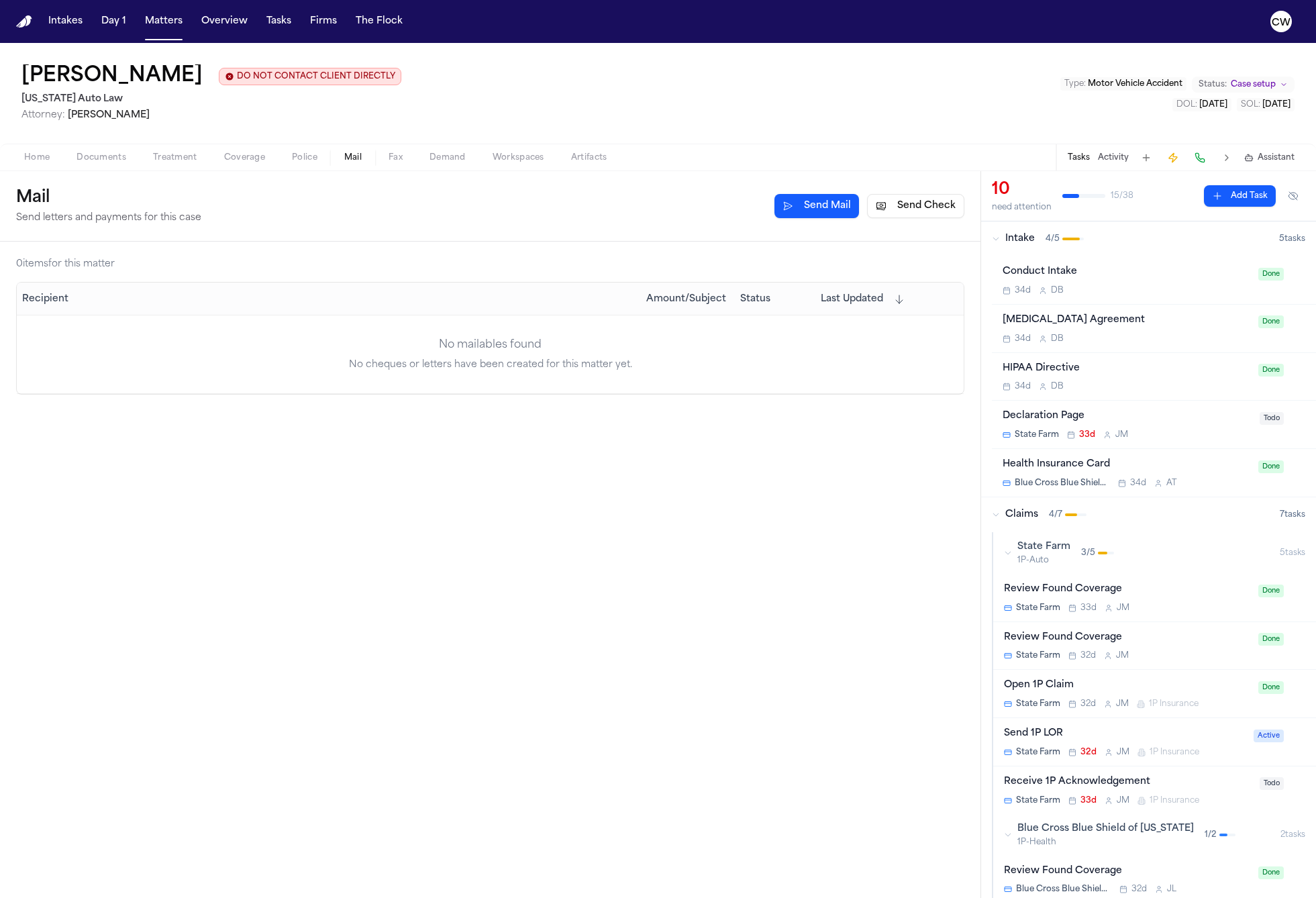
click at [399, 159] on span "Fax" at bounding box center [395, 158] width 14 height 11
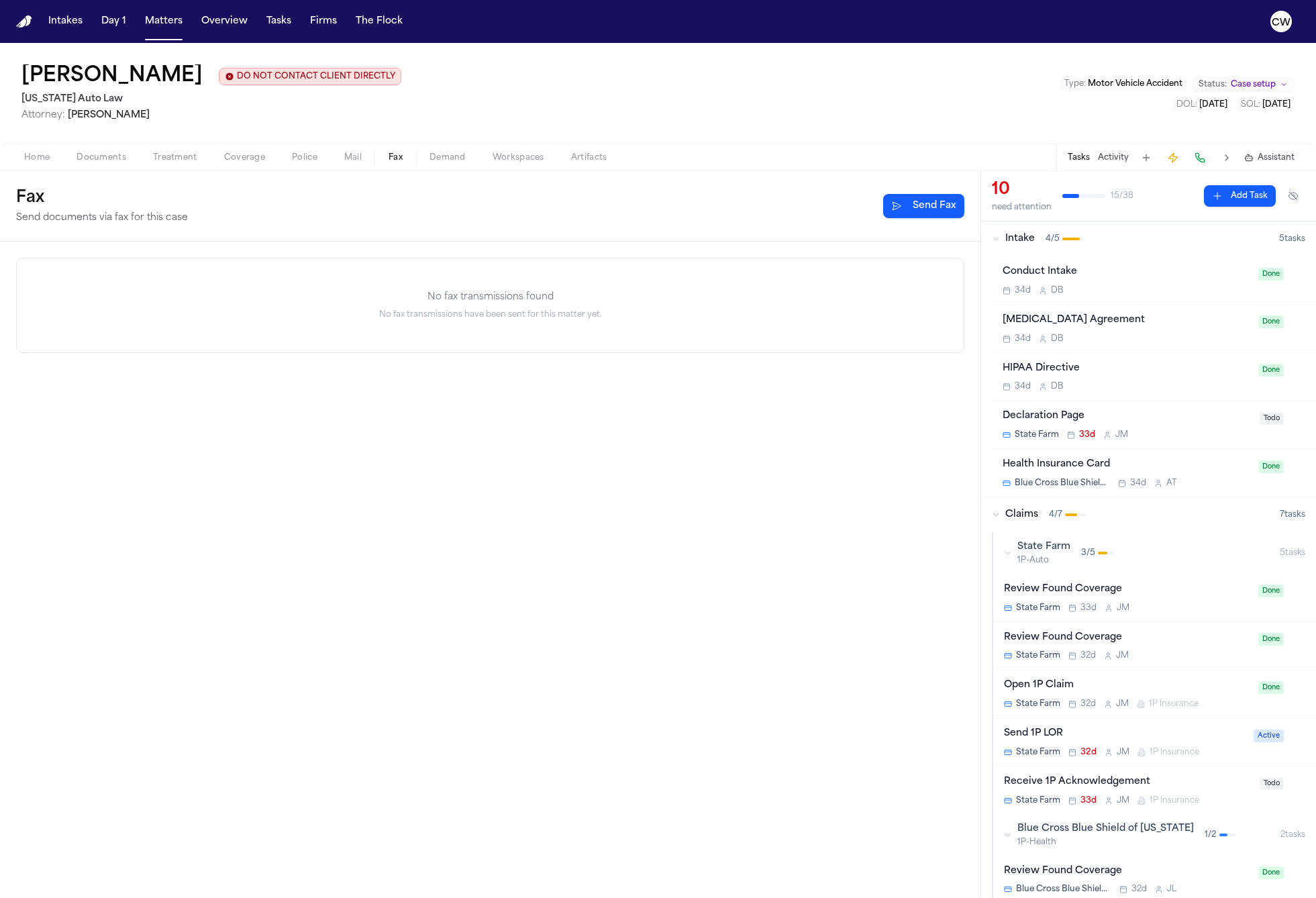
click at [911, 212] on button "Send Fax" at bounding box center [924, 205] width 81 height 24
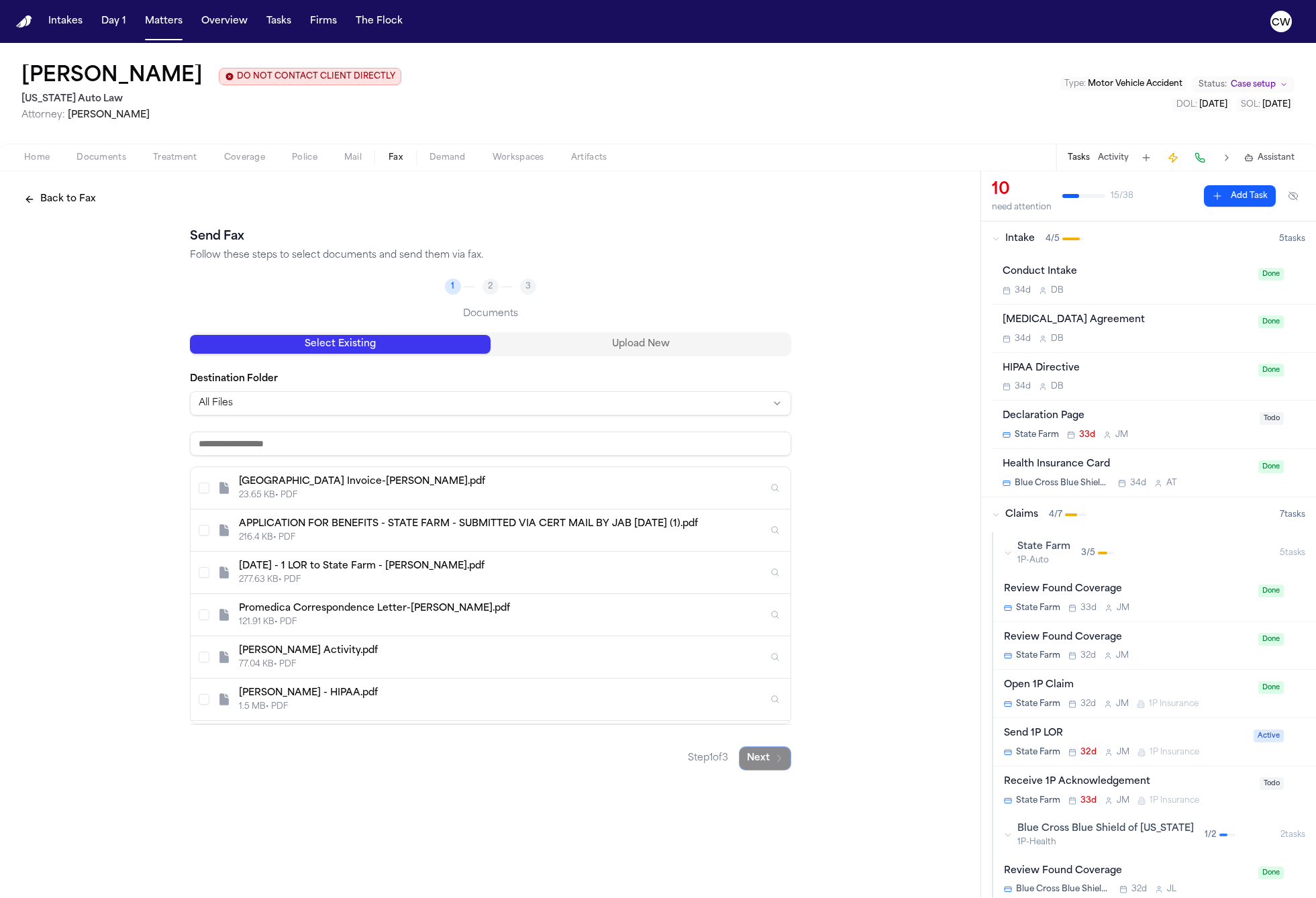
click at [30, 199] on button "Back to Fax" at bounding box center [60, 198] width 88 height 24
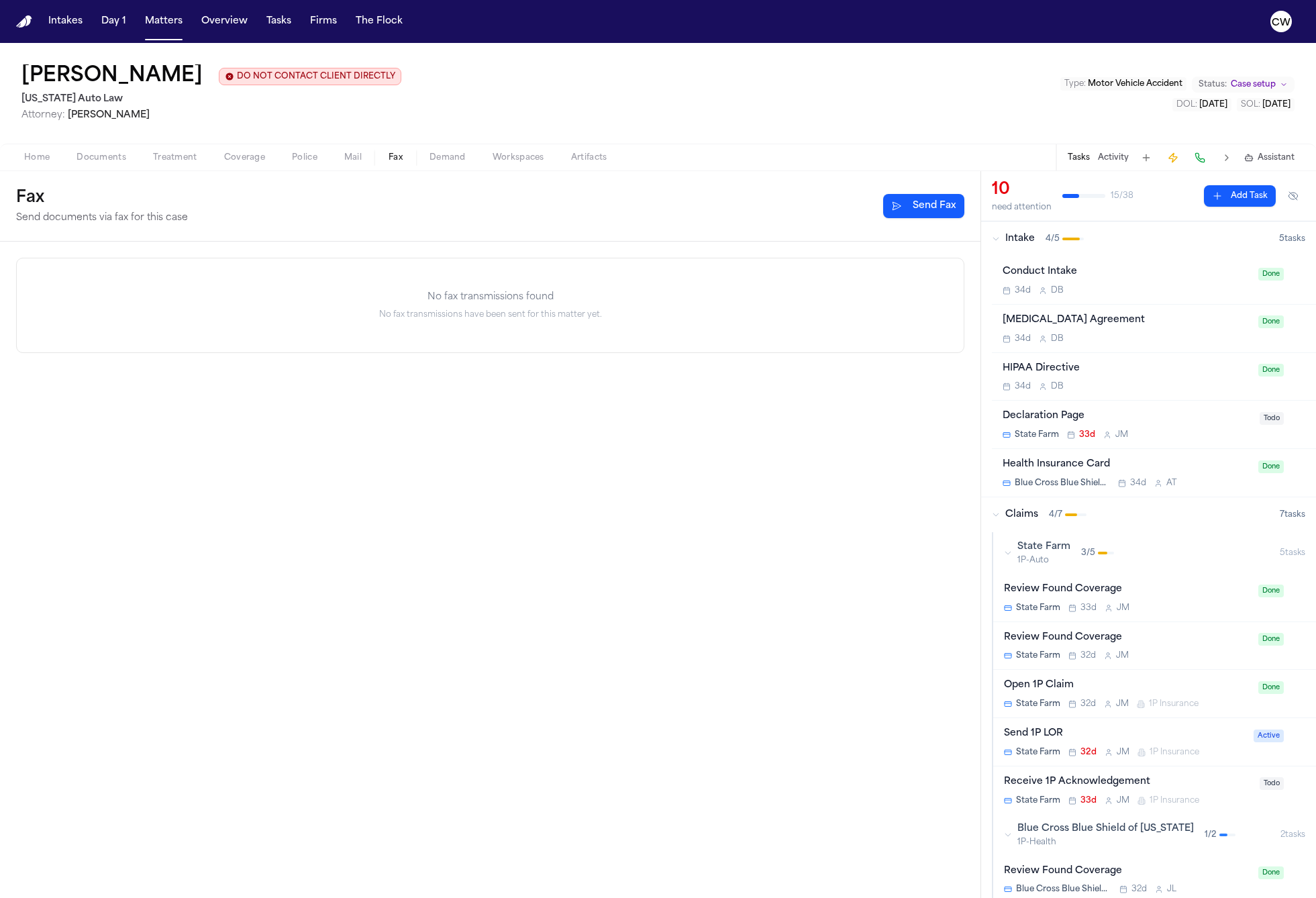
click at [448, 153] on span "Demand" at bounding box center [447, 158] width 36 height 11
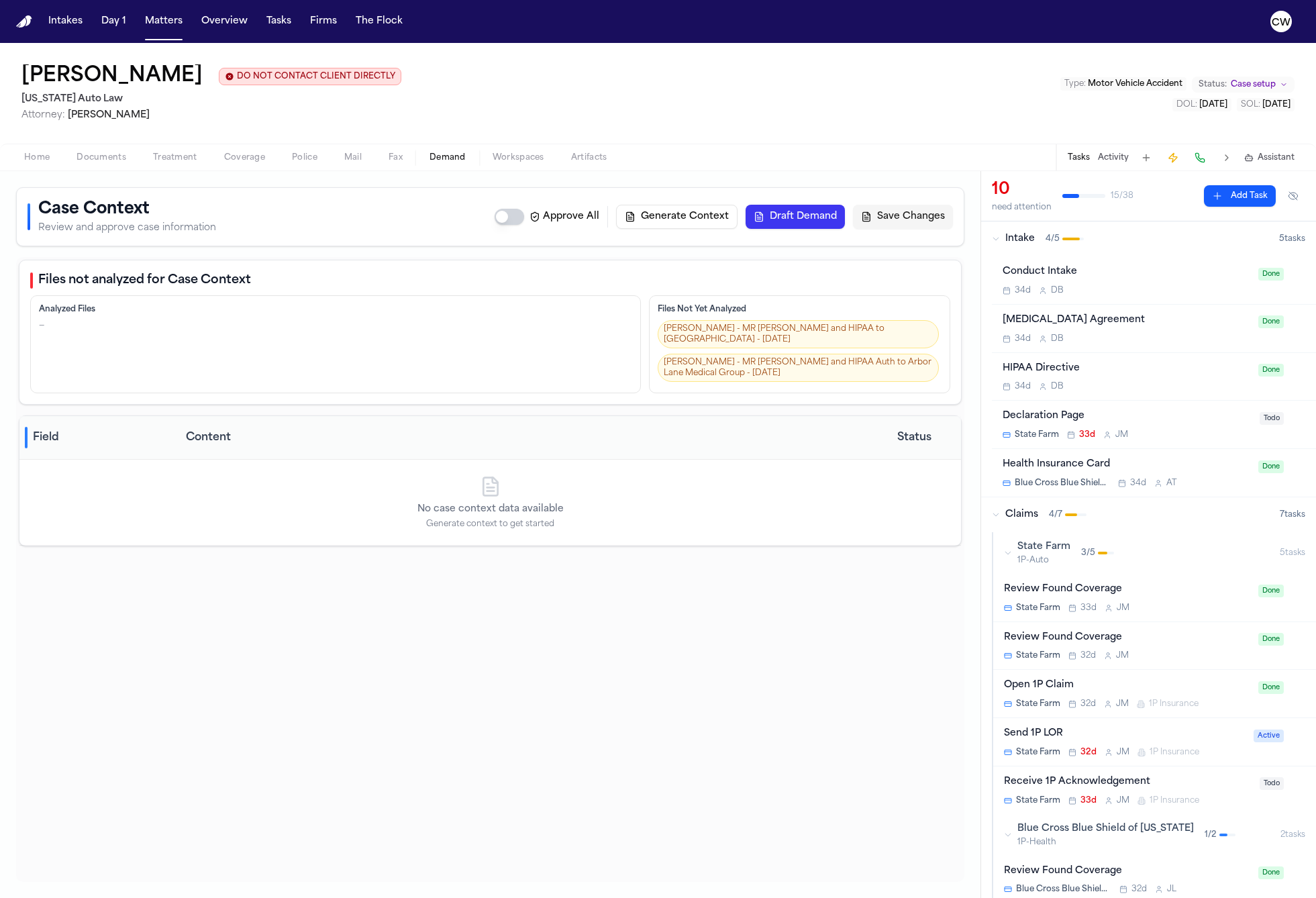
click at [827, 673] on div "Files not analyzed for Case Context Analyzed Files — Files Not Yet Analyzed S. …" at bounding box center [490, 569] width 948 height 625
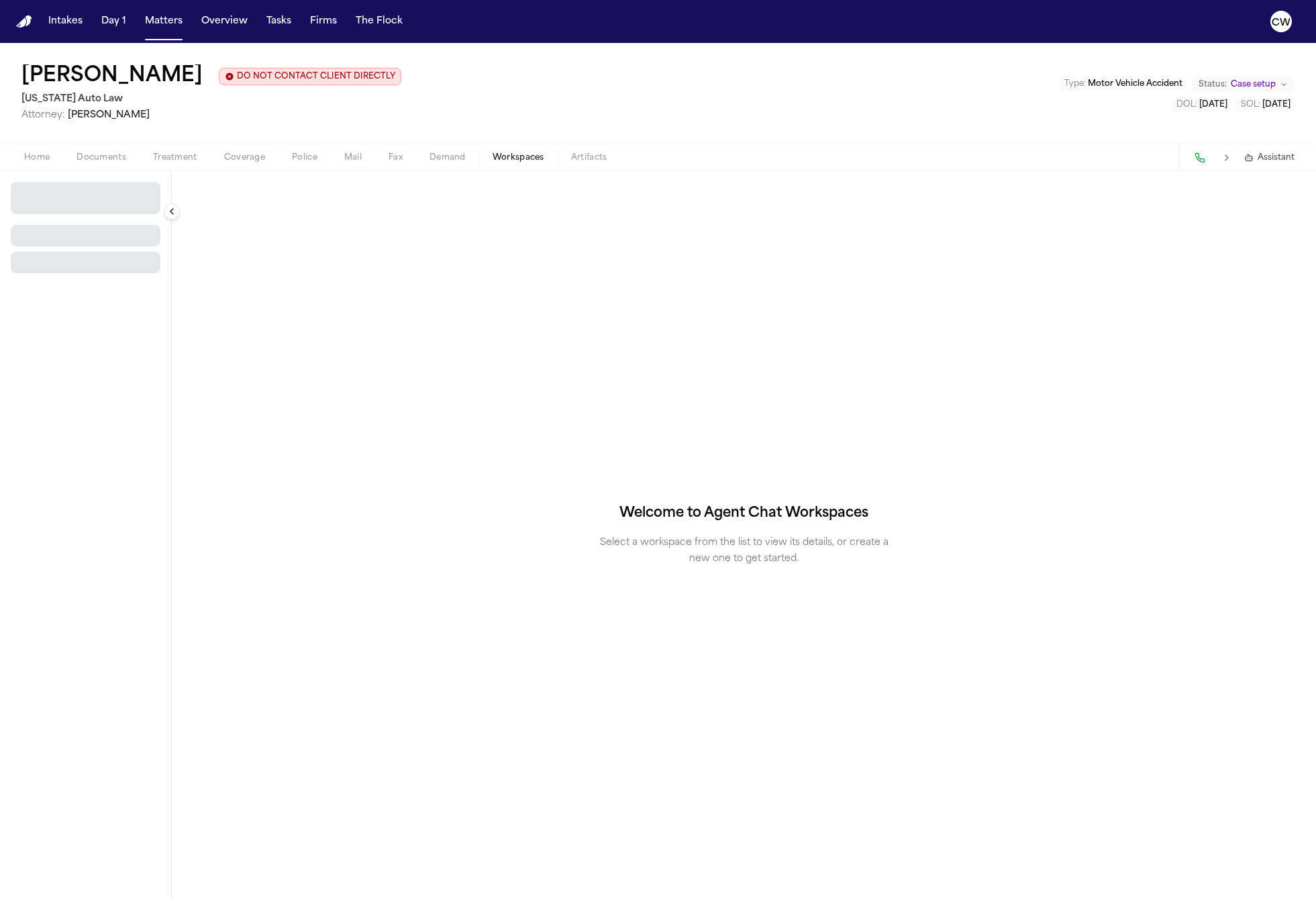
click at [502, 158] on span "Workspaces" at bounding box center [518, 158] width 52 height 11
click at [137, 195] on button "Select Workspace" at bounding box center [86, 192] width 150 height 22
click at [1227, 158] on button at bounding box center [1226, 158] width 19 height 19
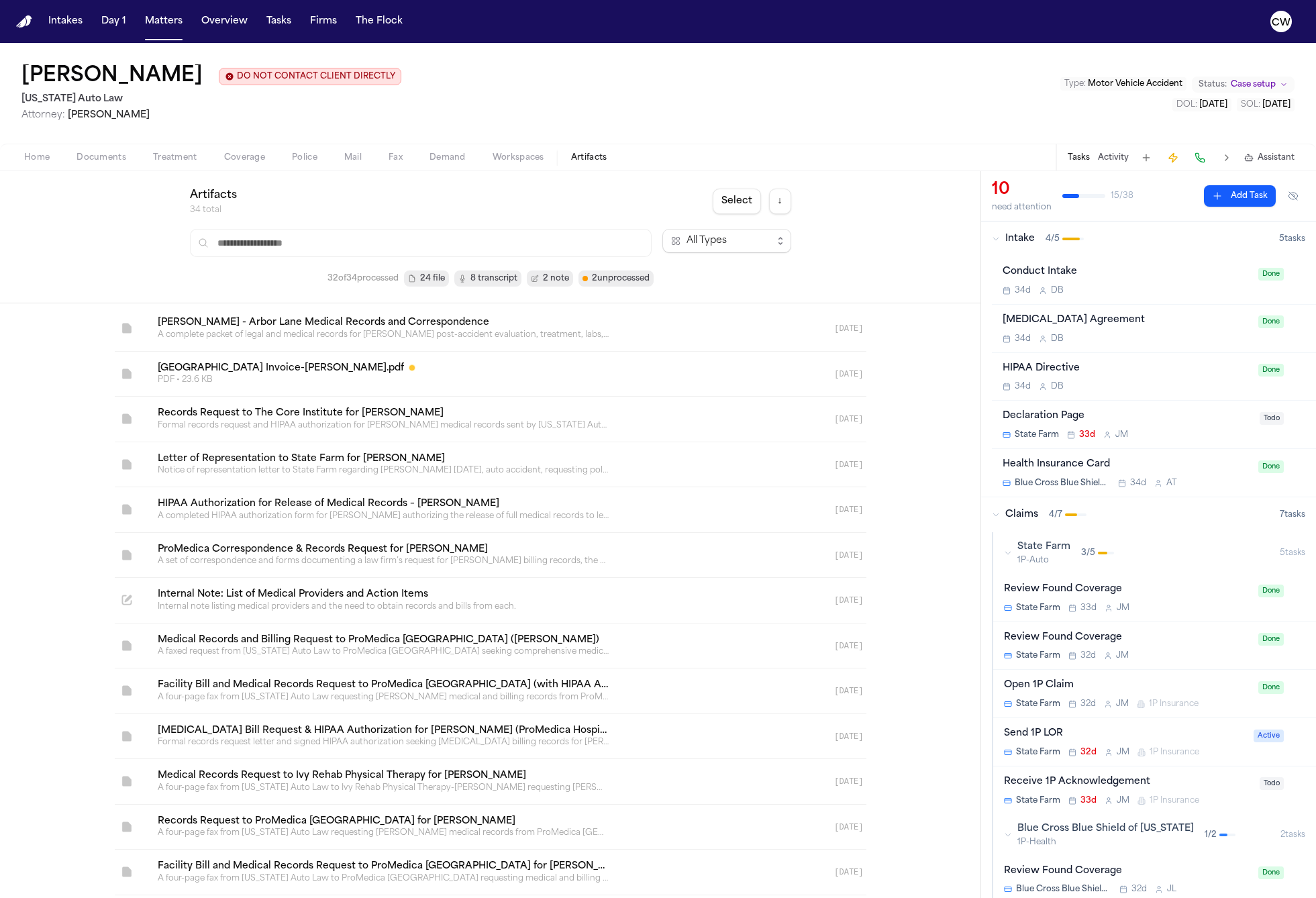
click at [581, 159] on span "Artifacts" at bounding box center [588, 158] width 36 height 11
click at [482, 280] on span "8 transcript" at bounding box center [494, 278] width 47 height 13
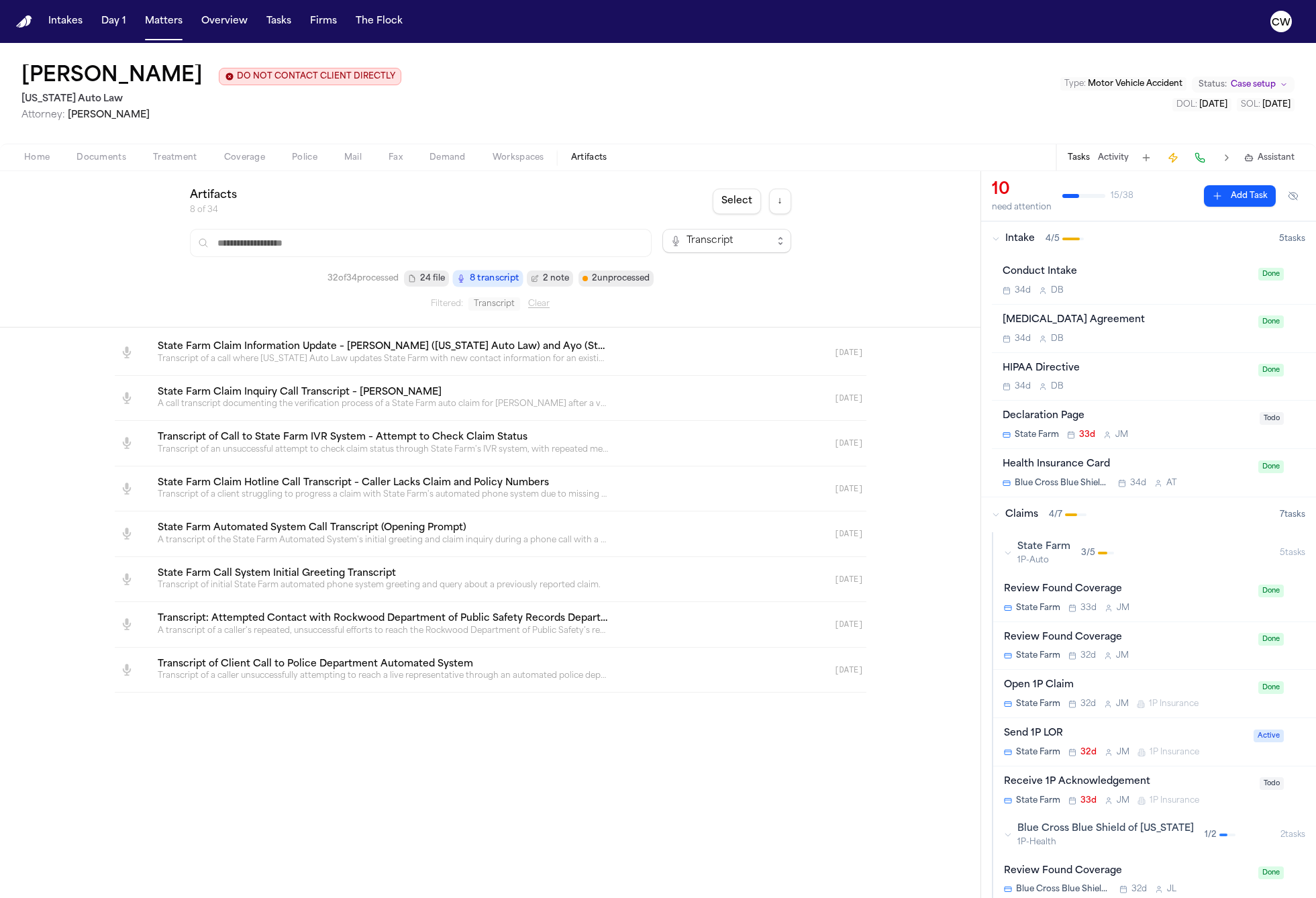
click at [482, 280] on span "8 transcript" at bounding box center [494, 279] width 49 height 14
click at [542, 285] on span "2 note" at bounding box center [550, 278] width 46 height 16
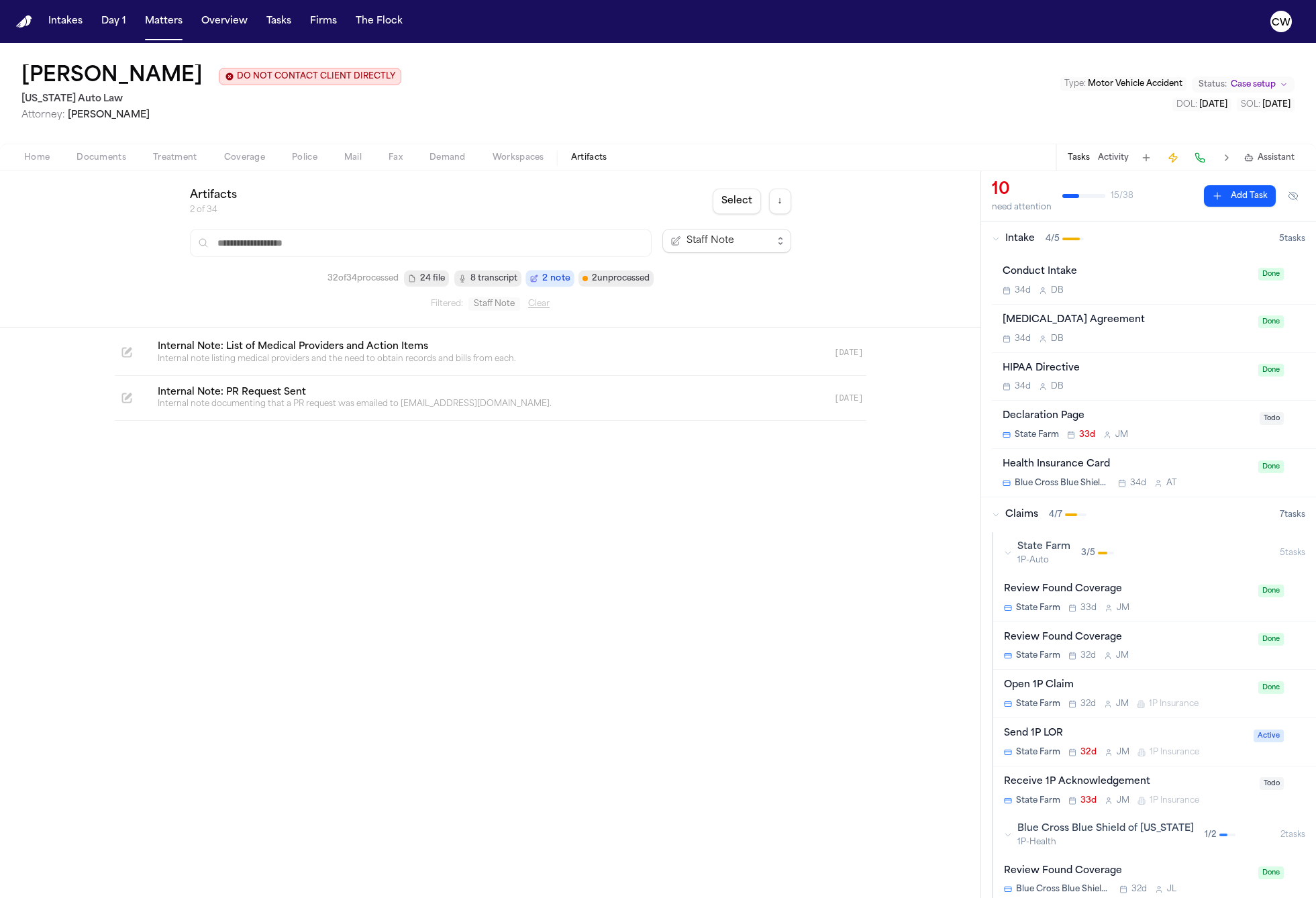
click at [431, 283] on span "24 file" at bounding box center [432, 278] width 25 height 13
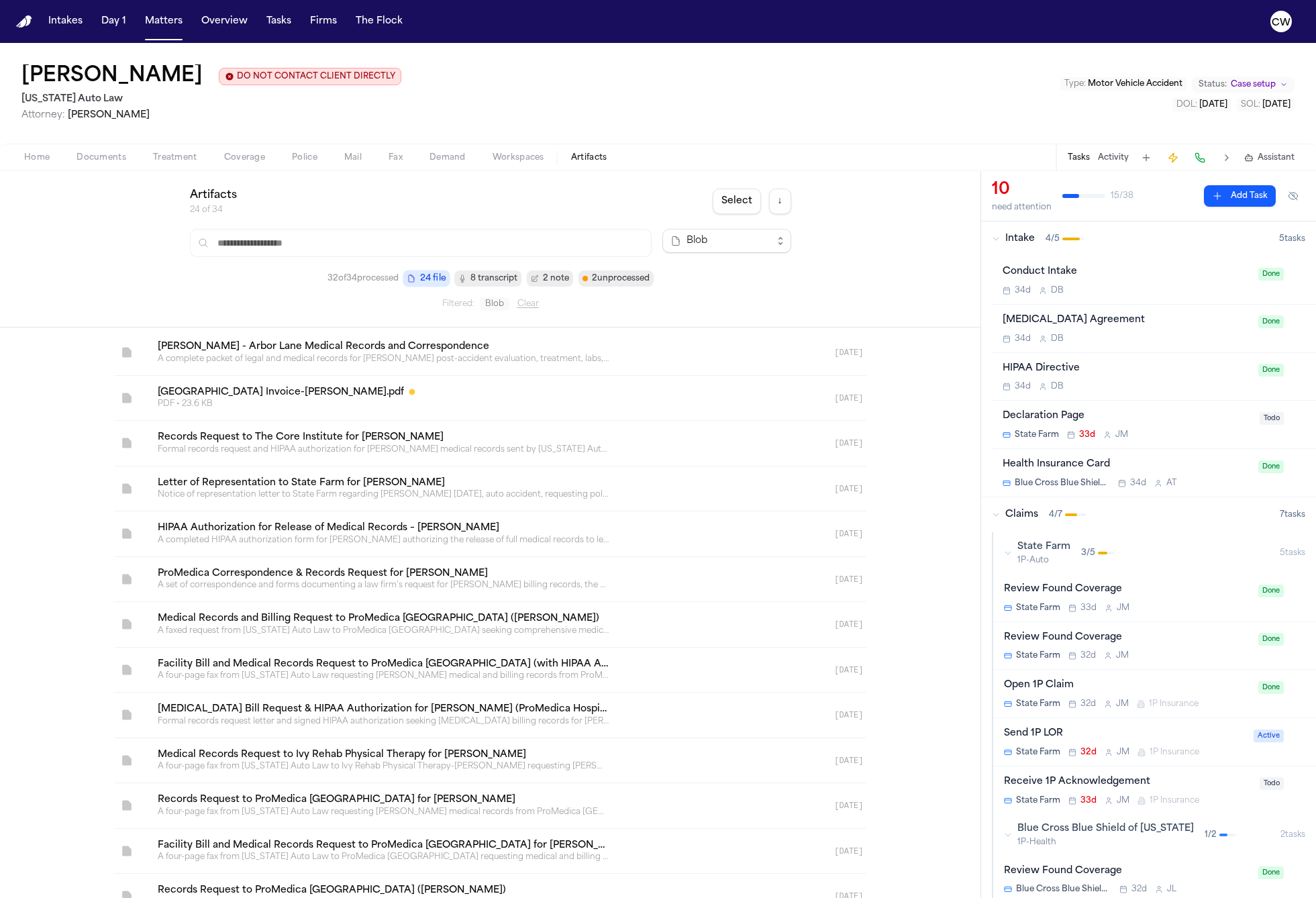
click at [613, 283] on span "2 unprocessed" at bounding box center [620, 278] width 58 height 13
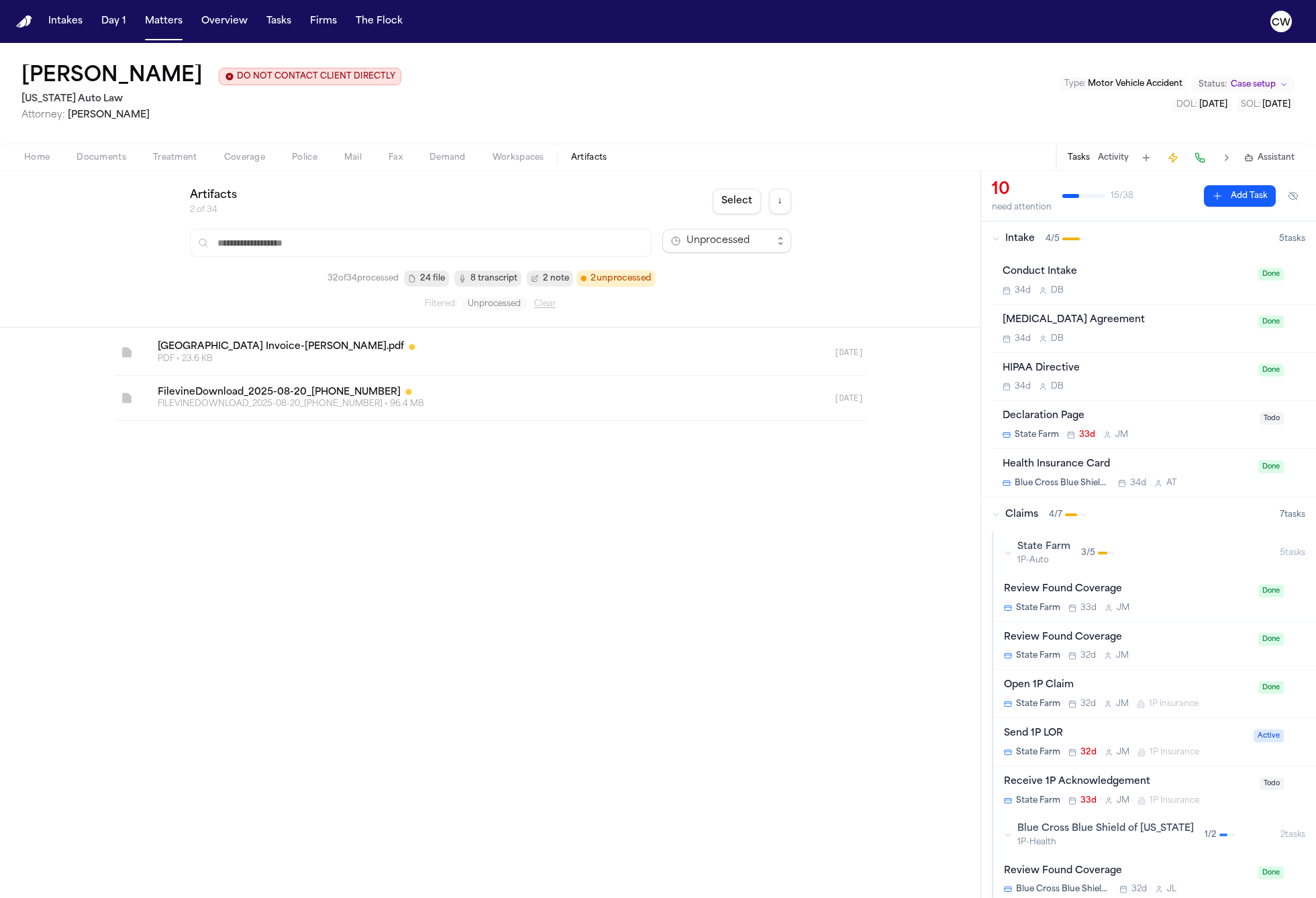
click at [486, 283] on span "8 transcript" at bounding box center [494, 278] width 47 height 13
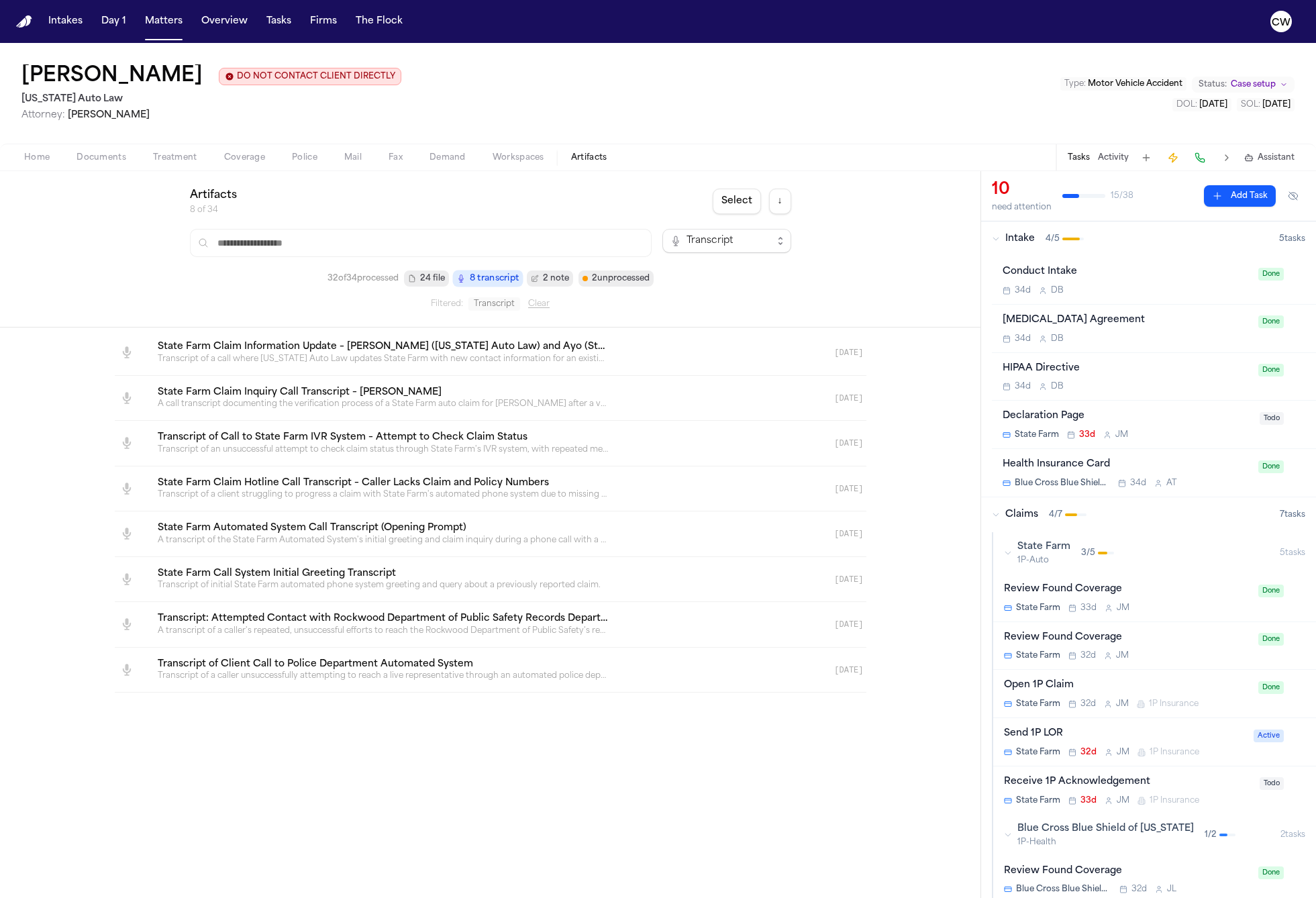
click at [436, 285] on span "24 file" at bounding box center [432, 278] width 25 height 13
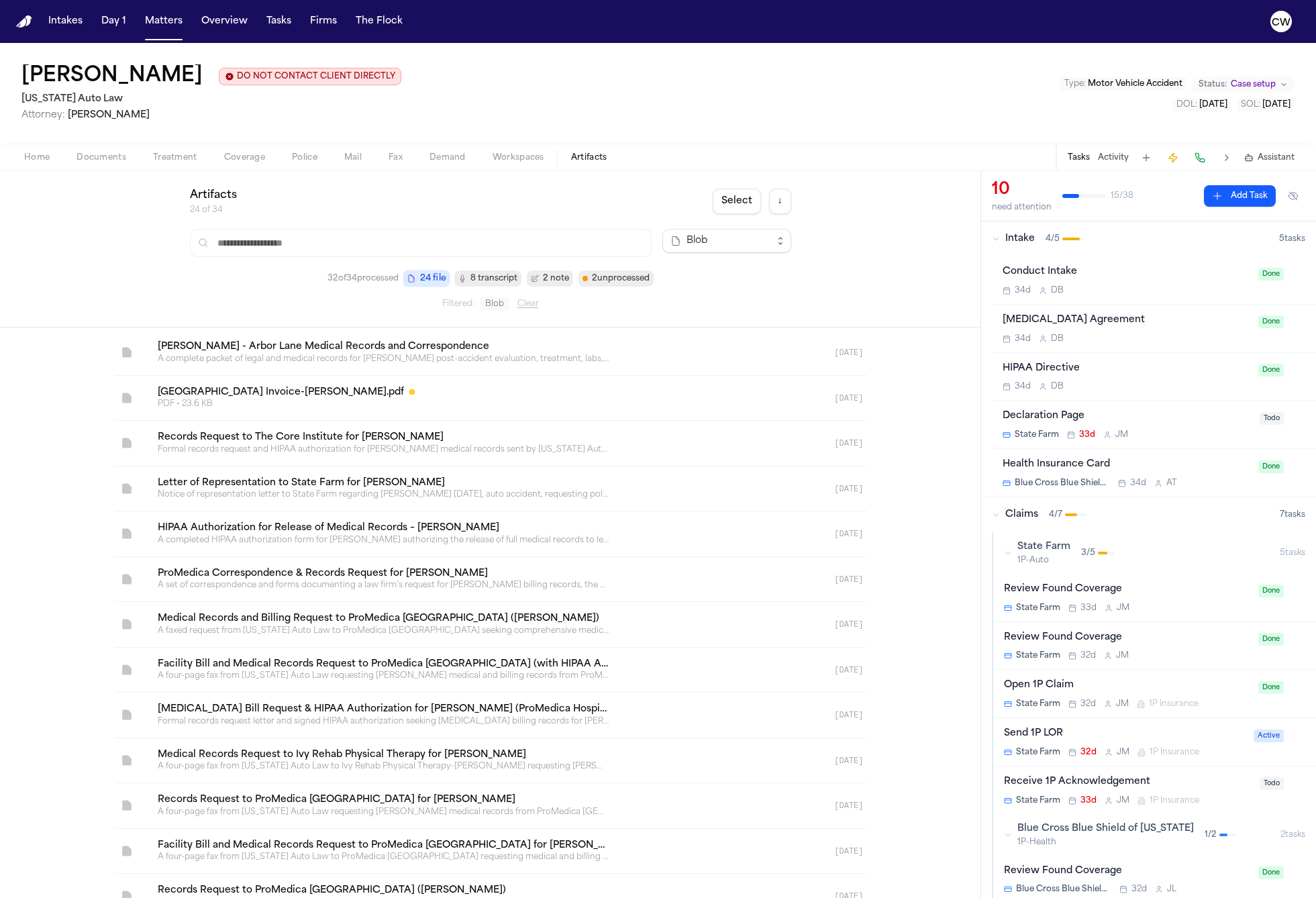
click at [495, 307] on span "Blob" at bounding box center [494, 303] width 29 height 13
click at [521, 307] on button "Clear" at bounding box center [528, 304] width 22 height 11
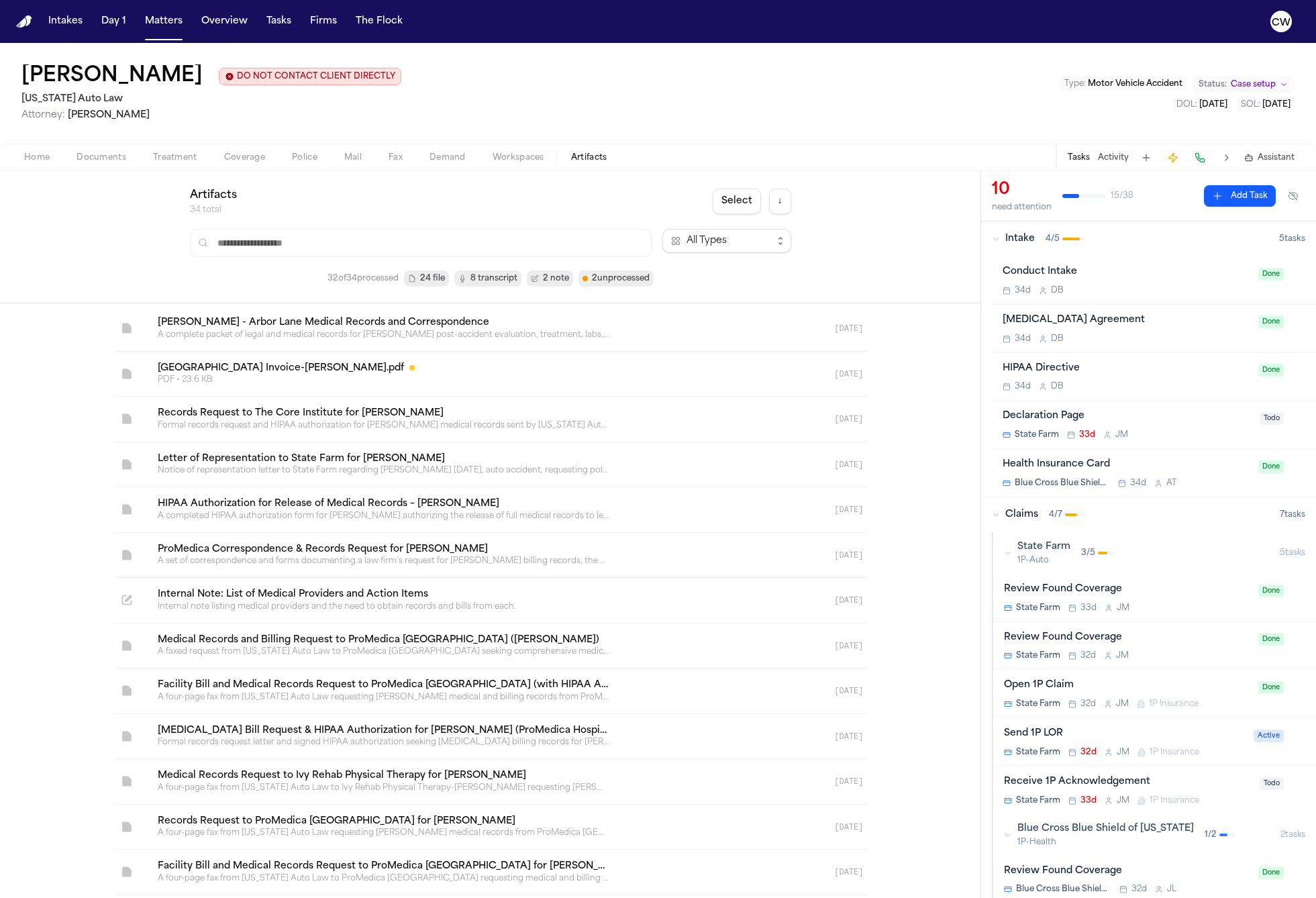
click at [437, 285] on span "24 file" at bounding box center [432, 278] width 25 height 13
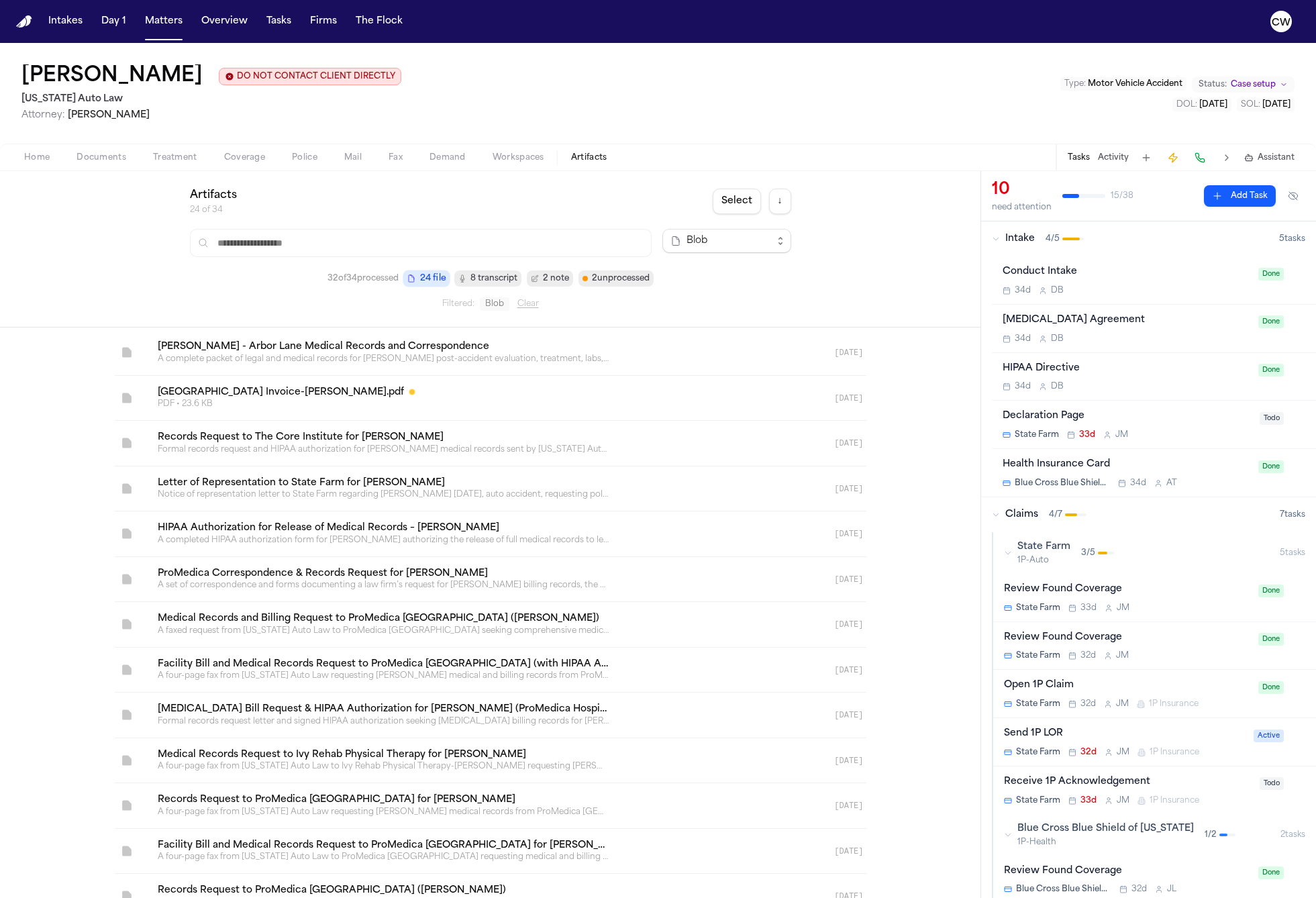
click at [526, 308] on button "Clear" at bounding box center [528, 304] width 22 height 11
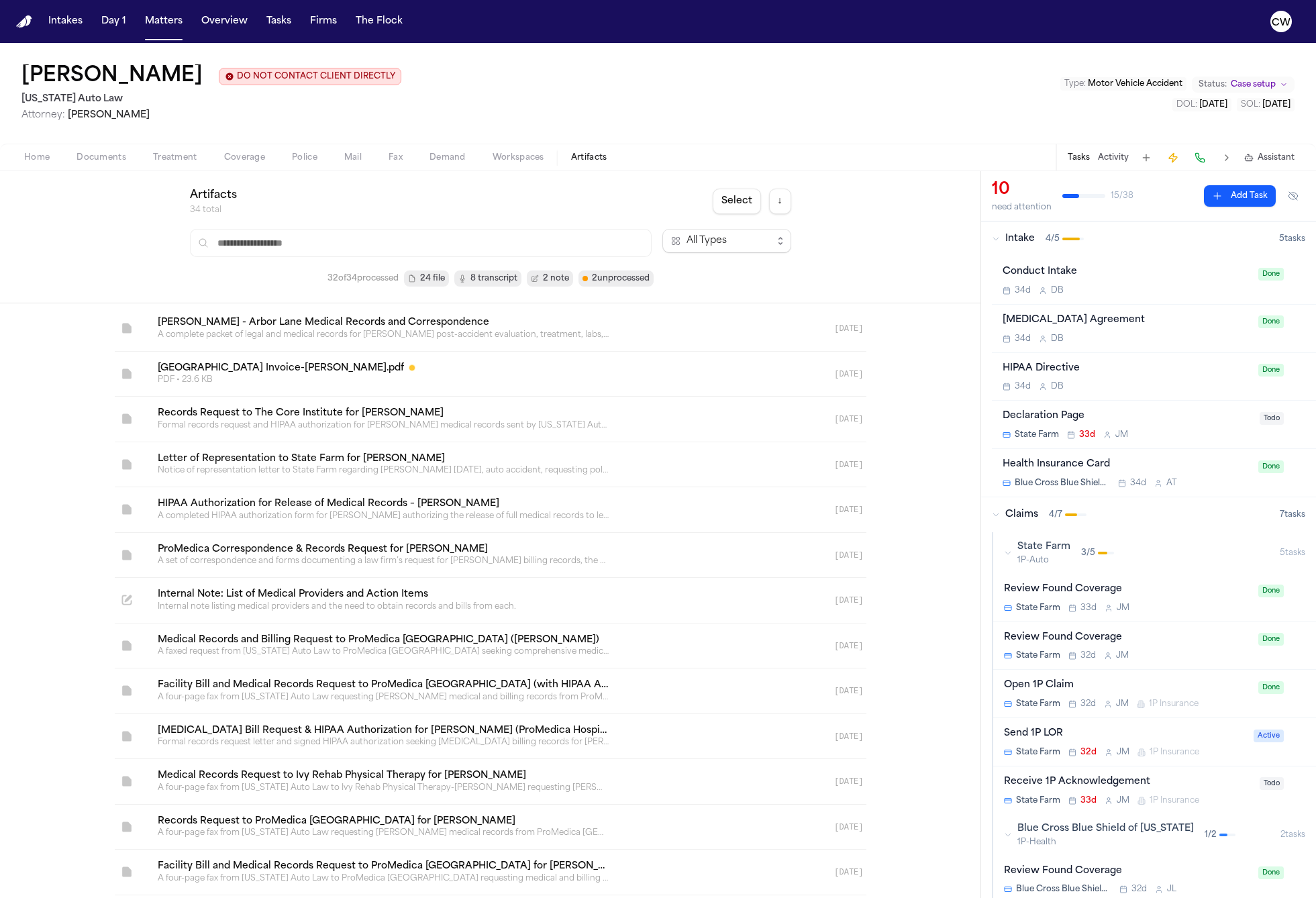
click at [290, 249] on input "text" at bounding box center [421, 242] width 462 height 28
click at [124, 263] on div "Artifacts 34 total Select ↓ All Types 32 of 34 processed 24 file 8 transcript 2…" at bounding box center [490, 237] width 980 height 132
click at [684, 247] on div "All Types" at bounding box center [721, 241] width 102 height 16
click at [894, 263] on div "Artifacts 34 total Select ↓ All Types 32 of 34 processed 24 file 8 transcript 2…" at bounding box center [490, 237] width 980 height 132
click at [744, 209] on button "Select" at bounding box center [737, 201] width 49 height 25
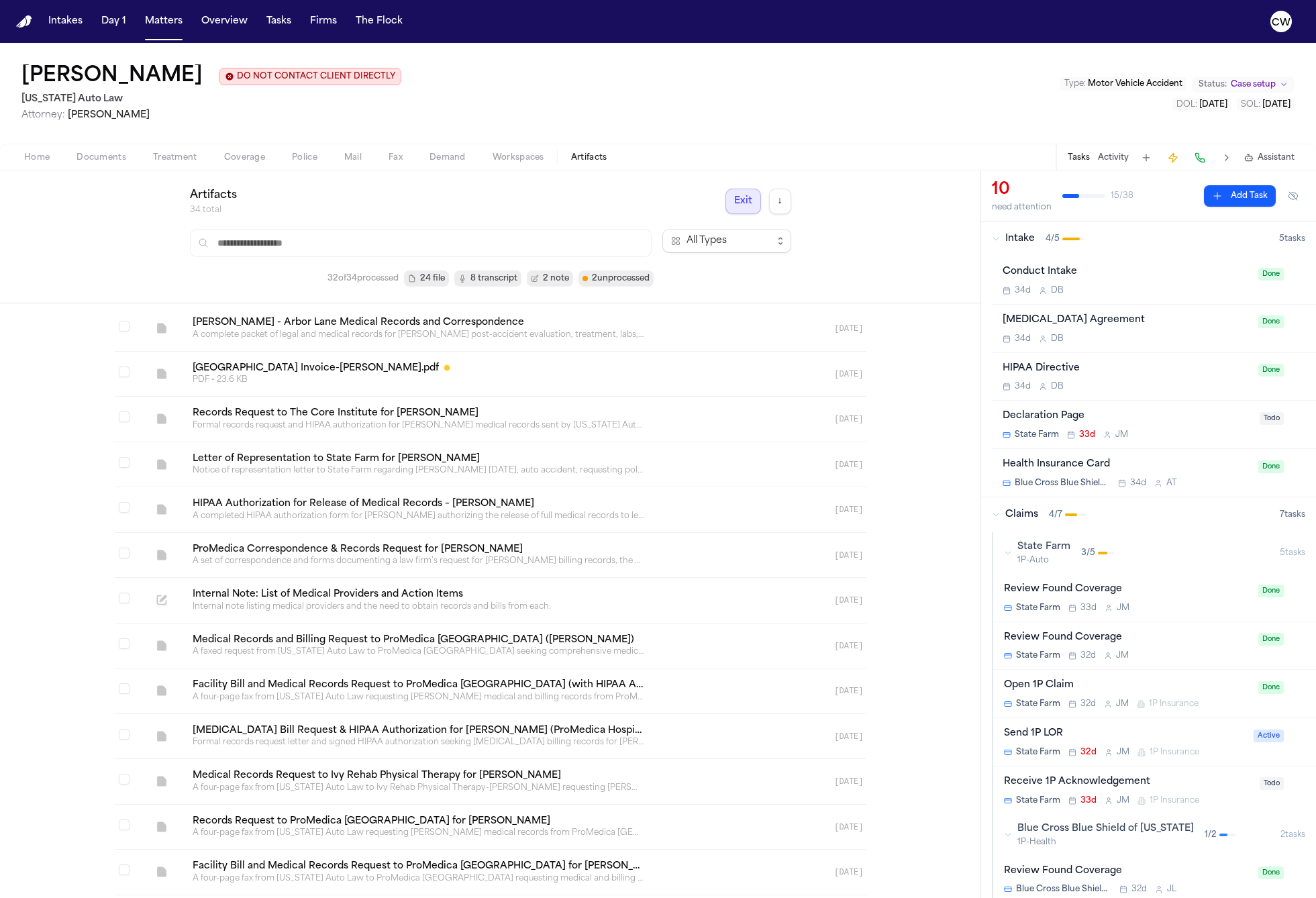
click at [744, 209] on button "Exit" at bounding box center [743, 201] width 36 height 25
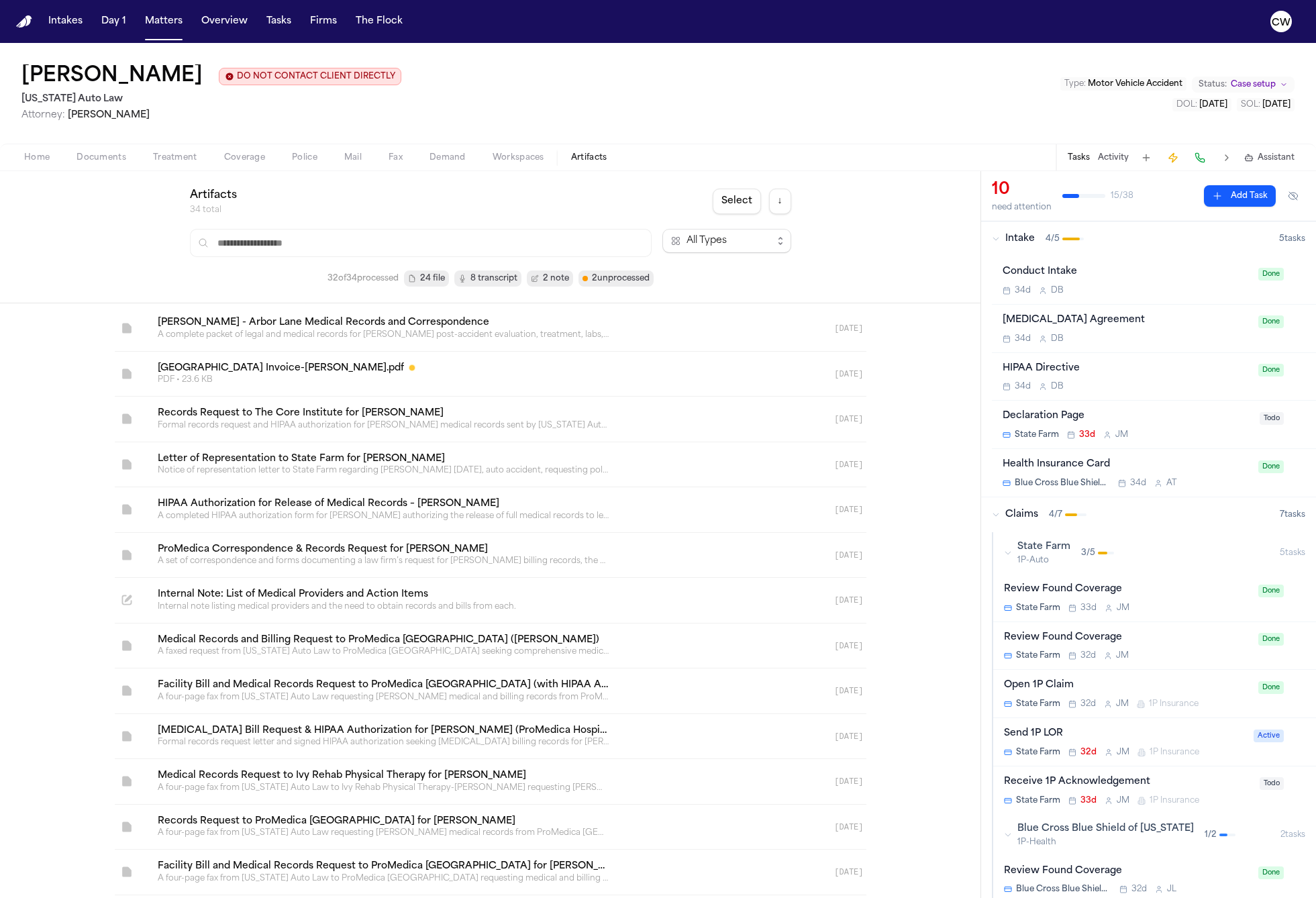
click at [744, 209] on button "Select" at bounding box center [737, 201] width 49 height 25
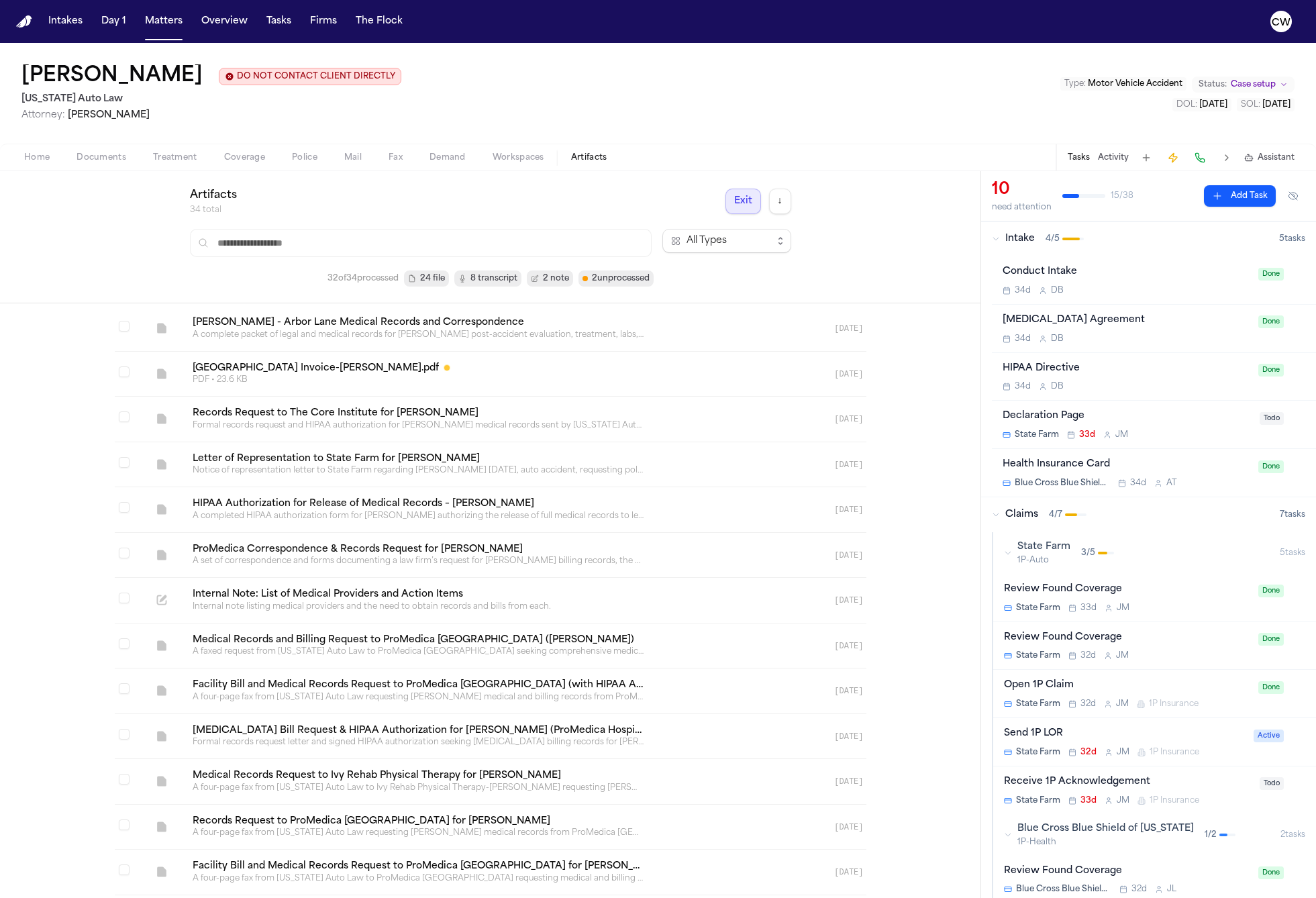
click at [744, 209] on button "Exit" at bounding box center [743, 201] width 36 height 25
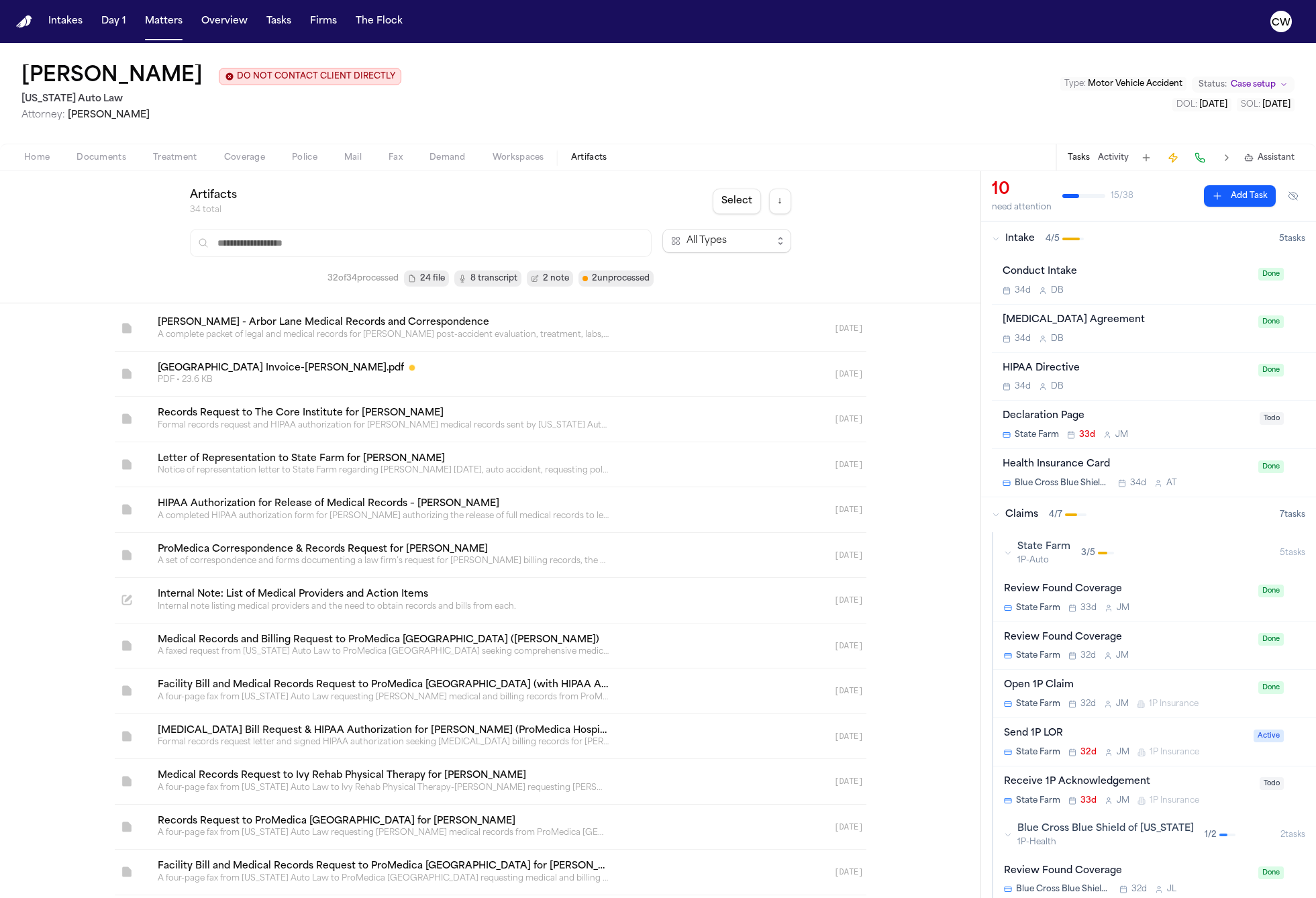
click at [744, 209] on button "Select" at bounding box center [737, 201] width 49 height 25
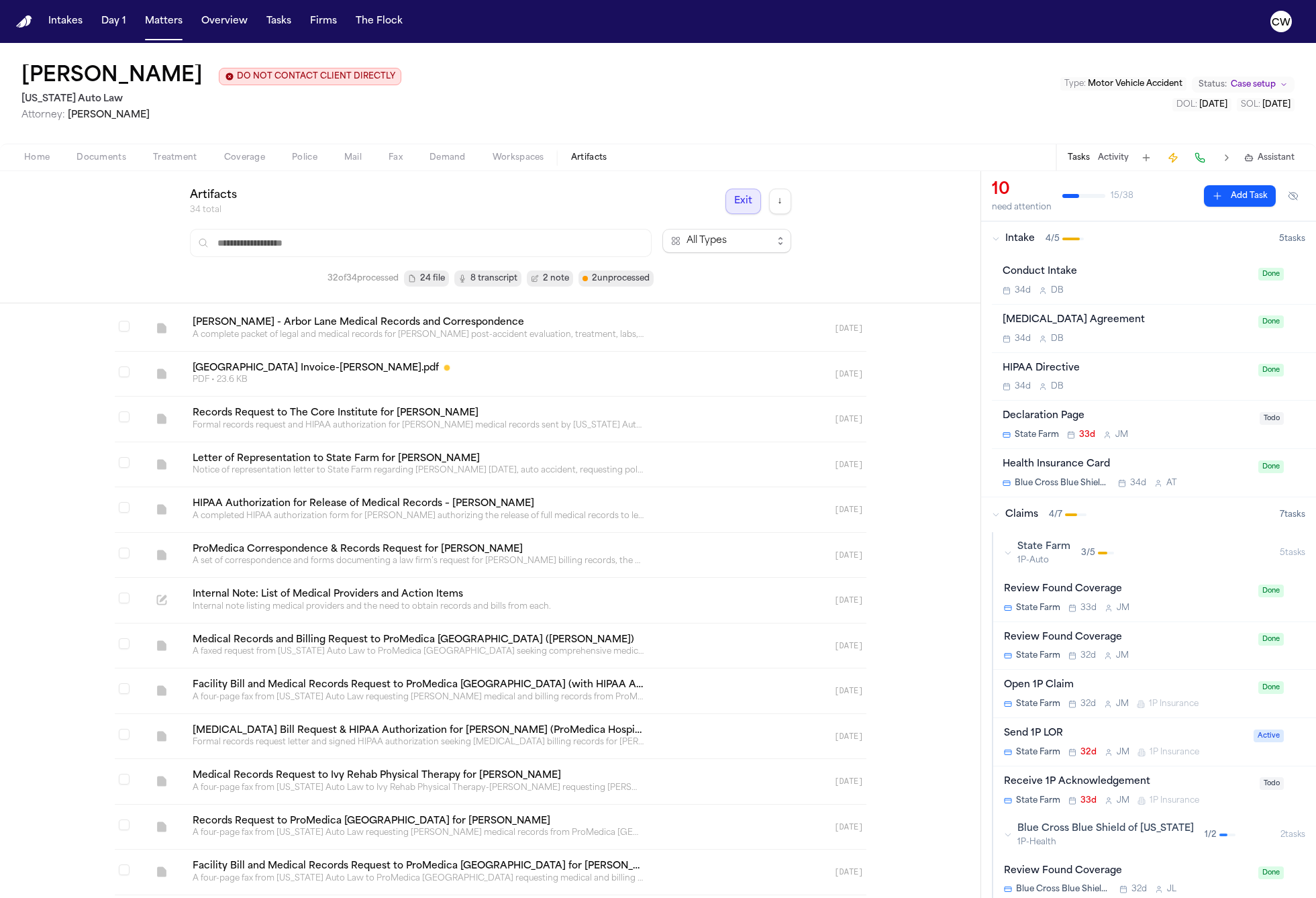
click at [744, 209] on button "Exit" at bounding box center [743, 201] width 36 height 25
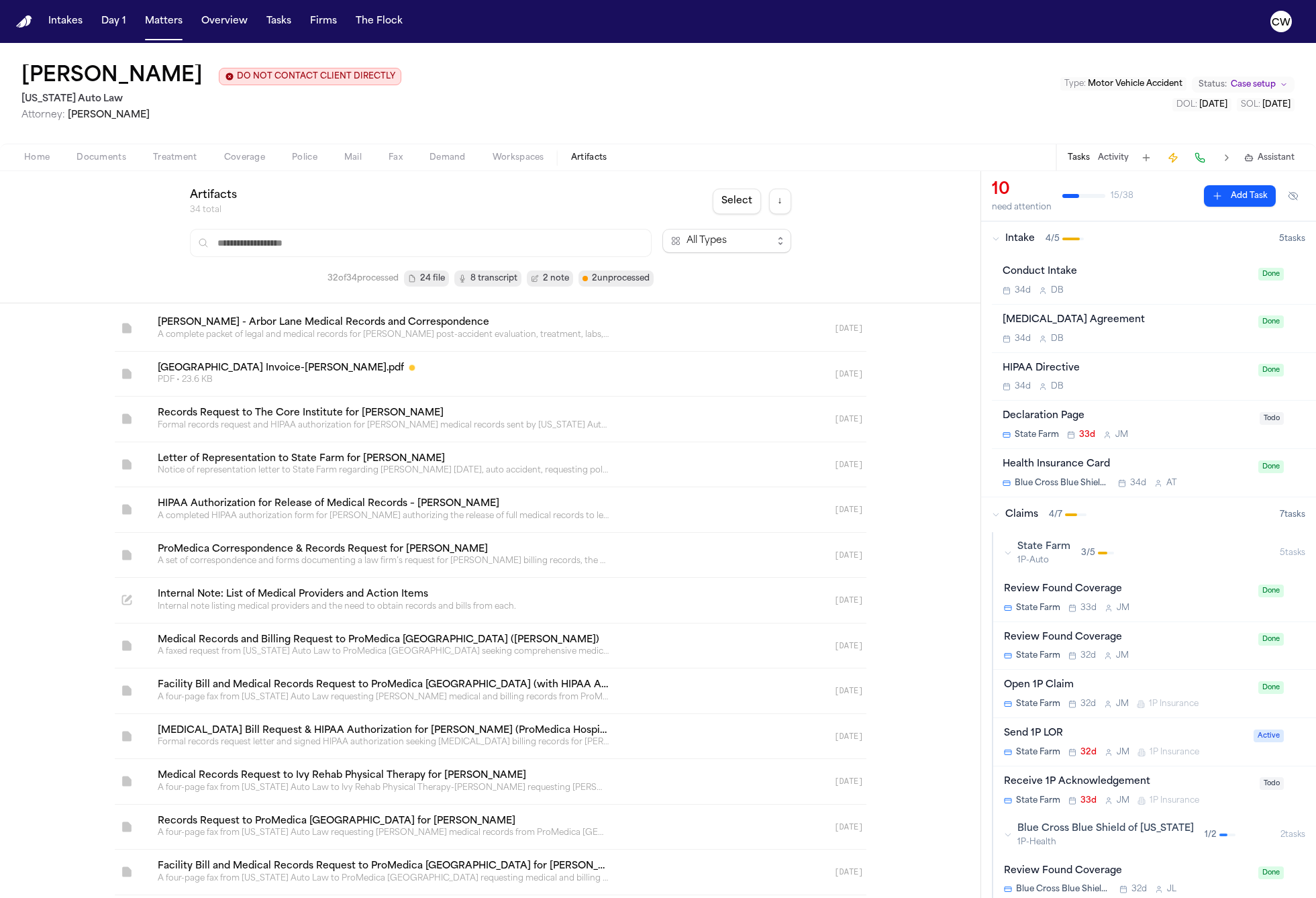
click at [785, 207] on button "↓" at bounding box center [780, 201] width 22 height 25
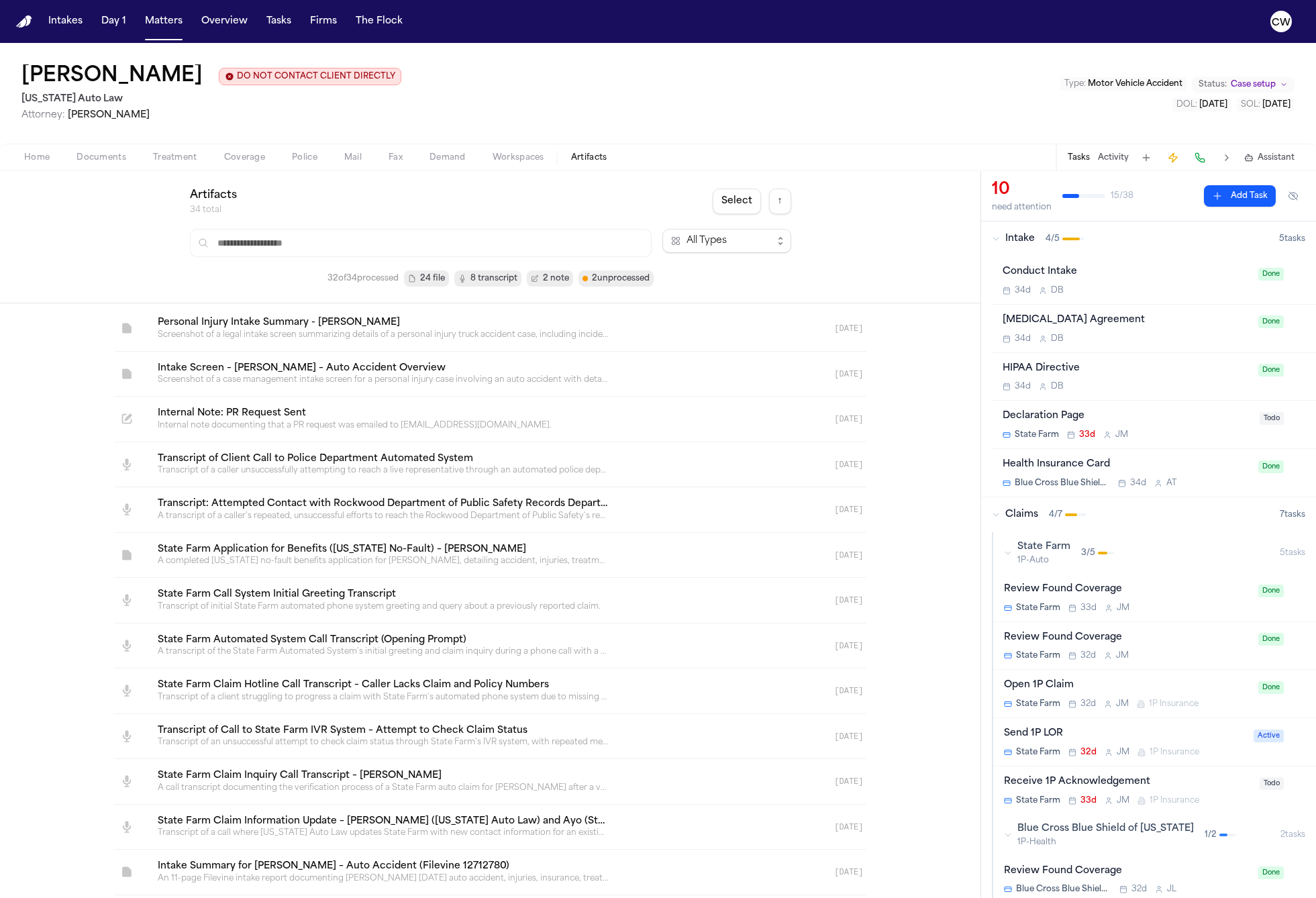
click at [785, 207] on button "↑" at bounding box center [780, 201] width 22 height 25
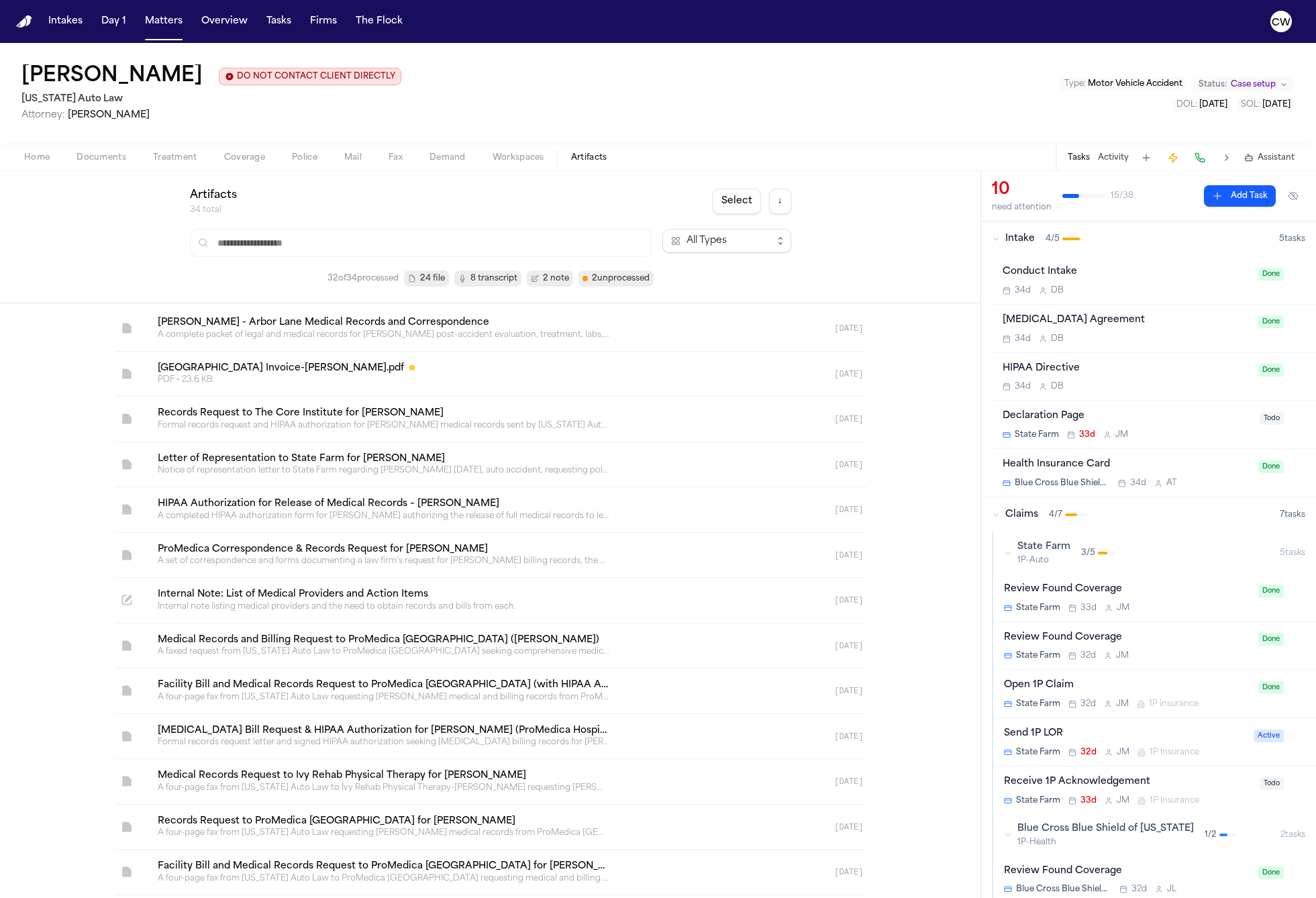
click at [785, 207] on button "↓" at bounding box center [780, 201] width 22 height 25
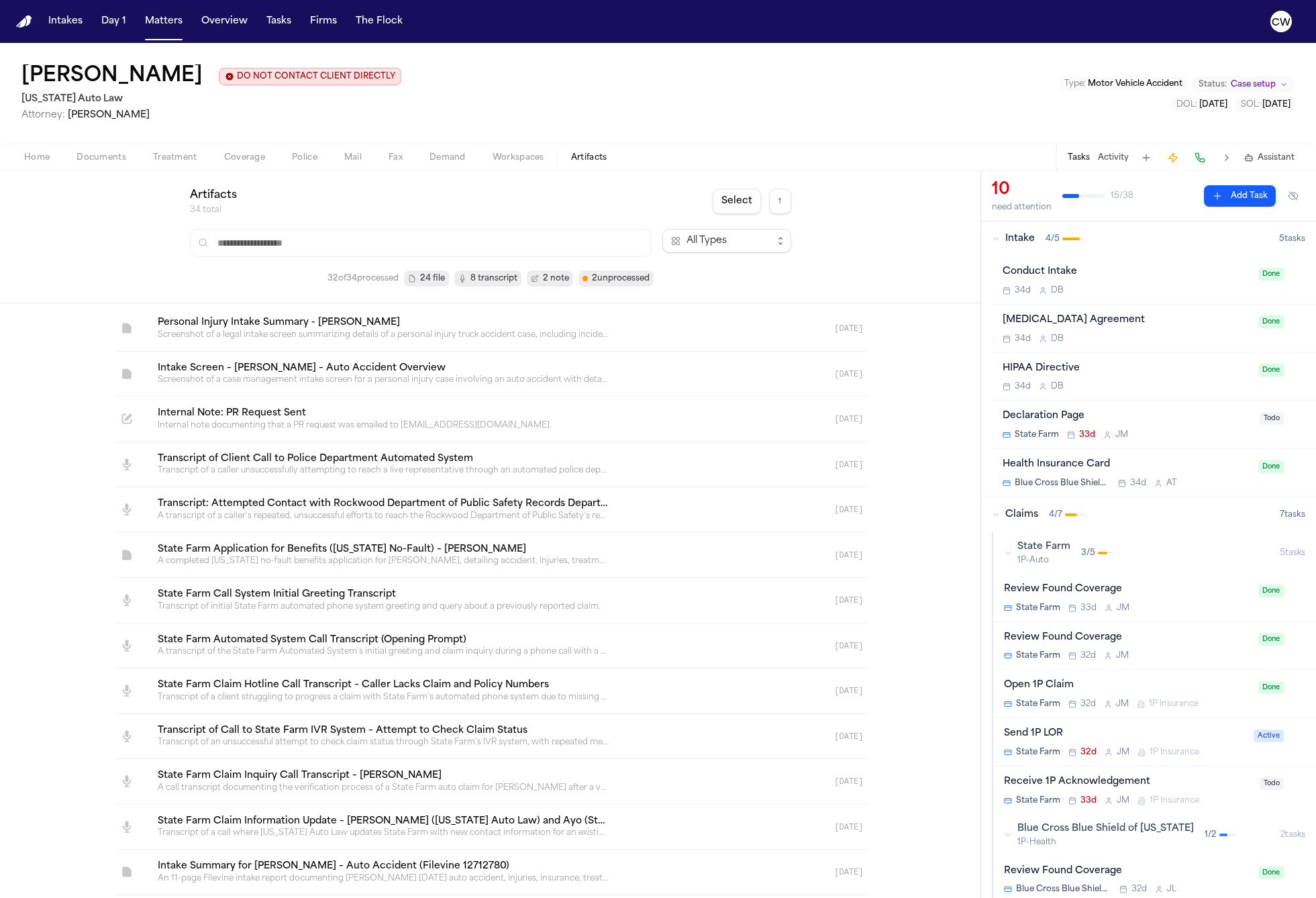
click at [785, 207] on button "↑" at bounding box center [780, 201] width 22 height 25
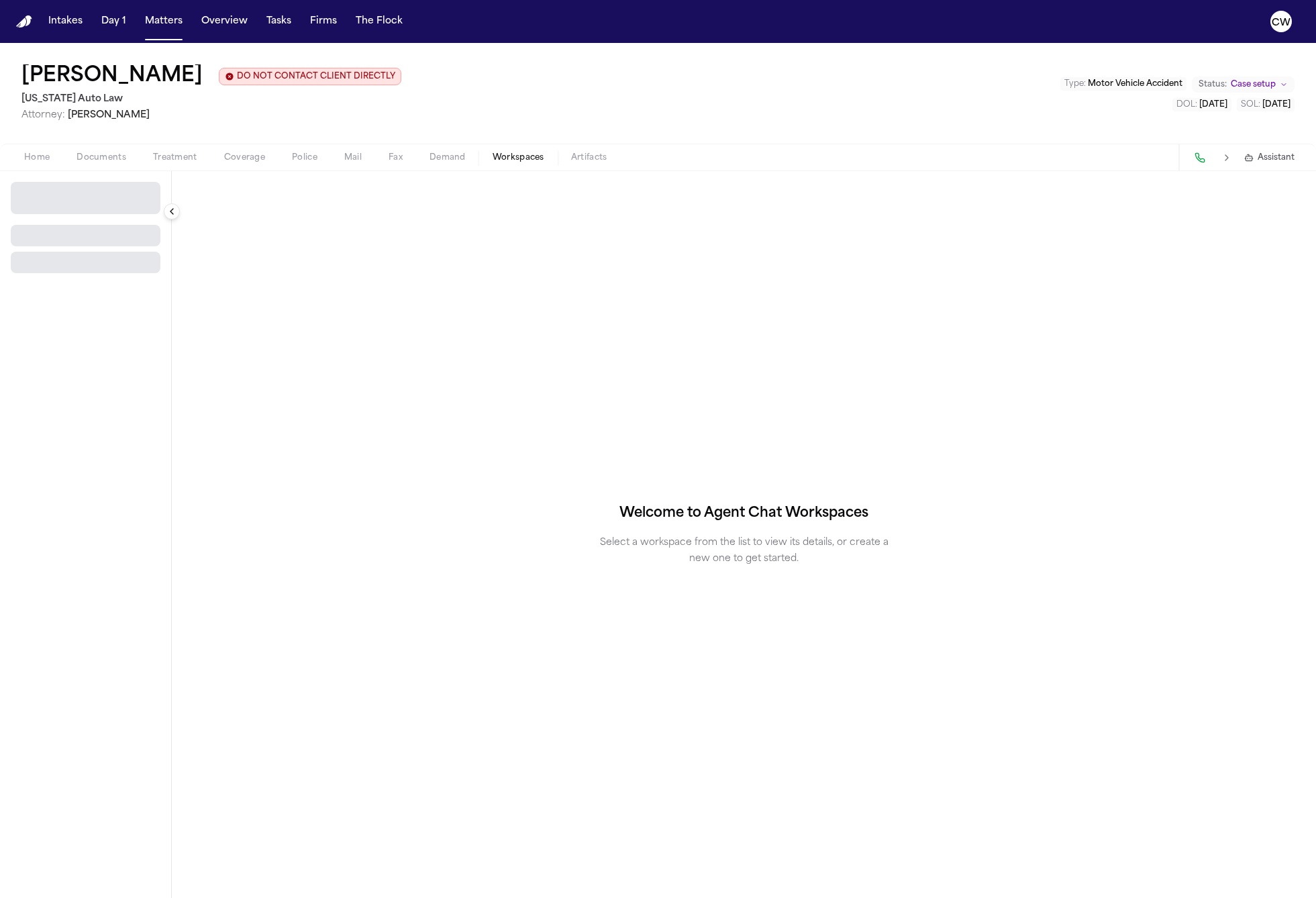
click at [535, 162] on span "Workspaces" at bounding box center [518, 158] width 52 height 11
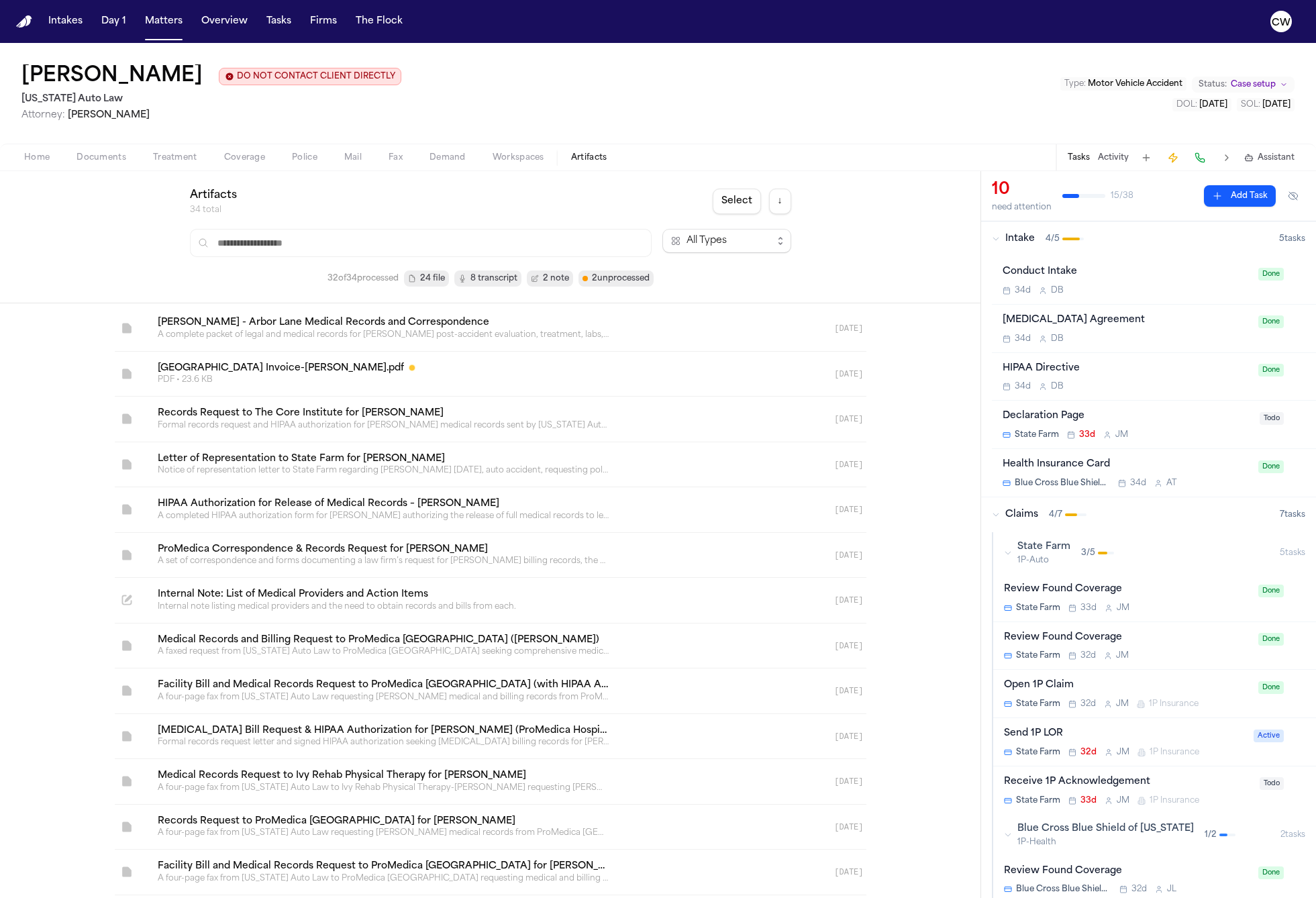
click at [594, 162] on span "Artifacts" at bounding box center [588, 158] width 36 height 11
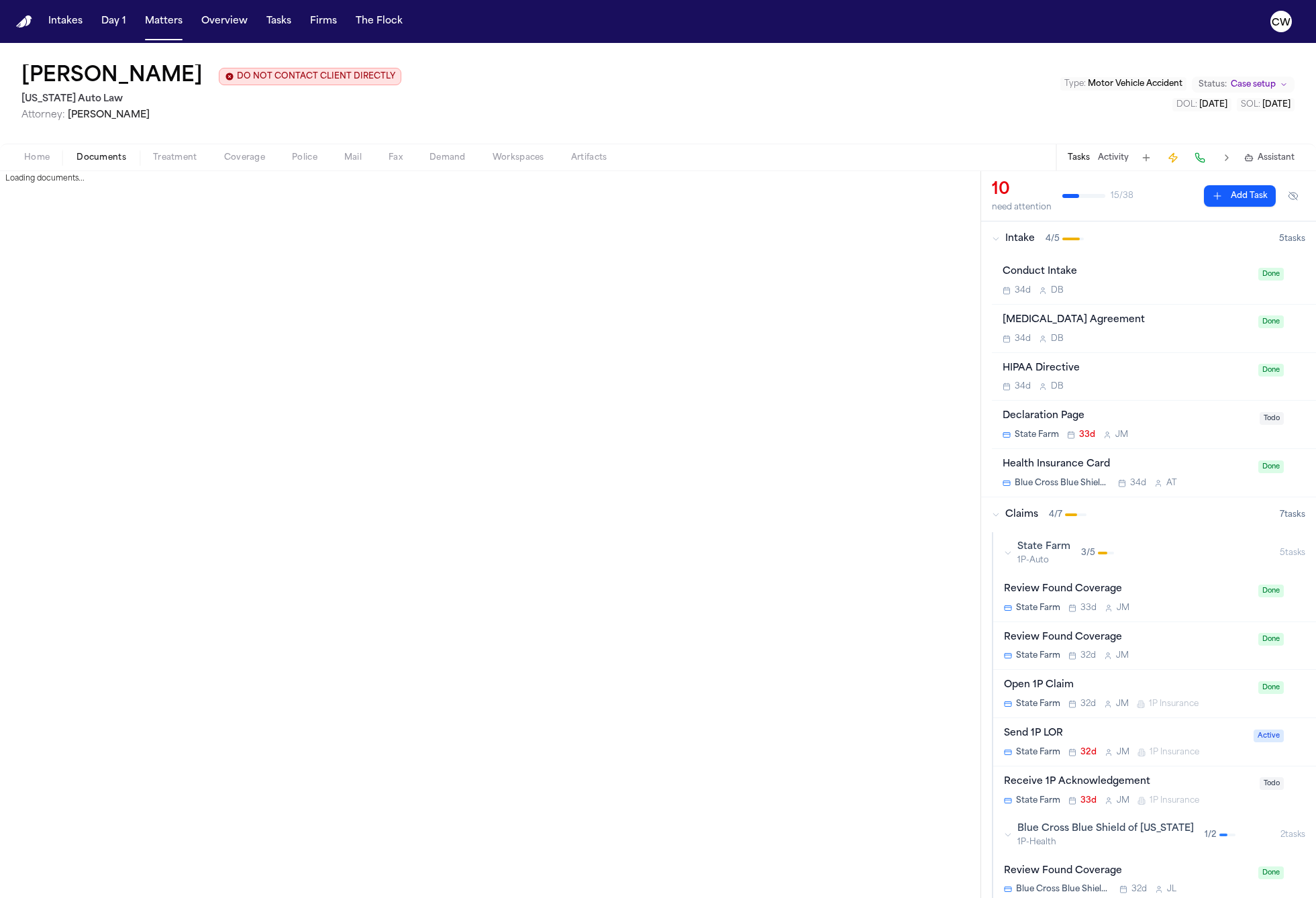
click at [110, 159] on span "Documents" at bounding box center [101, 158] width 49 height 11
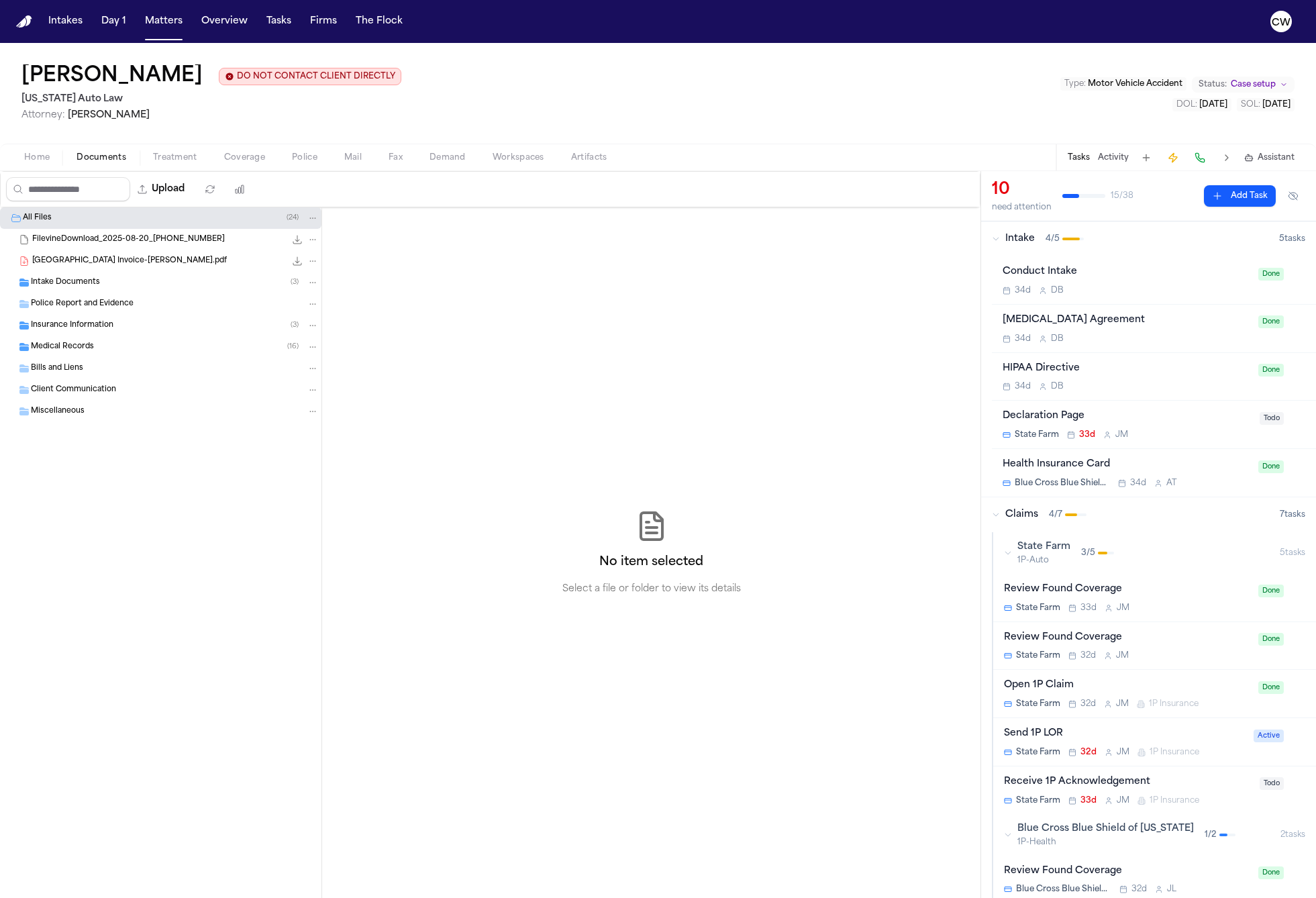
click at [38, 157] on span "Home" at bounding box center [36, 158] width 25 height 11
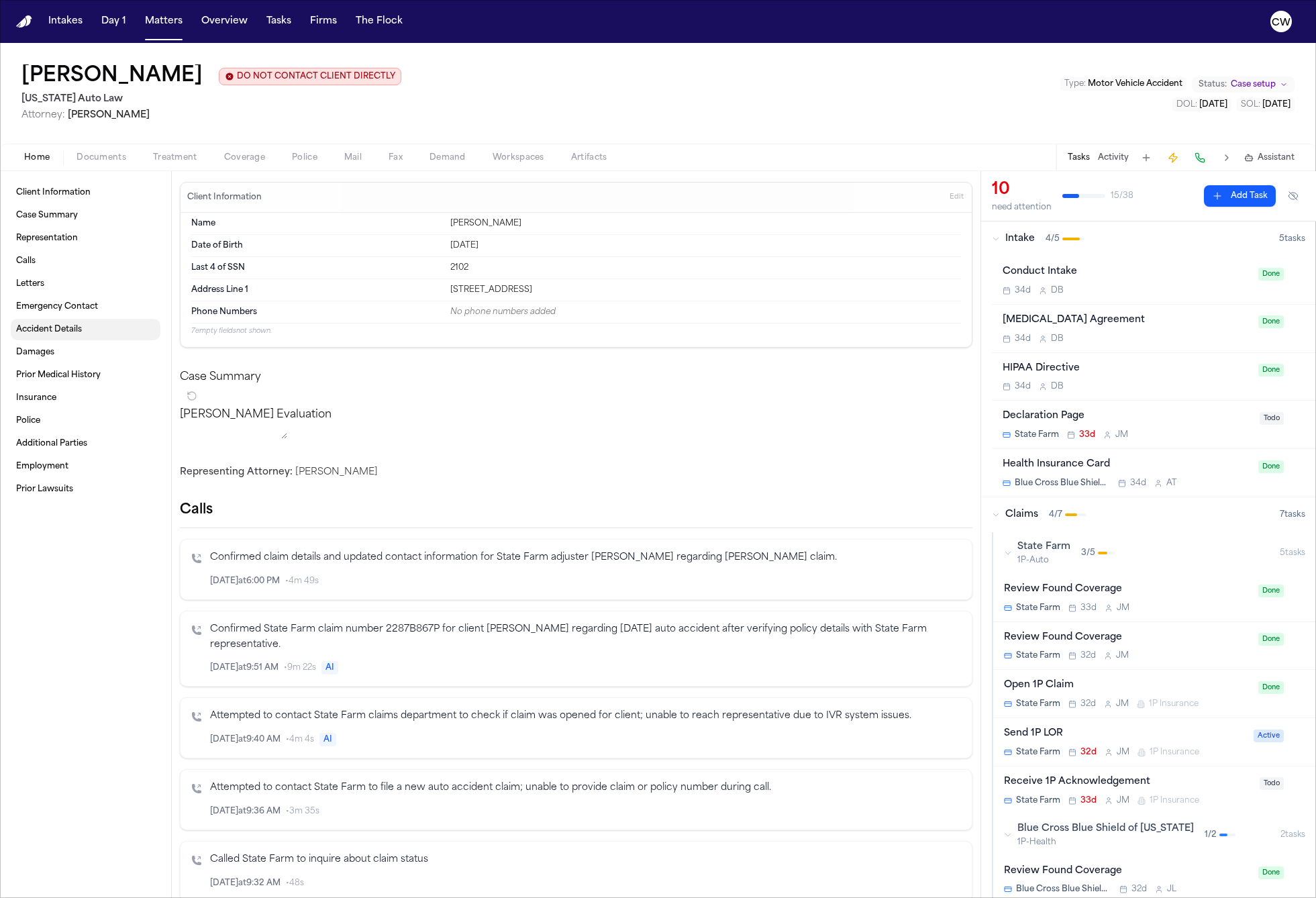
click at [72, 339] on link "Accident Details" at bounding box center [86, 330] width 150 height 22
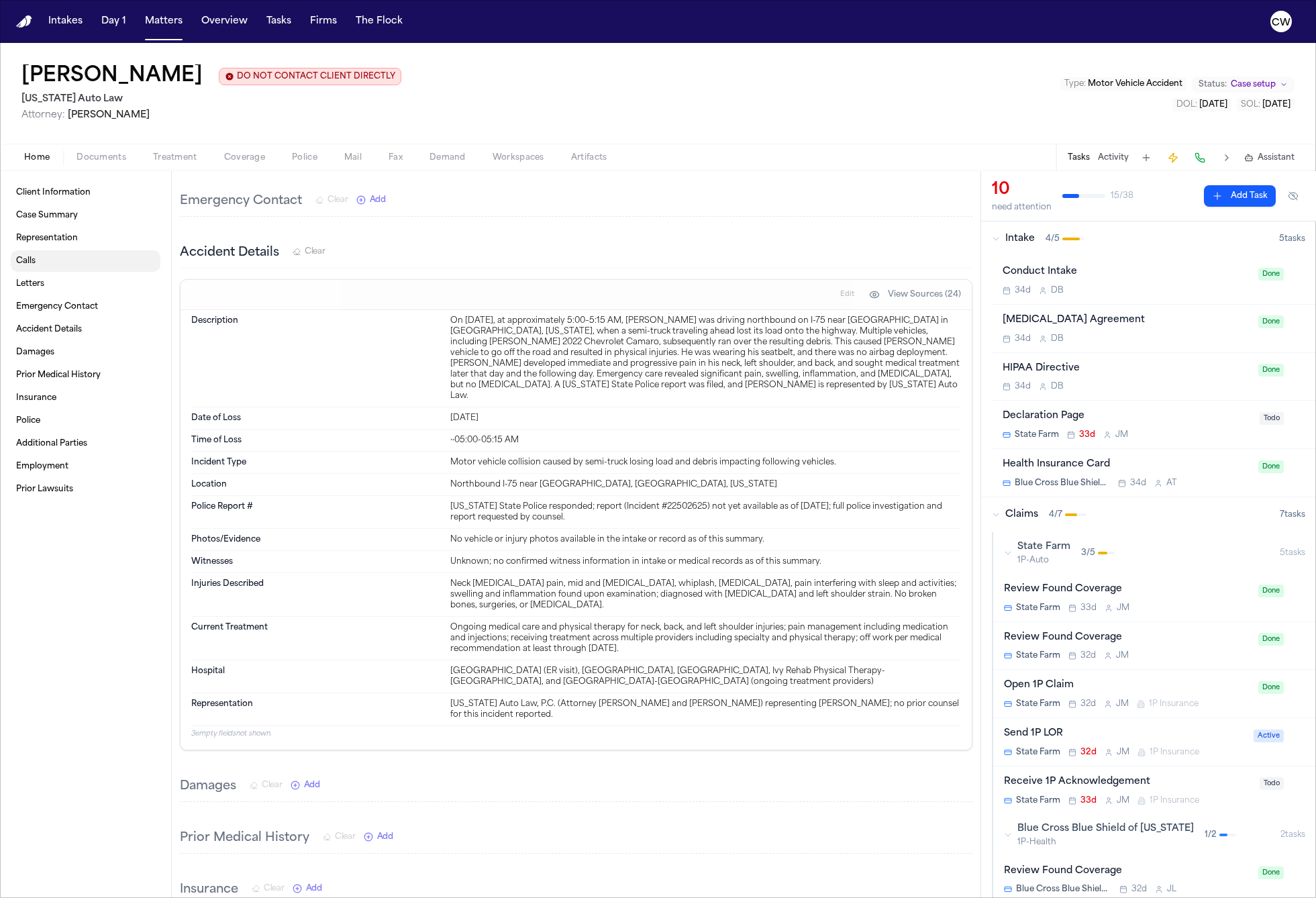
scroll to position [1208, 0]
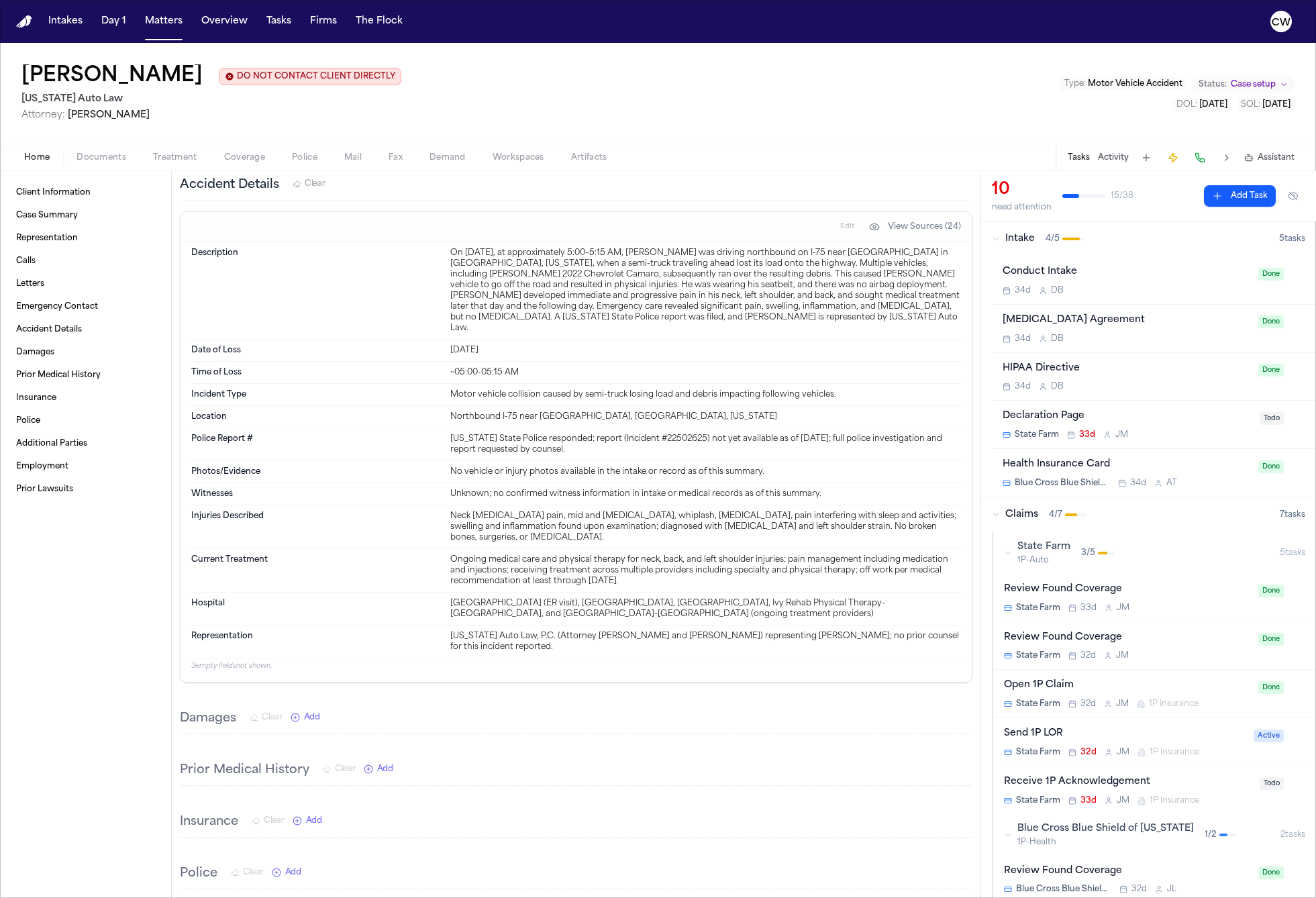
click at [97, 167] on div "Home Documents Treatment Coverage Police Mail Fax Demand Workspaces Artifacts T…" at bounding box center [658, 157] width 1316 height 27
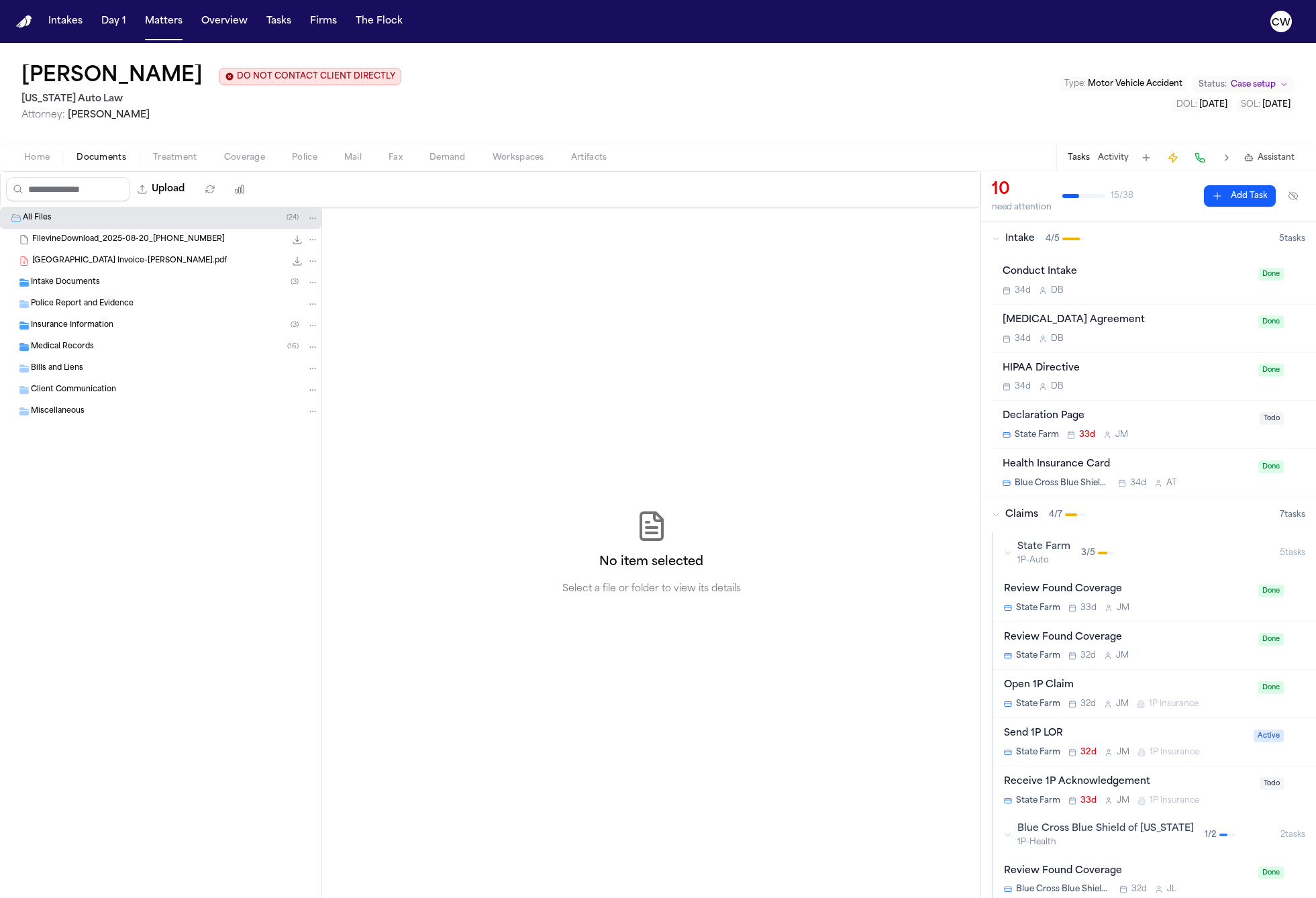
click at [97, 166] on span "button" at bounding box center [101, 165] width 66 height 2
click at [179, 264] on span "Monroe Regional Hospital Invoice-S.Brown.pdf" at bounding box center [130, 261] width 195 height 12
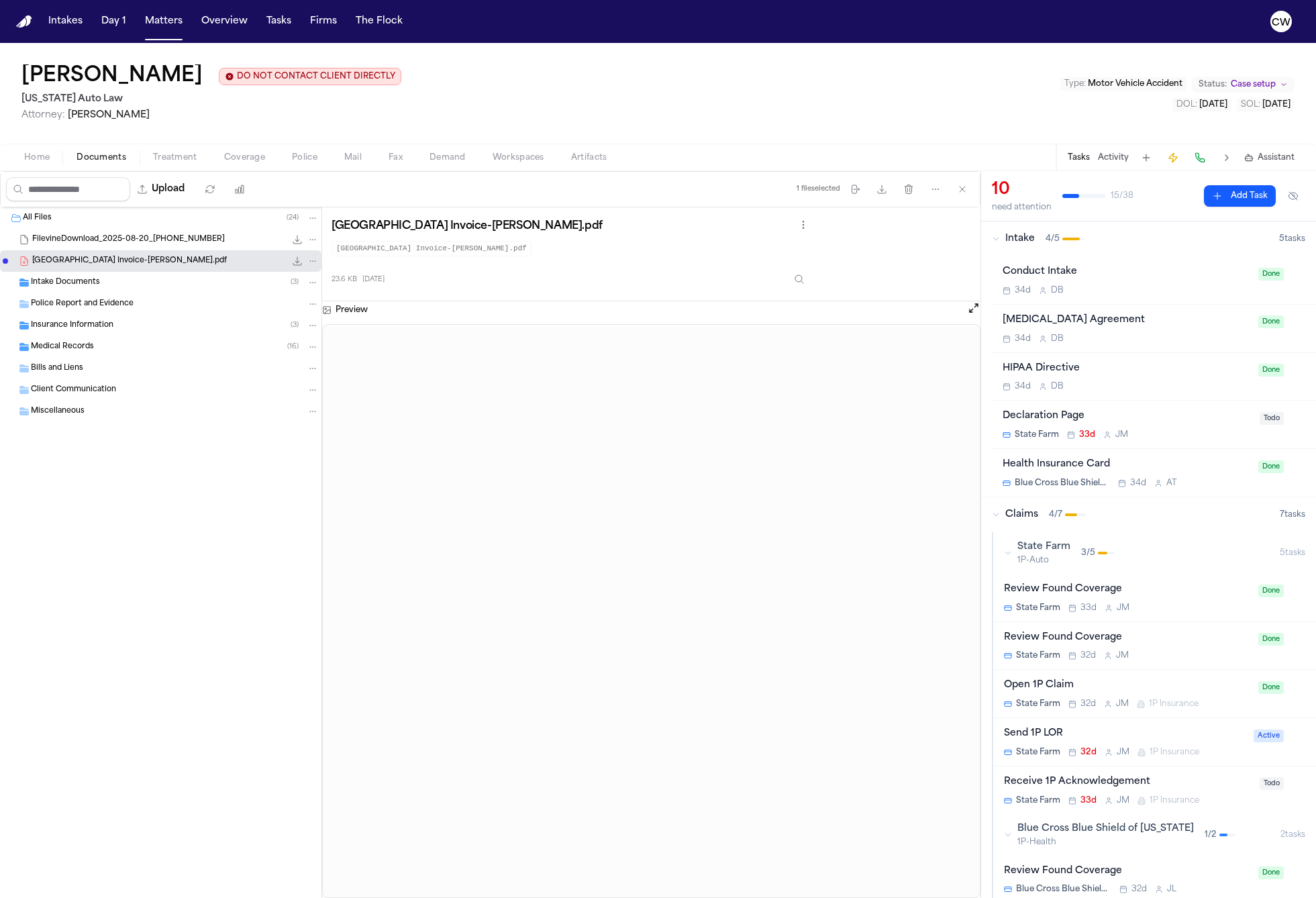
click at [154, 290] on div "Intake Documents ( 3 )" at bounding box center [161, 283] width 321 height 22
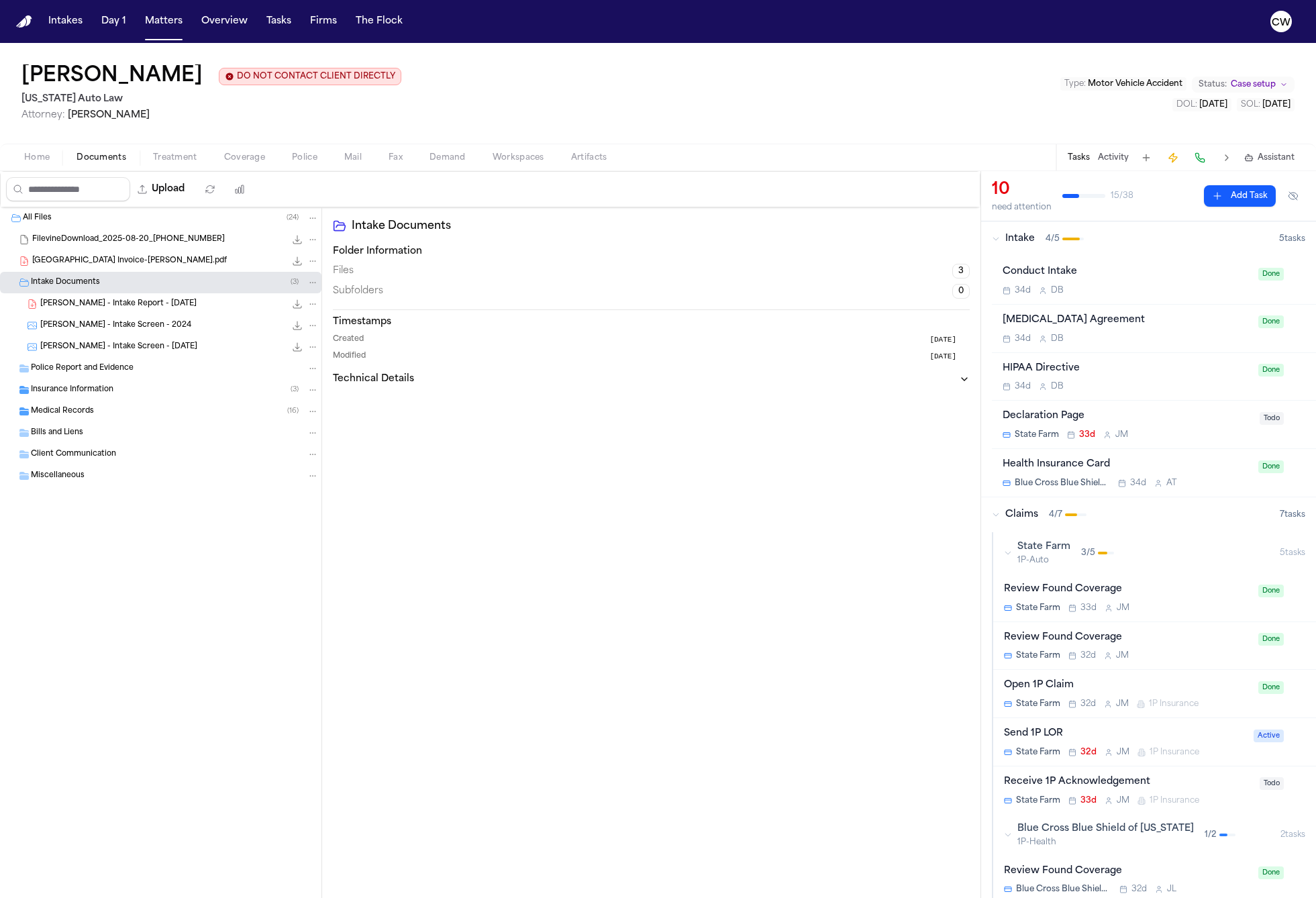
click at [178, 308] on div "S. Brown - Intake Report - 8.20.25 130.0 KB • PDF" at bounding box center [179, 303] width 279 height 13
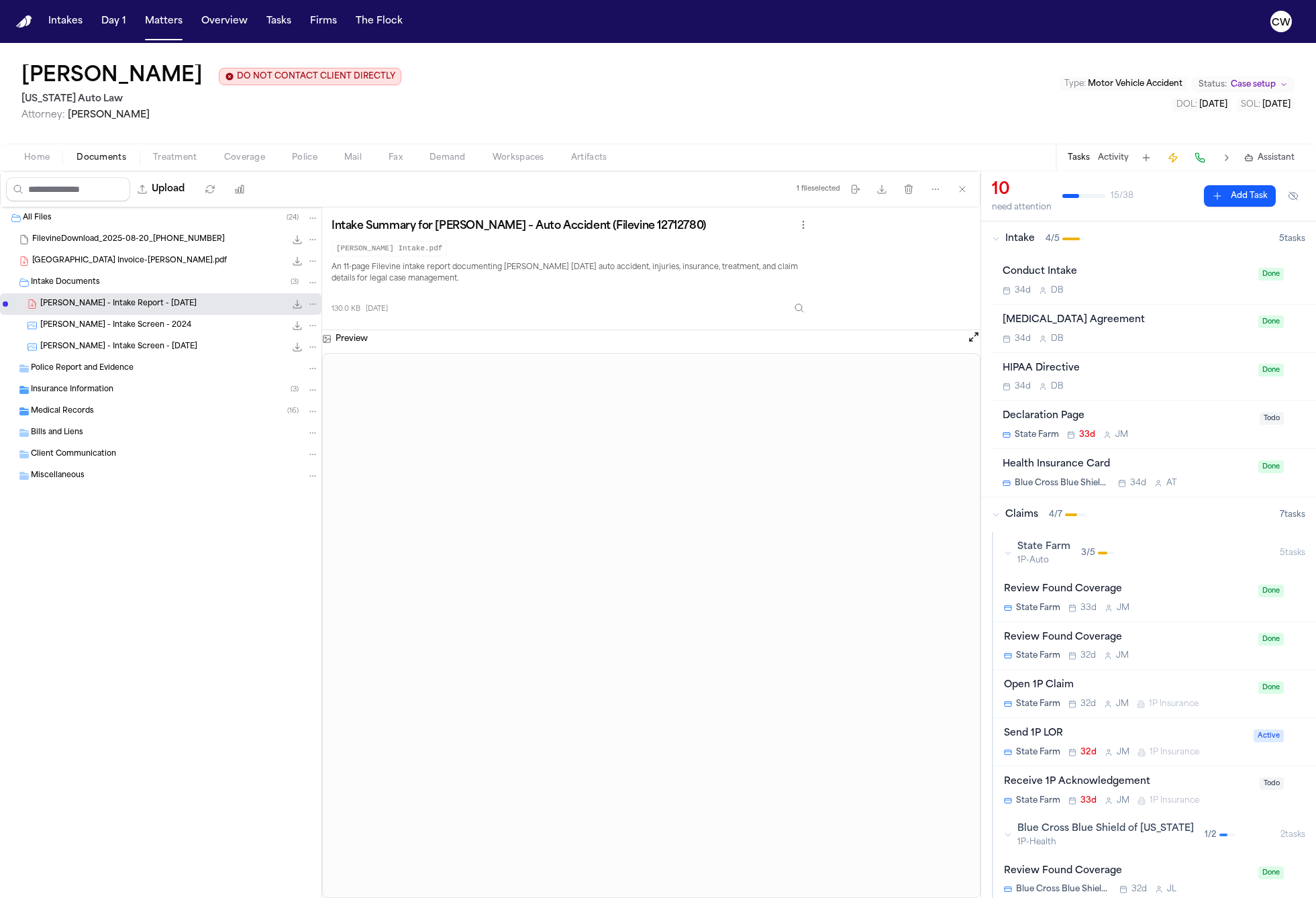
click at [172, 323] on div "S. Brown - Intake Screen - 2024 189.8 KB • JPG" at bounding box center [179, 325] width 279 height 13
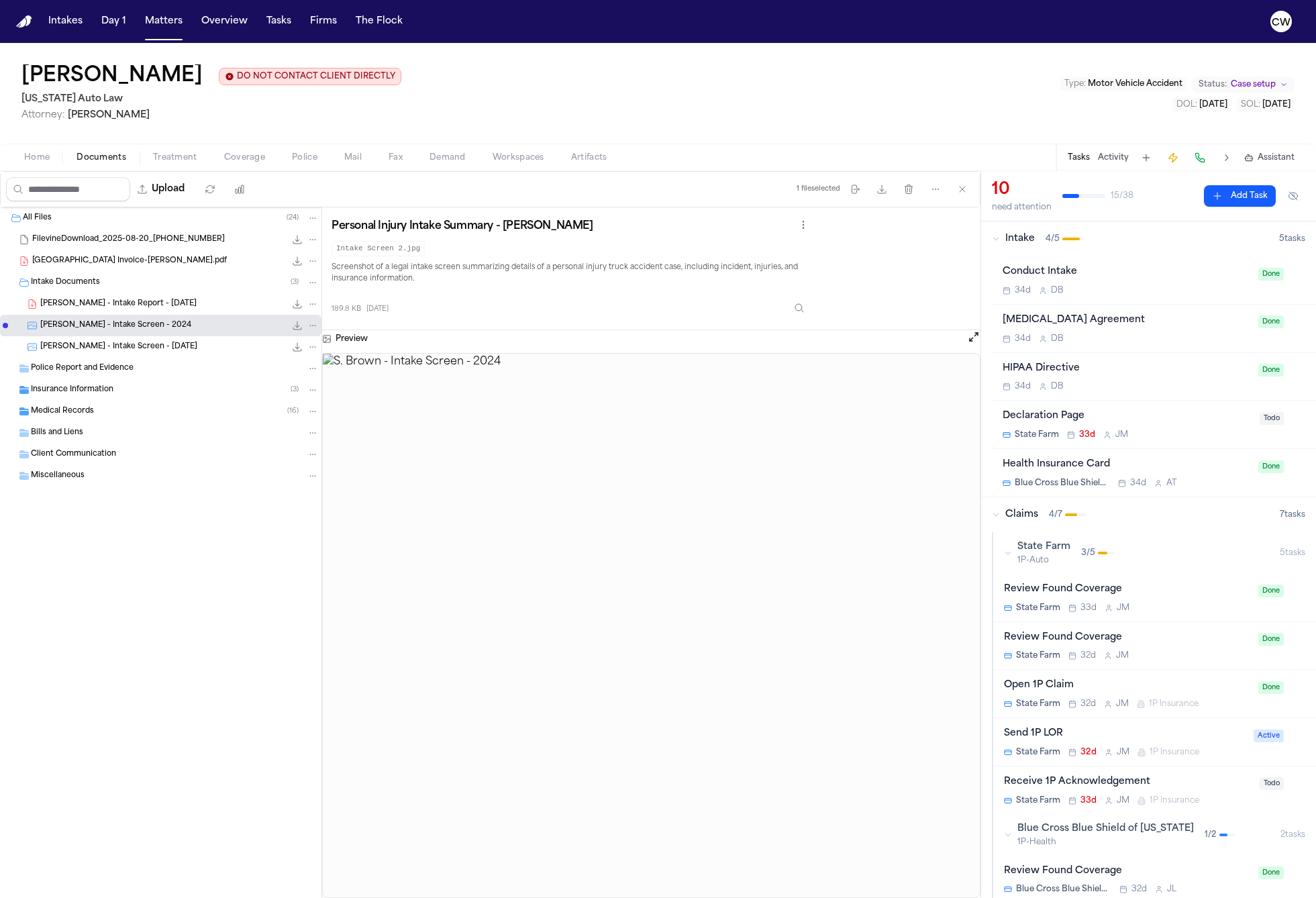
click at [181, 347] on div "S. Brown - Intake Screen - 7.2.25 169.4 KB • JPG" at bounding box center [179, 347] width 279 height 13
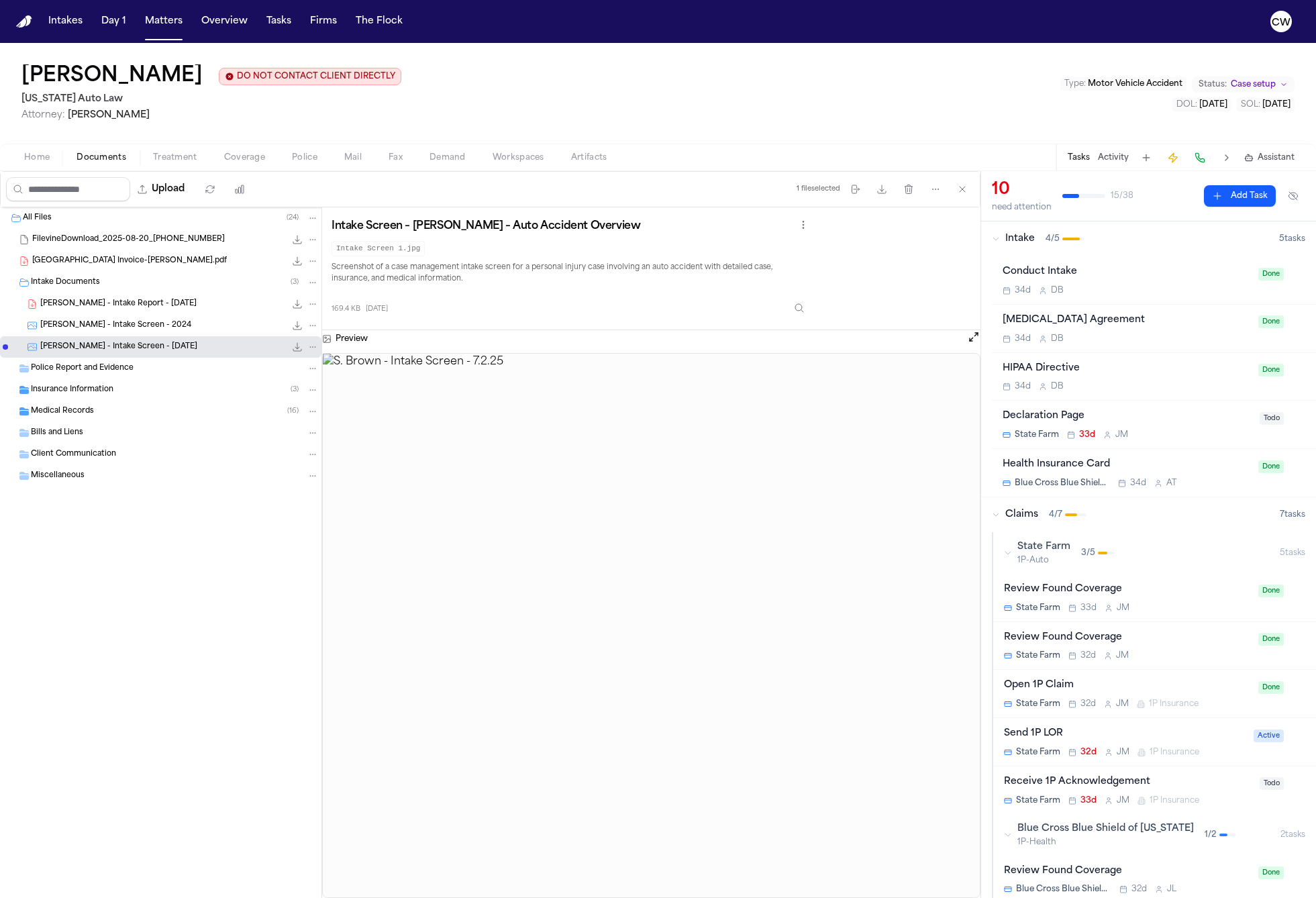
click at [185, 163] on span "Treatment" at bounding box center [175, 158] width 44 height 11
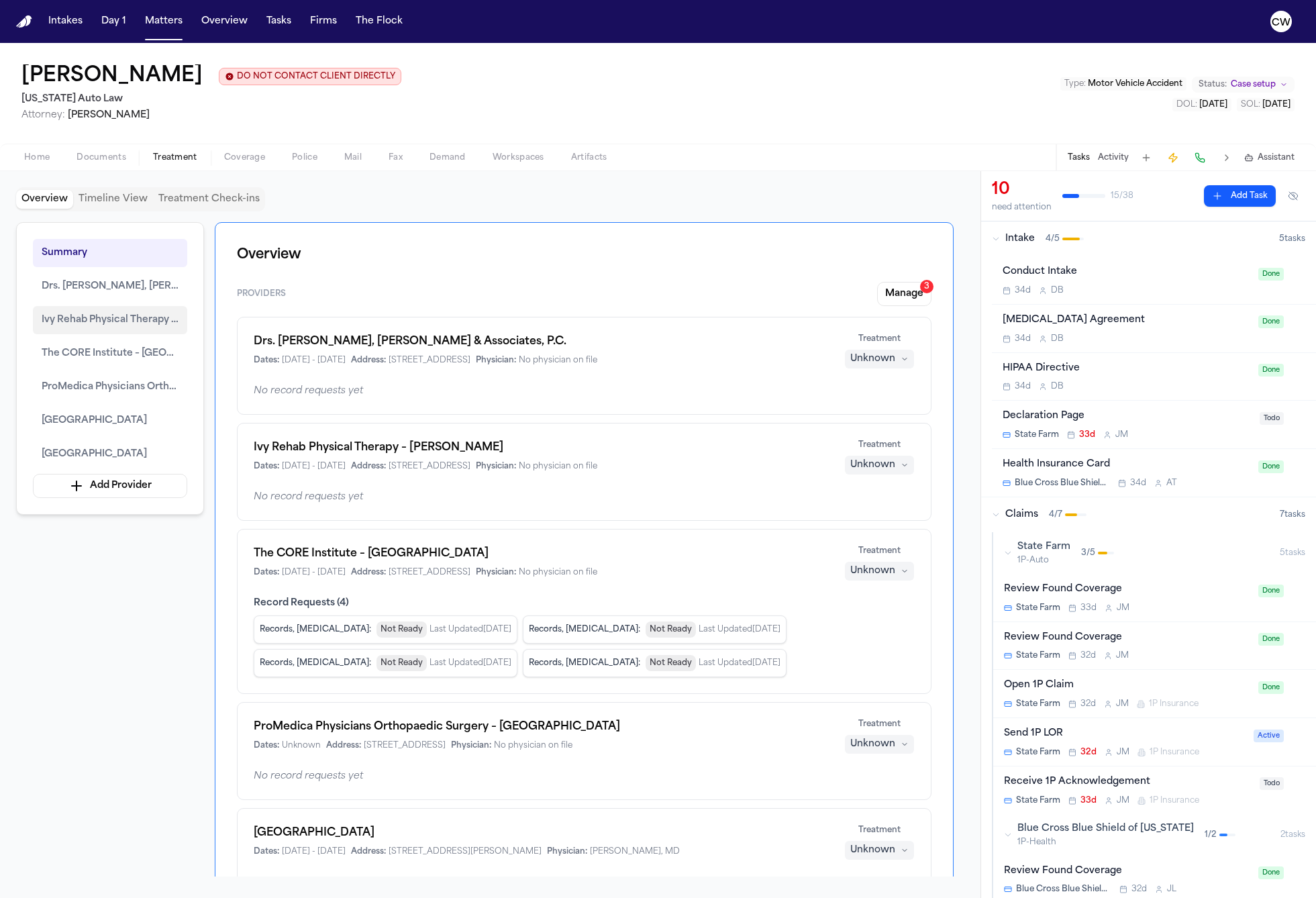
click at [73, 328] on span "Ivy Rehab Physical Therapy – Monroe" at bounding box center [110, 320] width 137 height 16
click at [90, 326] on span "Ivy Rehab Physical Therapy – Monroe" at bounding box center [110, 320] width 137 height 16
click at [253, 166] on span "button" at bounding box center [245, 165] width 57 height 2
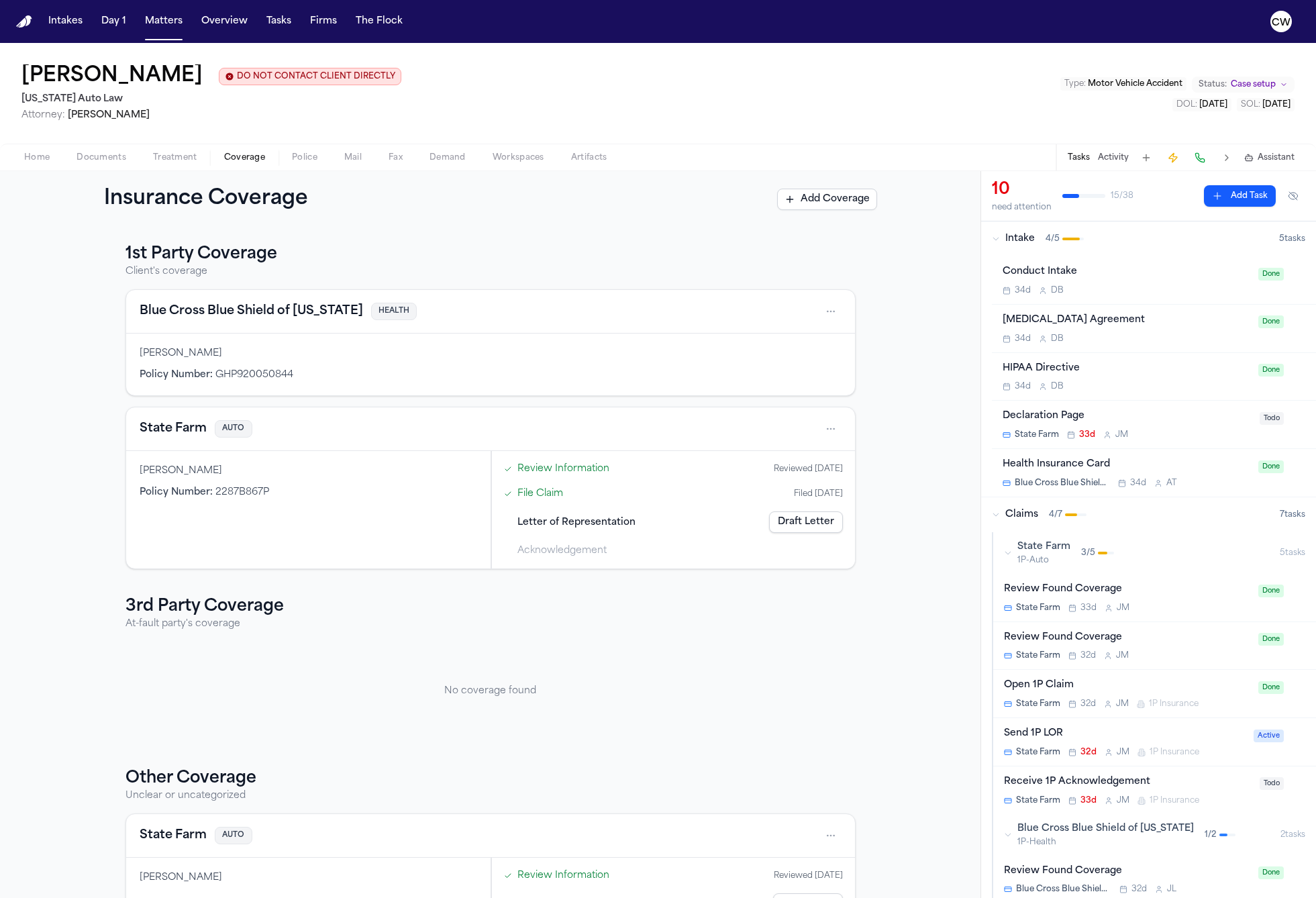
click at [306, 163] on span "Police" at bounding box center [304, 158] width 25 height 11
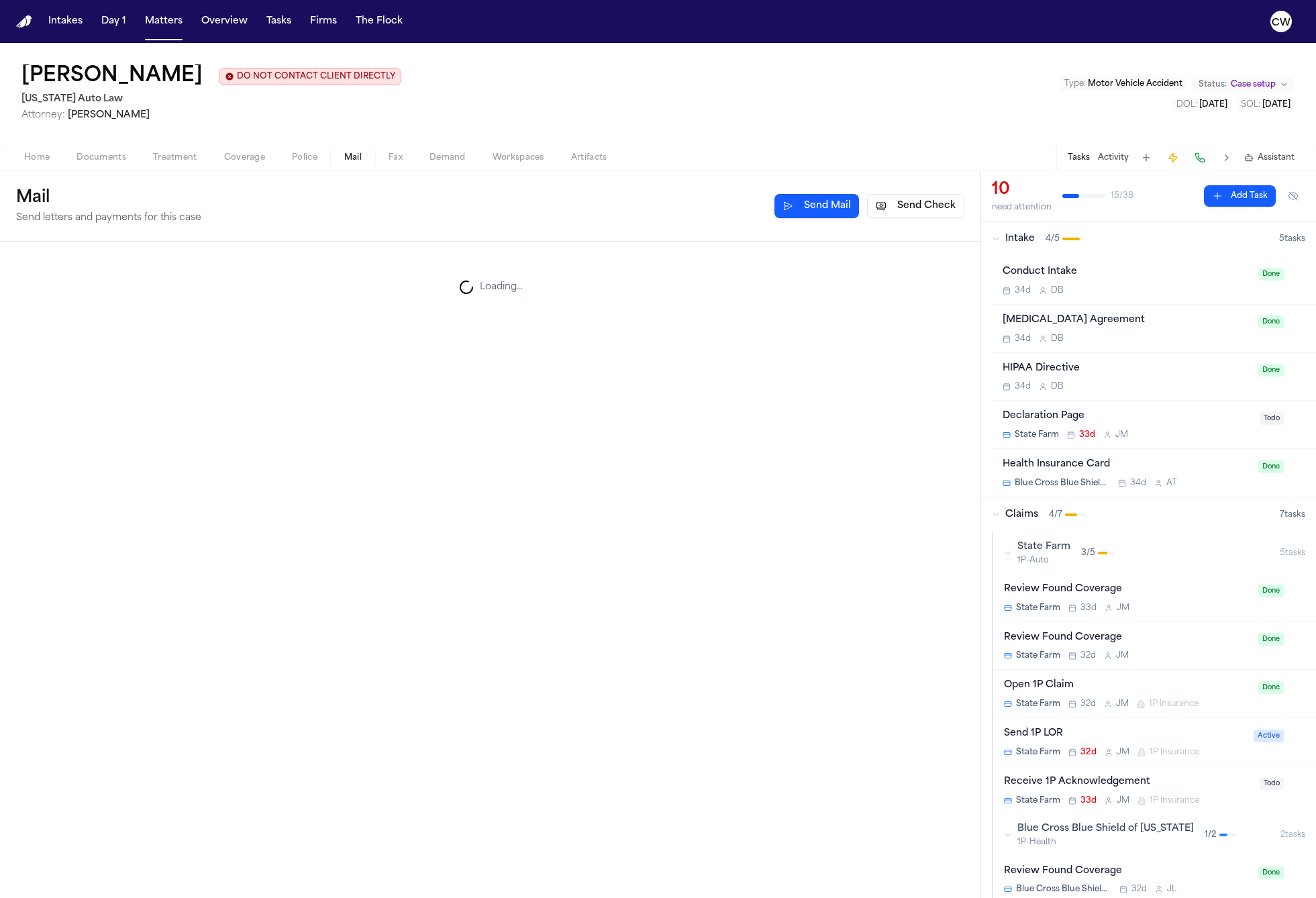
click at [354, 161] on span "Mail" at bounding box center [353, 158] width 18 height 11
click at [392, 161] on span "Fax" at bounding box center [395, 158] width 14 height 11
click at [439, 161] on span "Demand" at bounding box center [447, 158] width 36 height 11
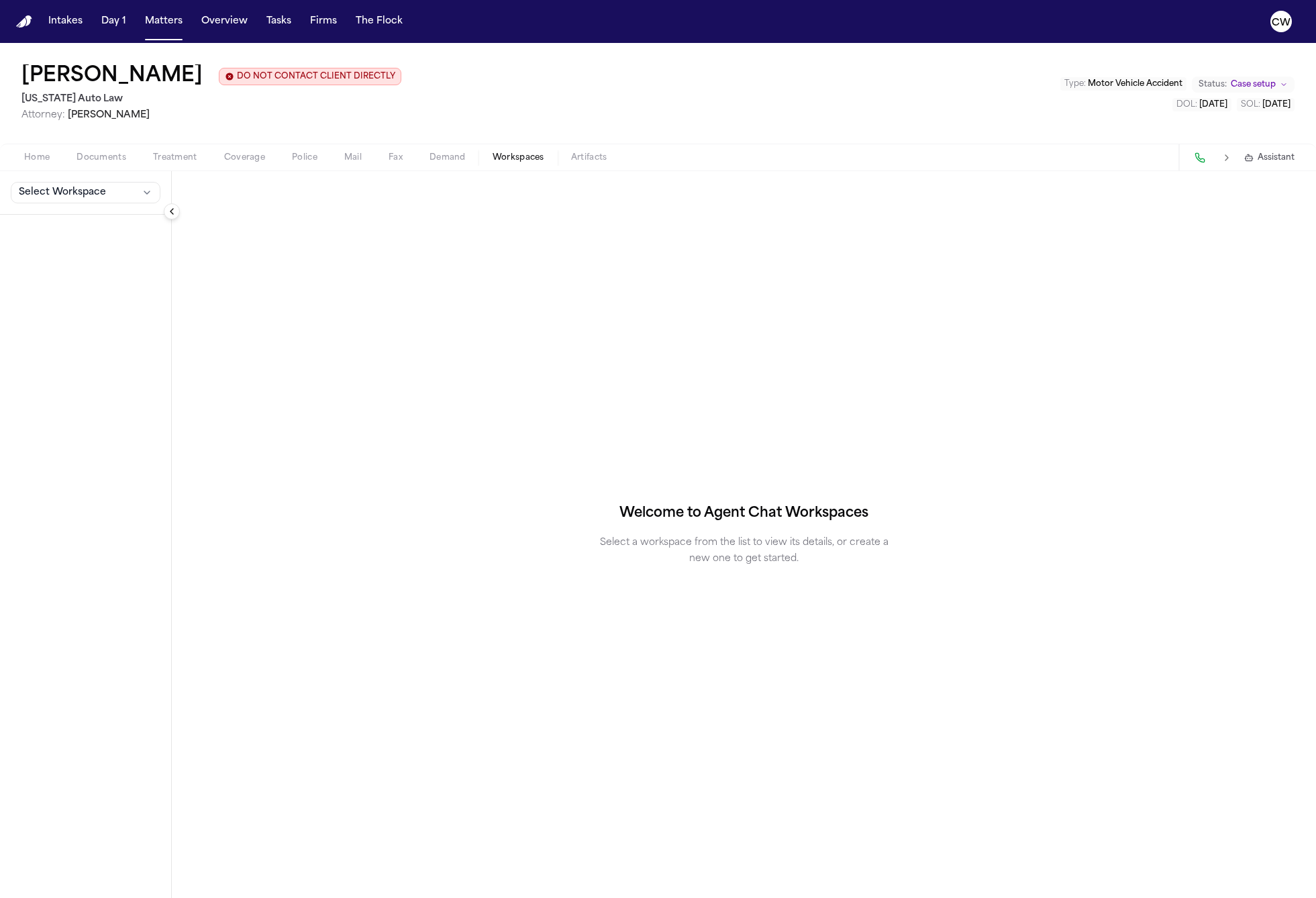
click at [504, 161] on span "Workspaces" at bounding box center [518, 158] width 52 height 11
click at [177, 215] on button "Collapse sidebar" at bounding box center [171, 211] width 16 height 16
click at [15, 219] on button "Expand sidebar" at bounding box center [11, 211] width 16 height 16
click at [73, 203] on button "Select Workspace" at bounding box center [86, 192] width 150 height 22
click at [134, 266] on div "Select Workspace" at bounding box center [86, 534] width 171 height 727
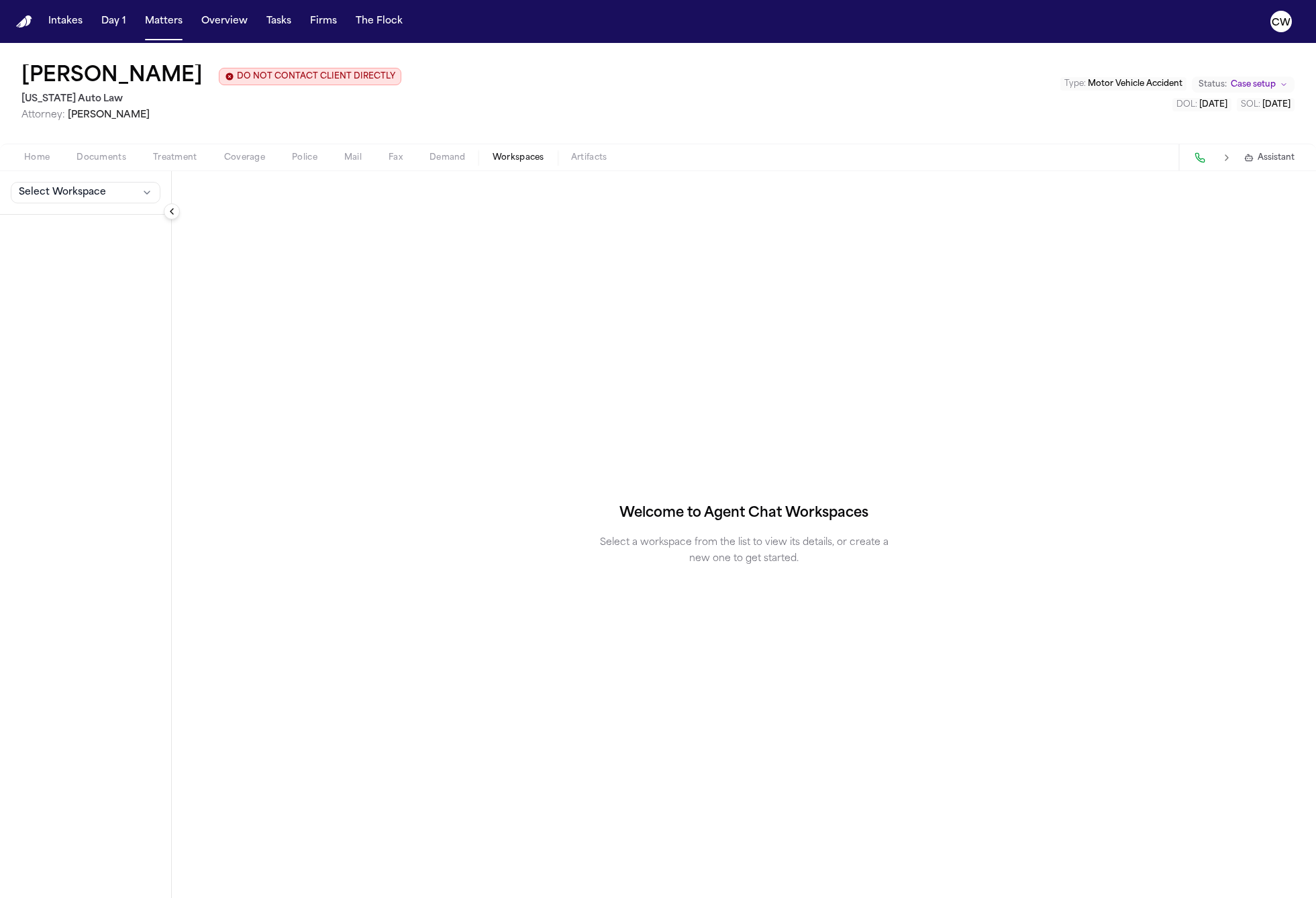
click at [595, 156] on span "Artifacts" at bounding box center [588, 158] width 36 height 11
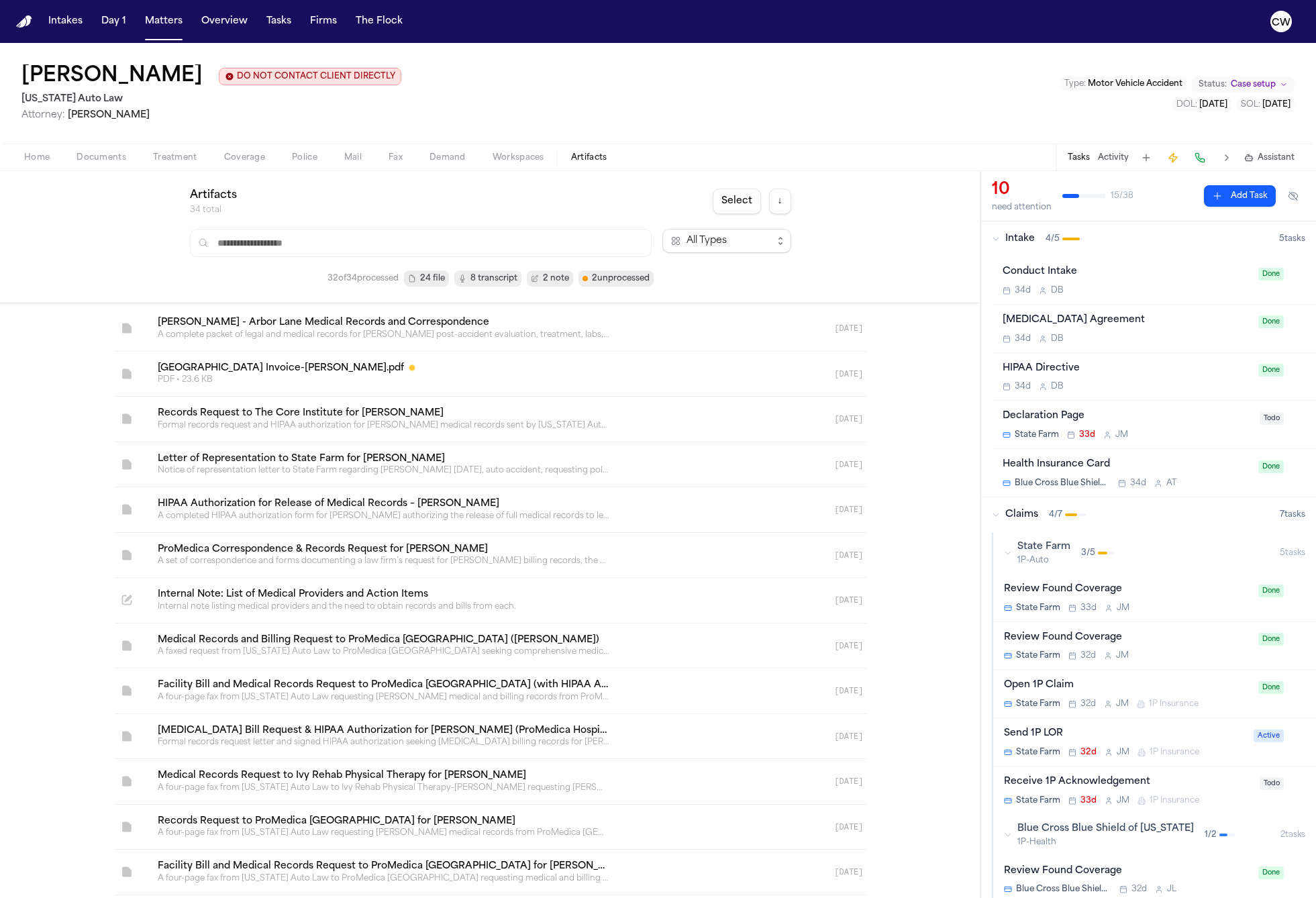
click at [43, 161] on span "Home" at bounding box center [36, 158] width 25 height 11
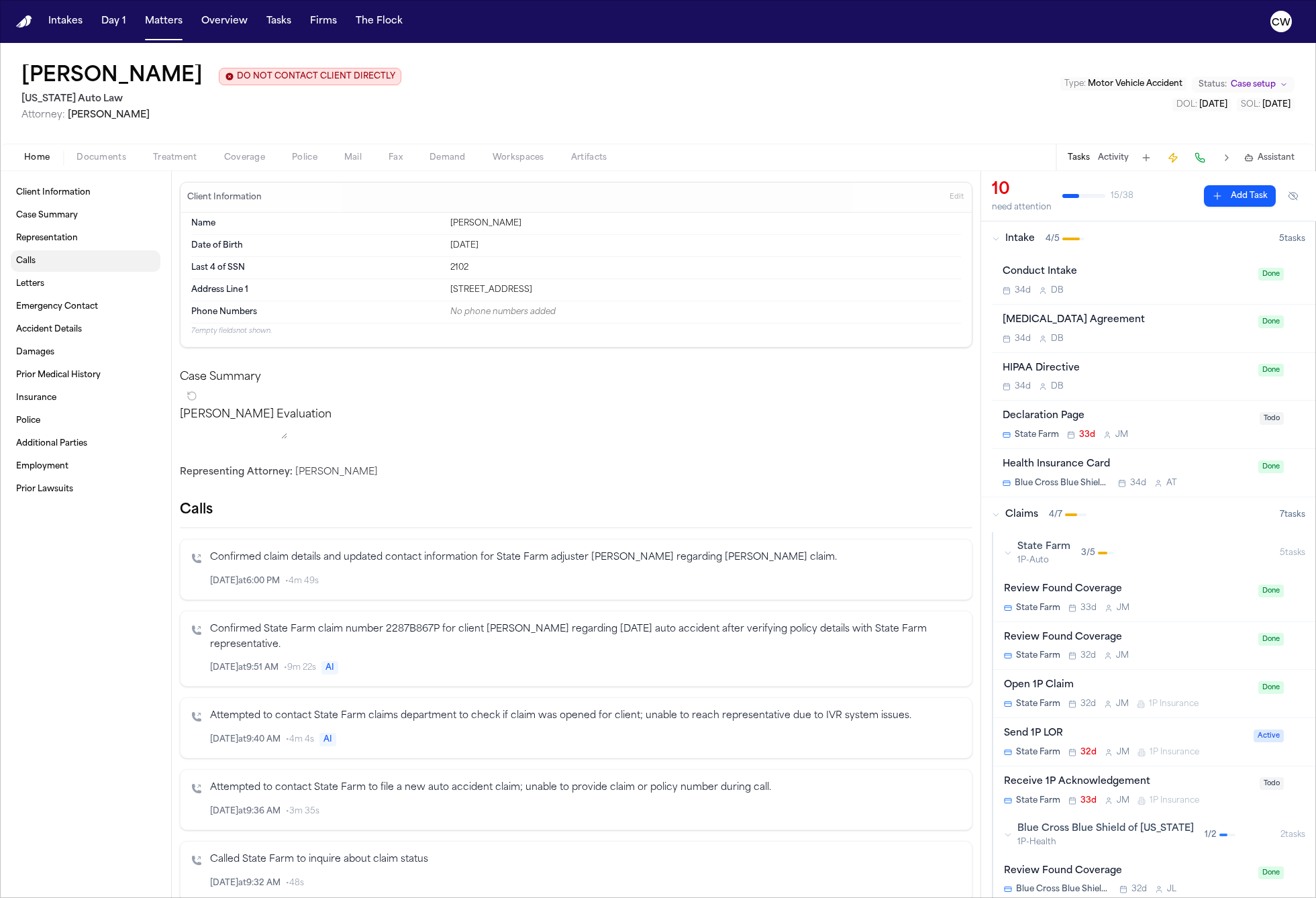
click at [64, 266] on link "Calls" at bounding box center [86, 261] width 150 height 22
click at [162, 23] on button "Matters" at bounding box center [164, 21] width 49 height 24
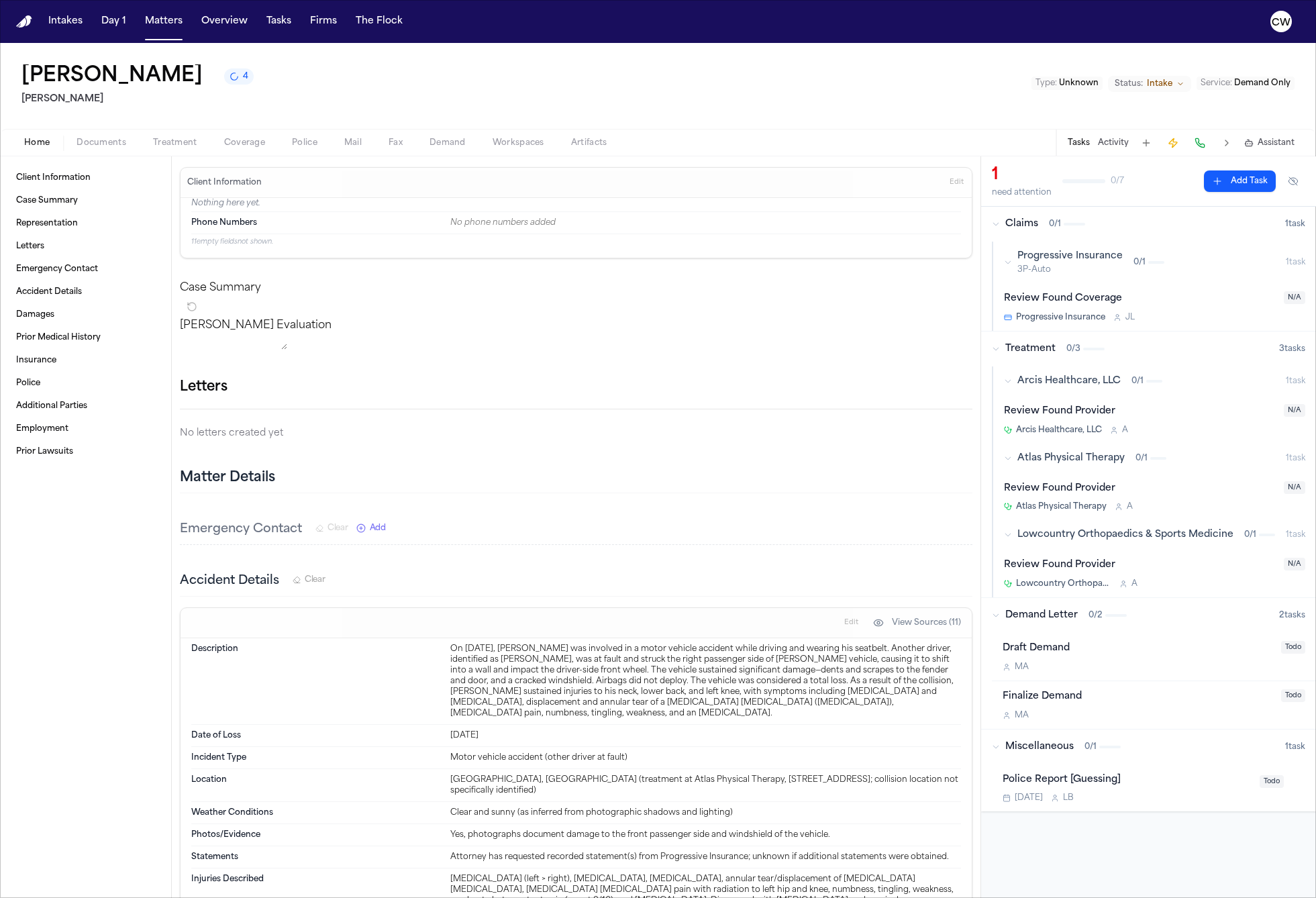
click at [348, 93] on div "James Bohren 4 Yanni Law Type : Unknown Status: Intake Service : Demand Only" at bounding box center [658, 86] width 1316 height 86
click at [224, 84] on button "4" at bounding box center [239, 76] width 29 height 16
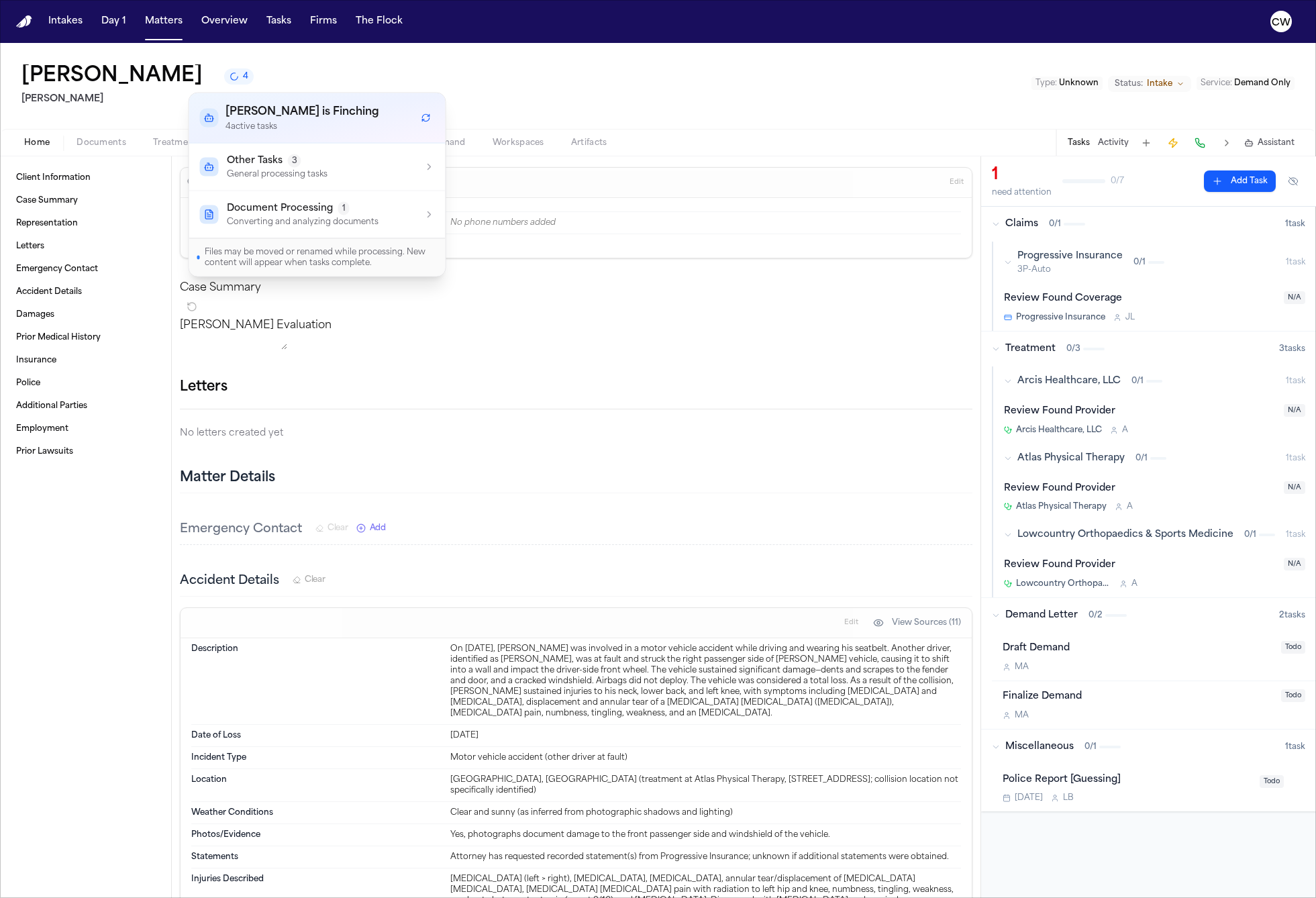
click at [358, 176] on div "Other Tasks 3 General processing tasks" at bounding box center [317, 167] width 235 height 25
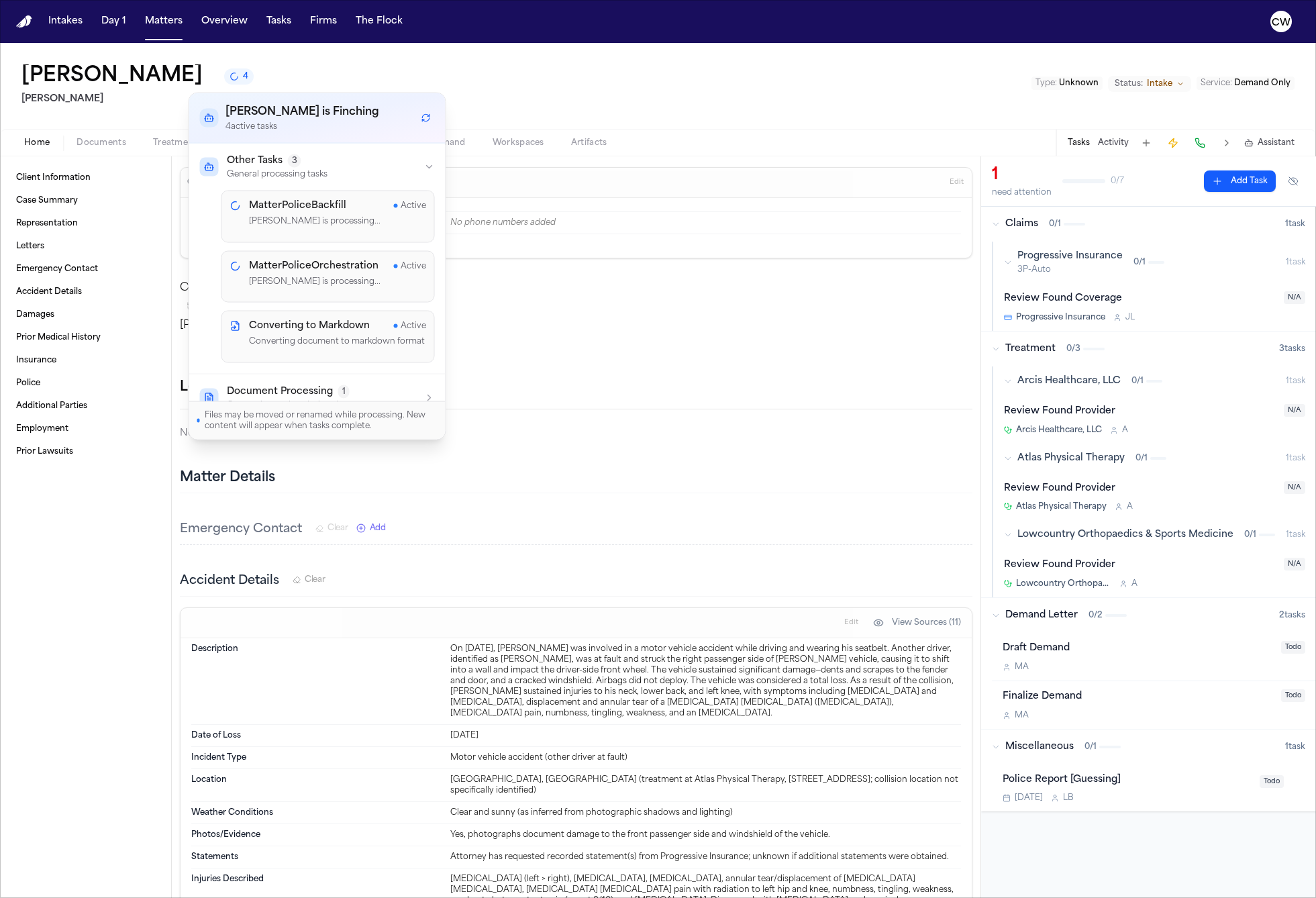
click at [432, 167] on icon "button" at bounding box center [429, 167] width 11 height 11
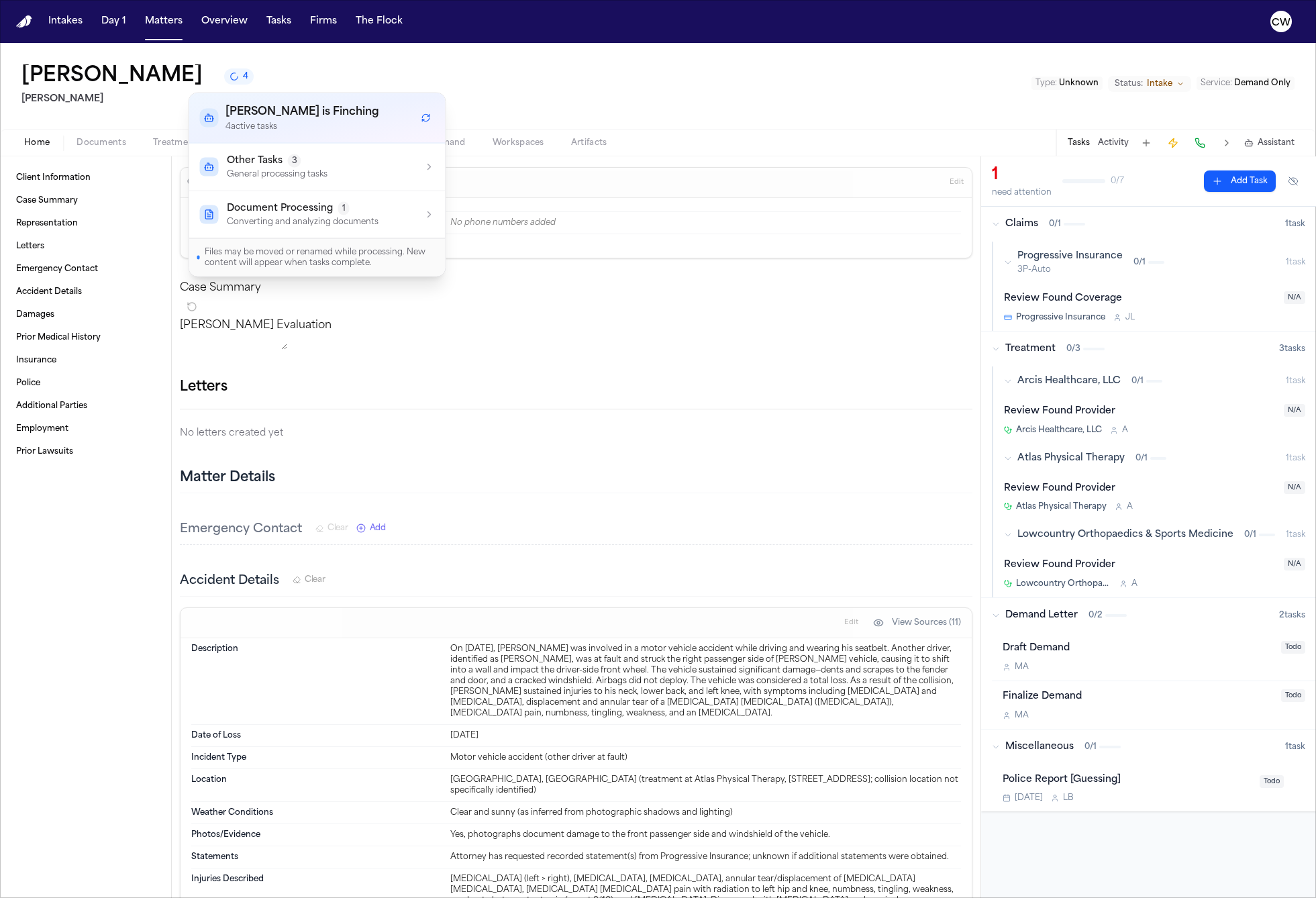
click at [432, 167] on icon "button" at bounding box center [429, 167] width 11 height 11
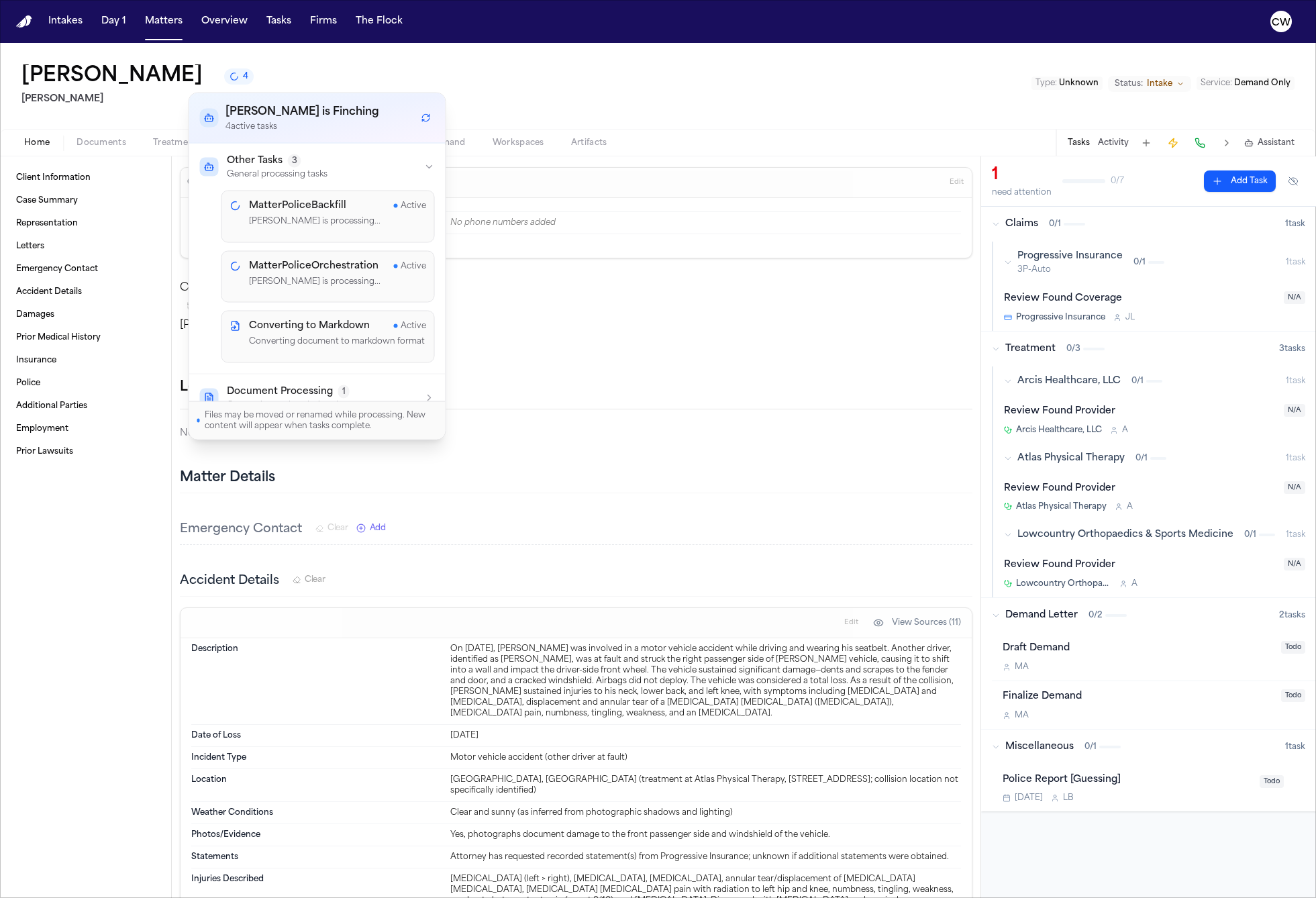
click at [427, 398] on icon "button" at bounding box center [429, 397] width 11 height 11
click at [422, 168] on div "Other Tasks 3 General processing tasks" at bounding box center [317, 167] width 235 height 25
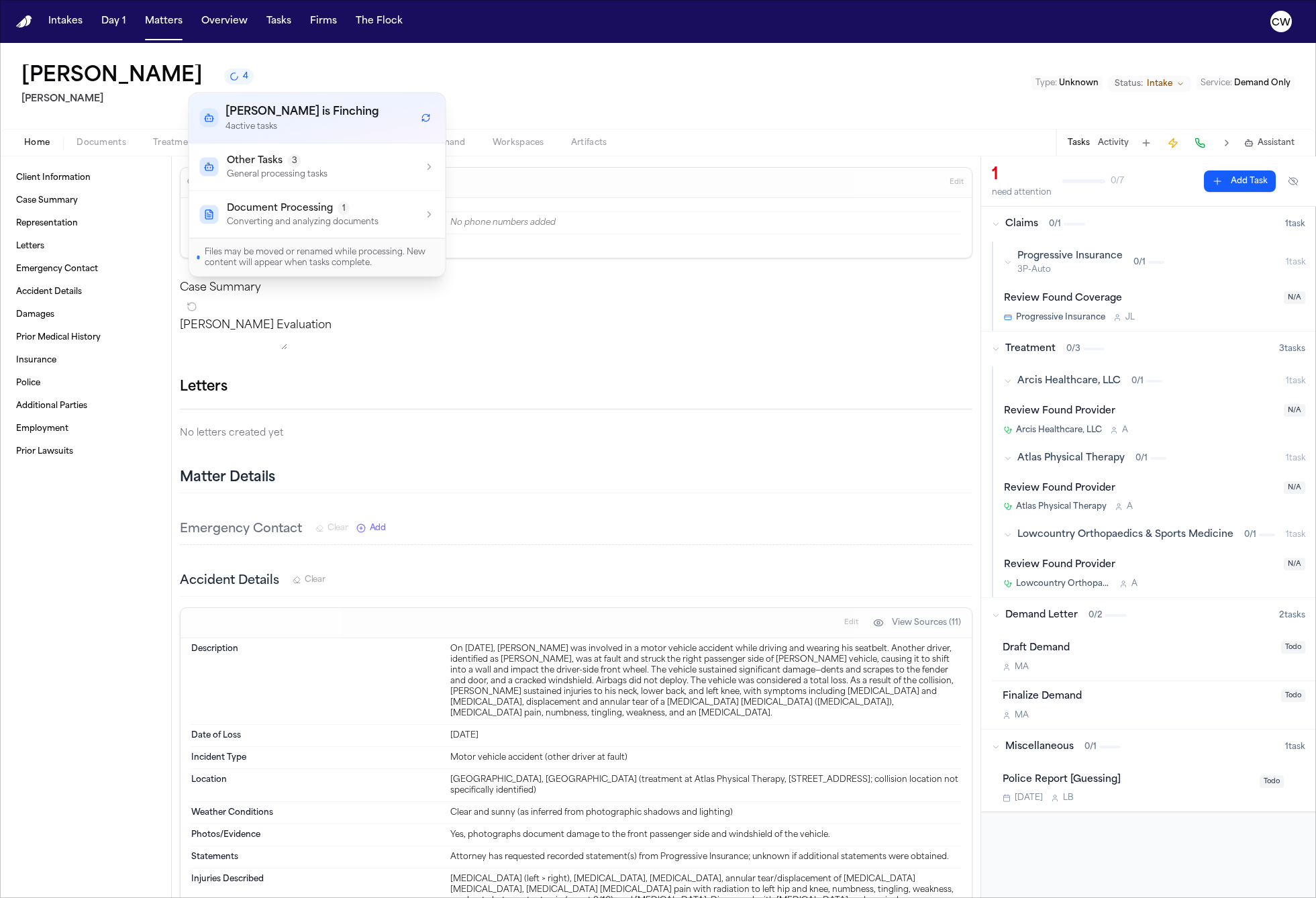
click at [411, 216] on div "Document Processing 1 Converting and analyzing documents" at bounding box center [317, 215] width 235 height 25
click at [427, 216] on icon "button" at bounding box center [429, 215] width 11 height 11
click at [368, 114] on div "Finch is Finching 4 active task s" at bounding box center [317, 118] width 235 height 28
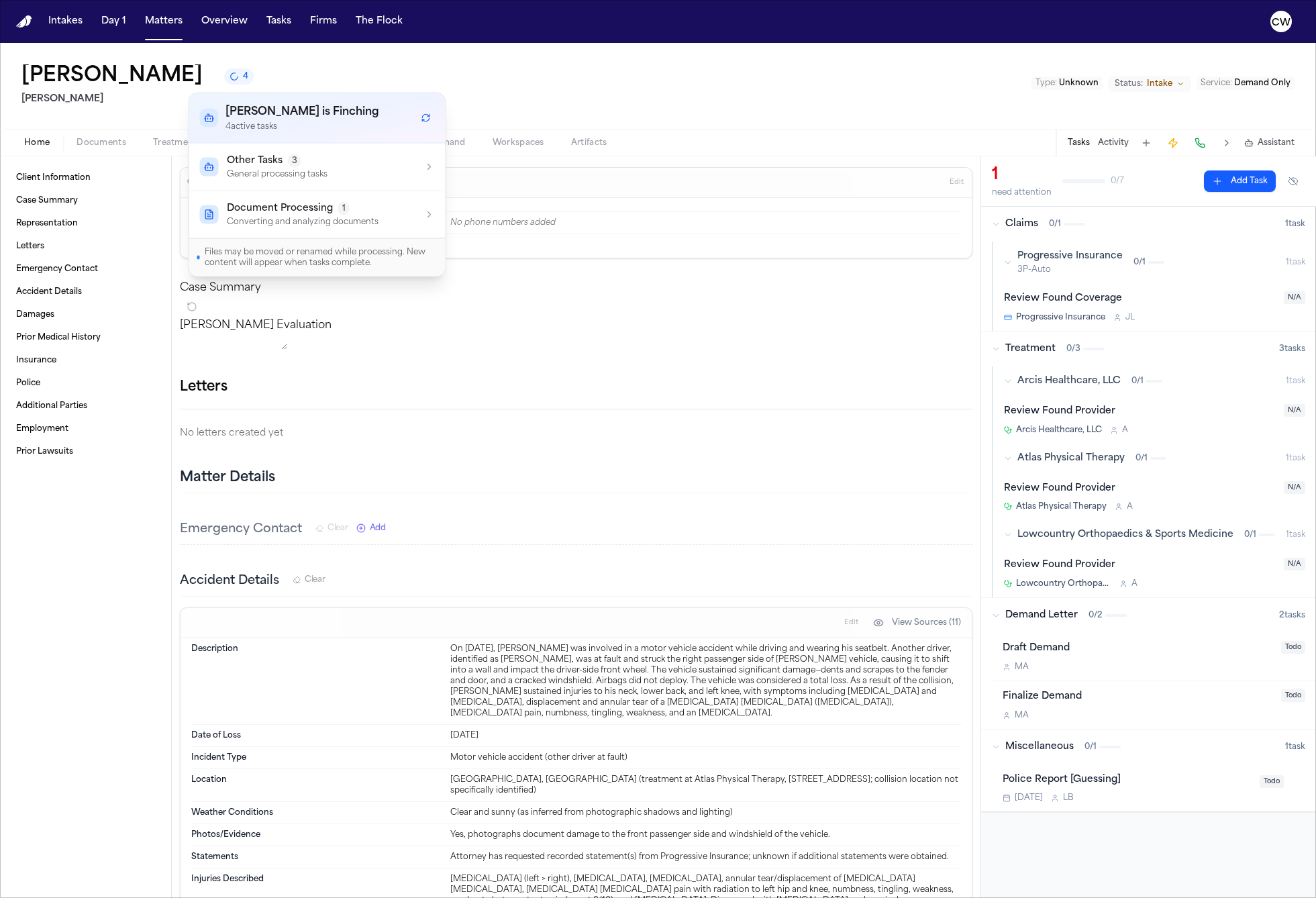
click at [361, 74] on div "James Bohren 4 Yanni Law Type : Unknown Status: Intake Service : Demand Only" at bounding box center [658, 86] width 1316 height 86
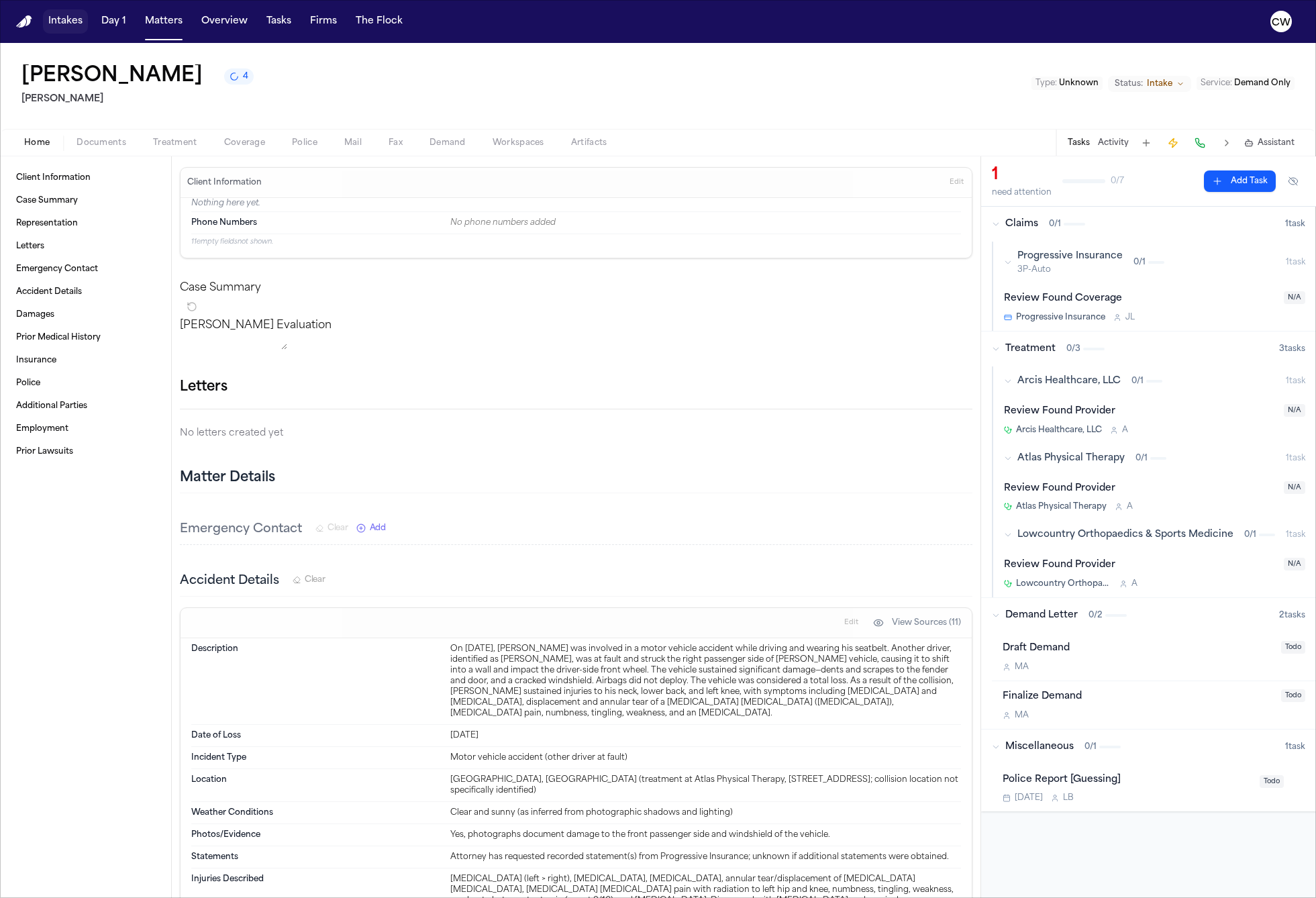
click at [72, 22] on button "Intakes" at bounding box center [66, 21] width 45 height 24
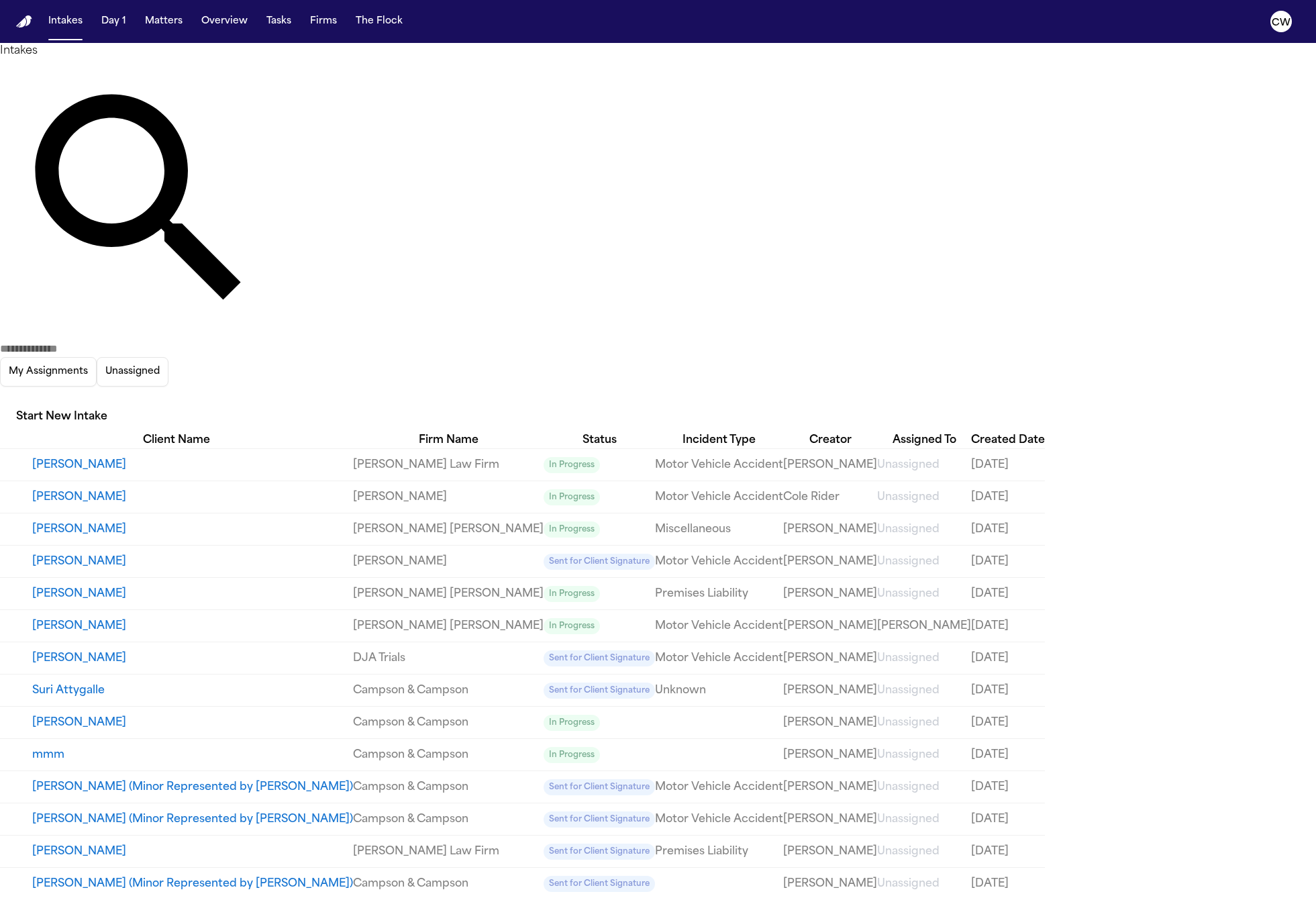
click at [26, 17] on img "Home" at bounding box center [24, 22] width 16 height 13
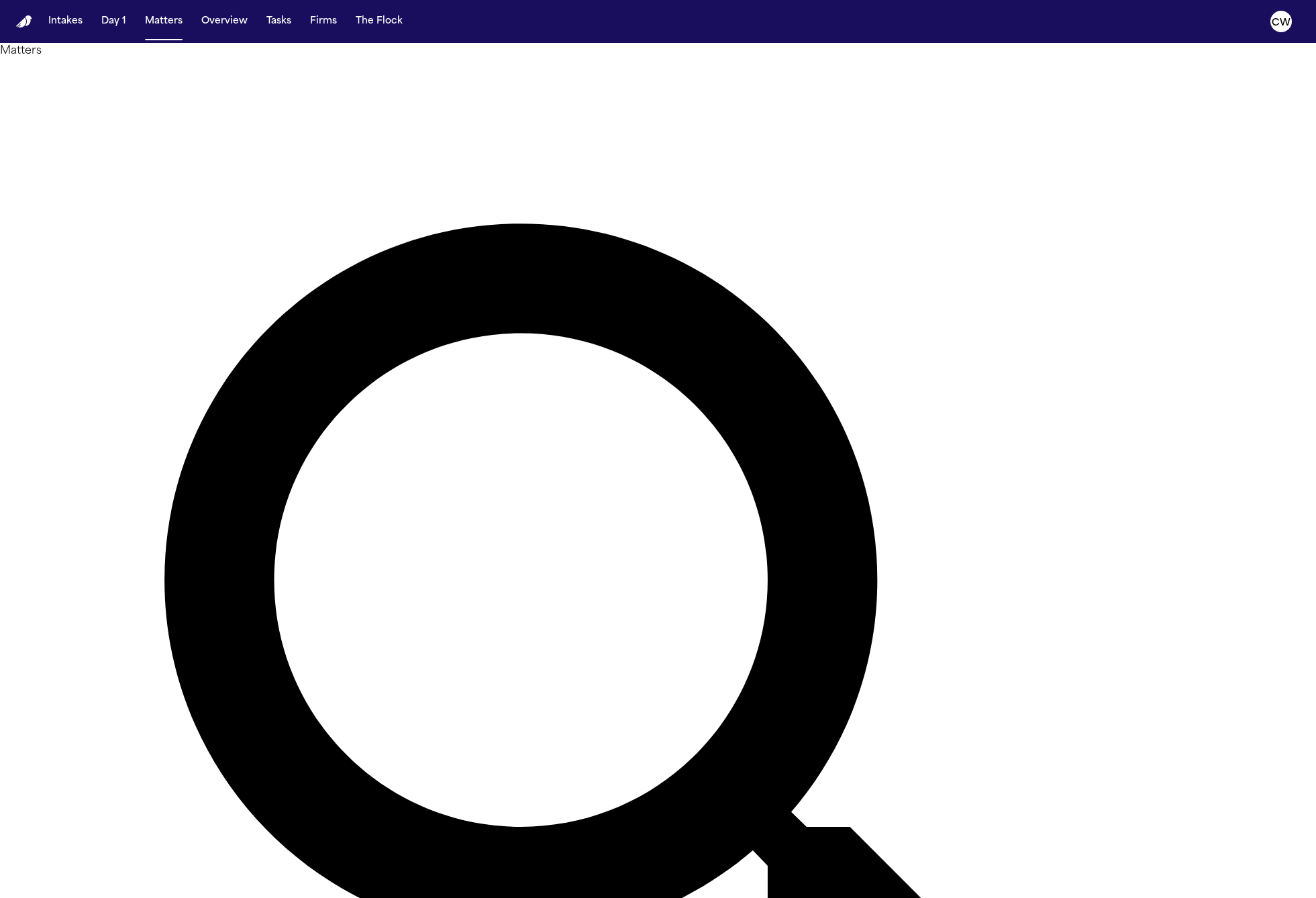
click at [26, 20] on img "Home" at bounding box center [24, 22] width 16 height 13
click at [202, 53] on div "Matters Overview Add Matter" at bounding box center [658, 725] width 1316 height 1364
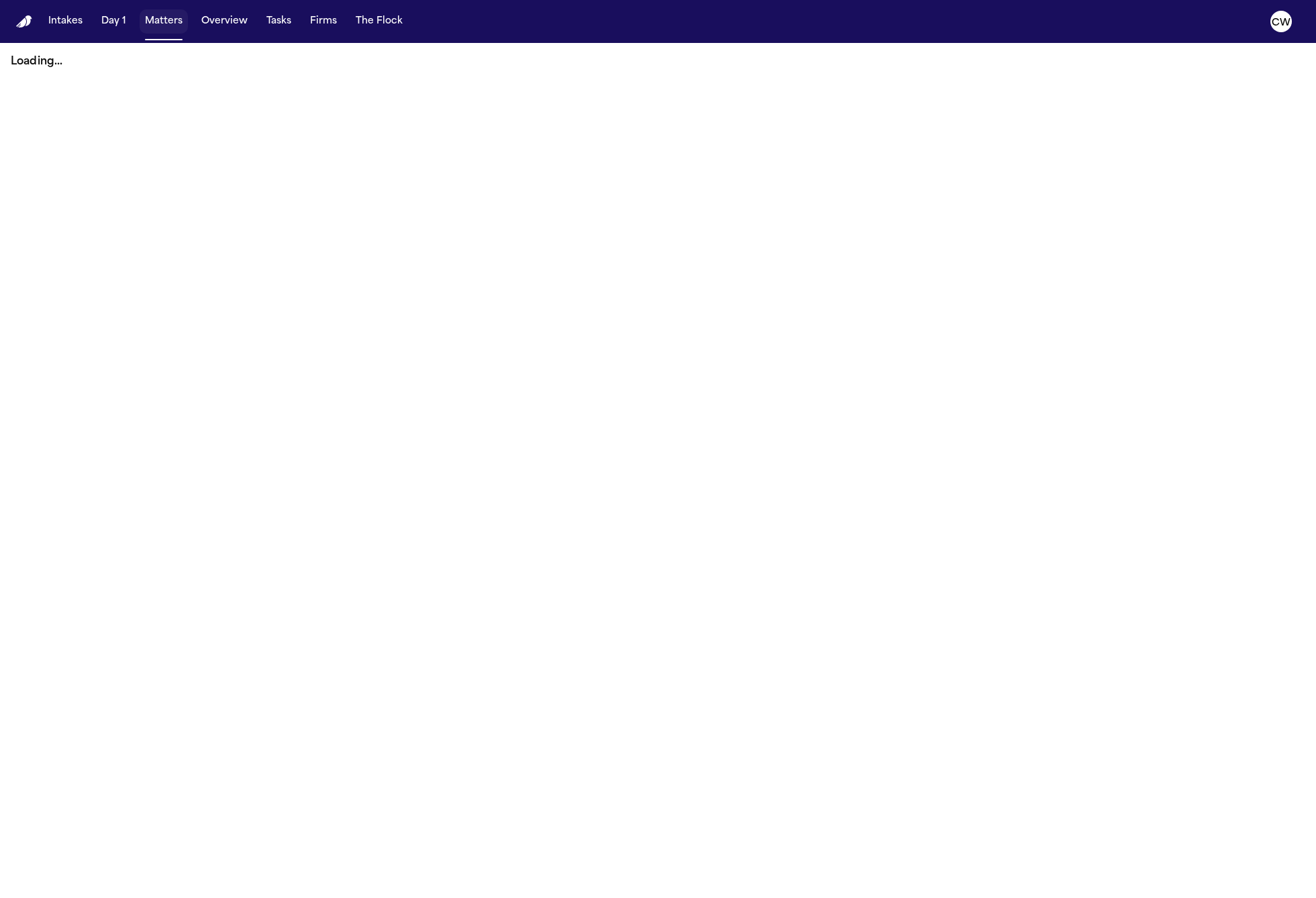
click at [164, 19] on button "Matters" at bounding box center [164, 21] width 49 height 24
click at [120, 23] on button "Day 1" at bounding box center [114, 21] width 36 height 24
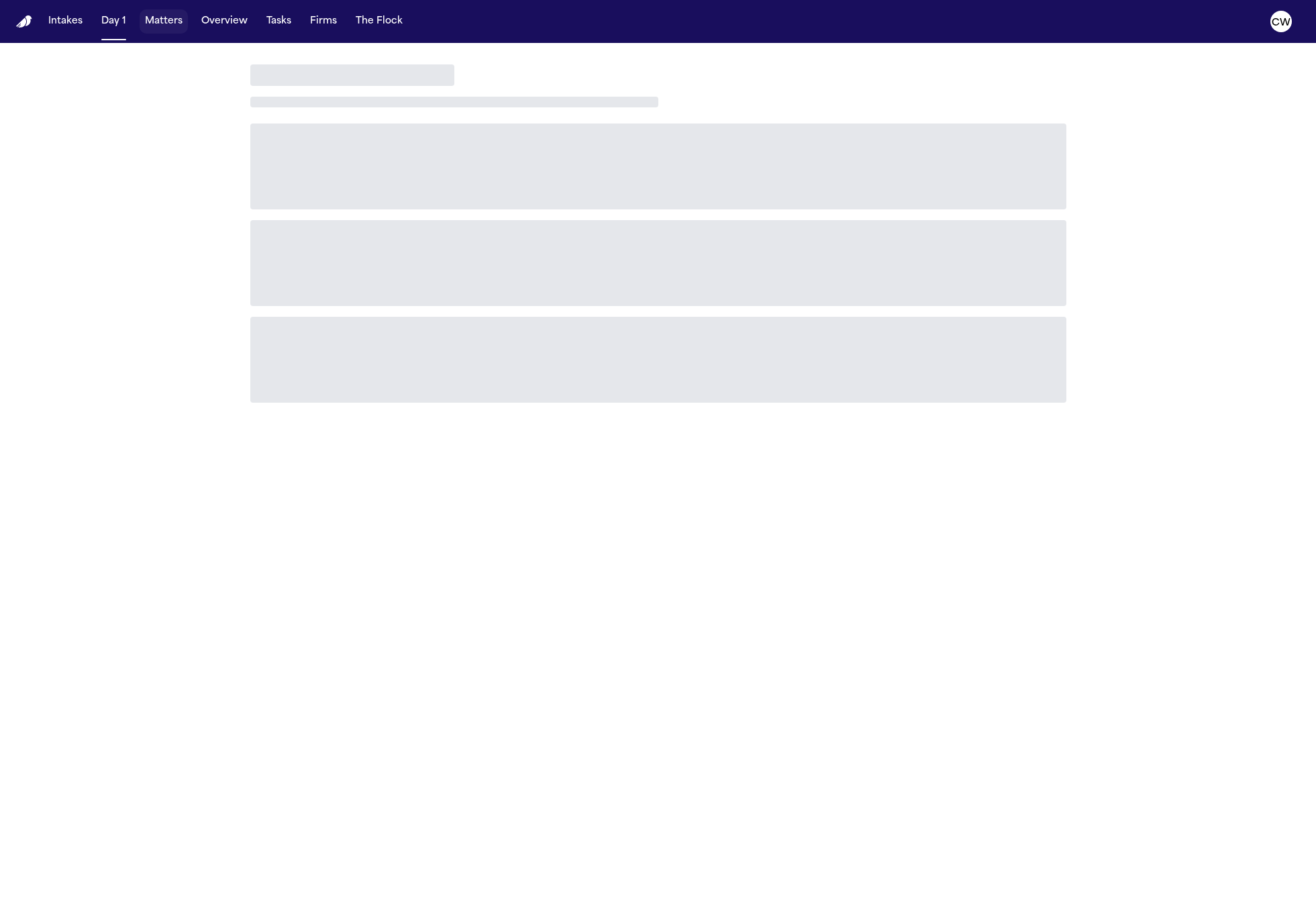
click at [157, 23] on button "Matters" at bounding box center [164, 21] width 49 height 24
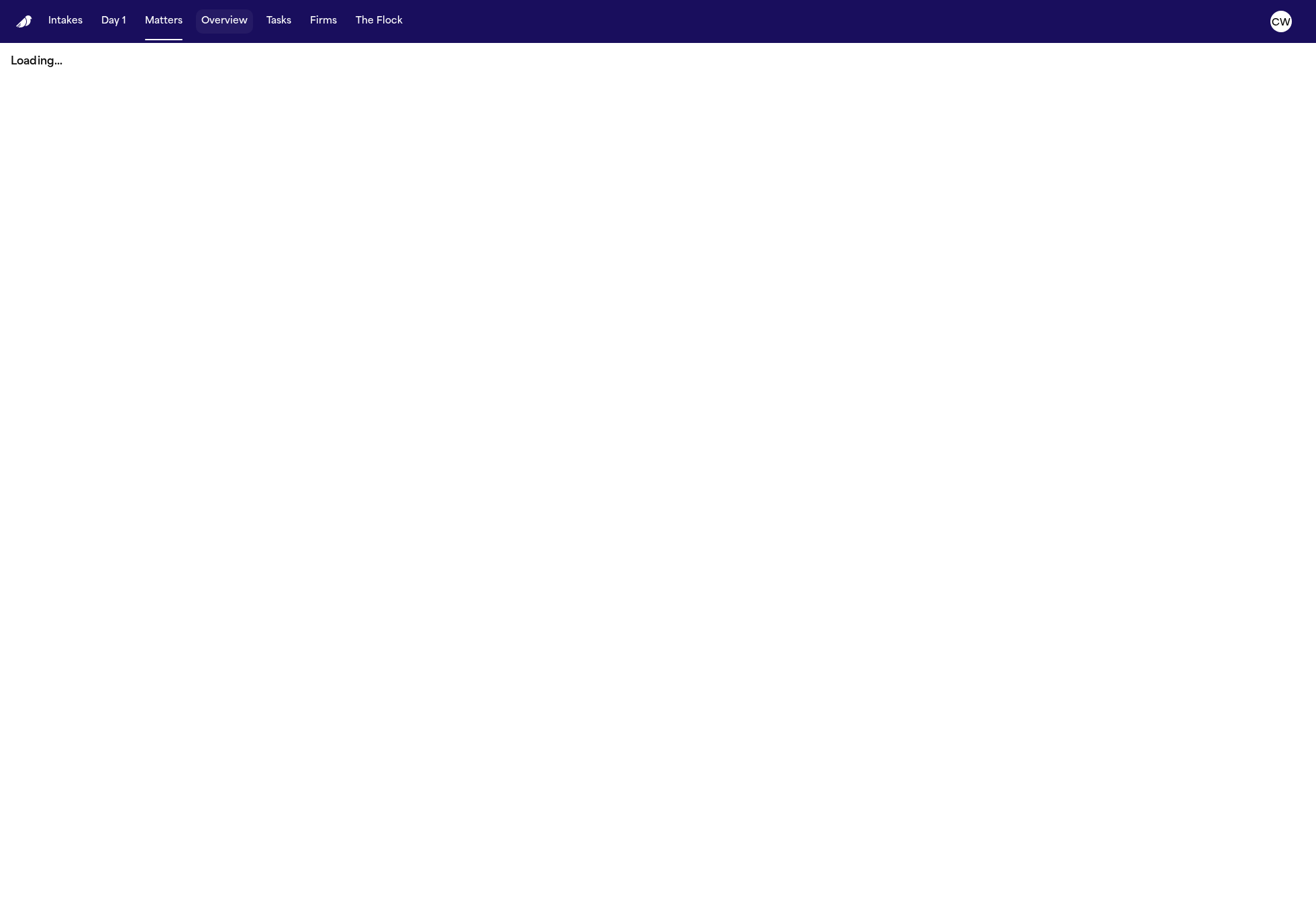
click at [215, 23] on button "Overview" at bounding box center [225, 21] width 57 height 24
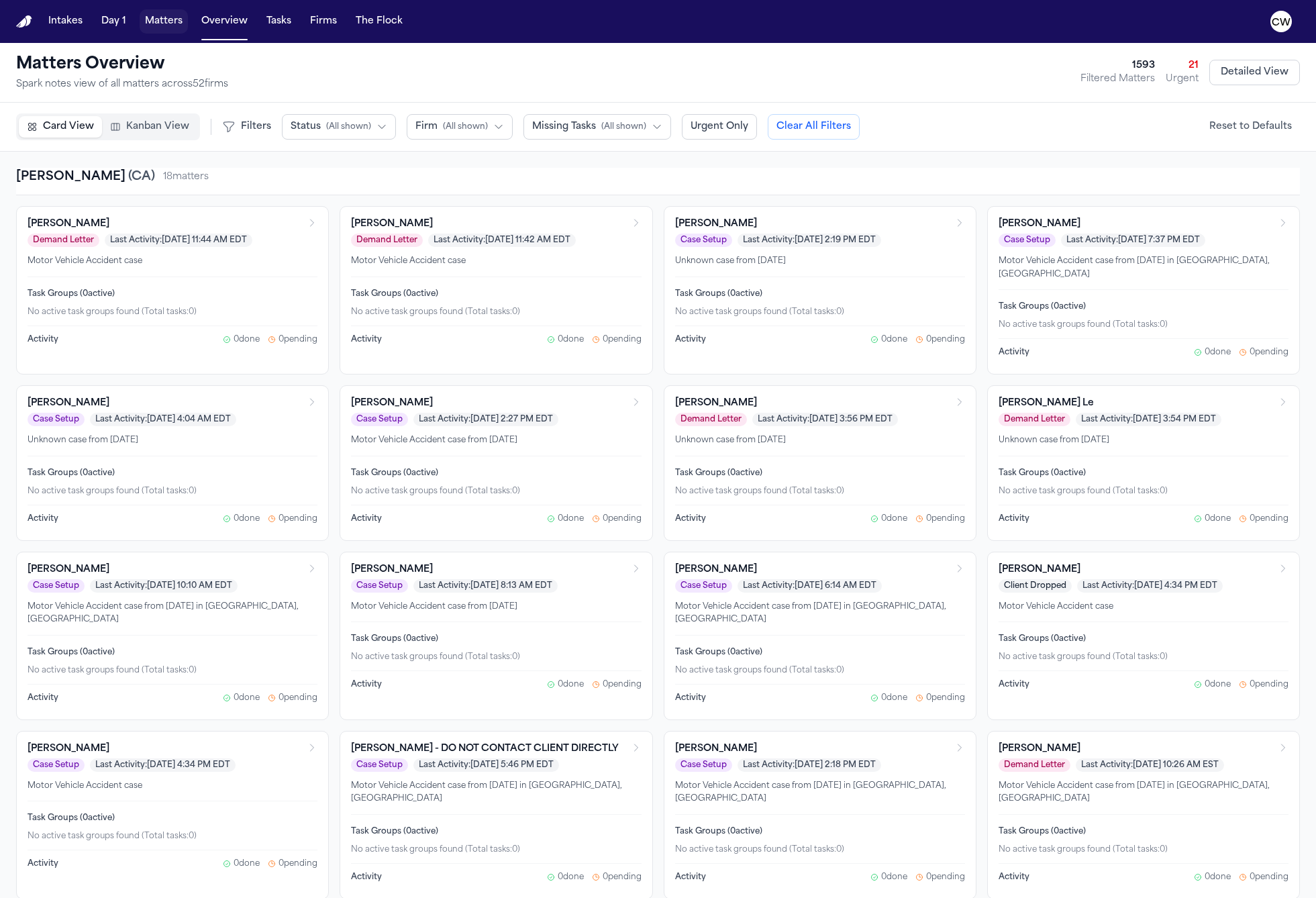
click at [146, 24] on button "Matters" at bounding box center [164, 21] width 49 height 24
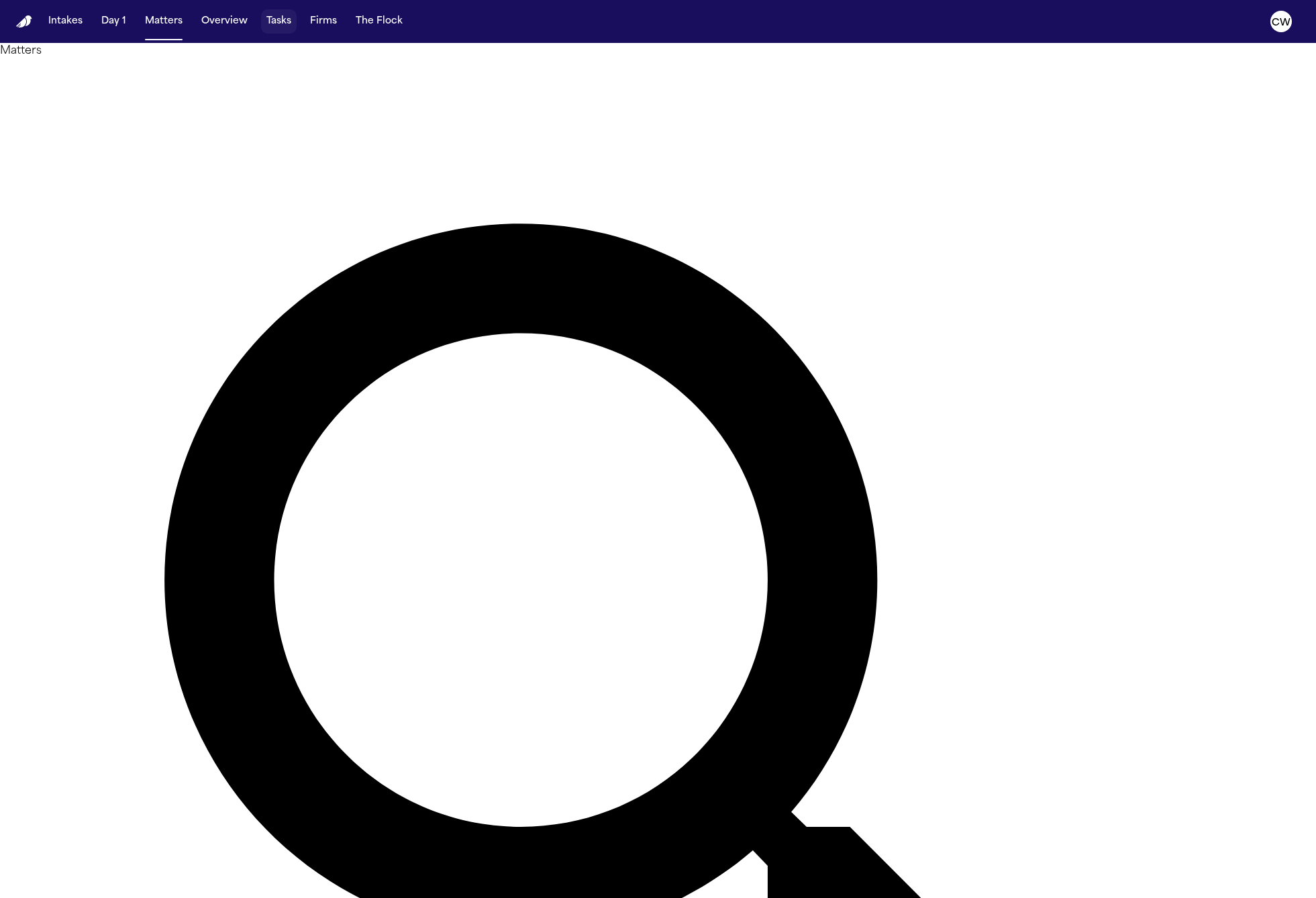
click at [273, 23] on button "Tasks" at bounding box center [279, 21] width 36 height 24
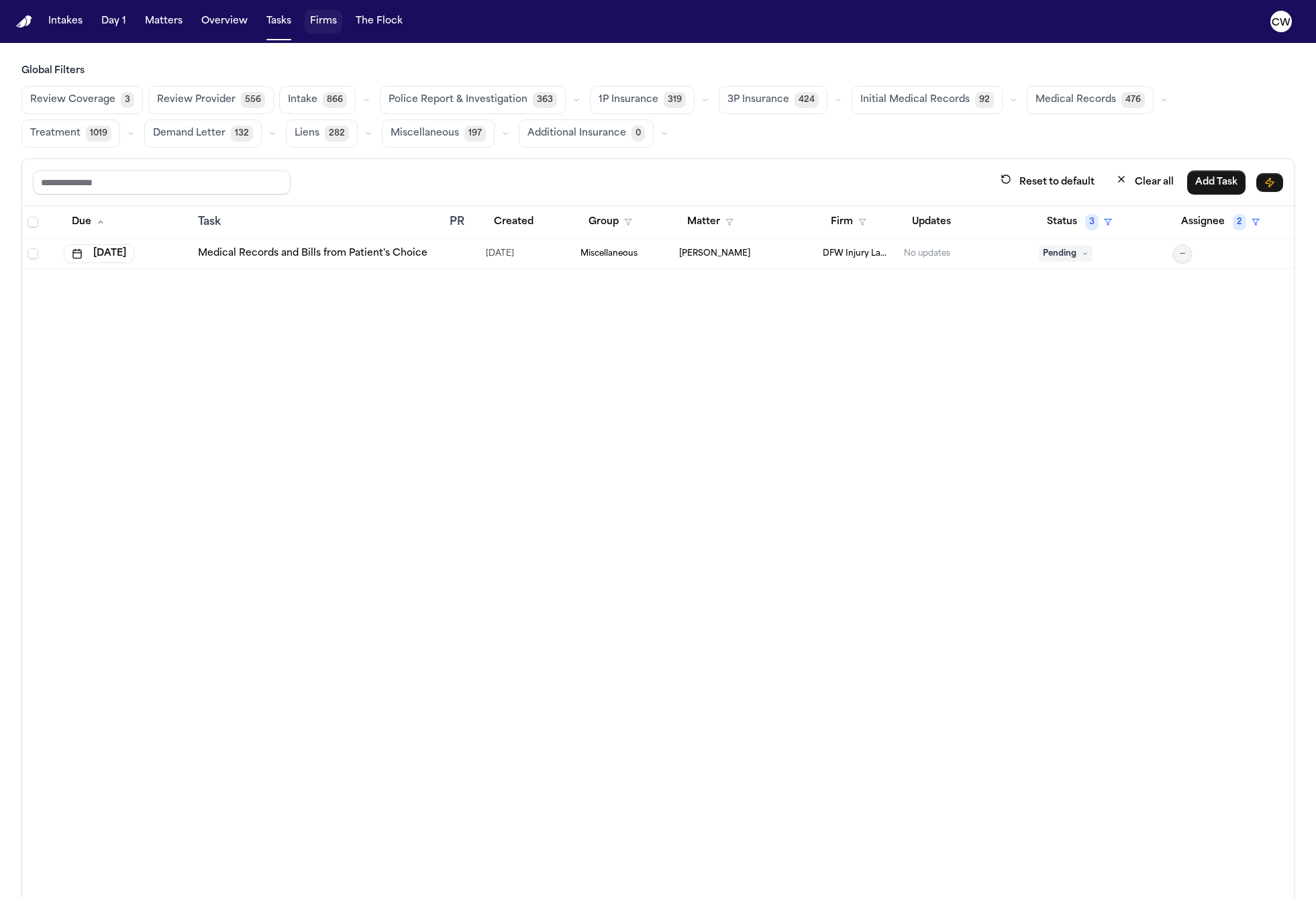
click at [317, 23] on button "Firms" at bounding box center [323, 21] width 38 height 24
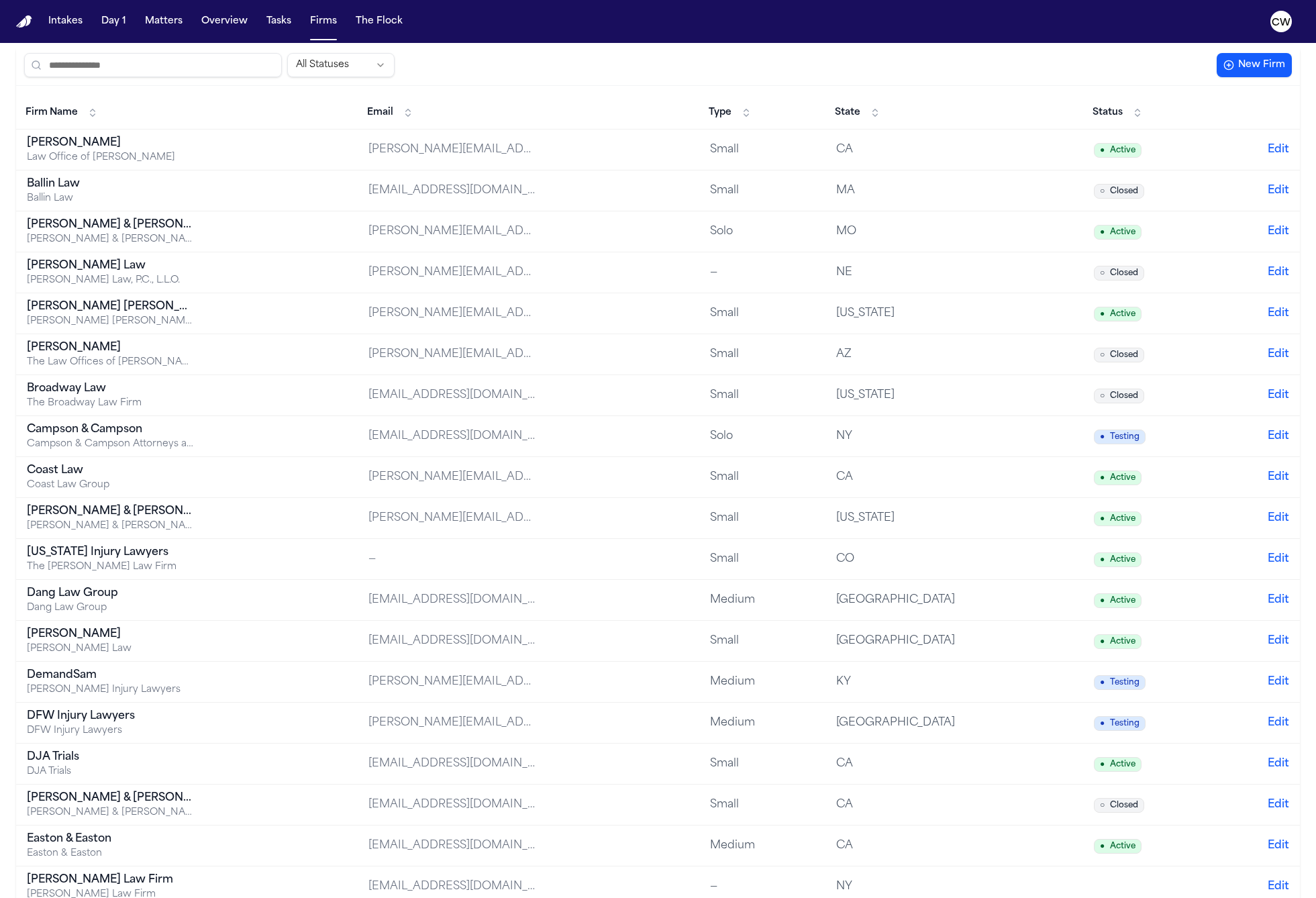
scroll to position [56, 0]
click at [950, 448] on td "NY" at bounding box center [955, 437] width 258 height 41
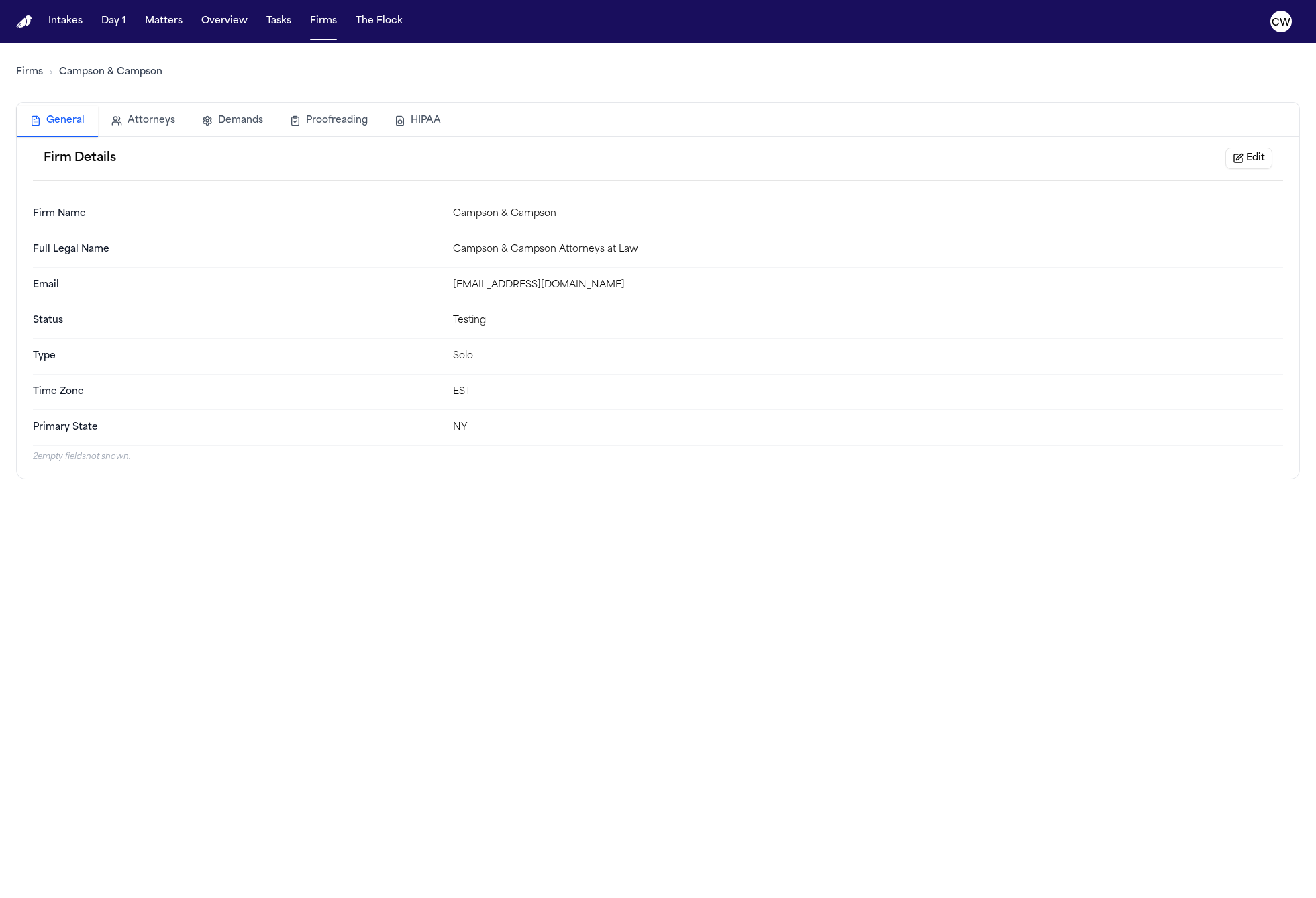
click at [150, 121] on button "Attorneys" at bounding box center [143, 120] width 90 height 29
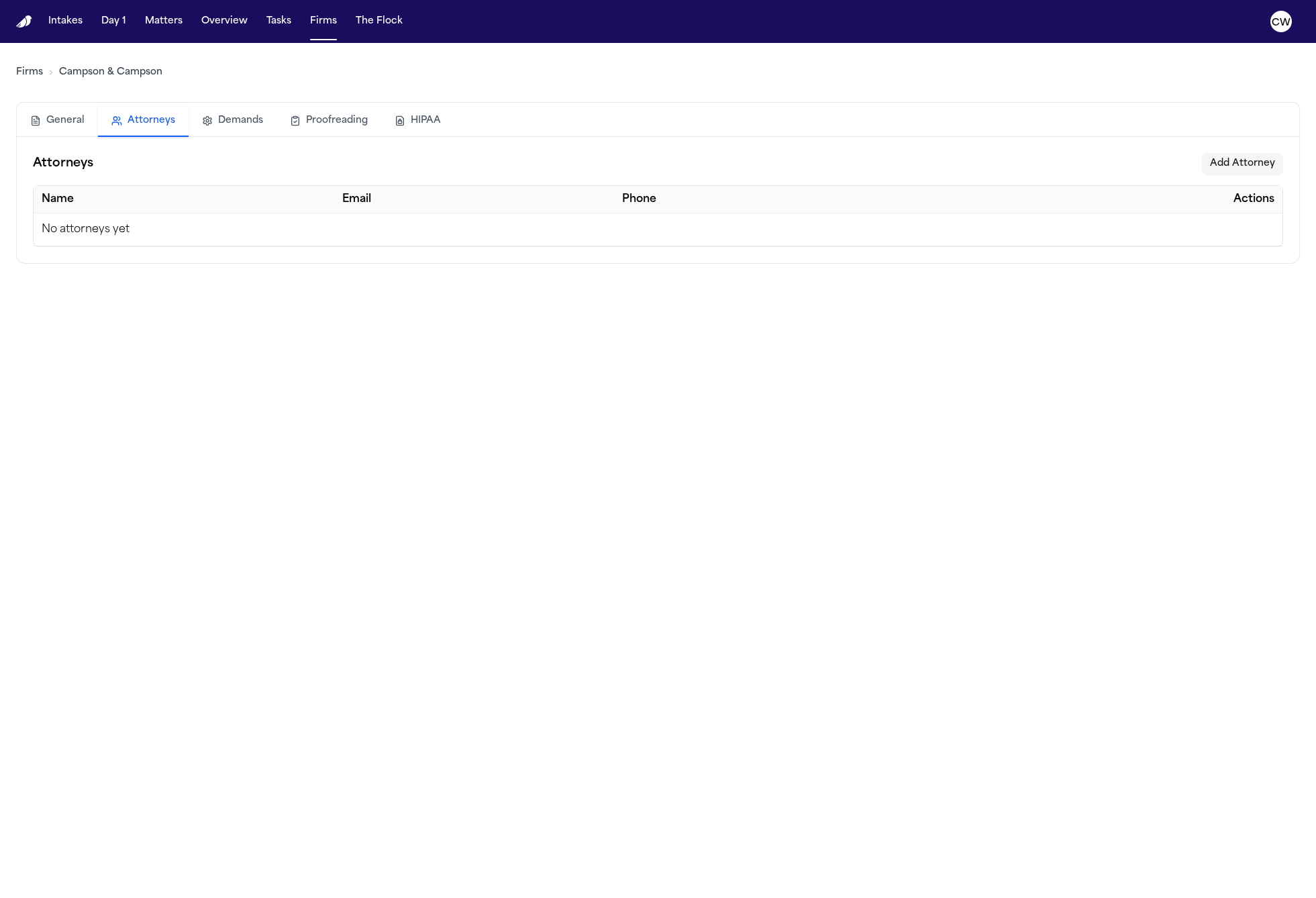
click at [70, 120] on button "General" at bounding box center [57, 120] width 81 height 29
click at [142, 121] on button "Attorneys" at bounding box center [143, 121] width 90 height 31
click at [233, 119] on button "Demands" at bounding box center [232, 120] width 88 height 29
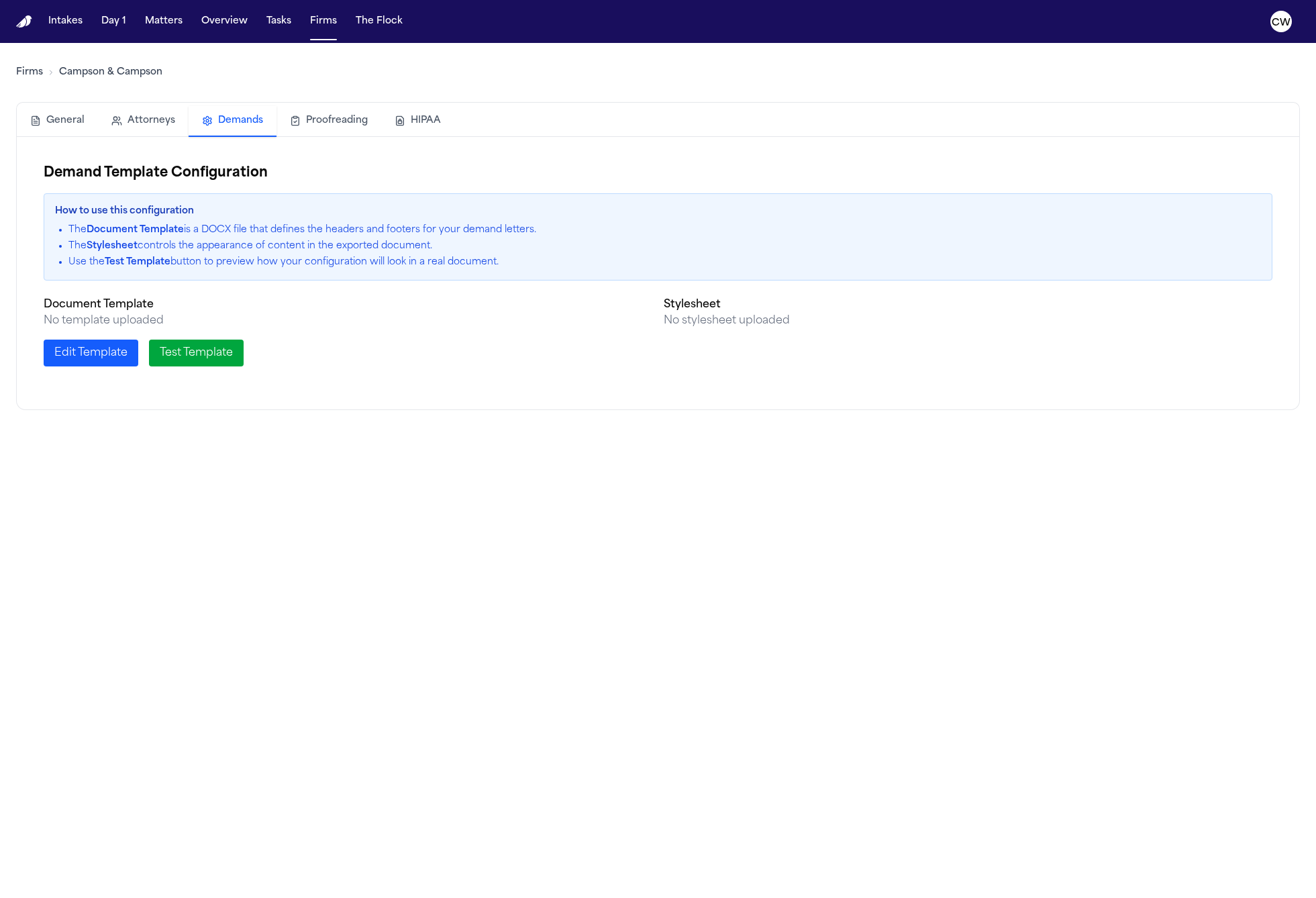
click at [333, 119] on button "Proofreading" at bounding box center [329, 120] width 105 height 29
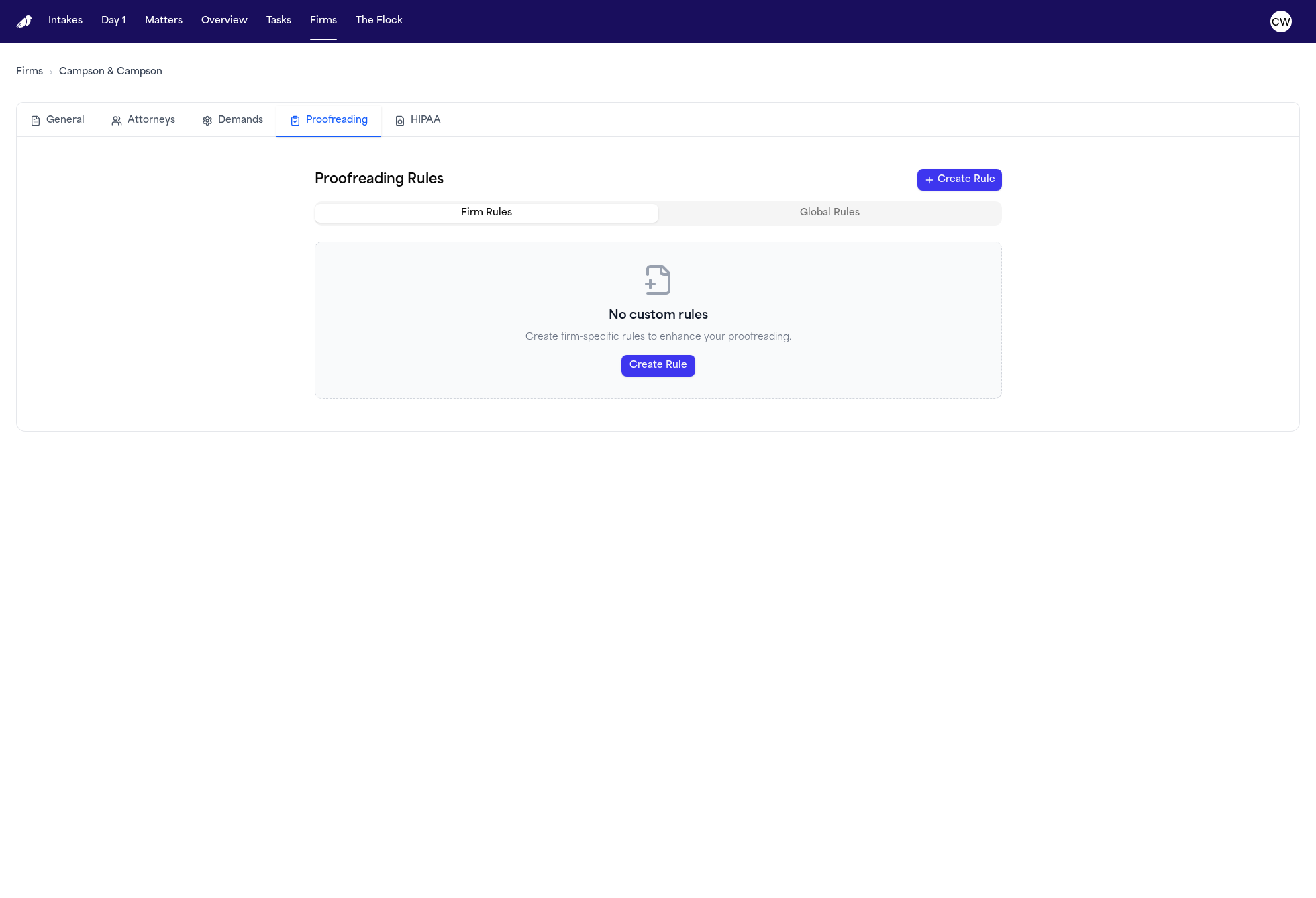
click at [425, 120] on button "HIPAA" at bounding box center [418, 120] width 73 height 29
click at [333, 125] on button "Proofreading" at bounding box center [329, 121] width 105 height 31
click at [415, 120] on button "HIPAA" at bounding box center [418, 120] width 73 height 29
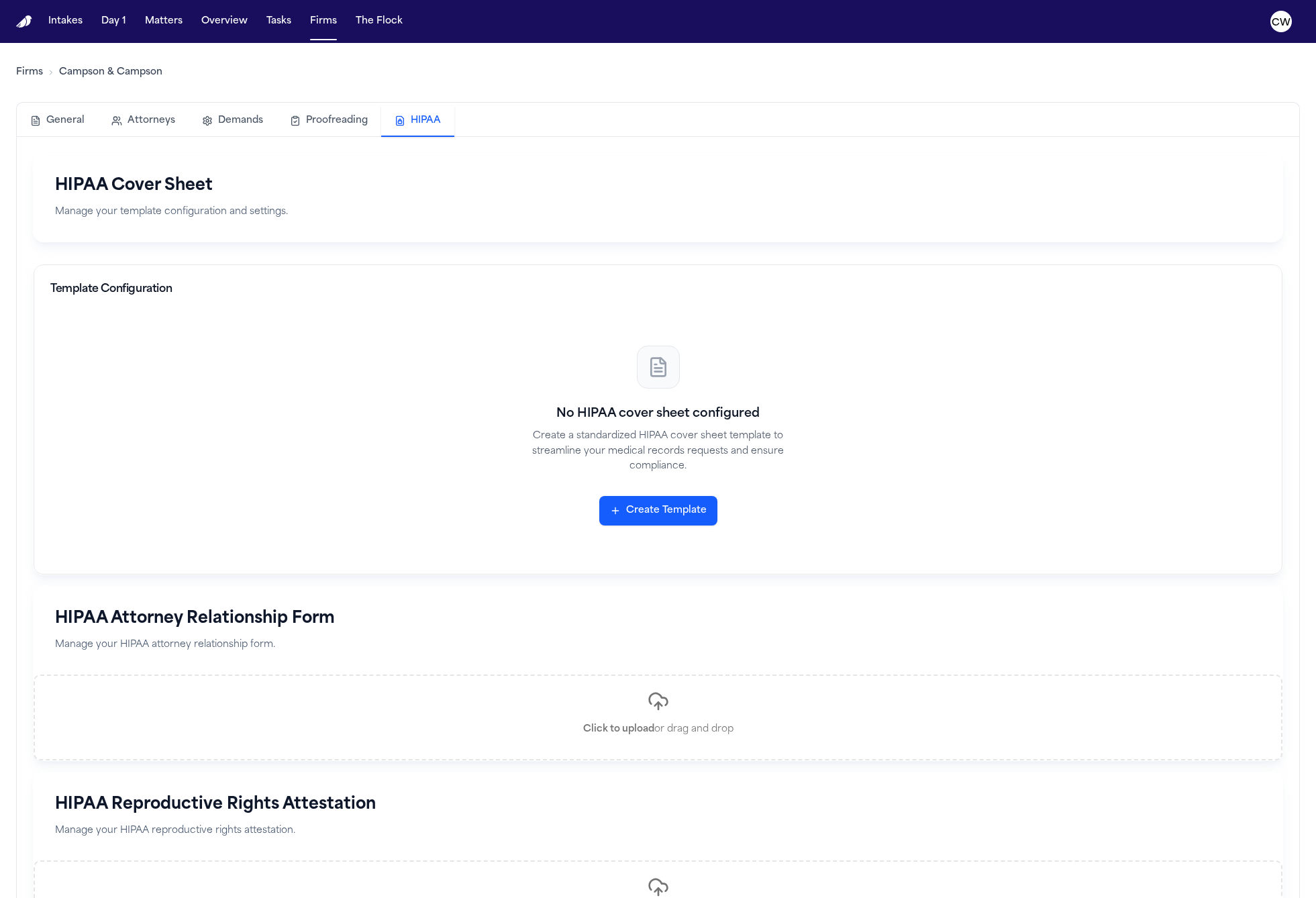
click at [57, 122] on button "General" at bounding box center [57, 120] width 81 height 29
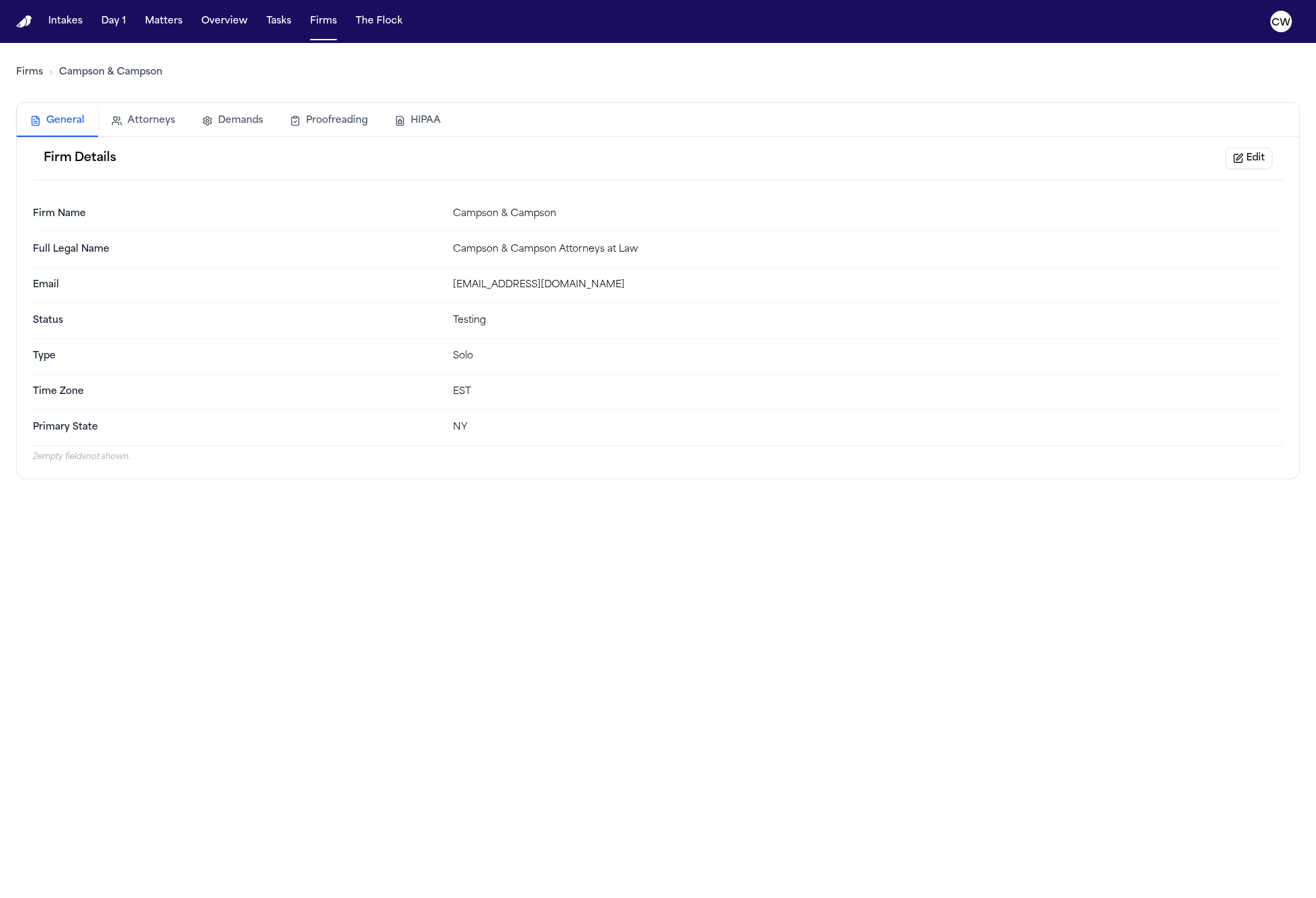
click at [30, 75] on link "Firms" at bounding box center [29, 72] width 27 height 13
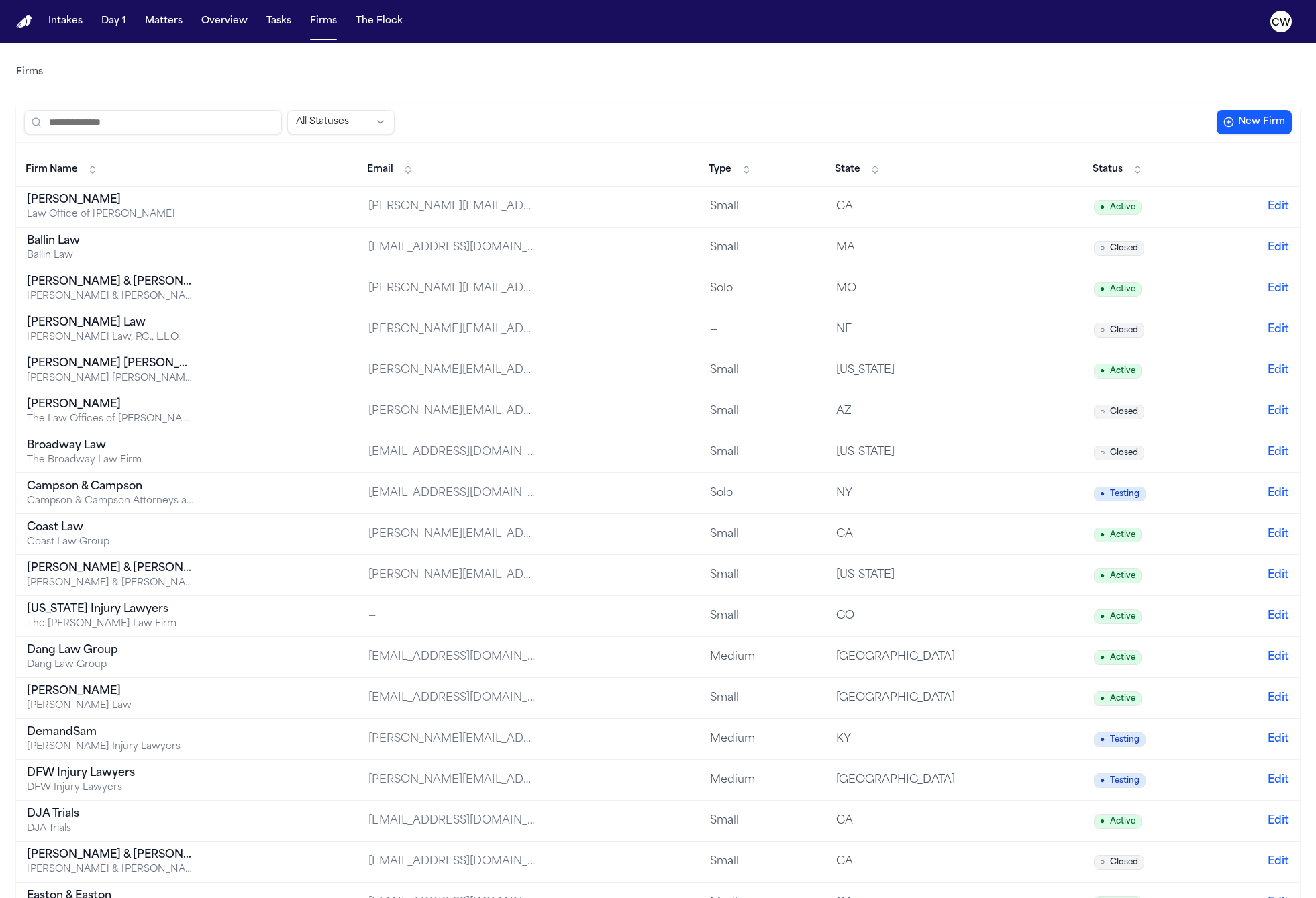
click at [989, 221] on td "CA" at bounding box center [955, 207] width 258 height 41
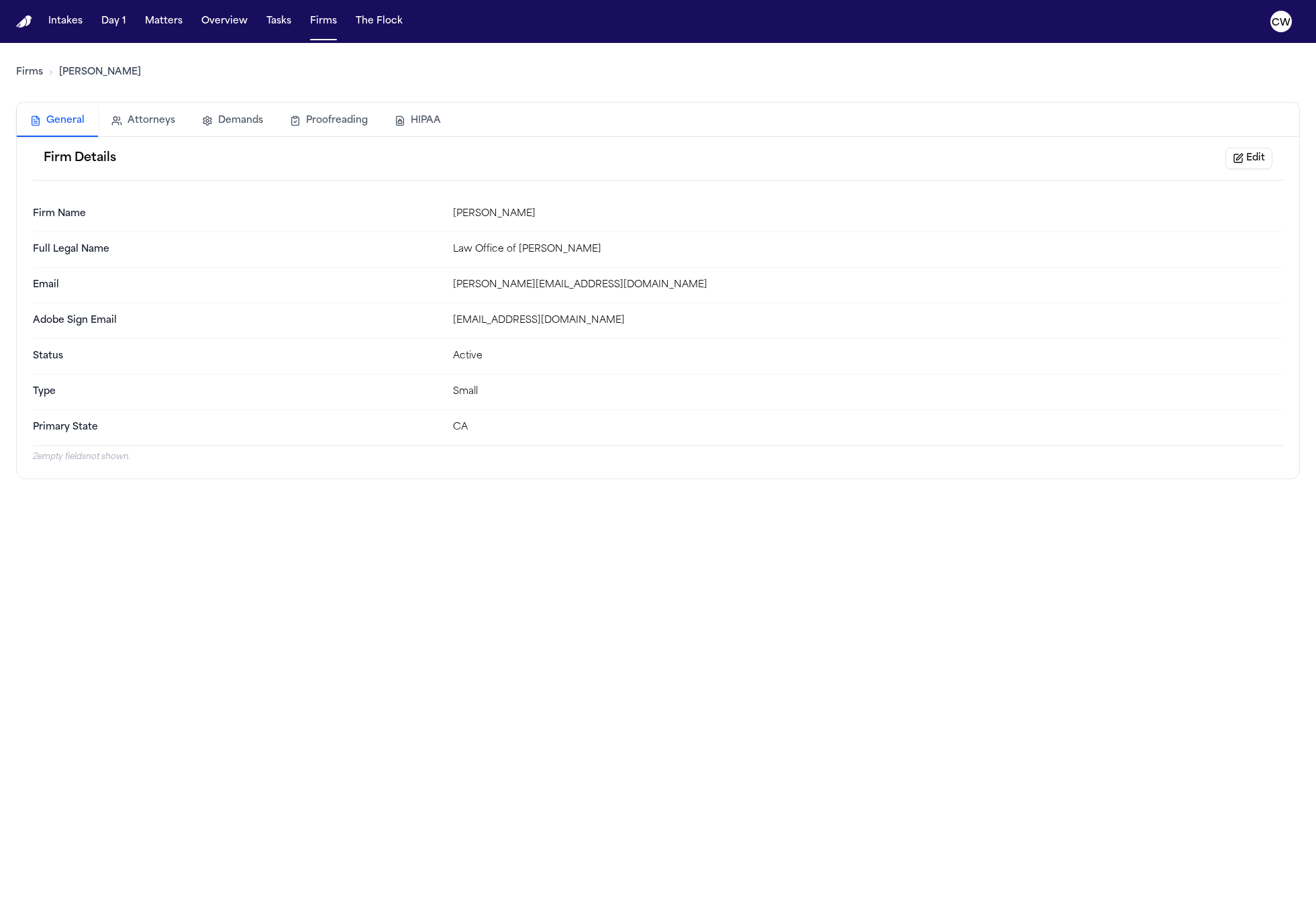
click at [460, 397] on div "Small" at bounding box center [868, 391] width 830 height 13
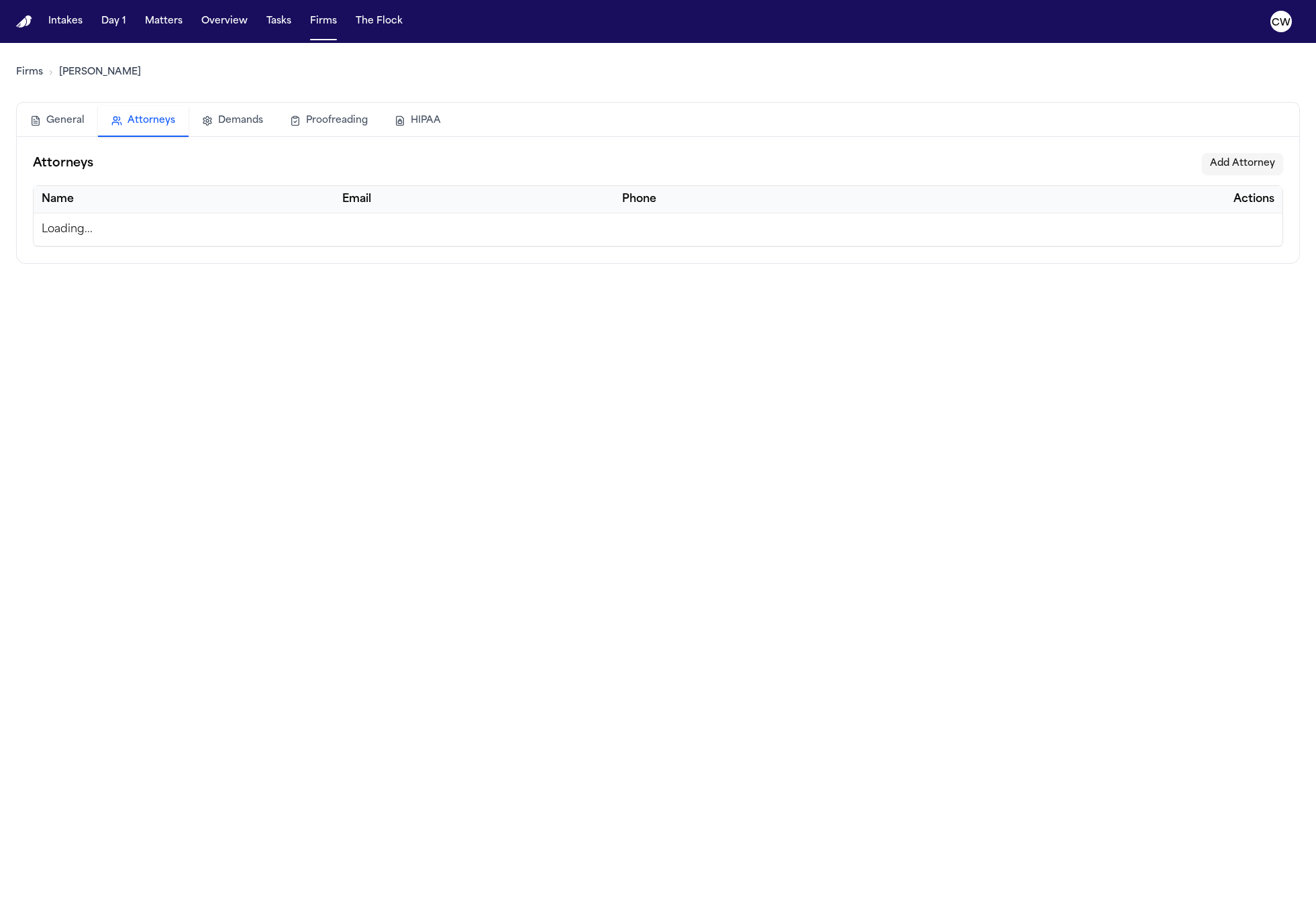
click at [153, 122] on button "Attorneys" at bounding box center [143, 121] width 90 height 31
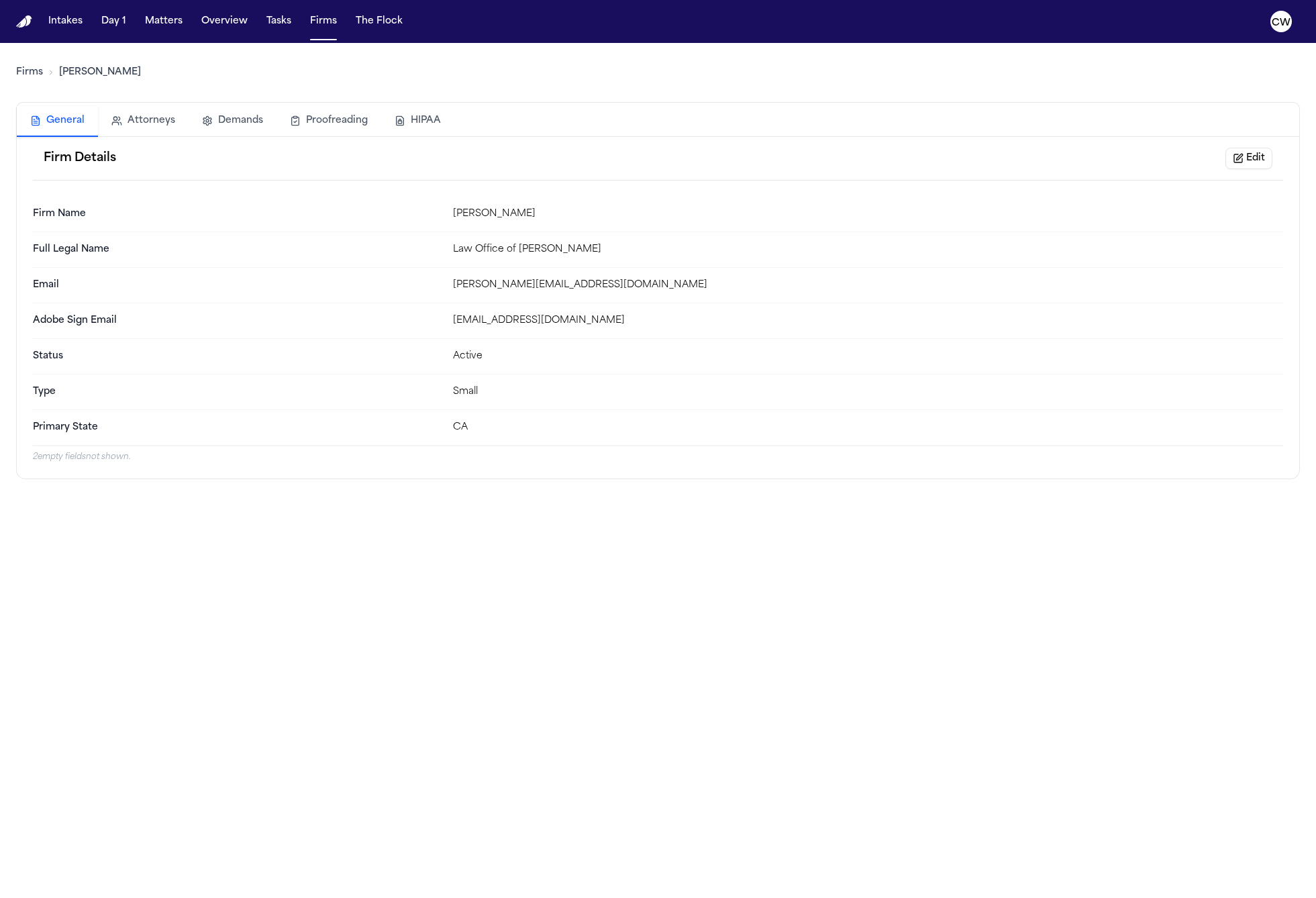
click at [80, 126] on button "General" at bounding box center [57, 121] width 81 height 31
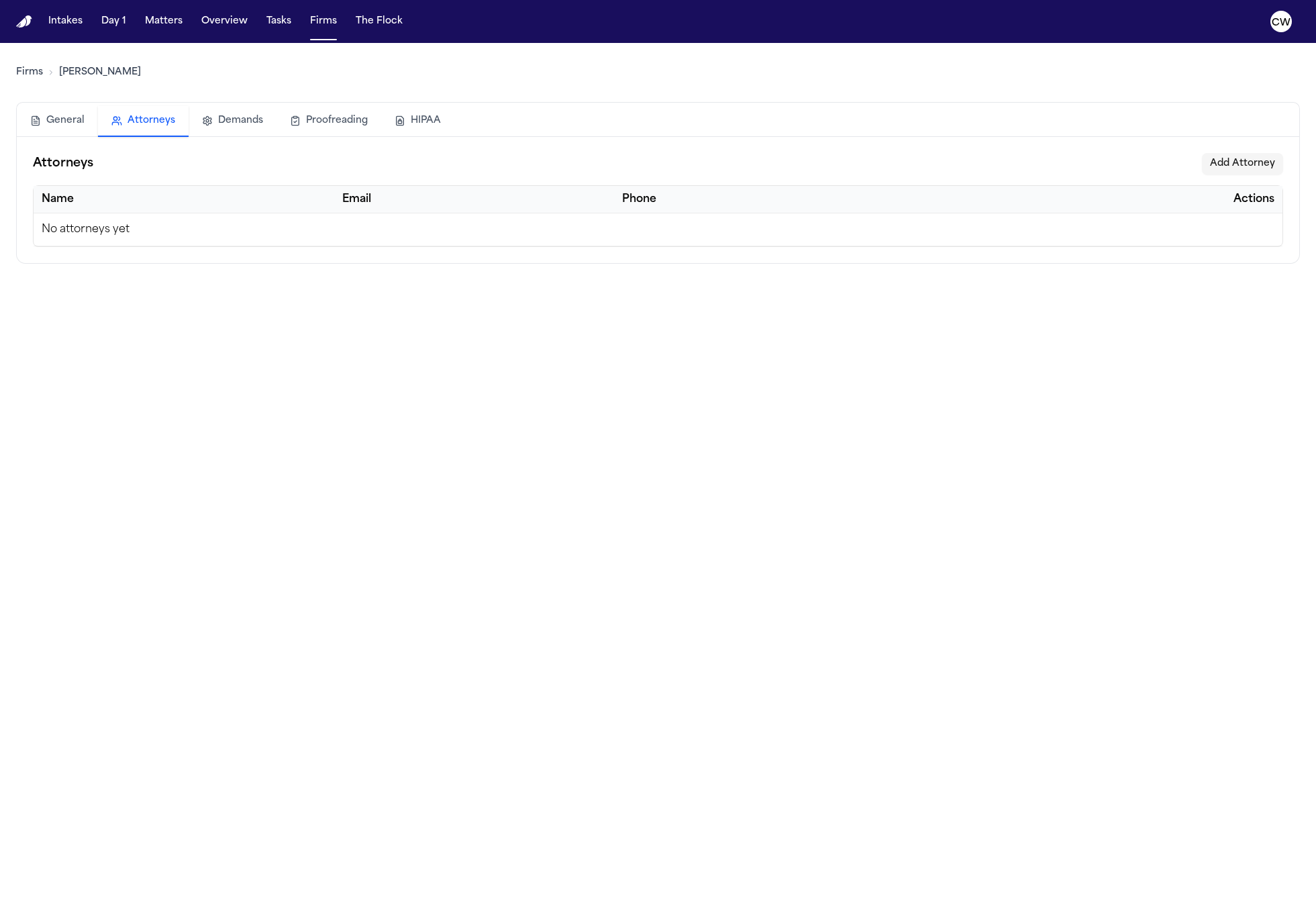
click at [124, 126] on button "Attorneys" at bounding box center [143, 121] width 90 height 31
click at [219, 119] on button "Demands" at bounding box center [232, 121] width 88 height 31
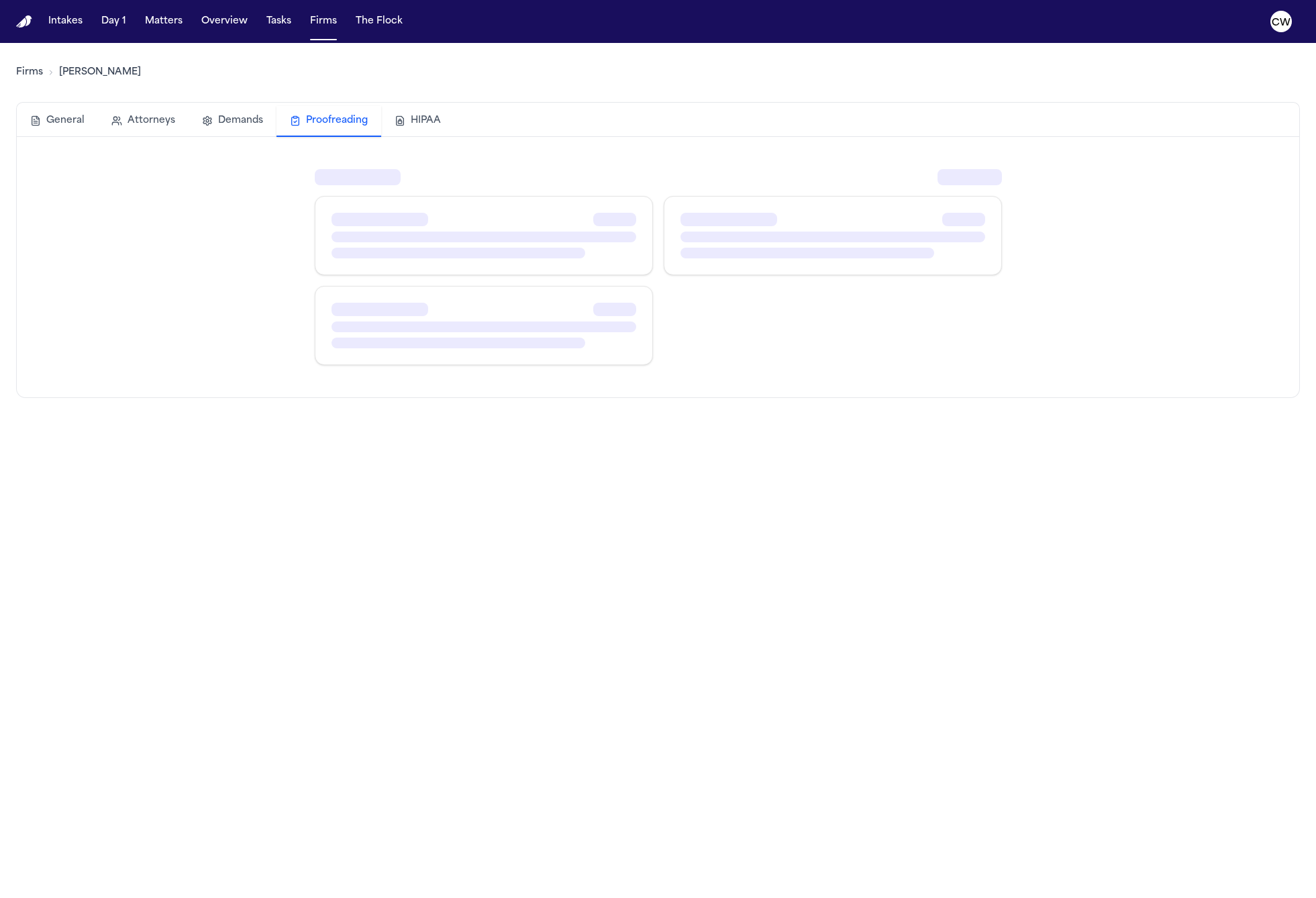
click at [310, 120] on button "Proofreading" at bounding box center [329, 121] width 105 height 31
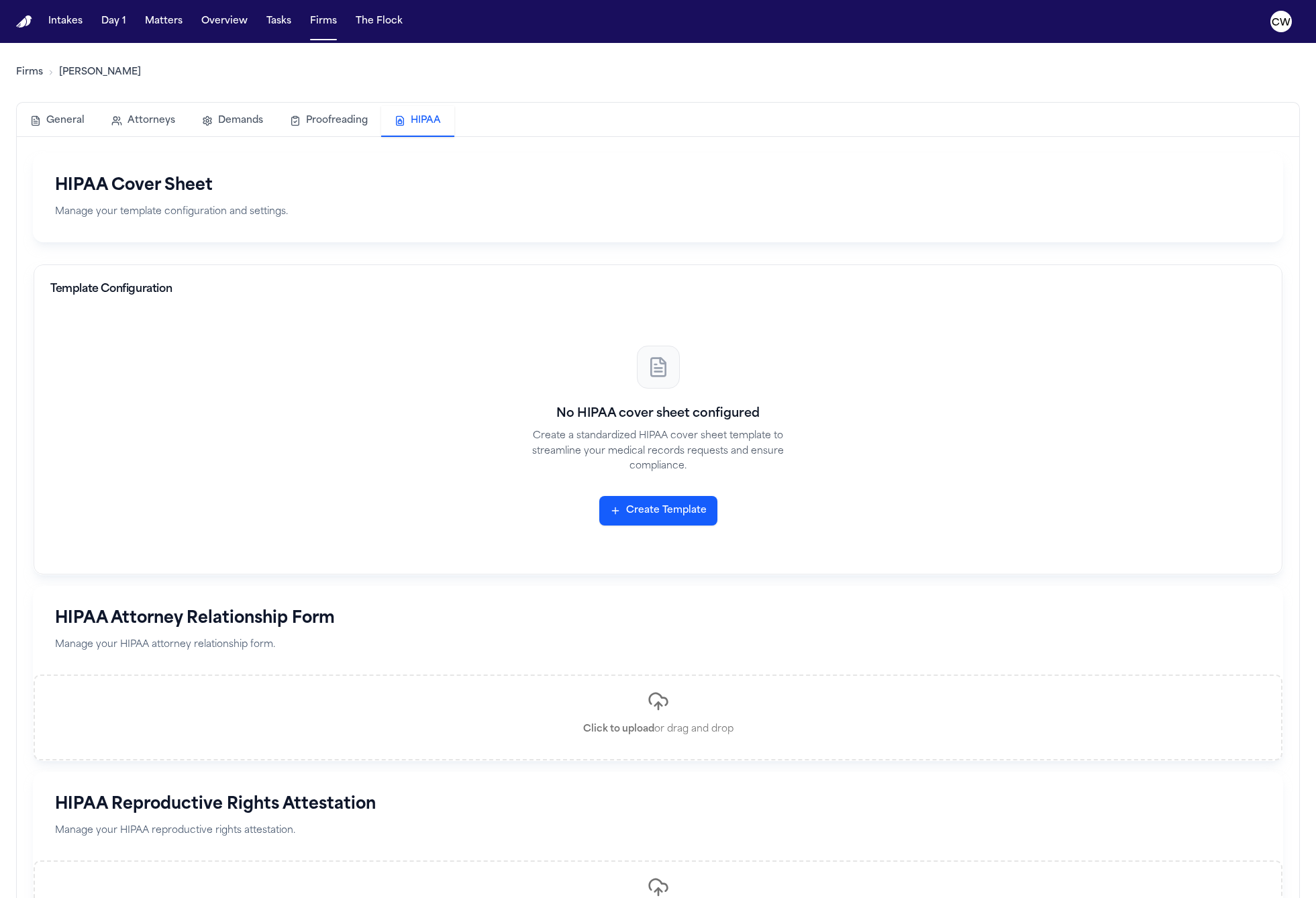
click at [401, 121] on button "HIPAA" at bounding box center [418, 121] width 73 height 31
click at [86, 113] on button "General" at bounding box center [57, 120] width 81 height 29
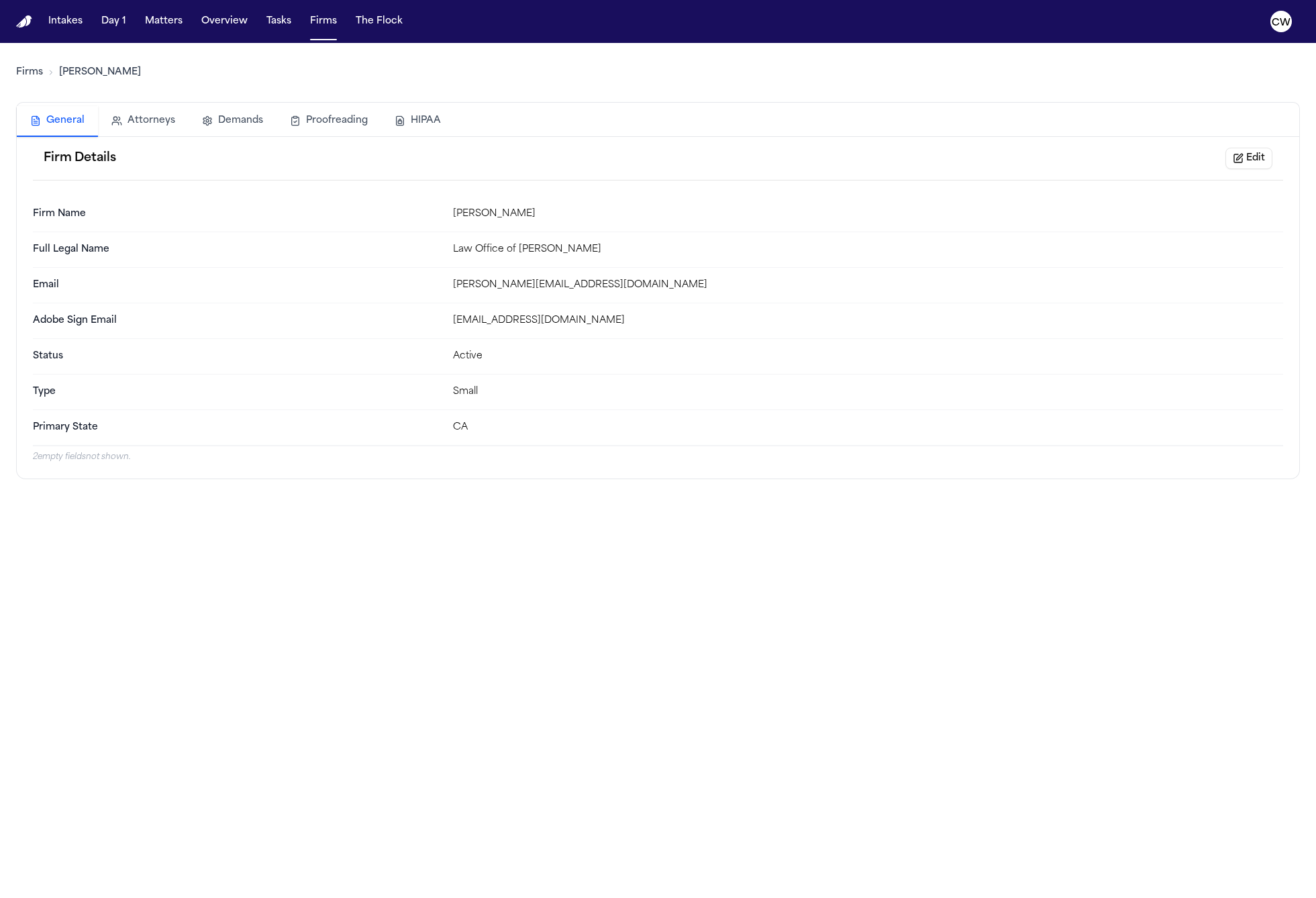
click at [137, 122] on button "Attorneys" at bounding box center [143, 120] width 90 height 29
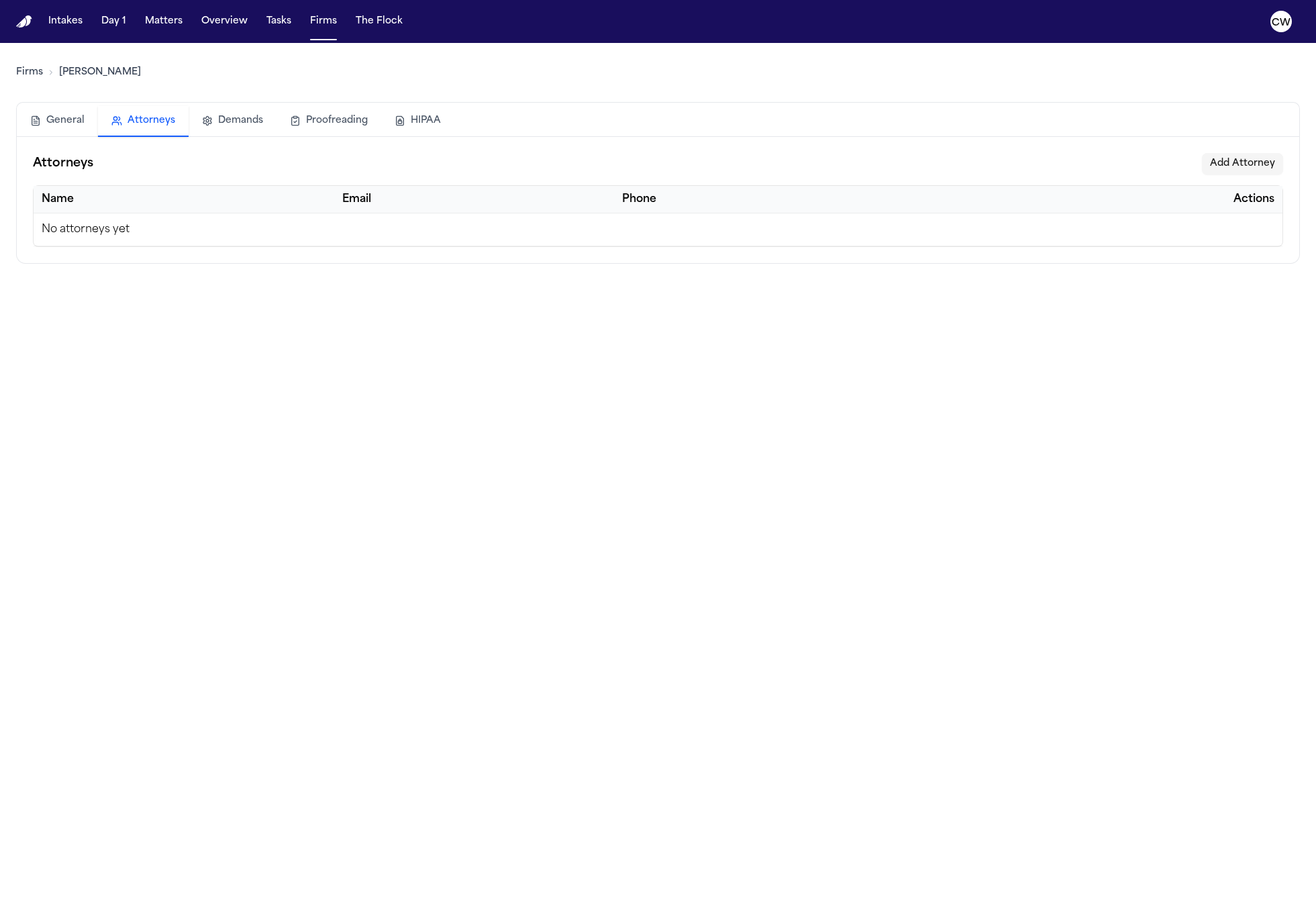
click at [208, 121] on button "Demands" at bounding box center [232, 120] width 88 height 29
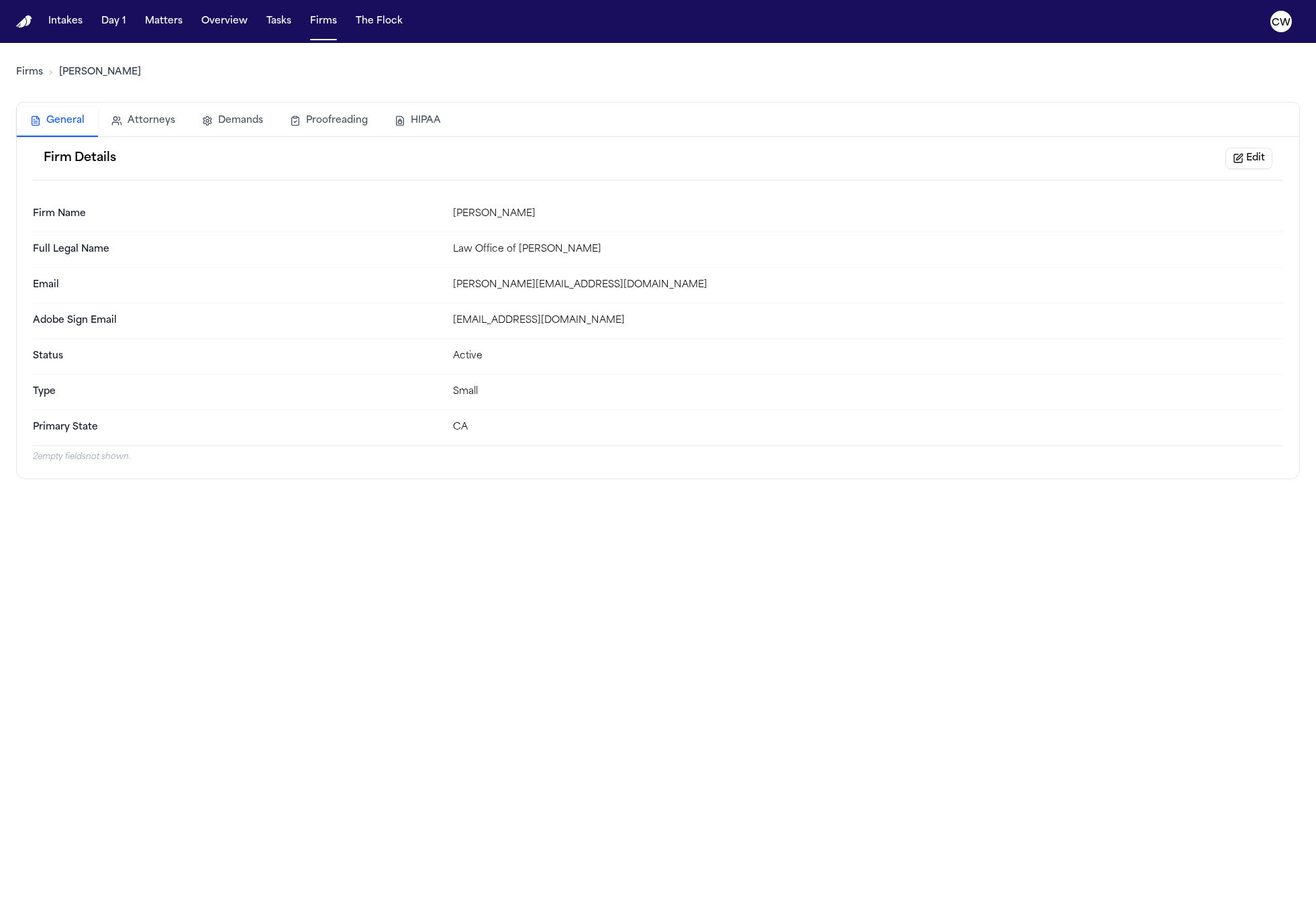
click at [42, 124] on button "General" at bounding box center [57, 121] width 81 height 31
click at [26, 76] on link "Firms" at bounding box center [29, 72] width 27 height 13
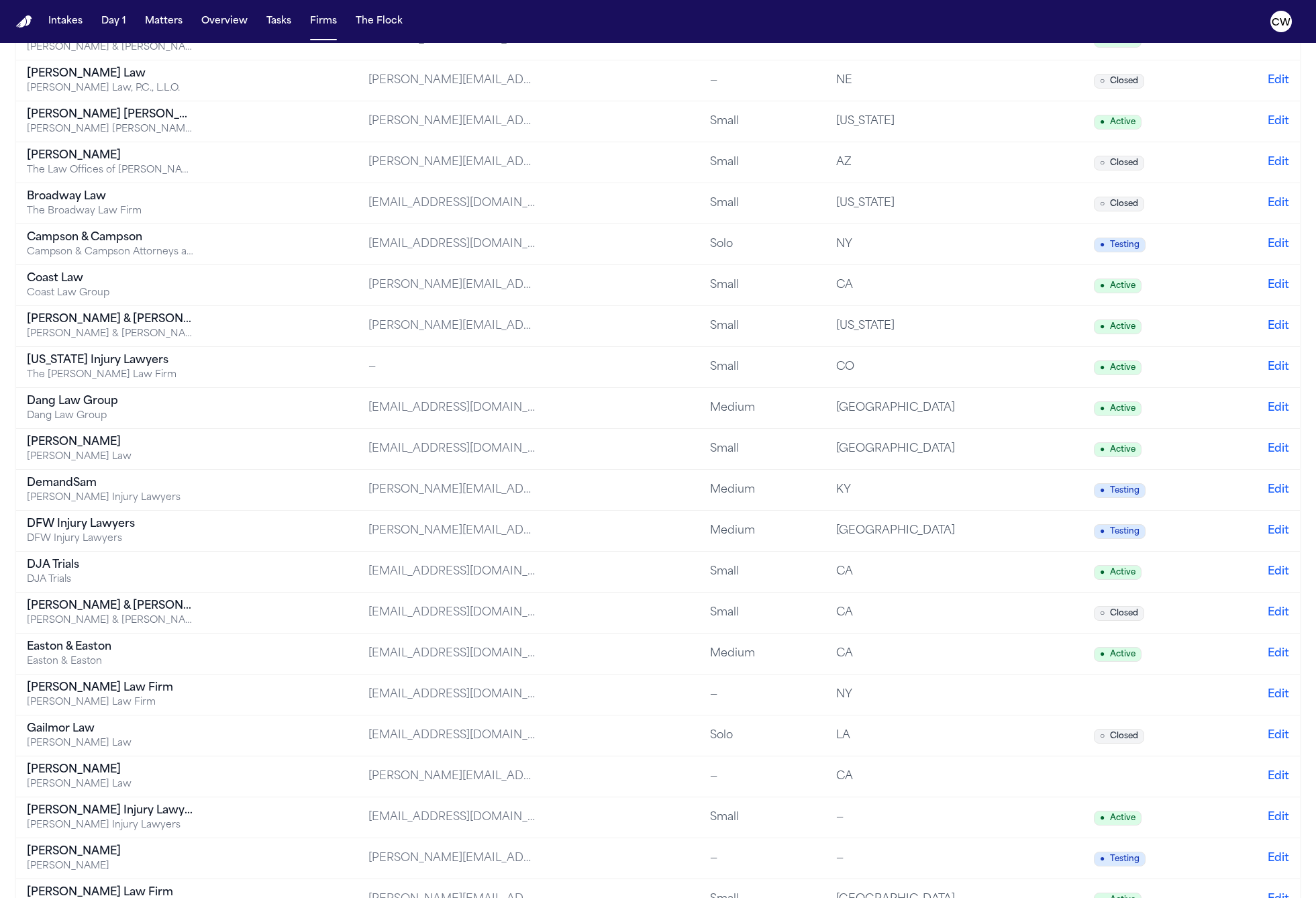
scroll to position [262, 0]
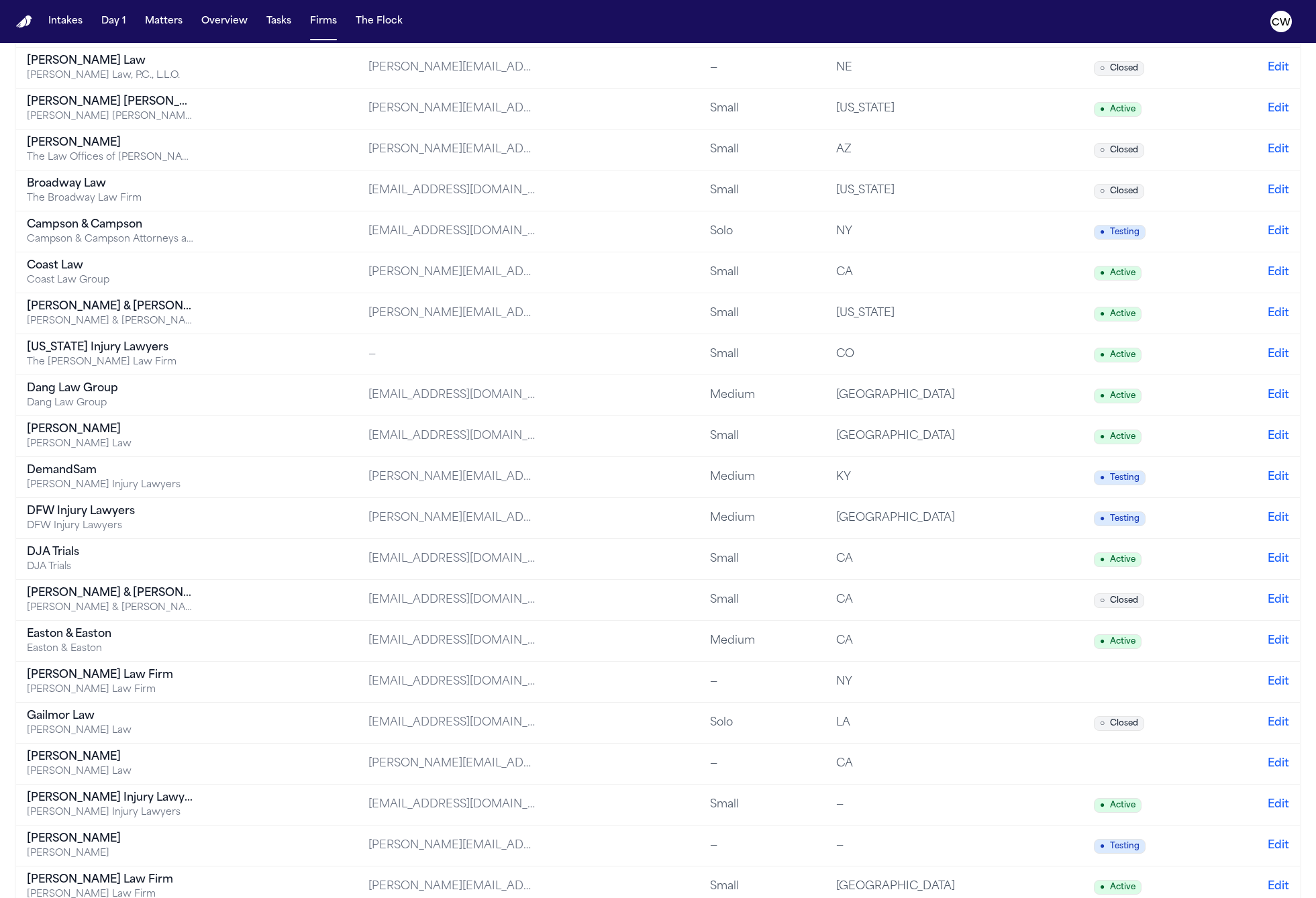
click at [469, 388] on div "[EMAIL_ADDRESS][DOMAIN_NAME]" at bounding box center [452, 395] width 168 height 16
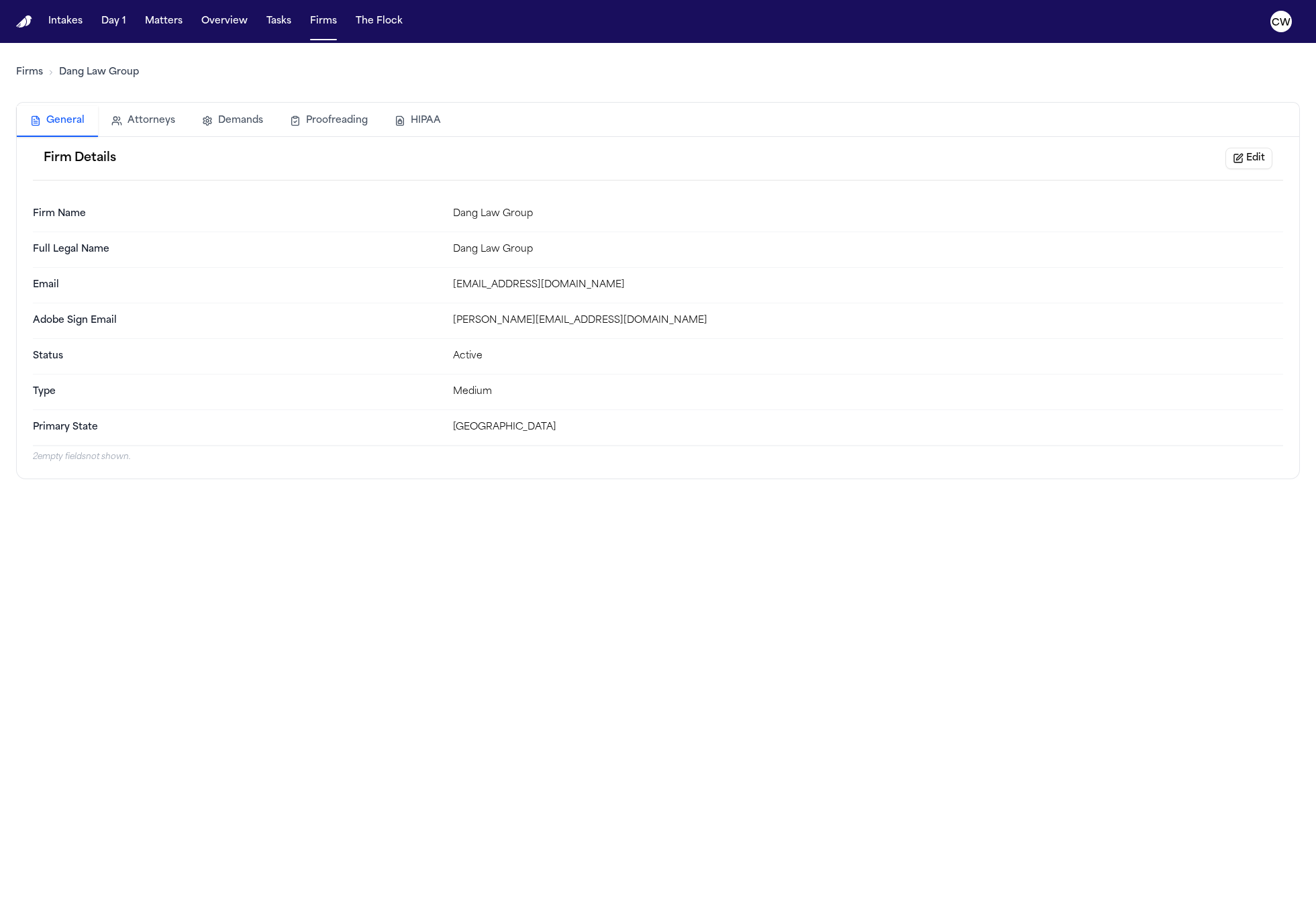
click at [148, 121] on button "Attorneys" at bounding box center [143, 120] width 90 height 29
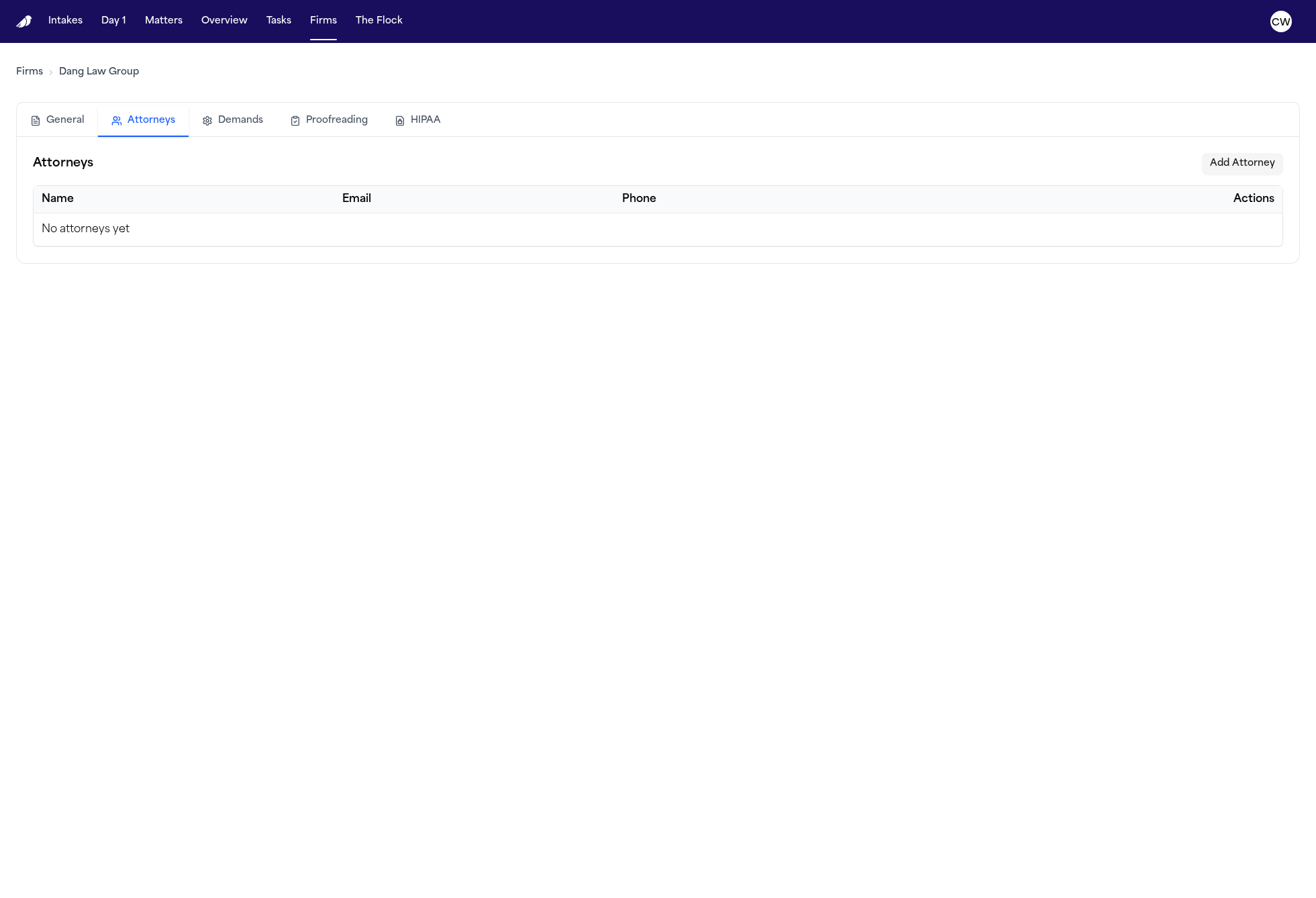
click at [209, 124] on button "Demands" at bounding box center [232, 120] width 88 height 29
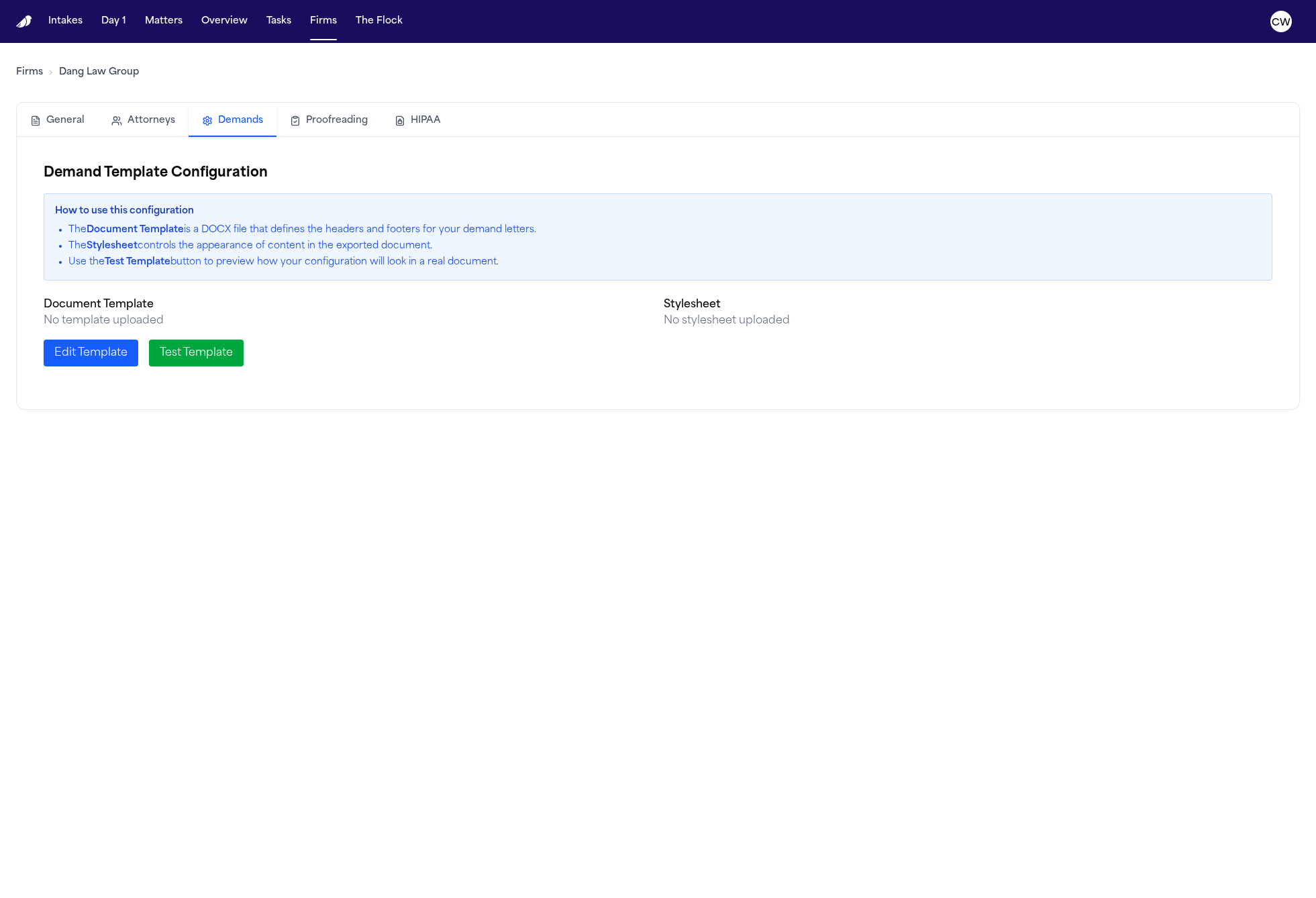
click at [313, 120] on button "Proofreading" at bounding box center [329, 120] width 105 height 29
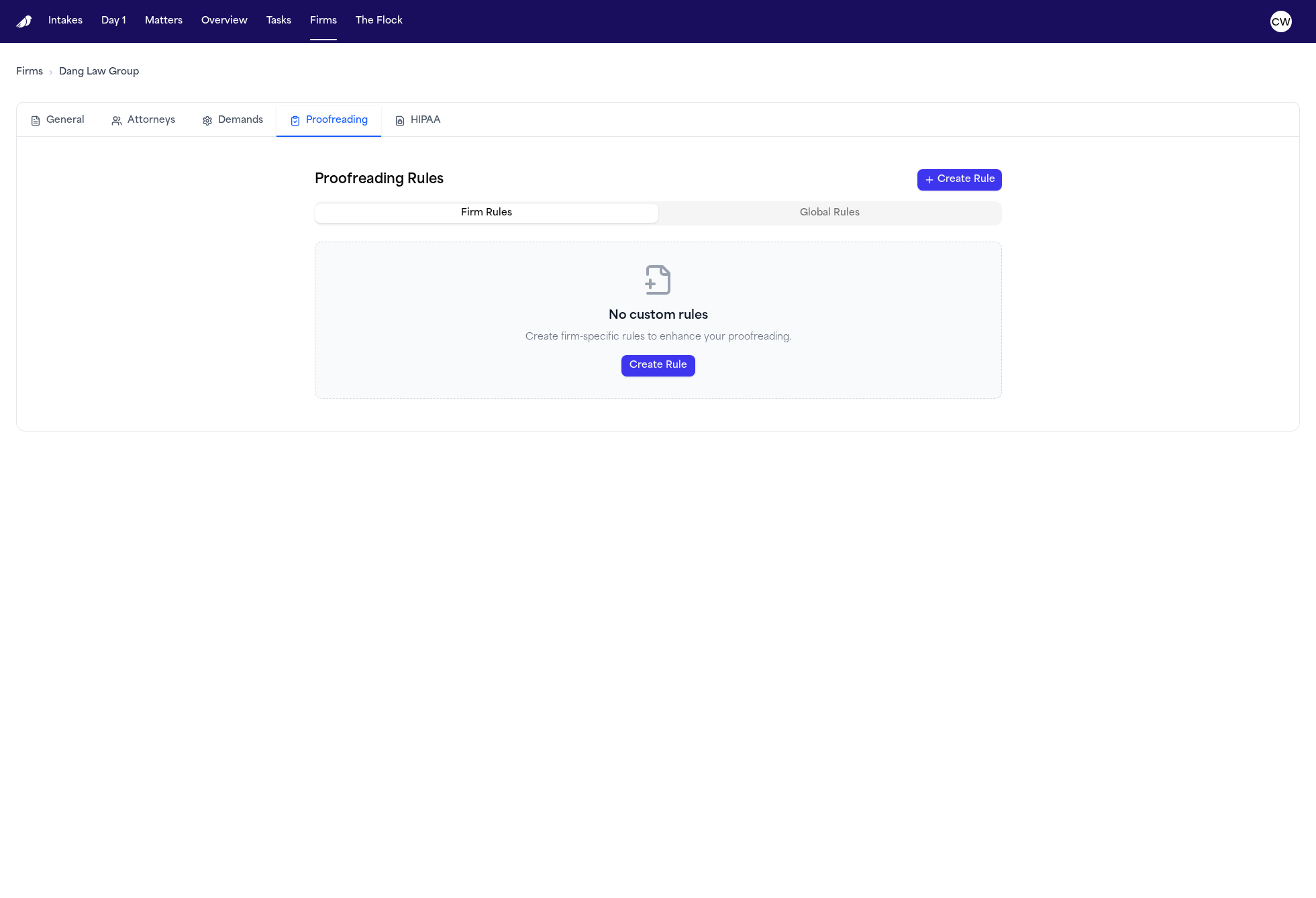
click at [407, 123] on button "HIPAA" at bounding box center [418, 120] width 73 height 29
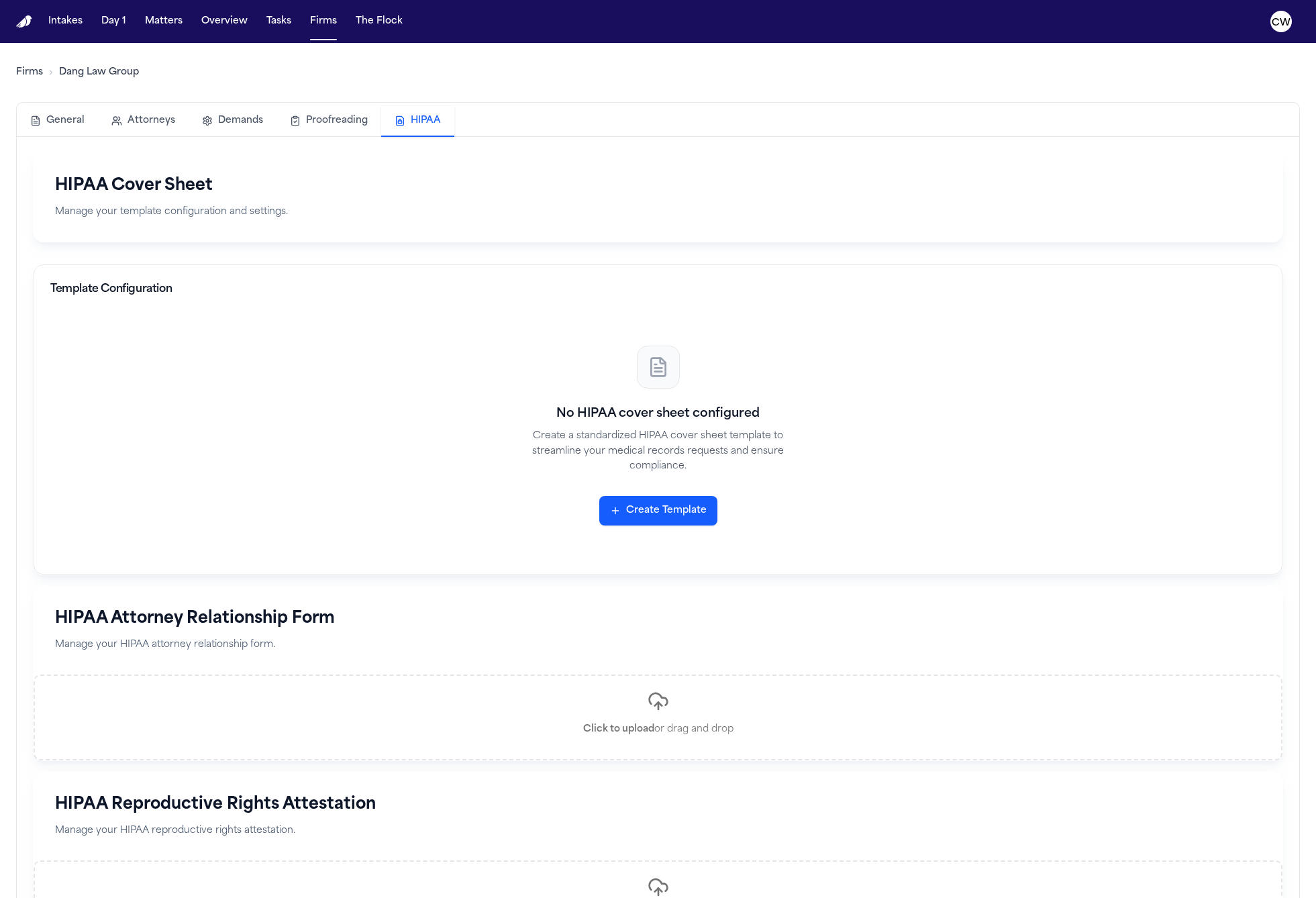
click at [32, 66] on link "Firms" at bounding box center [29, 72] width 27 height 13
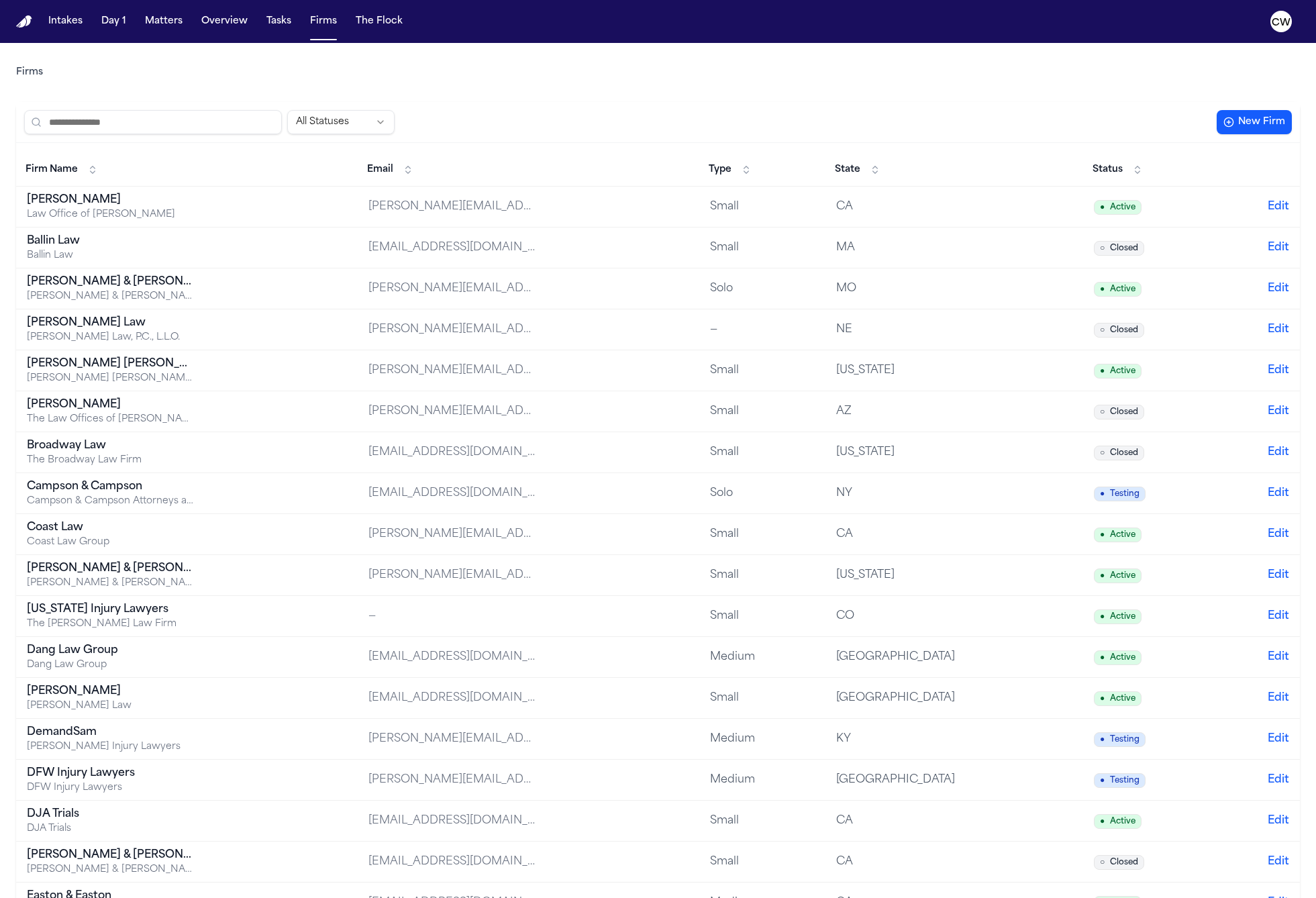
click at [207, 117] on input "search" at bounding box center [153, 122] width 258 height 24
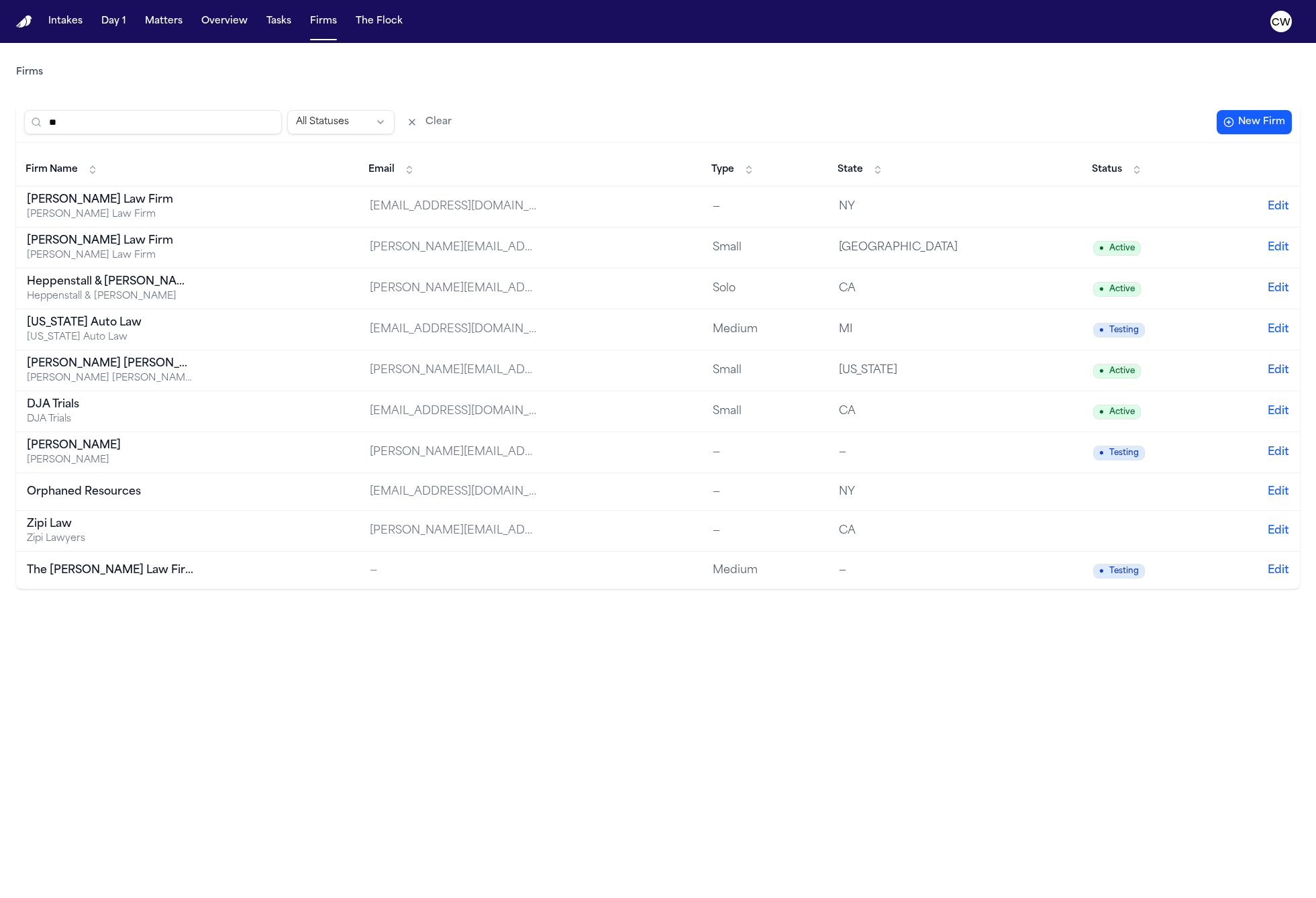
type input "*"
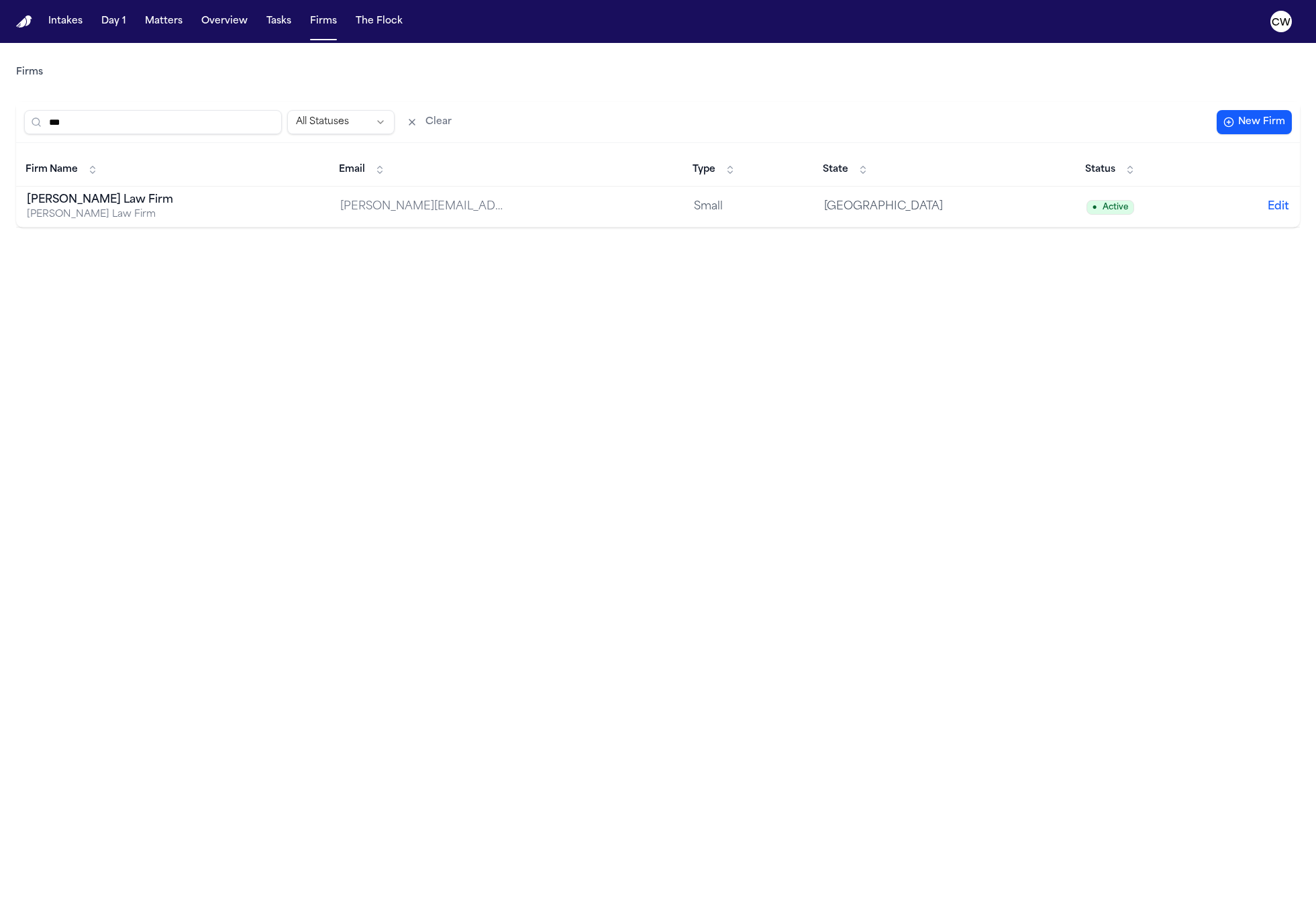
type input "***"
click at [494, 204] on td "[PERSON_NAME][EMAIL_ADDRESS][DOMAIN_NAME]" at bounding box center [507, 207] width 354 height 41
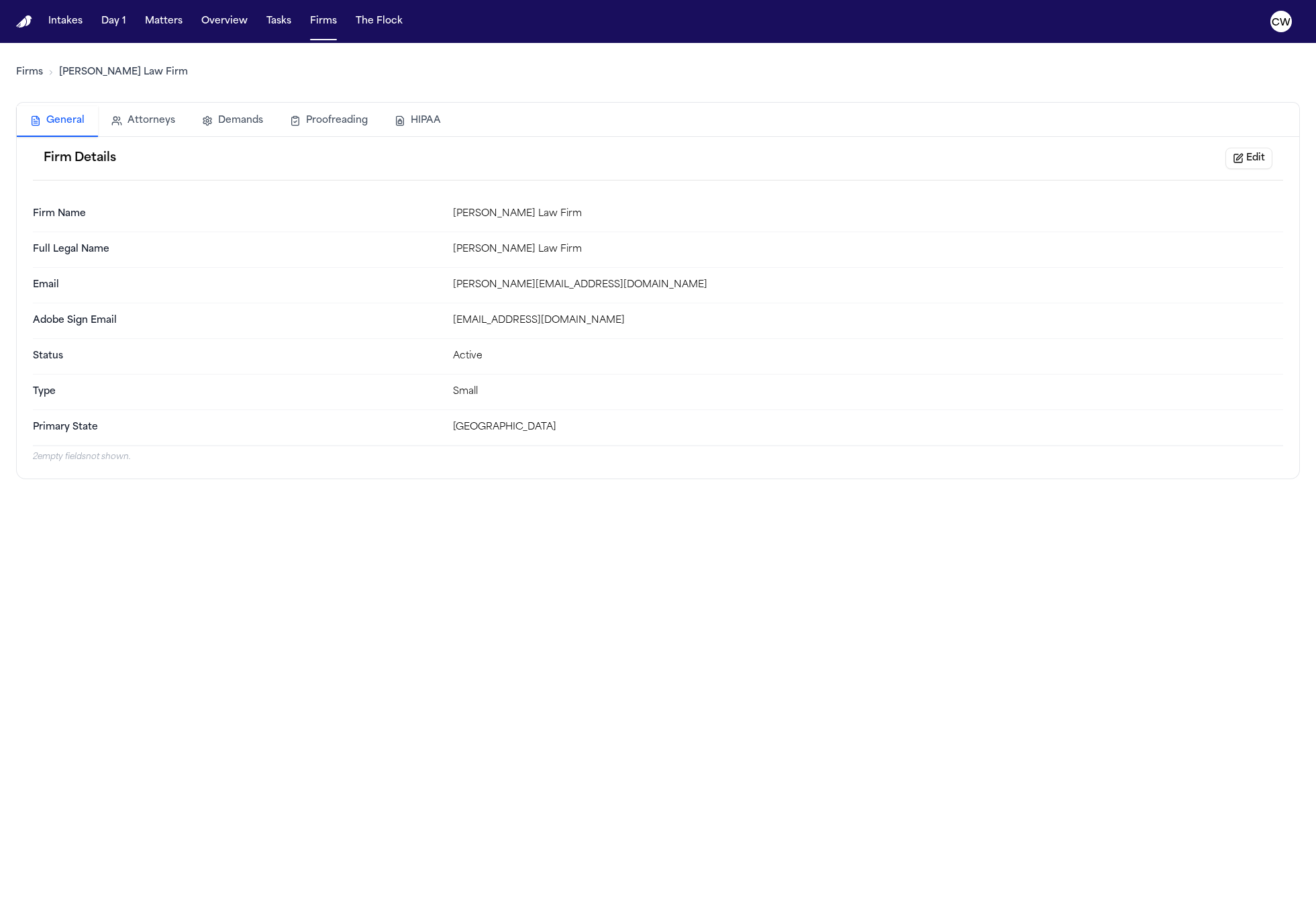
click at [158, 124] on button "Attorneys" at bounding box center [143, 120] width 90 height 29
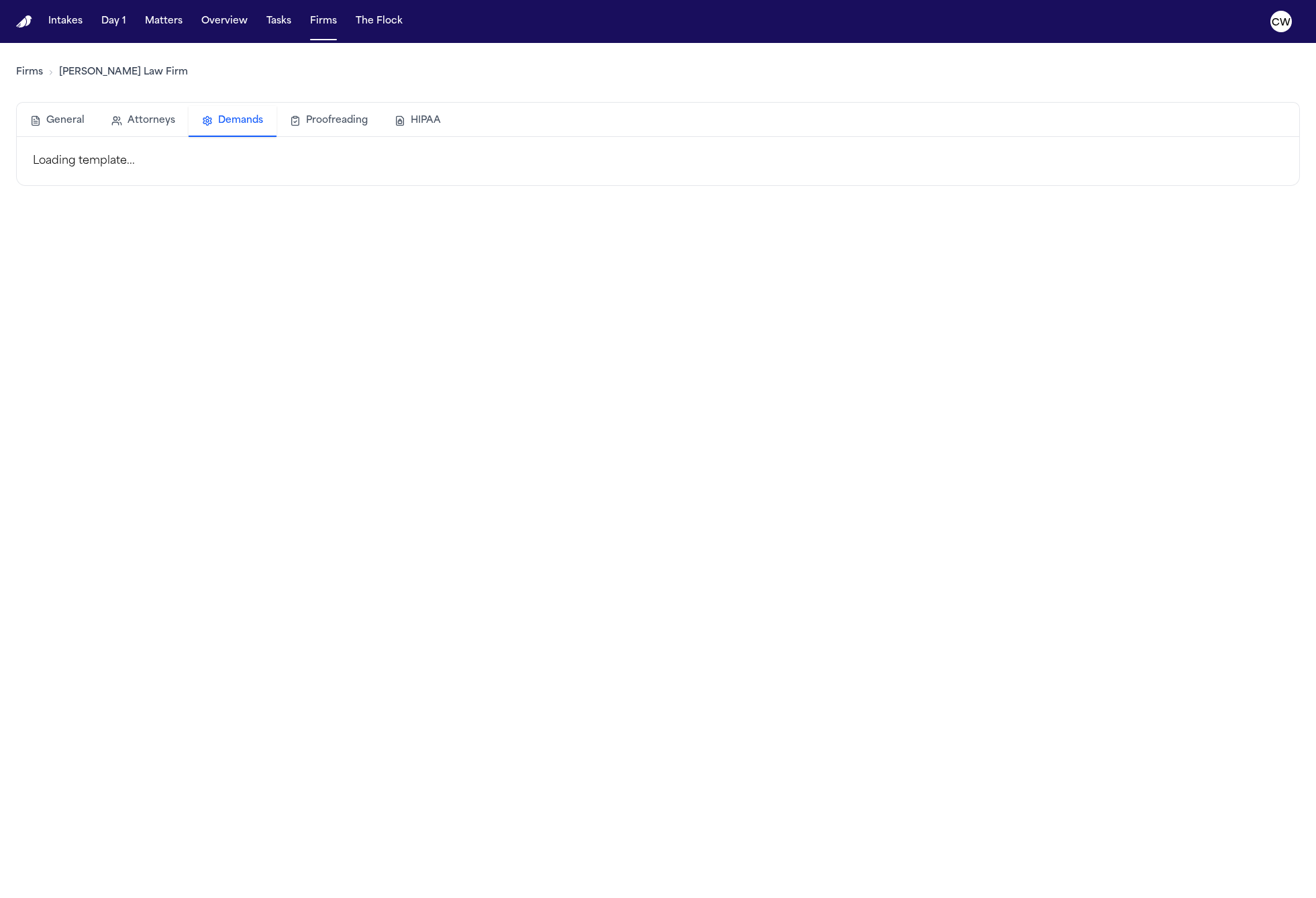
click at [233, 123] on button "Demands" at bounding box center [232, 121] width 88 height 31
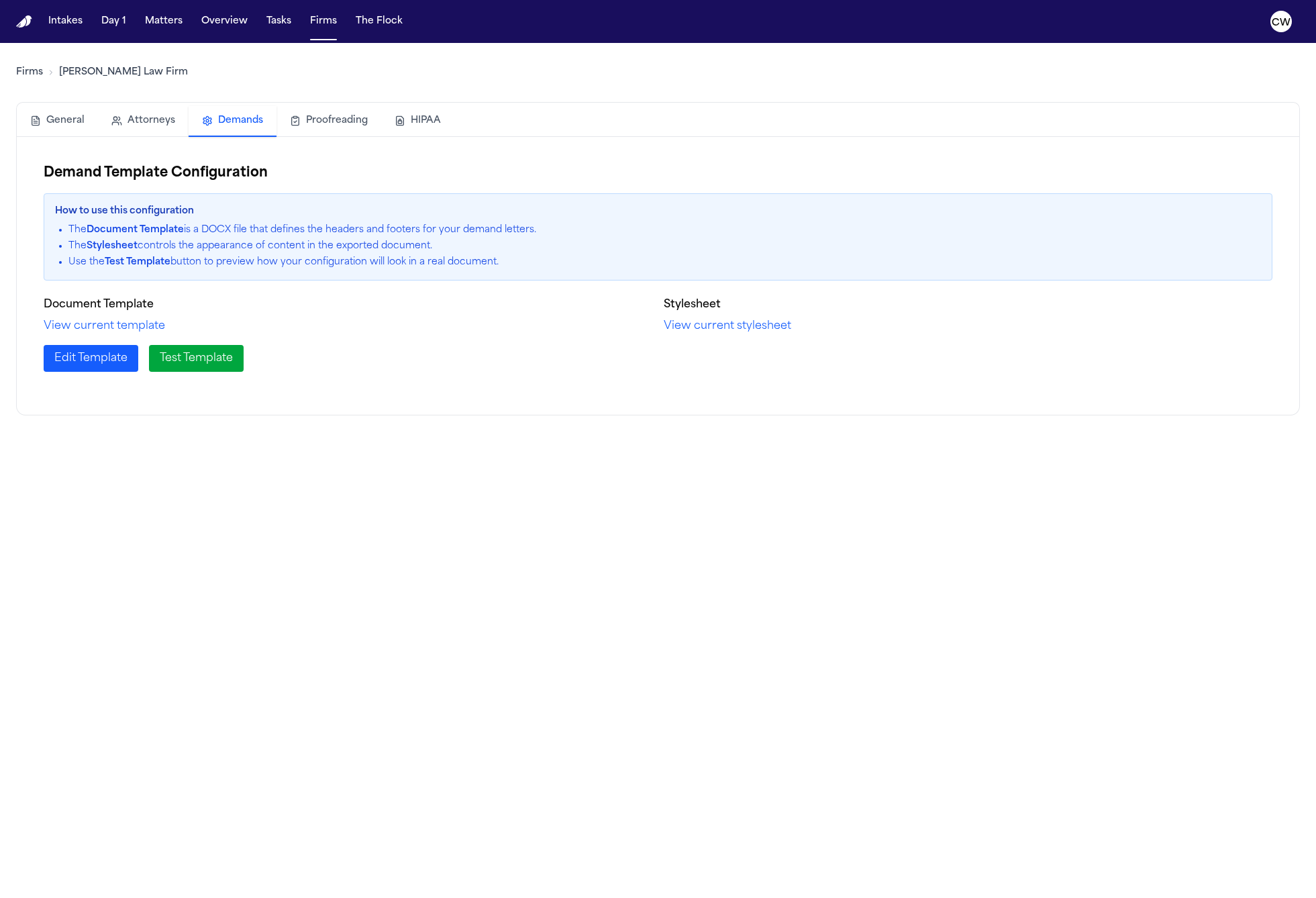
click at [164, 122] on button "Attorneys" at bounding box center [143, 120] width 90 height 29
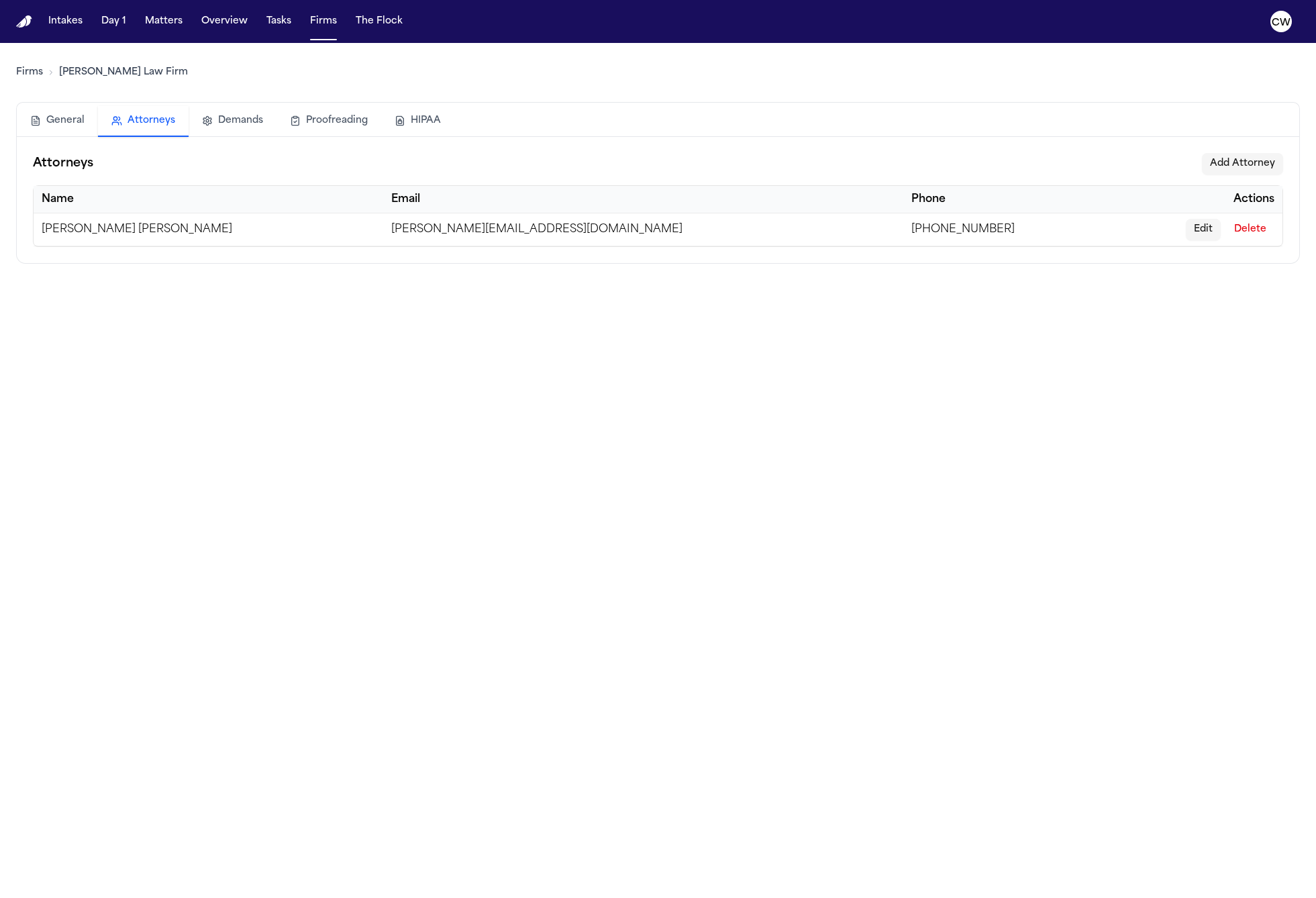
click at [222, 117] on button "Demands" at bounding box center [232, 120] width 88 height 29
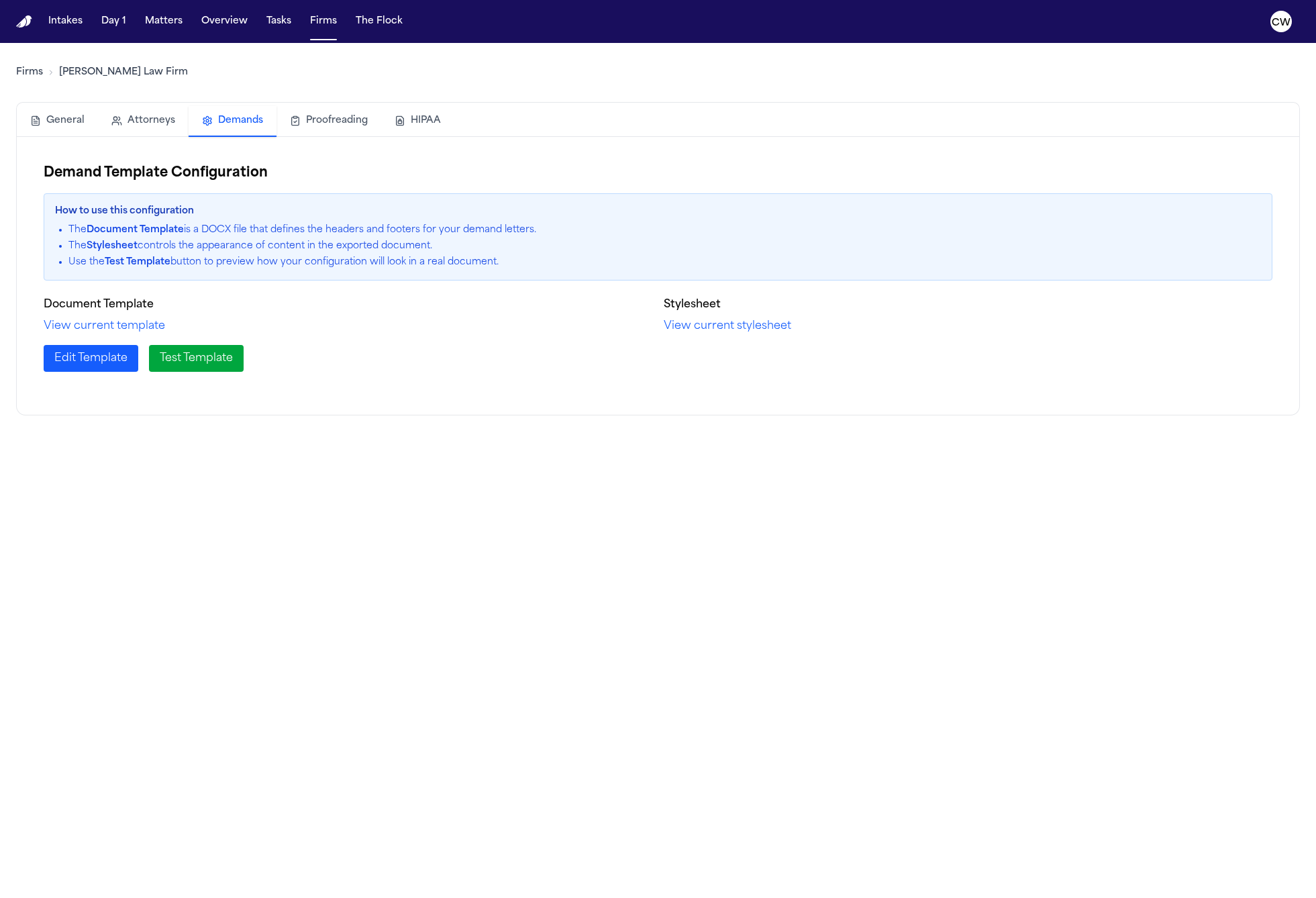
click at [310, 119] on button "Proofreading" at bounding box center [329, 120] width 105 height 29
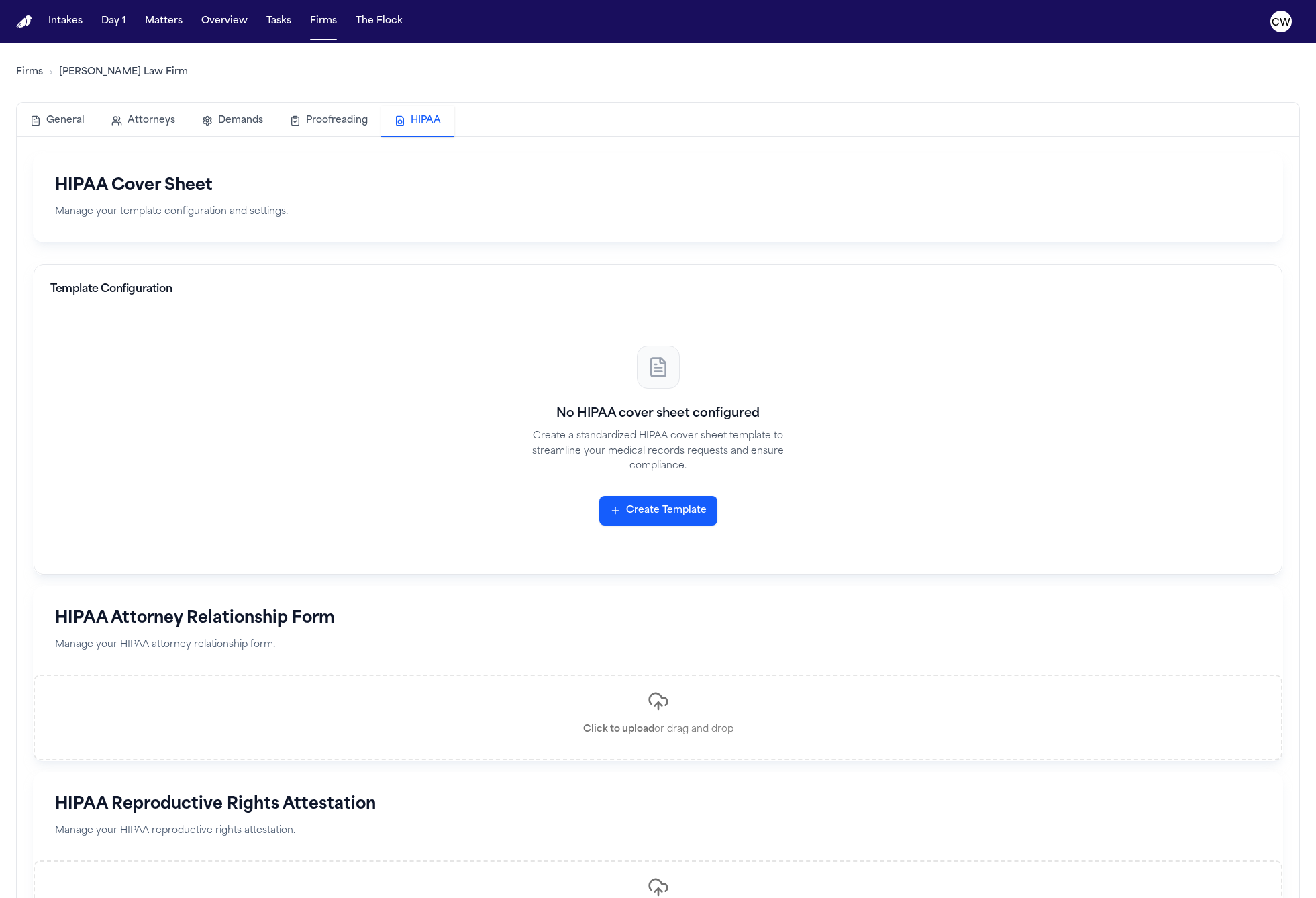
click at [435, 121] on button "HIPAA" at bounding box center [418, 121] width 73 height 31
click at [25, 72] on link "Firms" at bounding box center [29, 72] width 27 height 13
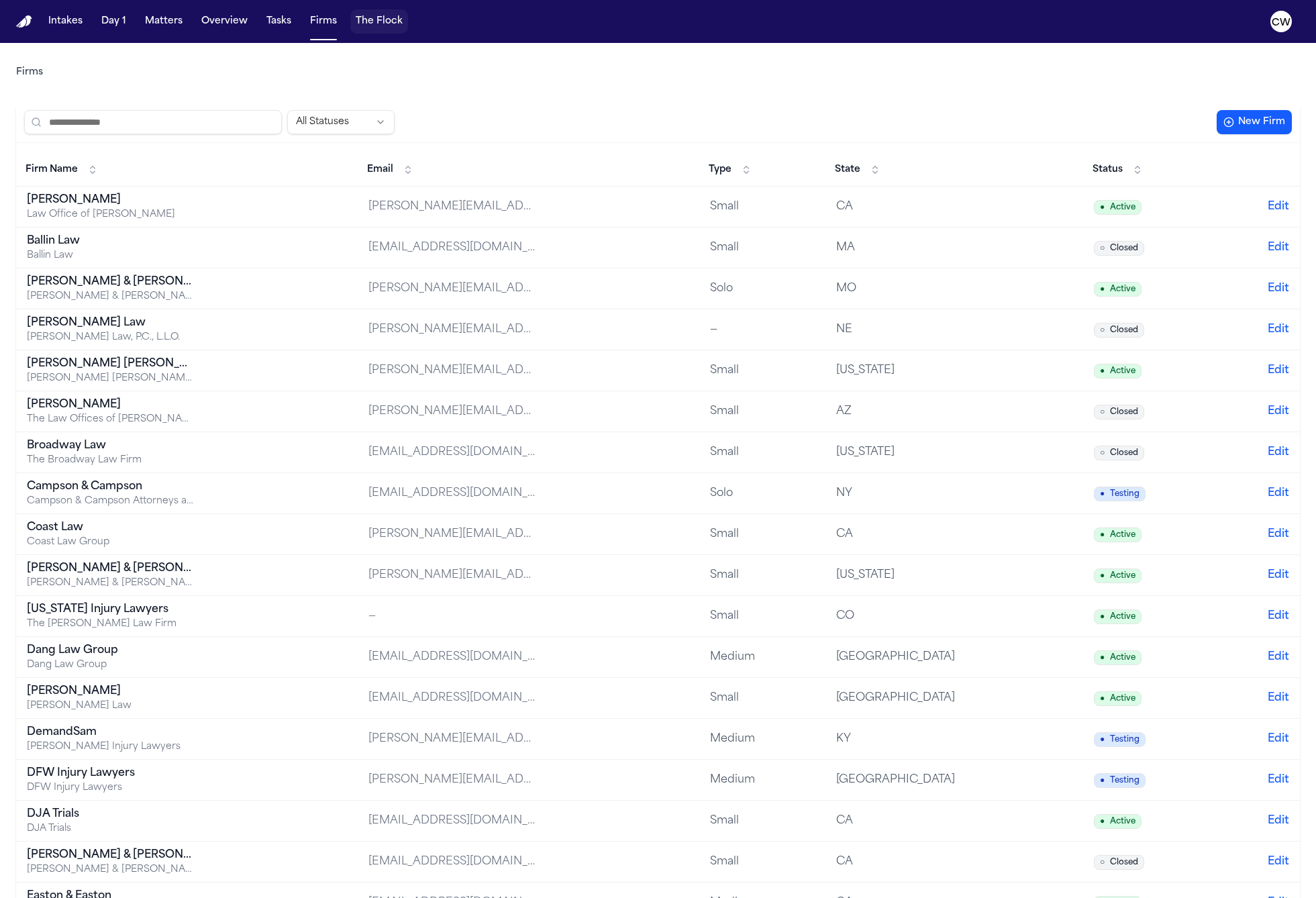
click at [376, 20] on button "The Flock" at bounding box center [379, 21] width 58 height 24
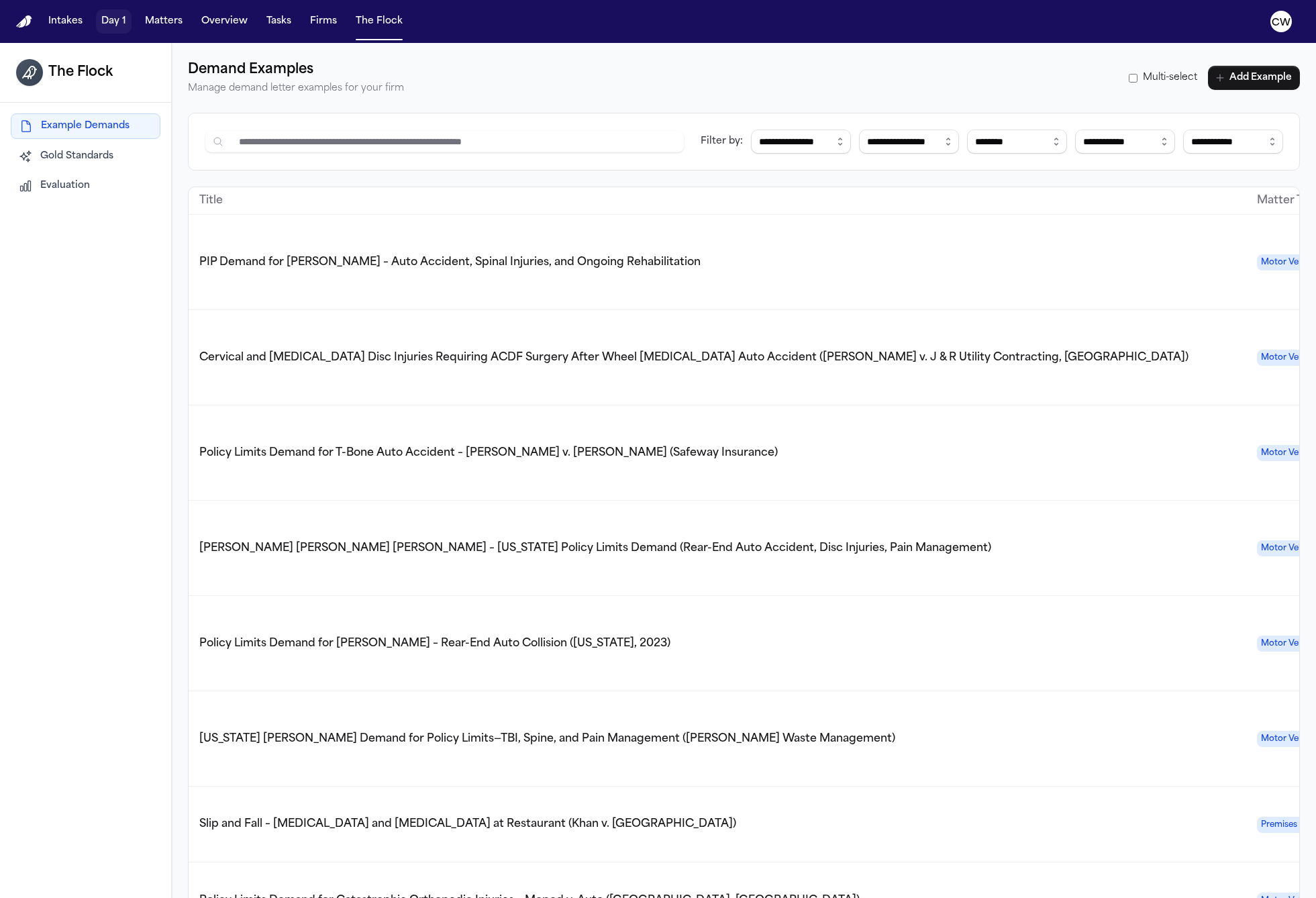
click at [100, 18] on button "Day 1" at bounding box center [114, 21] width 36 height 24
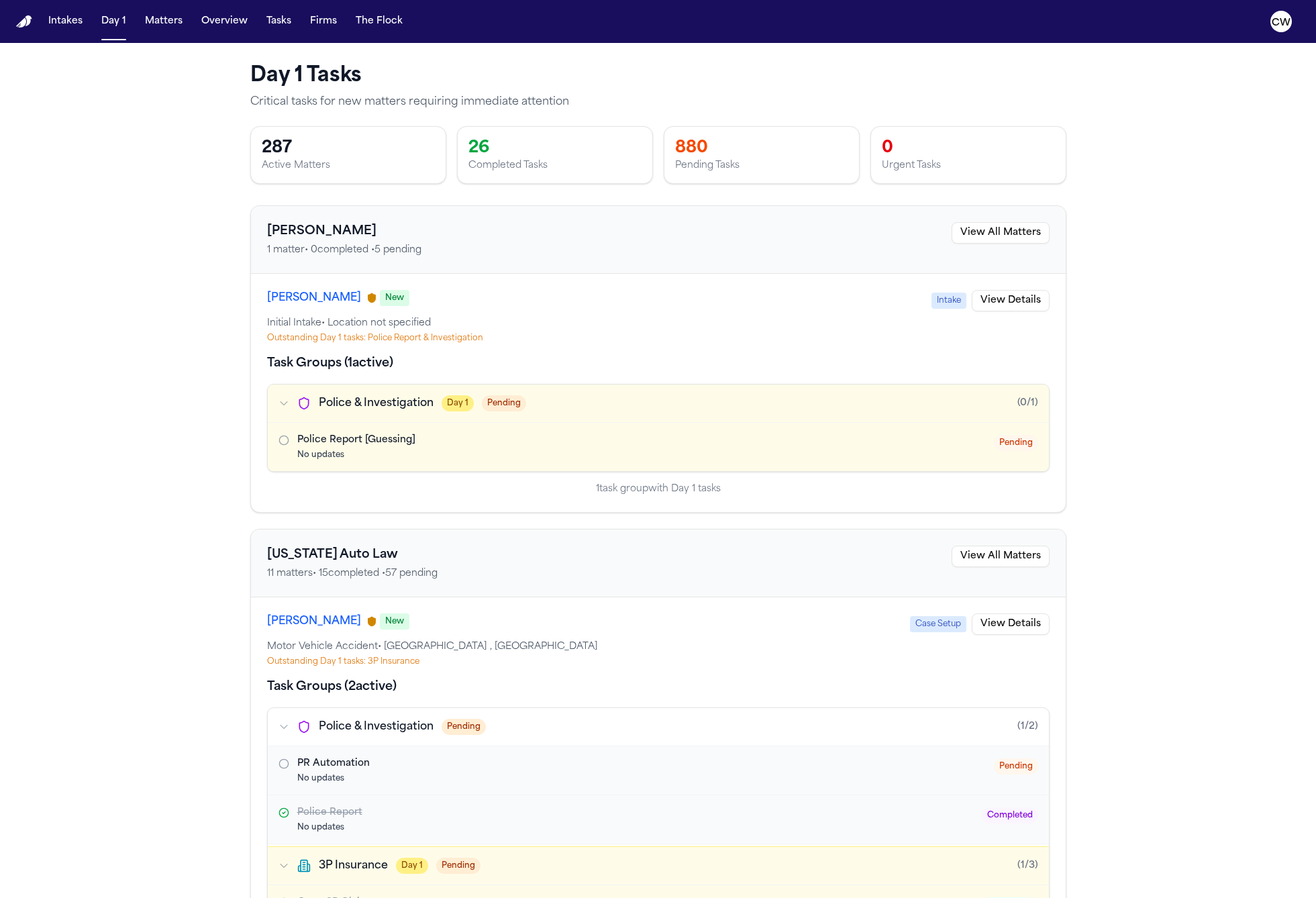
click at [171, 202] on main "Day 1 Tasks Critical tasks for new matters requiring immediate attention 287 Ac…" at bounding box center [658, 470] width 1316 height 855
click at [63, 26] on button "Intakes" at bounding box center [66, 21] width 45 height 24
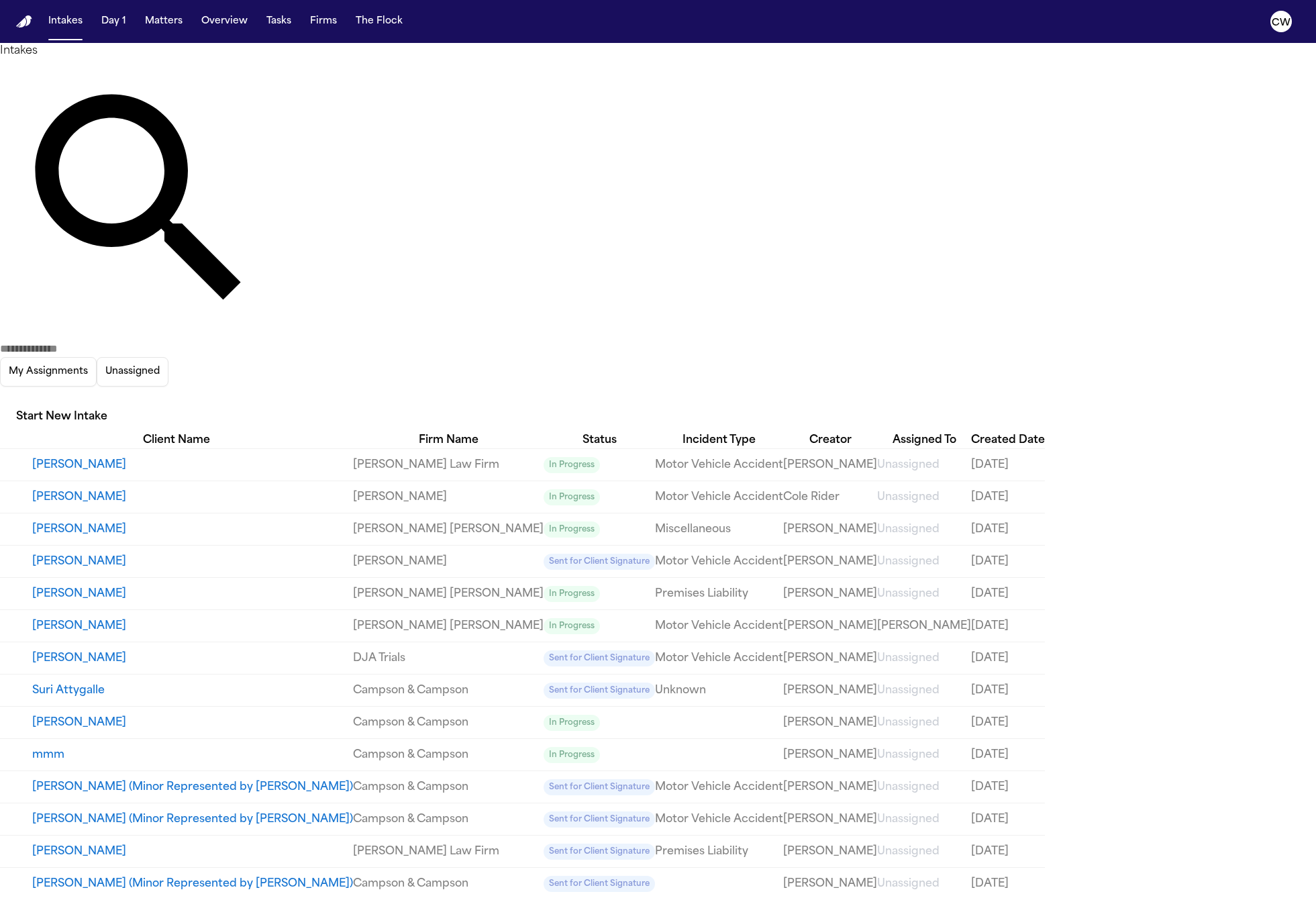
click at [97, 650] on button "[PERSON_NAME]" at bounding box center [192, 658] width 321 height 16
